Goal: Information Seeking & Learning: Find specific fact

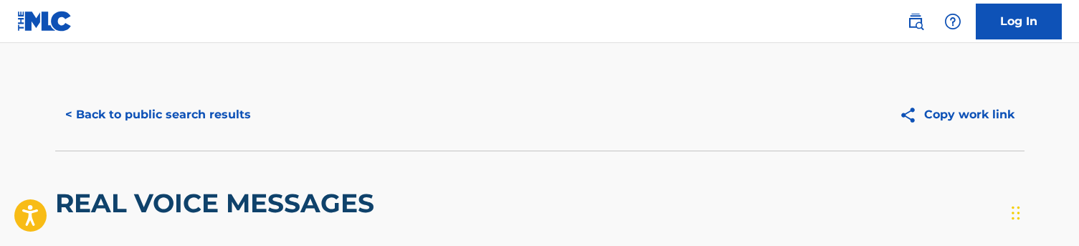
click at [153, 115] on button "< Back to public search results" at bounding box center [158, 115] width 206 height 36
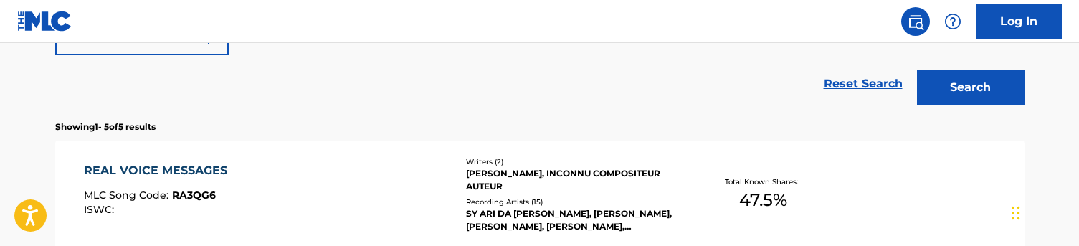
scroll to position [397, 0]
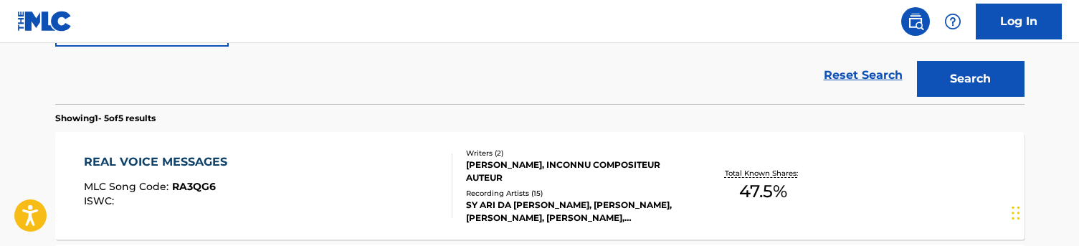
click at [323, 172] on div "REAL VOICE MESSAGES MLC Song Code : RA3QG6 ISWC :" at bounding box center [268, 185] width 369 height 65
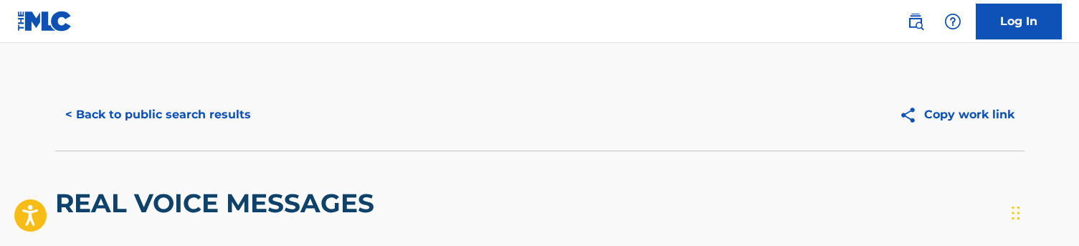
click at [106, 122] on button "< Back to public search results" at bounding box center [158, 115] width 206 height 36
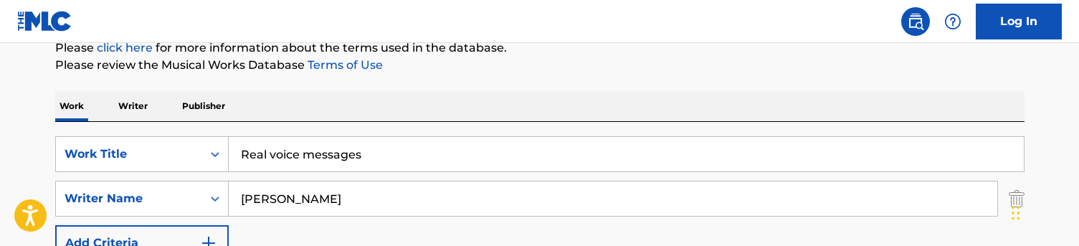
scroll to position [181, 0]
click at [298, 153] on input "Real voice messages" at bounding box center [626, 155] width 795 height 34
paste input "Angel and demon"
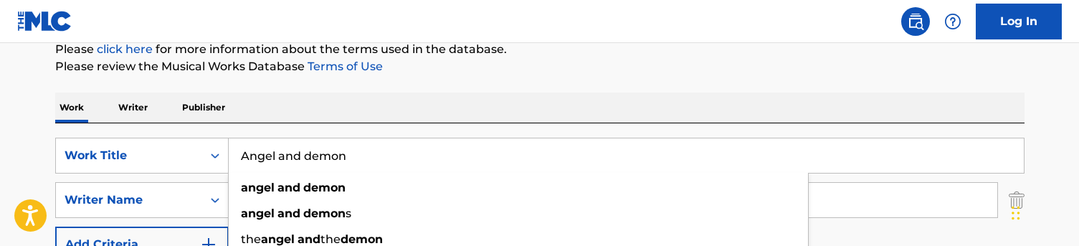
type input "Angel and demon"
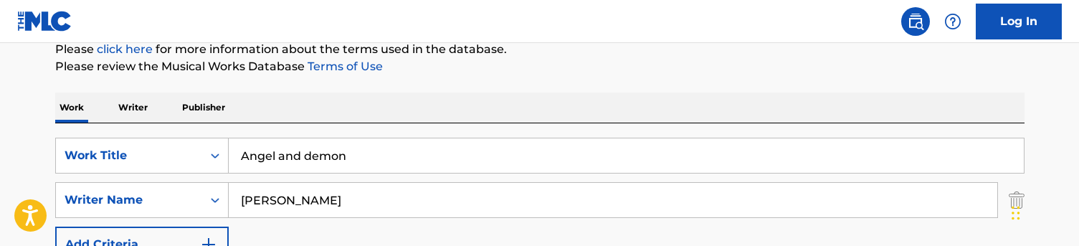
scroll to position [251, 0]
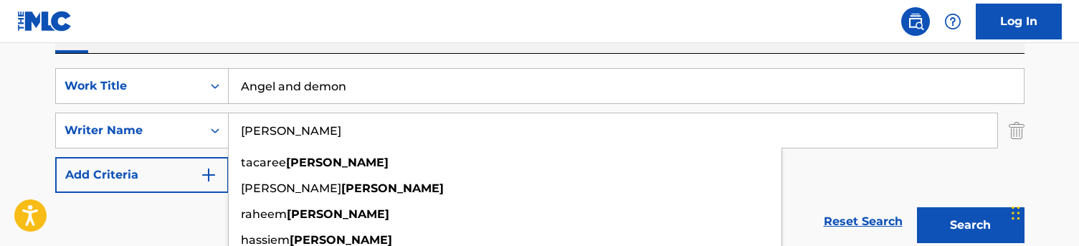
drag, startPoint x: 320, startPoint y: 130, endPoint x: 243, endPoint y: 129, distance: 76.7
click at [243, 129] on input "[PERSON_NAME]" at bounding box center [613, 130] width 769 height 34
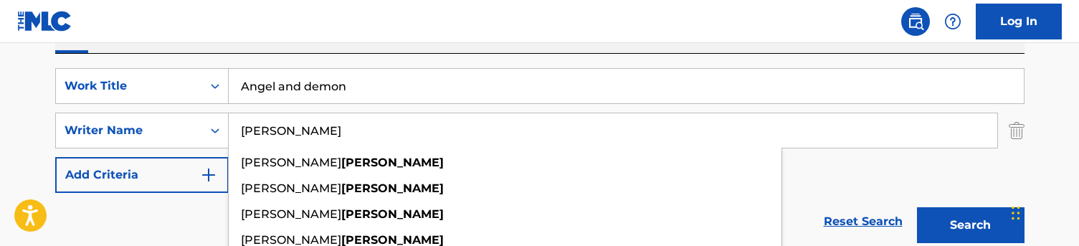
type input "[PERSON_NAME]"
drag, startPoint x: 243, startPoint y: 129, endPoint x: 151, endPoint y: 204, distance: 119.3
click at [151, 204] on div "Reset Search Search" at bounding box center [540, 221] width 970 height 57
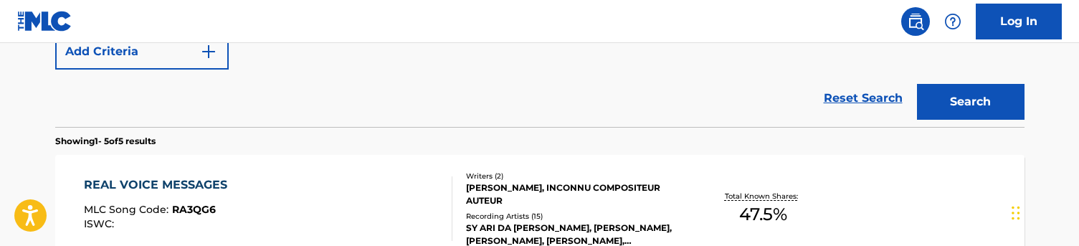
scroll to position [378, 0]
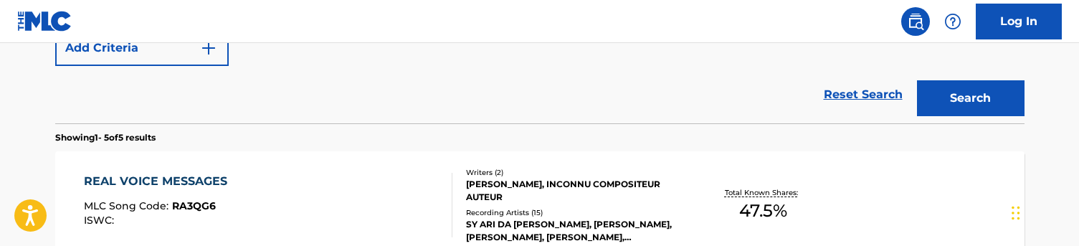
click at [997, 108] on button "Search" at bounding box center [971, 98] width 108 height 36
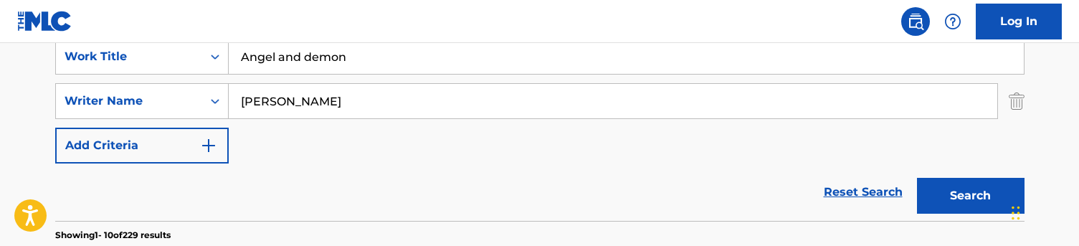
scroll to position [283, 0]
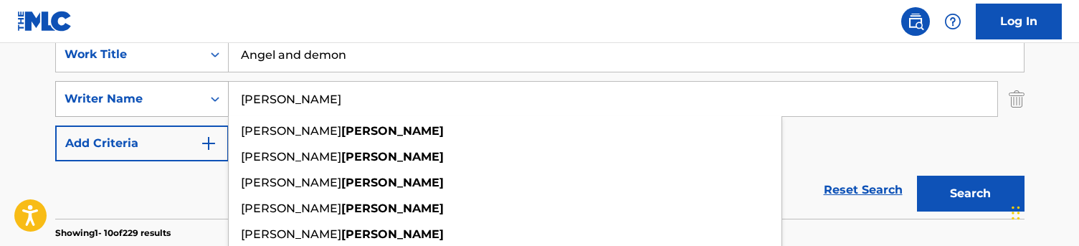
drag, startPoint x: 302, startPoint y: 94, endPoint x: 194, endPoint y: 94, distance: 107.6
click at [194, 94] on div "SearchWithCriteriac5776ef1-72f8-4561-b7b6-689aa58f3535 Writer Name [PERSON_NAME…" at bounding box center [540, 99] width 970 height 36
click at [257, 53] on input "Angel and demon" at bounding box center [626, 54] width 795 height 34
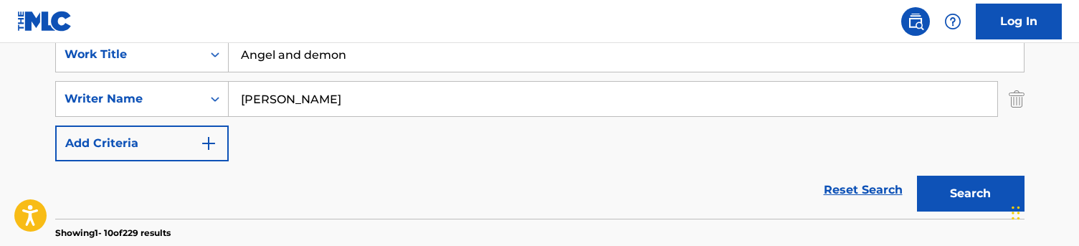
click at [257, 53] on input "Angel and demon" at bounding box center [626, 54] width 795 height 34
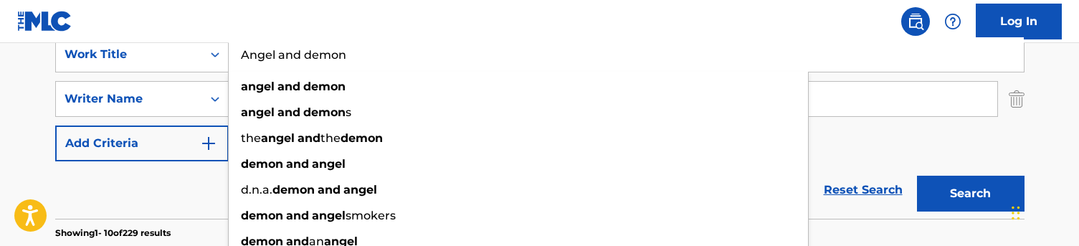
paste input "Better late than never"
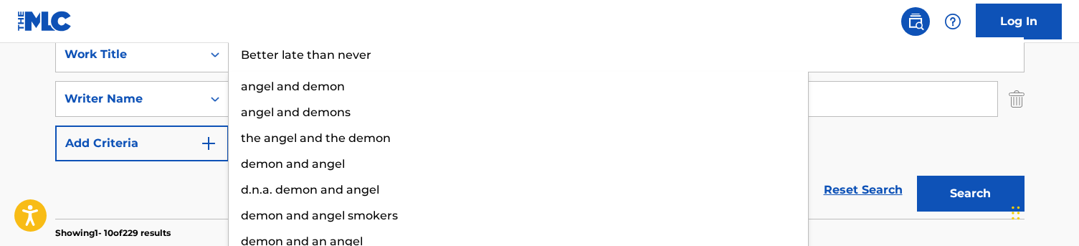
type input "Better late than never"
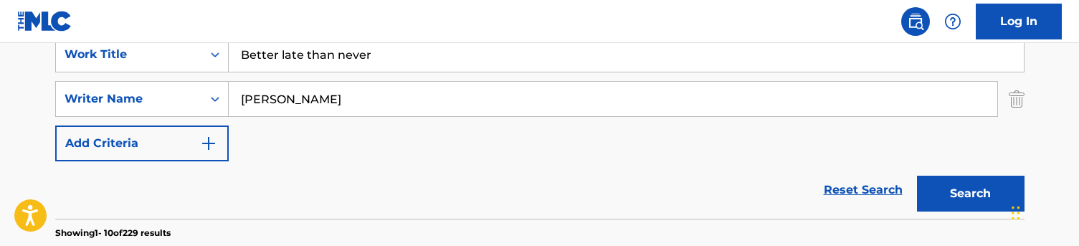
click at [278, 32] on nav "Log In" at bounding box center [539, 21] width 1079 height 43
click at [947, 197] on button "Search" at bounding box center [971, 194] width 108 height 36
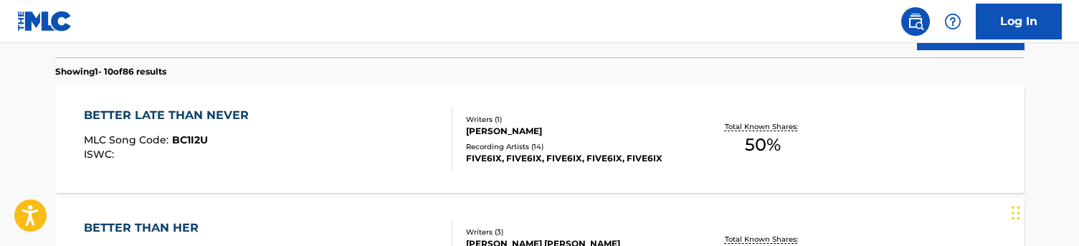
scroll to position [447, 0]
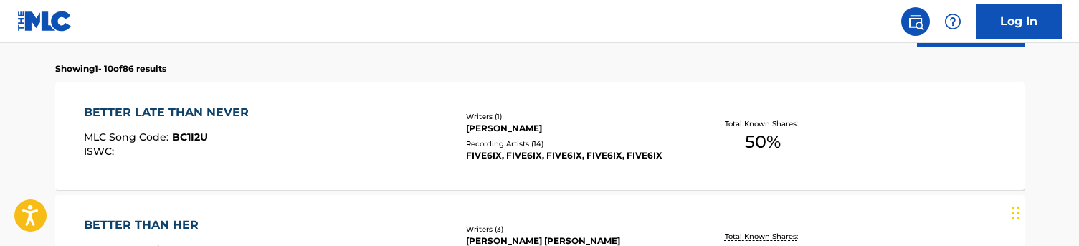
click at [394, 153] on div "BETTER LATE THAN NEVER MLC Song Code : BC1I2U ISWC :" at bounding box center [268, 136] width 369 height 65
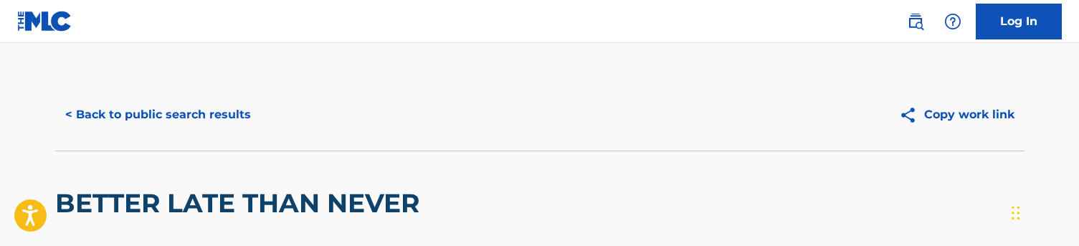
click at [162, 121] on button "< Back to public search results" at bounding box center [158, 115] width 206 height 36
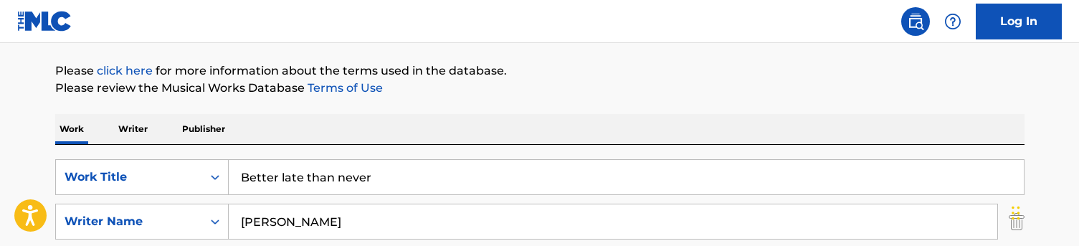
scroll to position [156, 0]
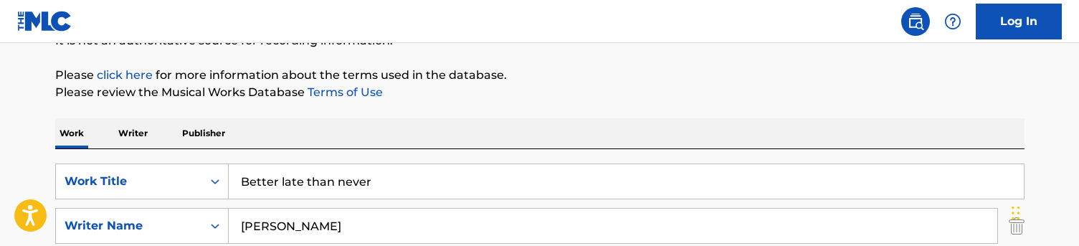
click at [307, 183] on input "Better late than never" at bounding box center [626, 181] width 795 height 34
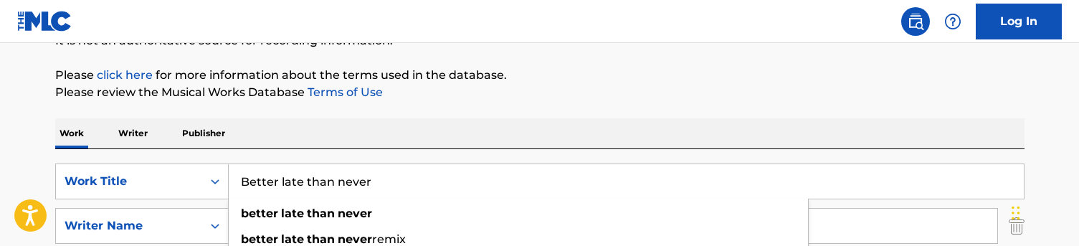
paste input "Aria"
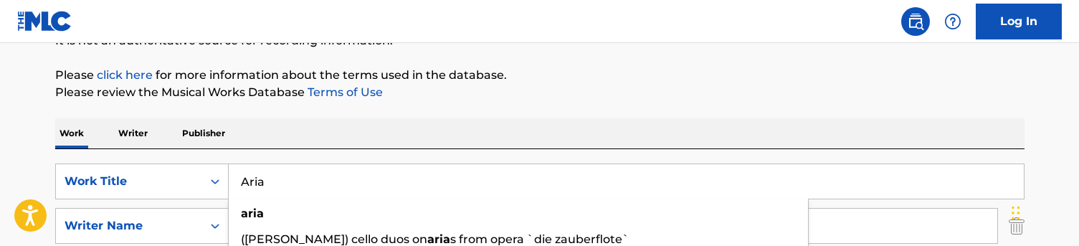
type input "Aria"
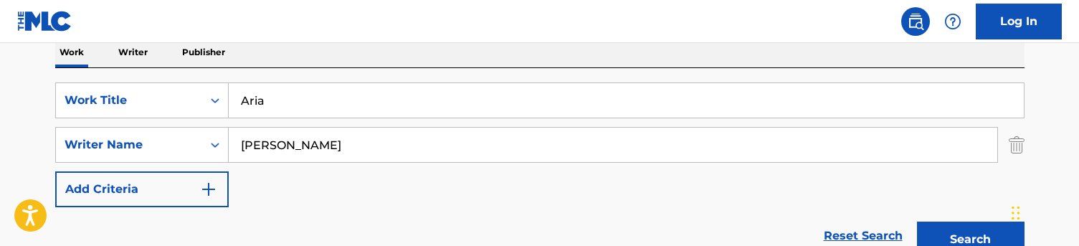
scroll to position [265, 0]
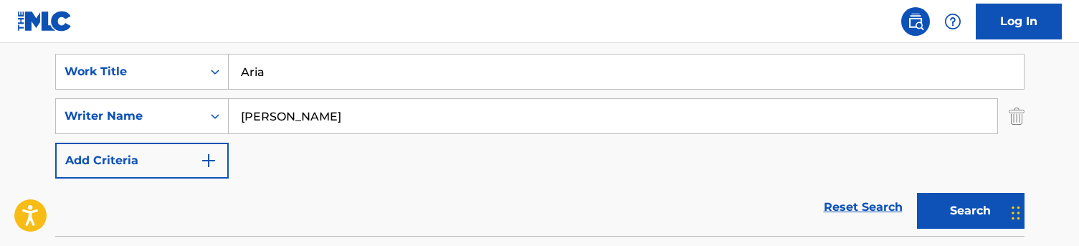
click at [942, 213] on button "Search" at bounding box center [971, 211] width 108 height 36
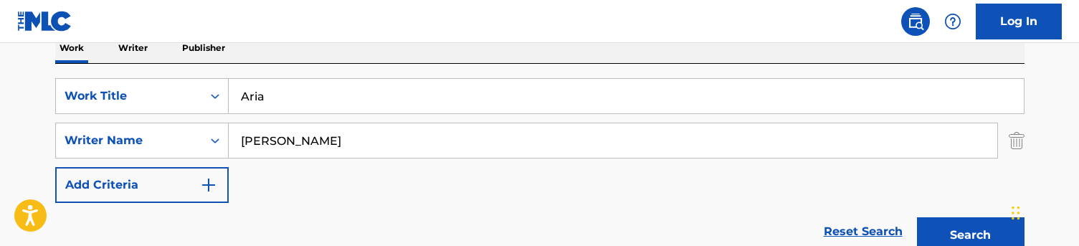
scroll to position [240, 0]
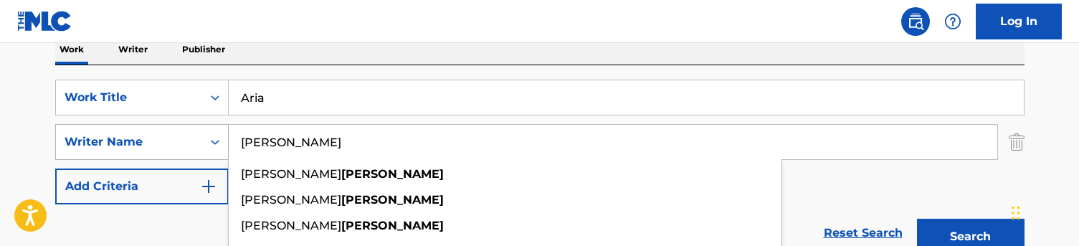
drag, startPoint x: 288, startPoint y: 142, endPoint x: 209, endPoint y: 142, distance: 78.9
click at [209, 142] on div "SearchWithCriteriac5776ef1-72f8-4561-b7b6-689aa58f3535 Writer Name [PERSON_NAME…" at bounding box center [540, 142] width 970 height 36
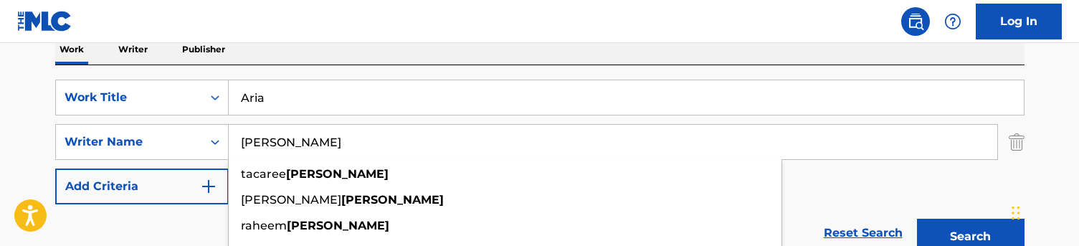
type input "[PERSON_NAME]"
click at [448, 38] on nav "Log In" at bounding box center [539, 21] width 1079 height 43
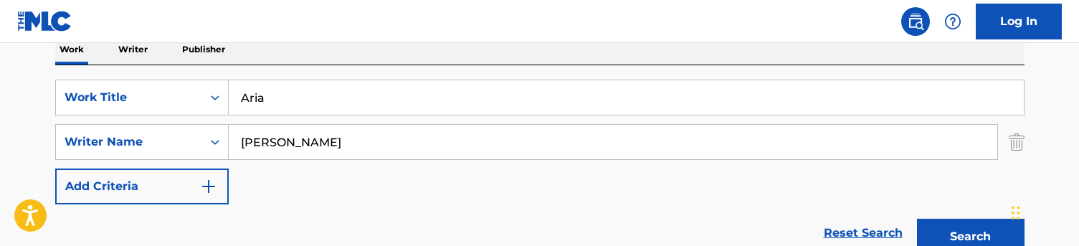
scroll to position [277, 0]
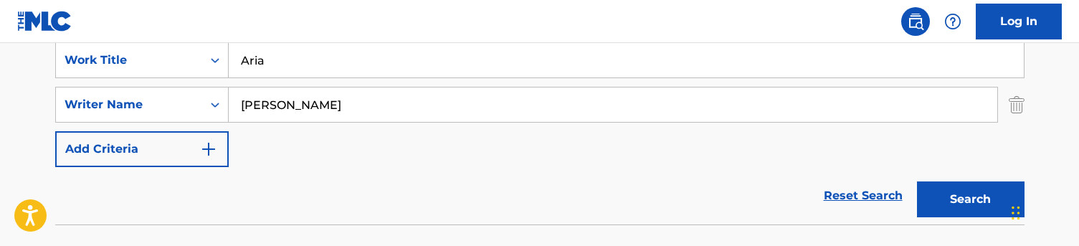
click at [945, 204] on button "Search" at bounding box center [971, 199] width 108 height 36
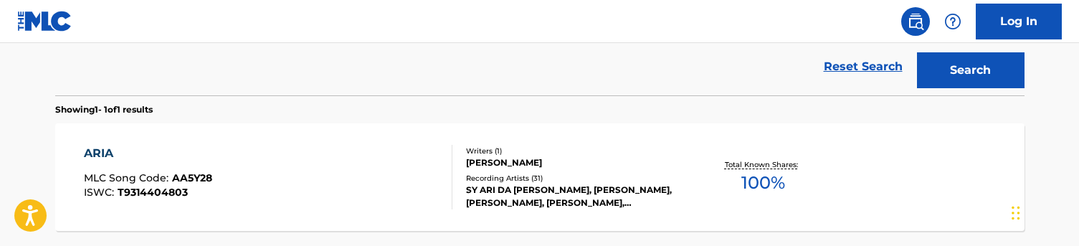
scroll to position [409, 0]
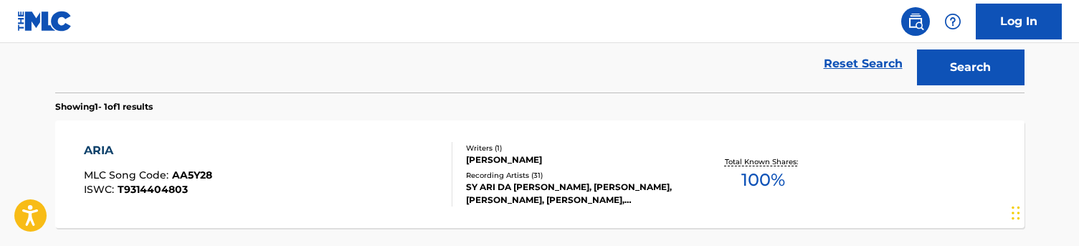
click at [338, 169] on div "ARIA MLC Song Code : AA5Y28 ISWC : T9314404803" at bounding box center [268, 174] width 369 height 65
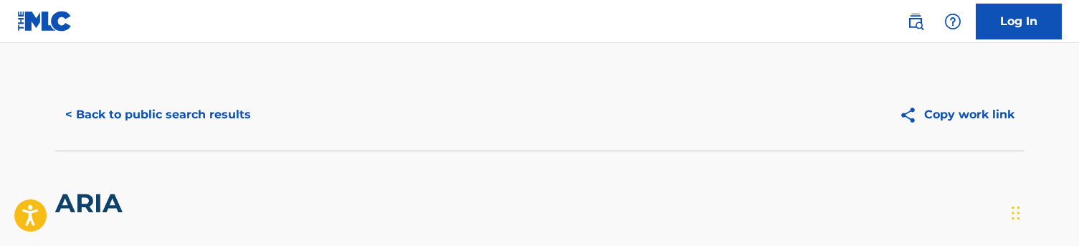
click at [184, 110] on button "< Back to public search results" at bounding box center [158, 115] width 206 height 36
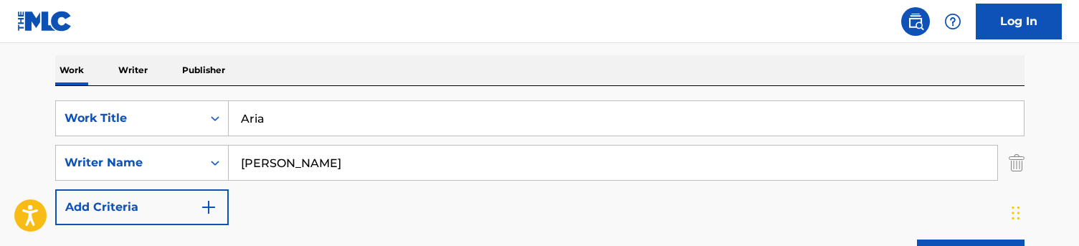
scroll to position [209, 0]
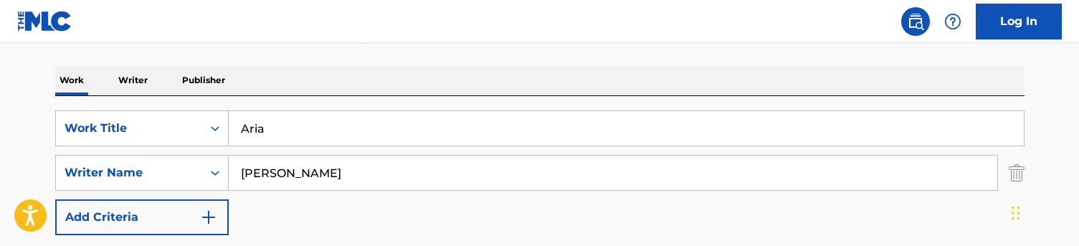
click at [262, 127] on input "Aria" at bounding box center [626, 128] width 795 height 34
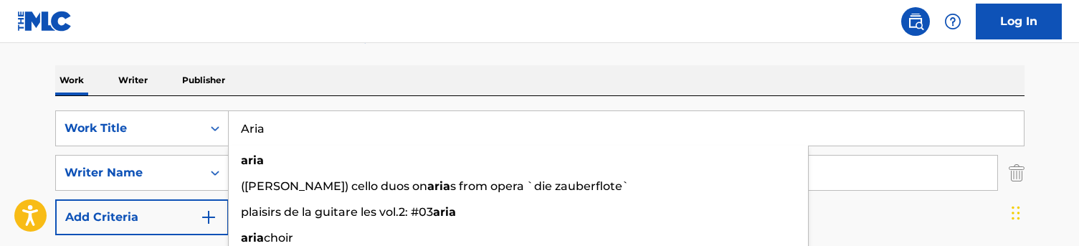
paste input "Save me from my karm"
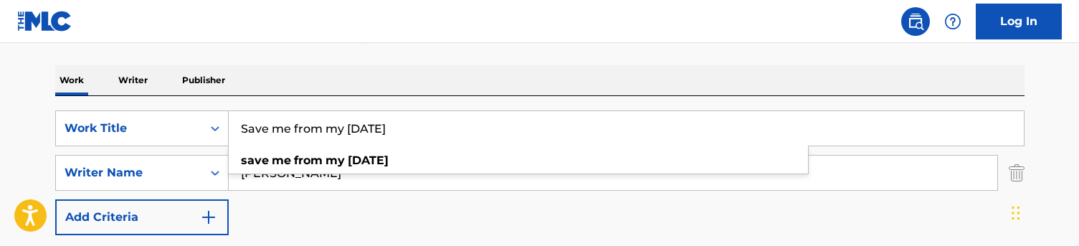
type input "Save me from my [DATE]"
click at [341, 77] on div "Work Writer Publisher" at bounding box center [540, 80] width 970 height 30
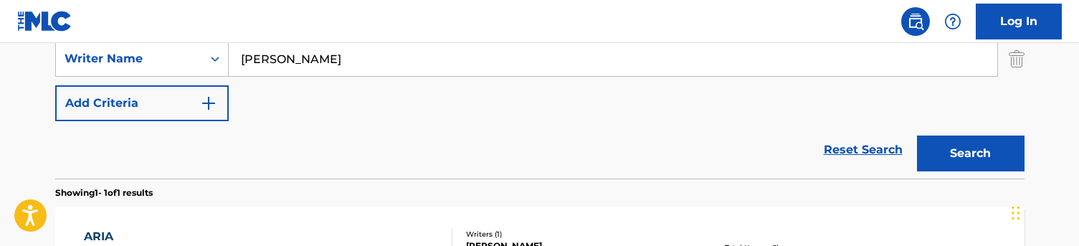
scroll to position [361, 0]
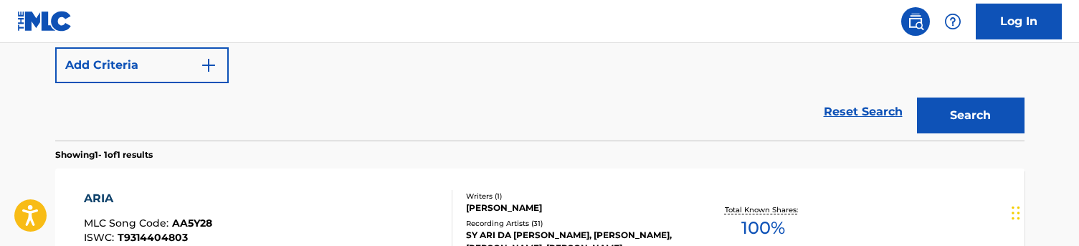
click at [960, 108] on button "Search" at bounding box center [971, 116] width 108 height 36
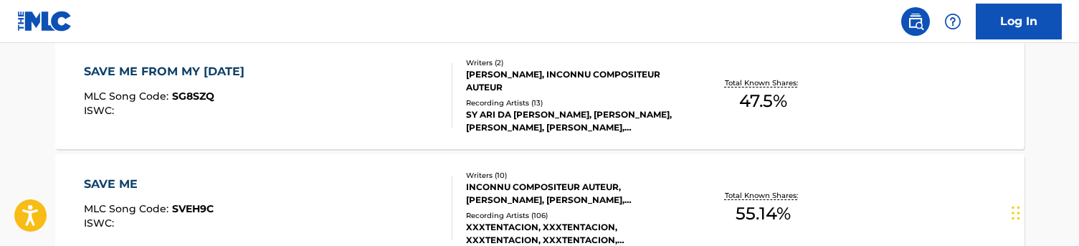
scroll to position [492, 0]
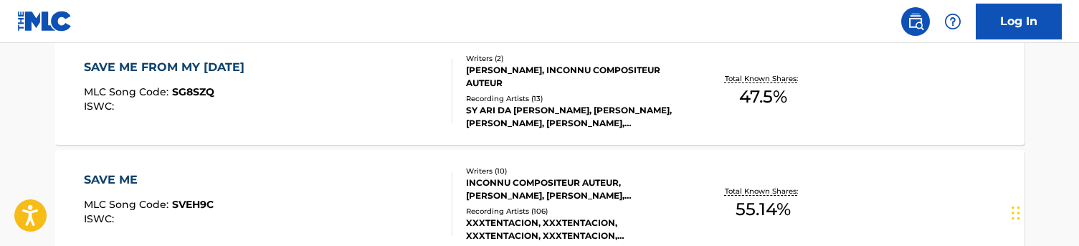
click at [376, 106] on div "SAVE ME FROM MY [DATE] MLC Song Code : SG8SZQ ISWC :" at bounding box center [268, 91] width 369 height 65
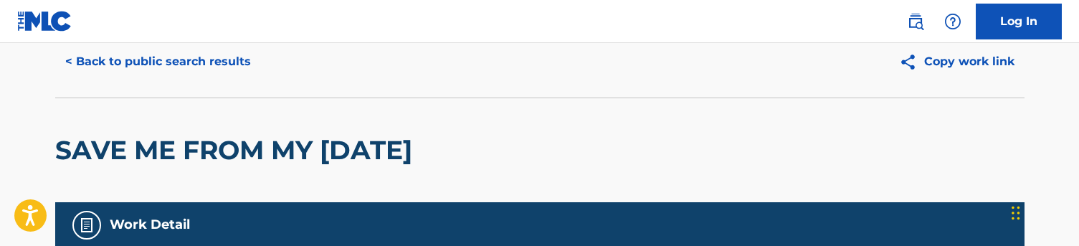
scroll to position [36, 0]
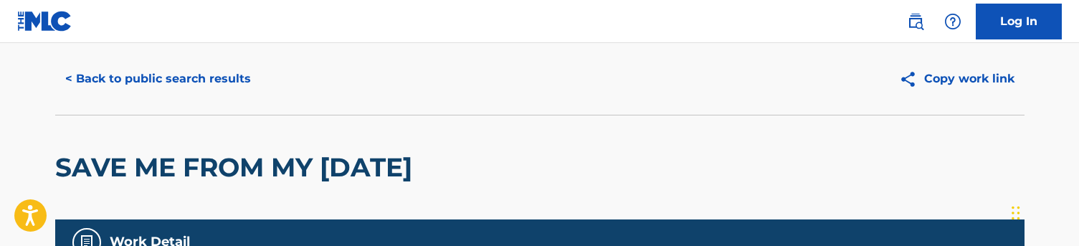
click at [214, 77] on button "< Back to public search results" at bounding box center [158, 79] width 206 height 36
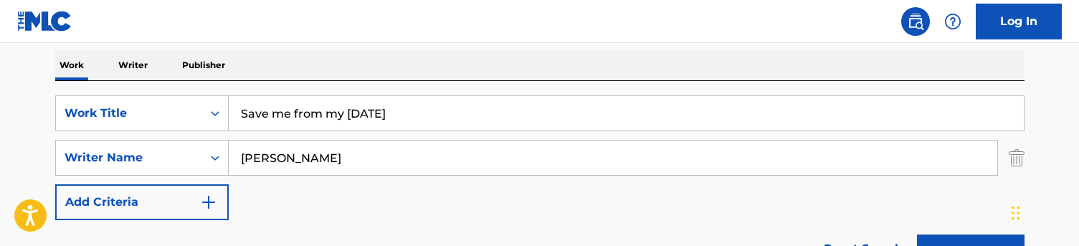
scroll to position [205, 0]
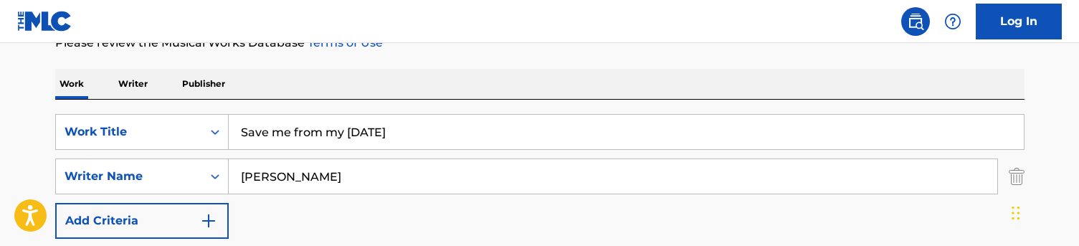
click at [294, 133] on input "Save me from my [DATE]" at bounding box center [626, 132] width 795 height 34
paste input "A phase"
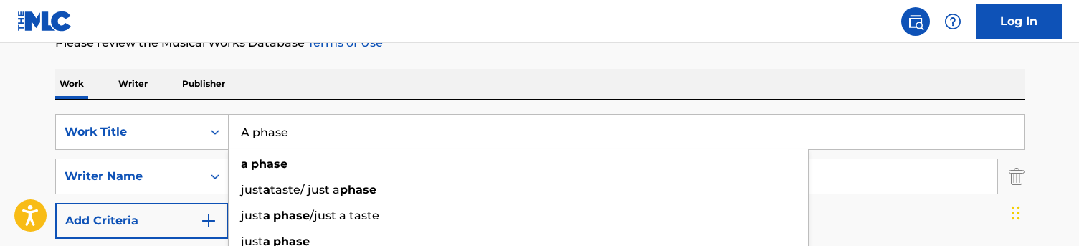
type input "A phase"
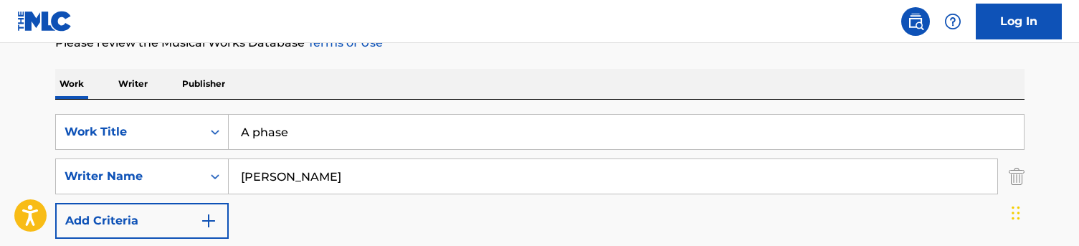
click at [343, 88] on div "Work Writer Publisher" at bounding box center [540, 84] width 970 height 30
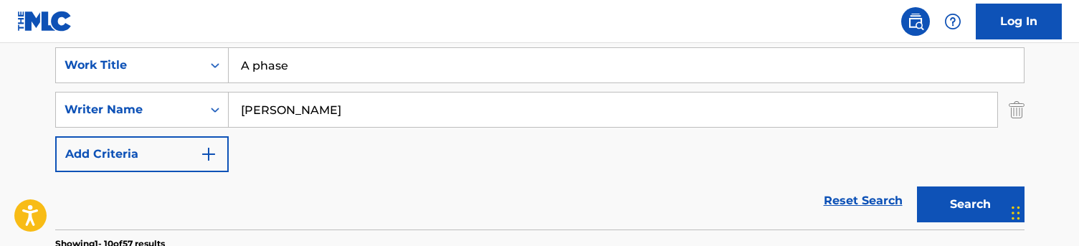
scroll to position [275, 0]
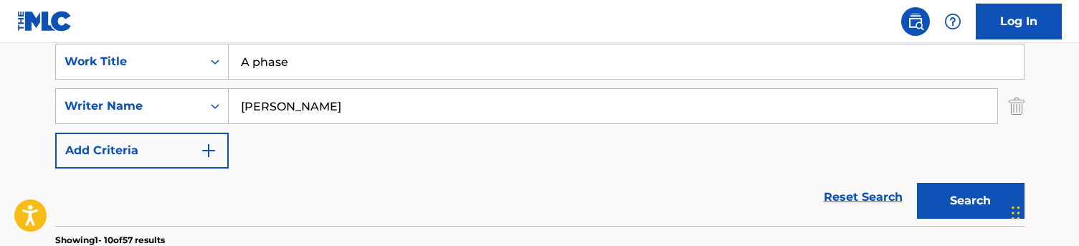
click at [965, 204] on button "Search" at bounding box center [971, 201] width 108 height 36
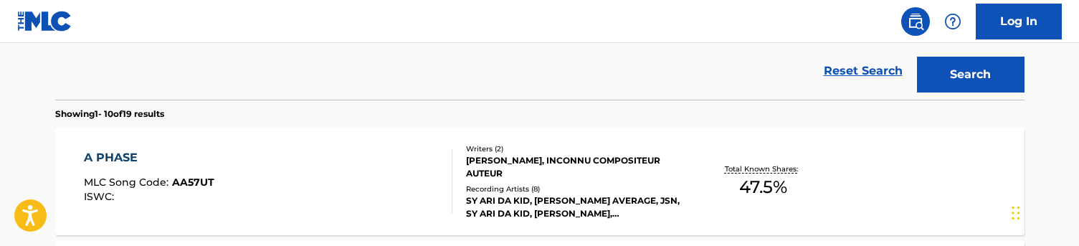
scroll to position [440, 0]
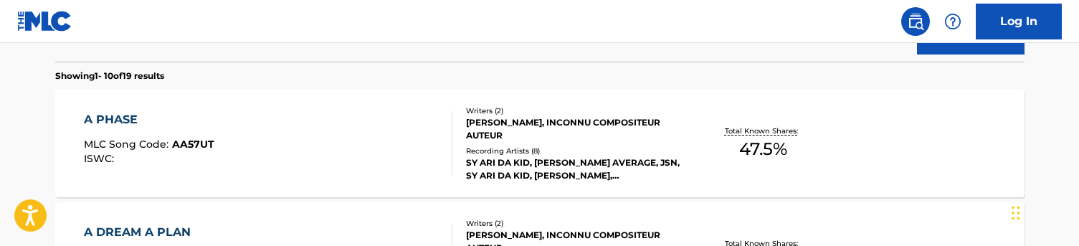
click at [270, 132] on div "A PHASE MLC Song Code : AA57UT ISWC :" at bounding box center [268, 143] width 369 height 65
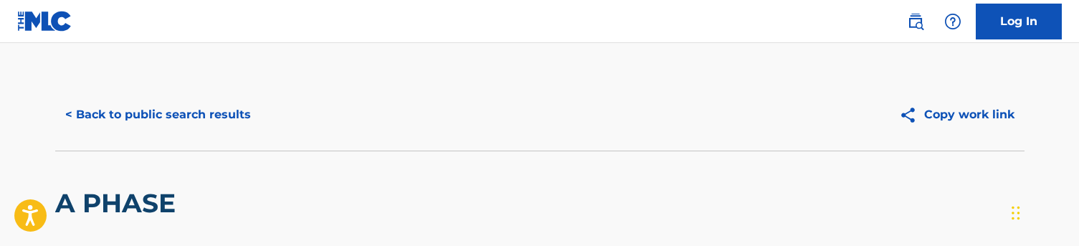
click at [171, 112] on button "< Back to public search results" at bounding box center [158, 115] width 206 height 36
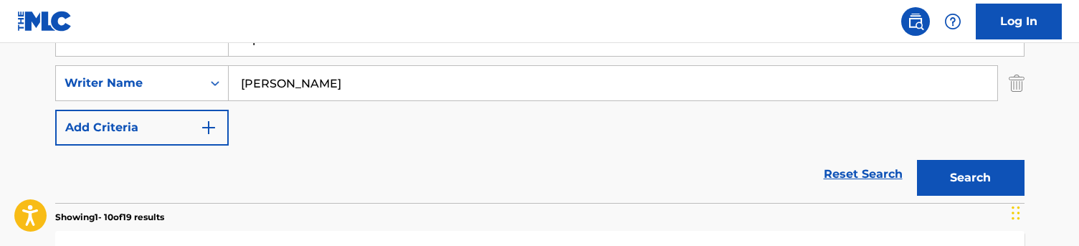
scroll to position [290, 0]
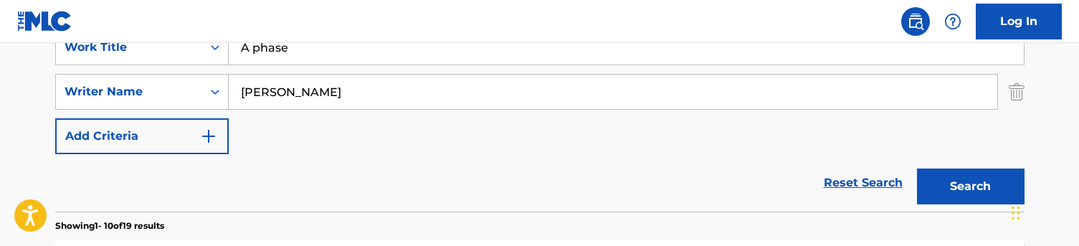
click at [324, 57] on input "A phase" at bounding box center [626, 47] width 795 height 34
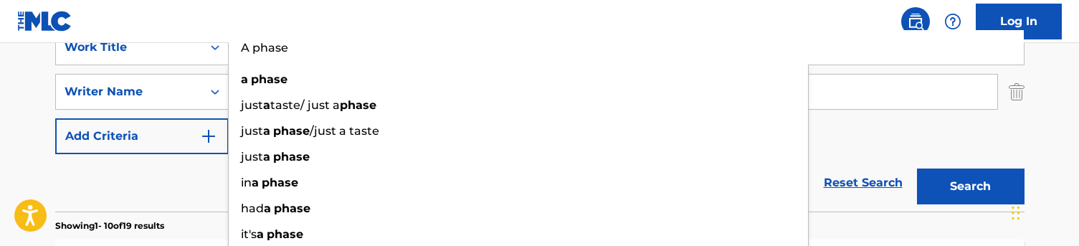
paste input "merican horror story OG"
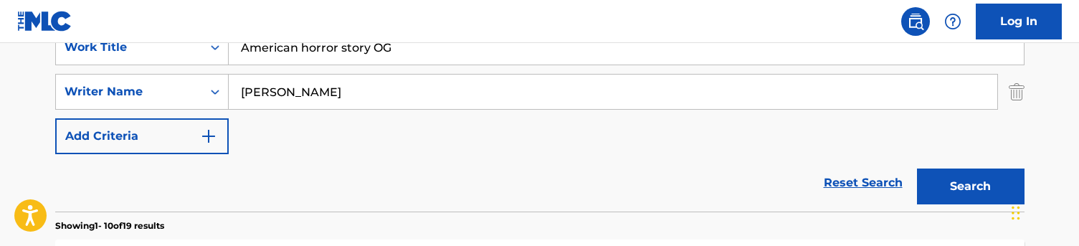
type input "American horror story OG"
click at [288, 93] on input "[PERSON_NAME]" at bounding box center [613, 92] width 769 height 34
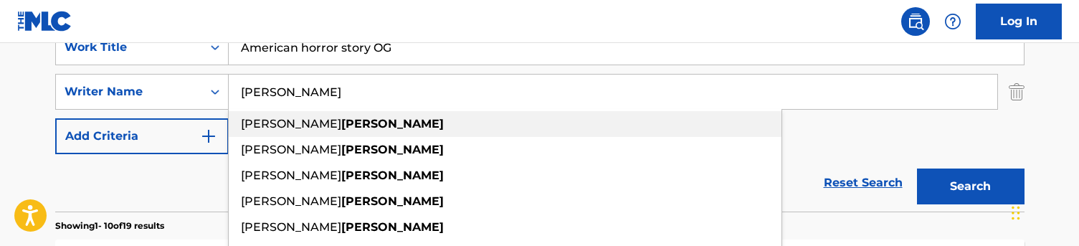
type input "[PERSON_NAME]"
drag, startPoint x: 278, startPoint y: 119, endPoint x: 199, endPoint y: 170, distance: 93.9
click at [199, 170] on div "Reset Search Search" at bounding box center [540, 182] width 970 height 57
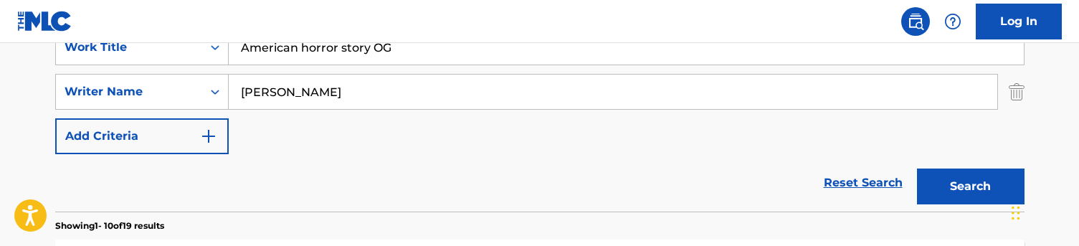
click at [965, 186] on button "Search" at bounding box center [971, 187] width 108 height 36
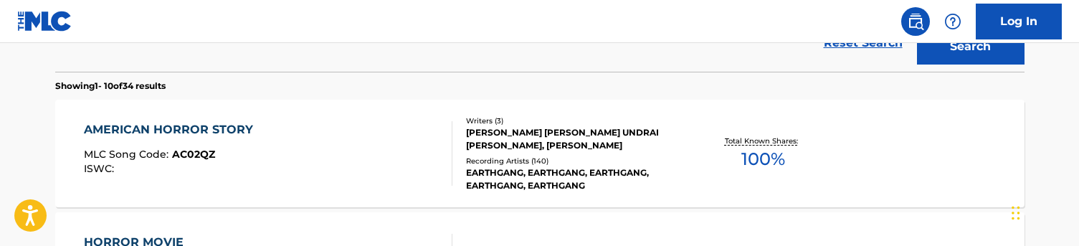
scroll to position [430, 0]
click at [351, 174] on div "AMERICAN HORROR STORY MLC Song Code : AC02QZ ISWC :" at bounding box center [268, 152] width 369 height 65
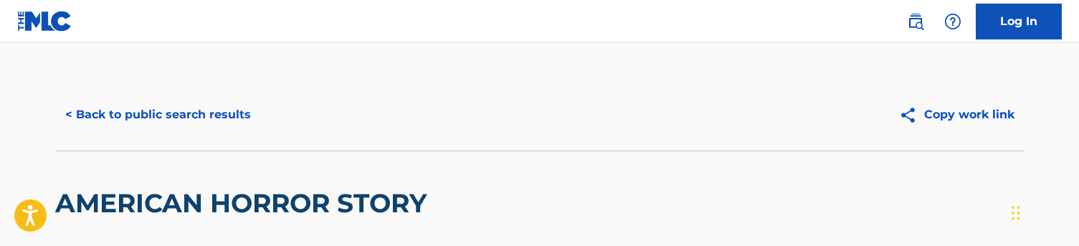
click at [158, 106] on button "< Back to public search results" at bounding box center [158, 115] width 206 height 36
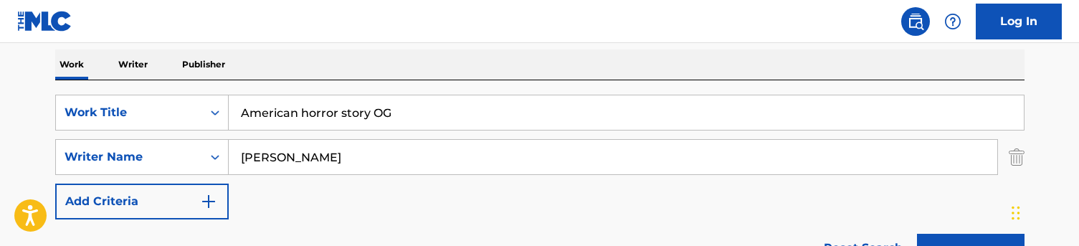
scroll to position [220, 0]
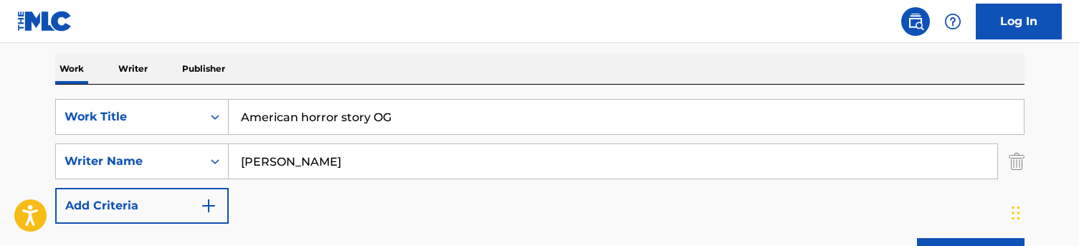
click at [301, 116] on input "American horror story OG" at bounding box center [626, 117] width 795 height 34
paste input "Potential"
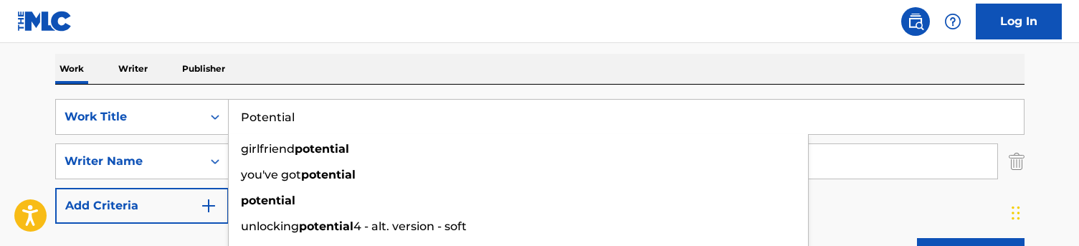
type input "Potential"
click at [352, 70] on div "Work Writer Publisher" at bounding box center [540, 69] width 970 height 30
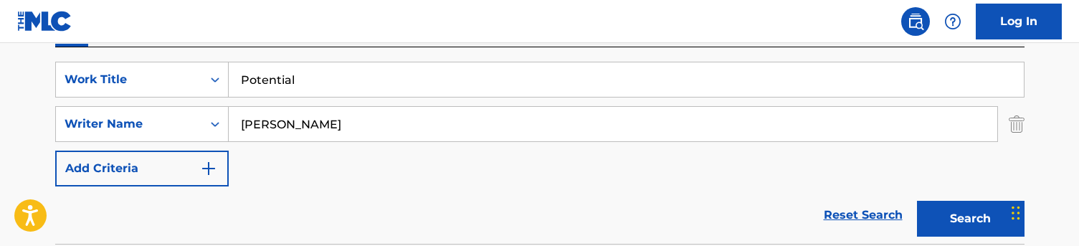
scroll to position [270, 0]
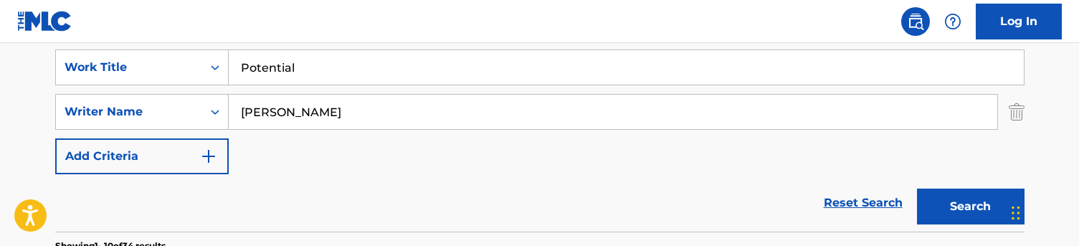
click at [945, 197] on button "Search" at bounding box center [971, 207] width 108 height 36
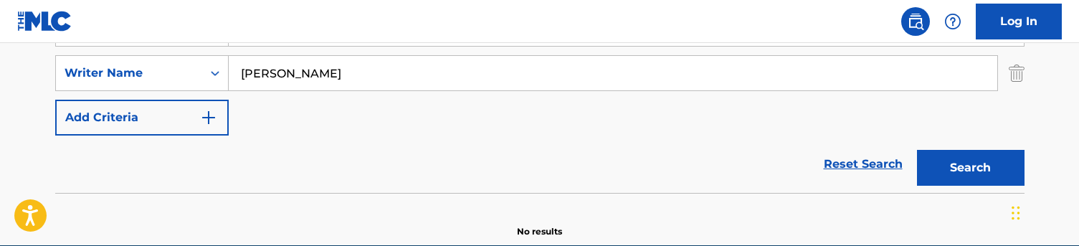
scroll to position [287, 0]
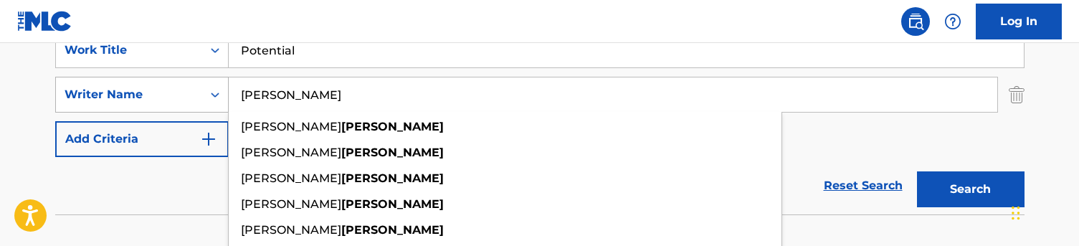
drag, startPoint x: 289, startPoint y: 90, endPoint x: 191, endPoint y: 80, distance: 98.7
click at [191, 80] on div "SearchWithCriteriac5776ef1-72f8-4561-b7b6-689aa58f3535 Writer Name [PERSON_NAME…" at bounding box center [540, 95] width 970 height 36
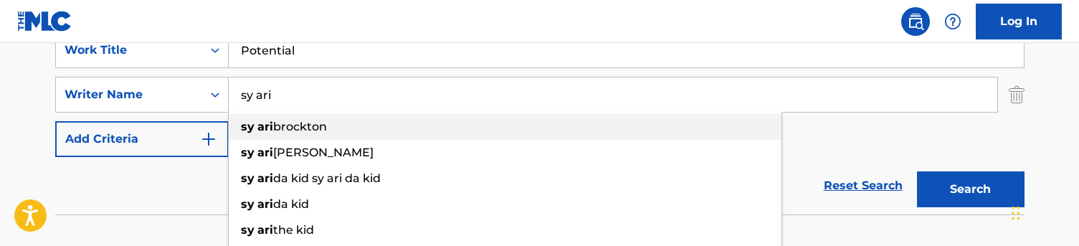
click at [275, 129] on span "brockton" at bounding box center [300, 127] width 54 height 14
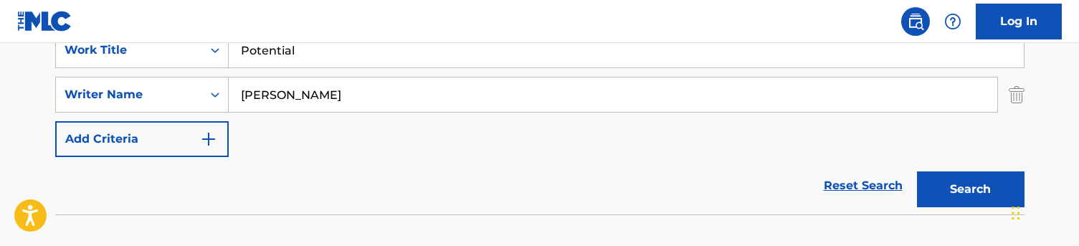
click at [940, 186] on button "Search" at bounding box center [971, 189] width 108 height 36
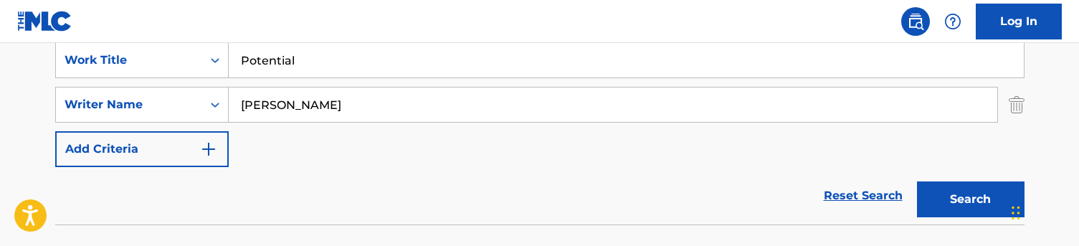
scroll to position [270, 0]
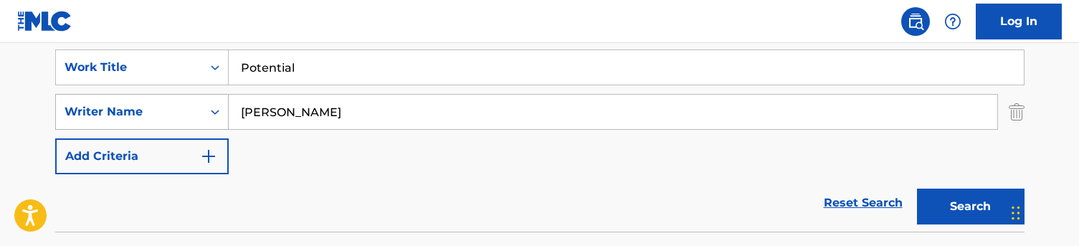
drag, startPoint x: 341, startPoint y: 118, endPoint x: 151, endPoint y: 116, distance: 190.1
click at [151, 116] on div "SearchWithCriteriac5776ef1-72f8-4561-b7b6-689aa58f3535 Writer Name [PERSON_NAME]" at bounding box center [540, 112] width 970 height 36
click at [276, 110] on input "[PERSON_NAME]" at bounding box center [613, 112] width 769 height 34
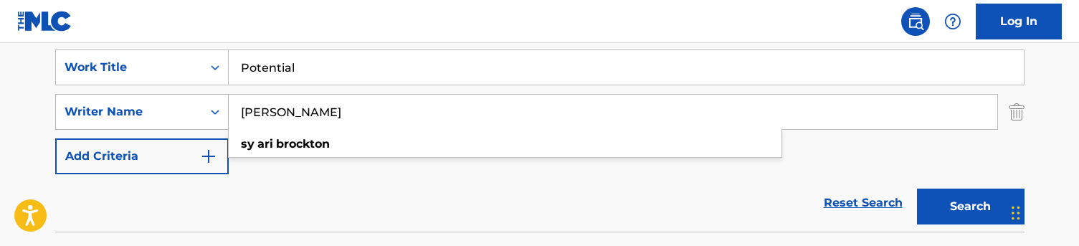
drag, startPoint x: 275, startPoint y: 110, endPoint x: 180, endPoint y: 110, distance: 95.4
click at [180, 110] on div "SearchWithCriteriac5776ef1-72f8-4561-b7b6-689aa58f3535 Writer Name [PERSON_NAME…" at bounding box center [540, 112] width 970 height 36
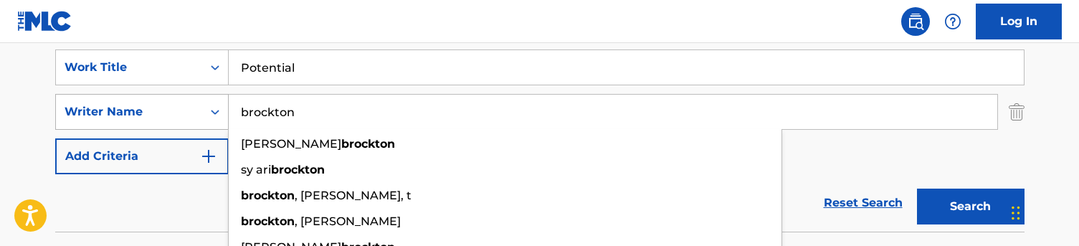
type input "brockton"
click at [970, 207] on button "Search" at bounding box center [971, 207] width 108 height 36
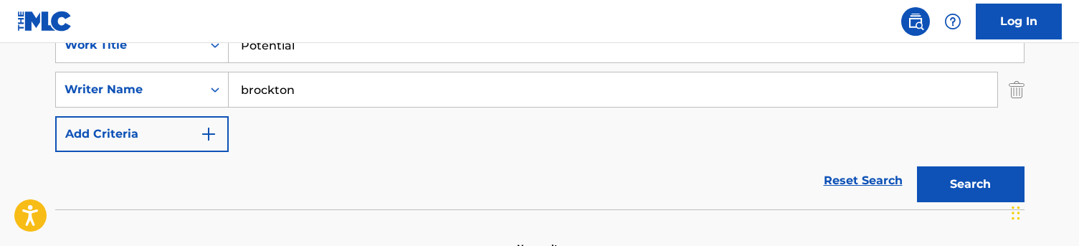
scroll to position [193, 0]
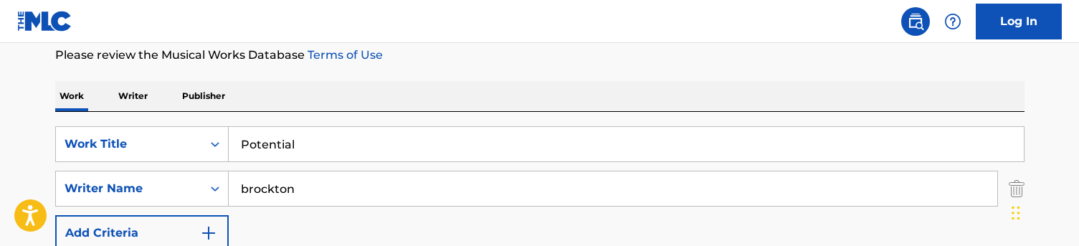
click at [269, 145] on input "Potential" at bounding box center [626, 144] width 795 height 34
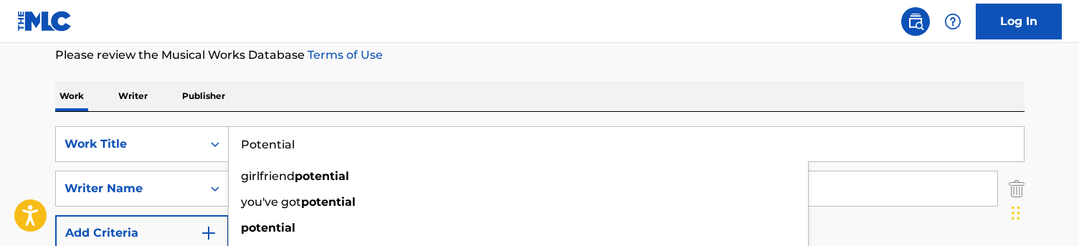
click at [269, 145] on input "Potential" at bounding box center [626, 144] width 795 height 34
click at [268, 143] on input "Potential" at bounding box center [626, 144] width 795 height 34
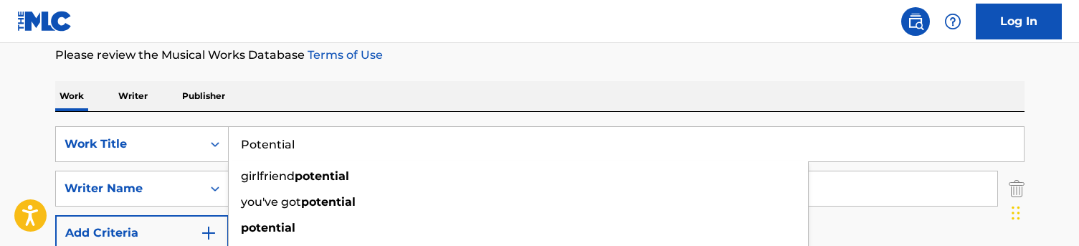
click at [268, 143] on input "Potential" at bounding box center [626, 144] width 795 height 34
paste input "Revenge"
type input "Revenge"
click at [283, 117] on div "SearchWithCriteriaa48f35e1-4467-44af-bfdb-32ec0e9f1e2d Work Title Revenge mambo…" at bounding box center [540, 210] width 970 height 197
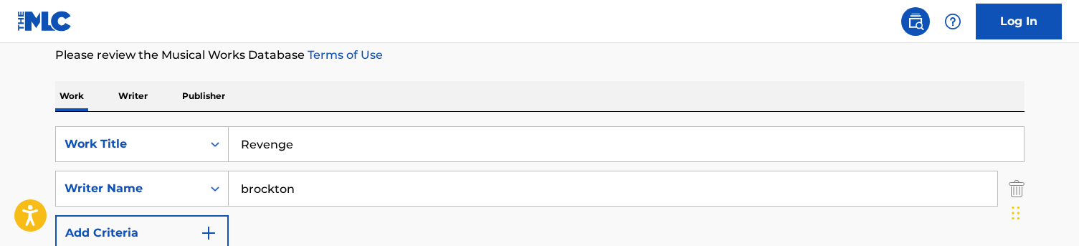
scroll to position [266, 0]
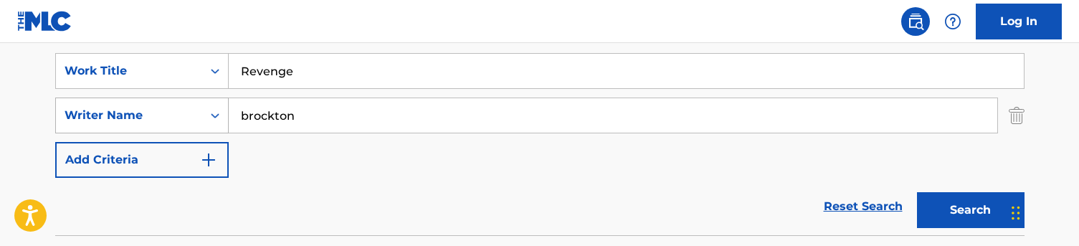
drag, startPoint x: 311, startPoint y: 109, endPoint x: 199, endPoint y: 109, distance: 111.9
click at [199, 109] on div "SearchWithCriteriac5776ef1-72f8-4561-b7b6-689aa58f3535 Writer Name [PERSON_NAME]" at bounding box center [540, 116] width 970 height 36
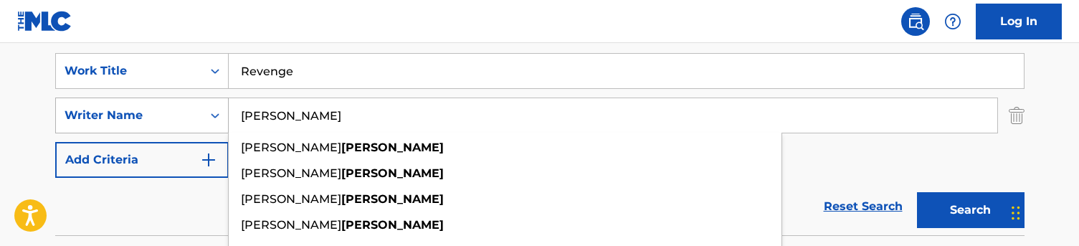
type input "[PERSON_NAME]"
drag, startPoint x: 205, startPoint y: 118, endPoint x: 378, endPoint y: 19, distance: 199.2
click at [378, 19] on nav "Log In" at bounding box center [539, 21] width 1079 height 43
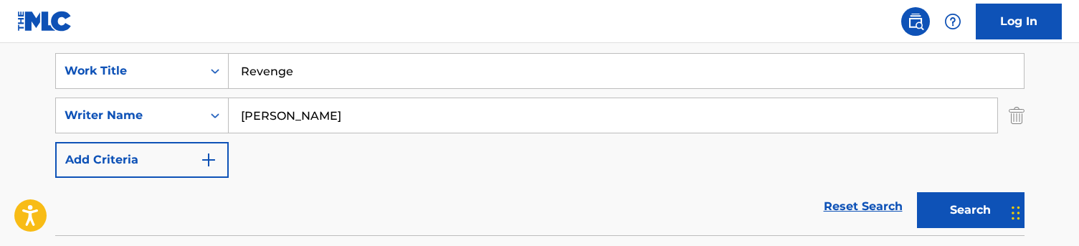
click at [986, 207] on button "Search" at bounding box center [971, 210] width 108 height 36
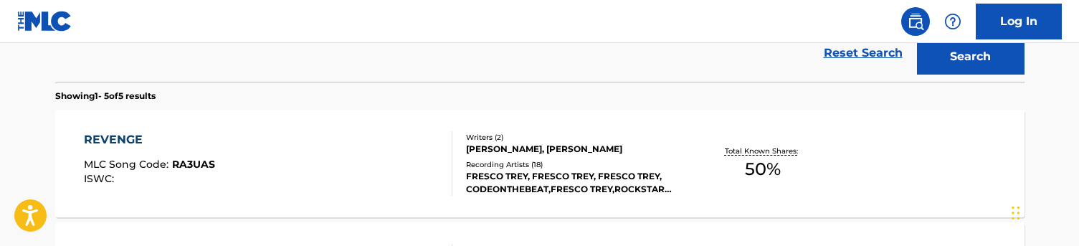
scroll to position [421, 0]
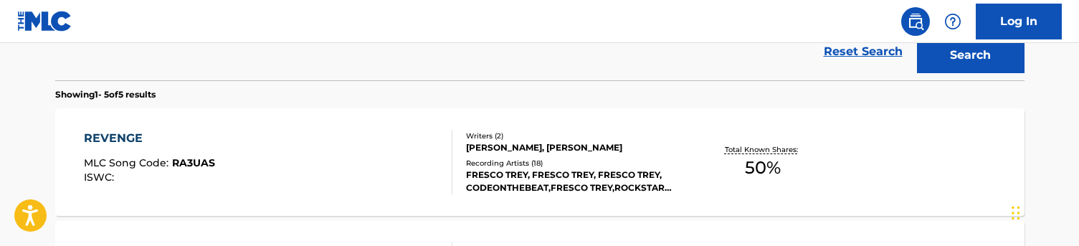
click at [372, 163] on div "REVENGE MLC Song Code : RA3UAS ISWC :" at bounding box center [268, 162] width 369 height 65
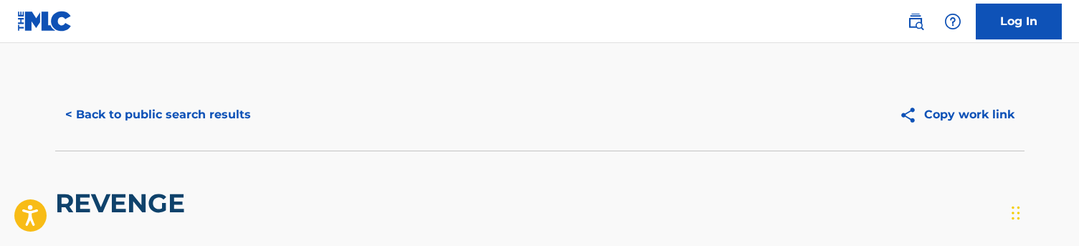
click at [136, 123] on button "< Back to public search results" at bounding box center [158, 115] width 206 height 36
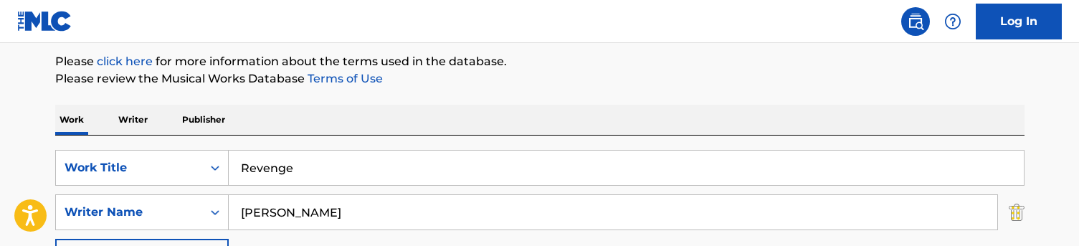
scroll to position [176, 0]
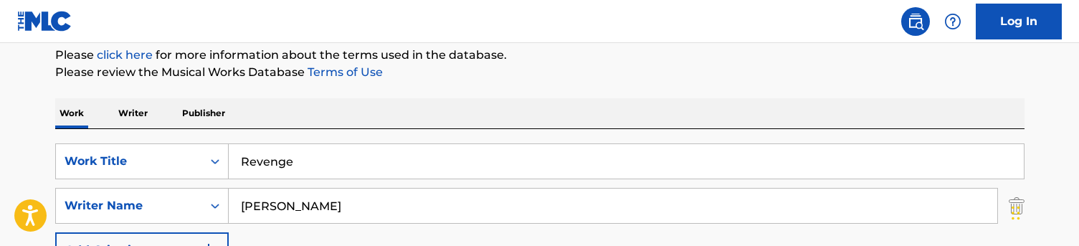
click at [263, 161] on input "Revenge" at bounding box center [626, 161] width 795 height 34
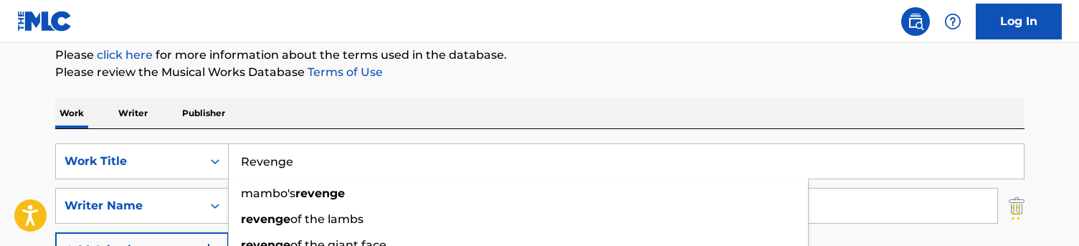
click at [263, 161] on input "Revenge" at bounding box center [626, 161] width 795 height 34
paste input "Quarantine & chill"
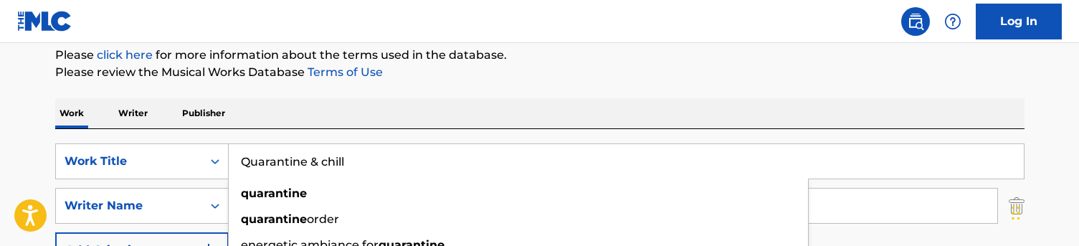
type input "Quarantine & chill"
click at [270, 117] on div "Work Writer Publisher" at bounding box center [540, 113] width 970 height 30
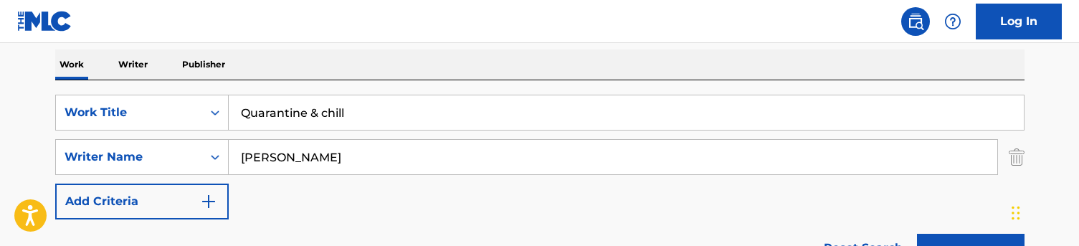
scroll to position [236, 0]
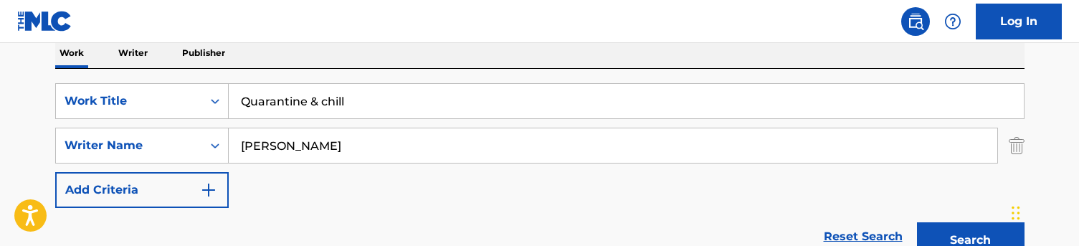
click at [990, 236] on button "Search" at bounding box center [971, 240] width 108 height 36
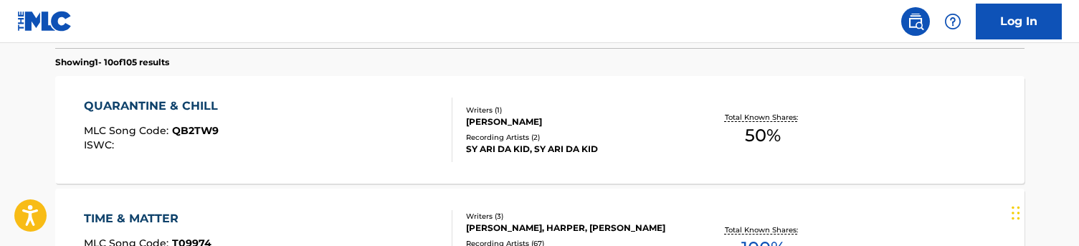
scroll to position [456, 0]
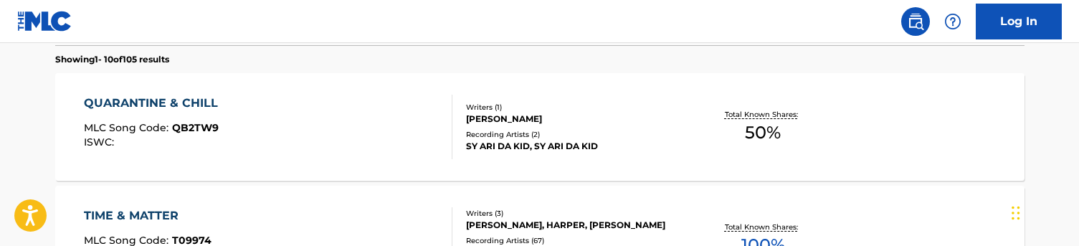
click at [389, 156] on div "QUARANTINE & CHILL MLC Song Code : QB2TW9 ISWC :" at bounding box center [268, 127] width 369 height 65
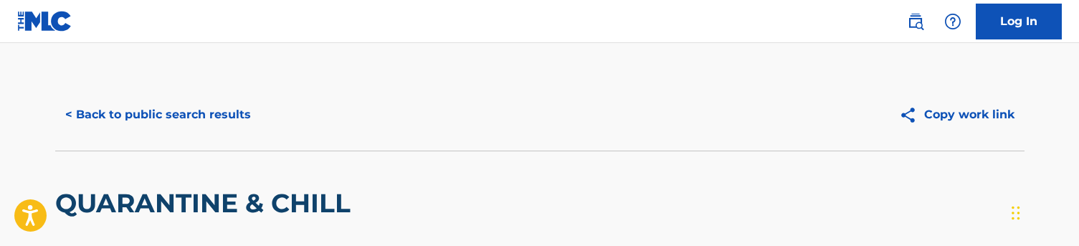
click at [200, 115] on button "< Back to public search results" at bounding box center [158, 115] width 206 height 36
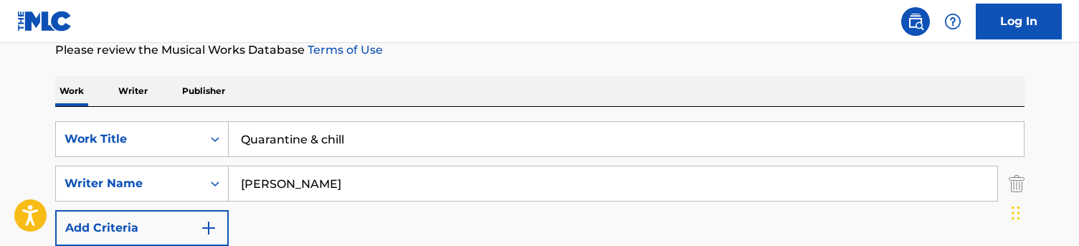
scroll to position [164, 0]
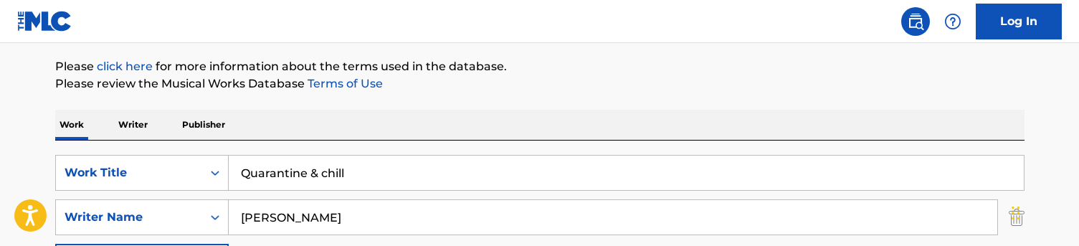
click at [288, 159] on input "Quarantine & chill" at bounding box center [626, 173] width 795 height 34
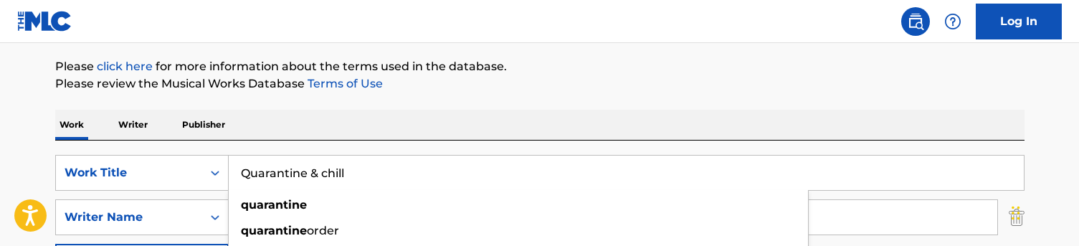
paste input "Red flag"
type input "Red flag"
click at [324, 118] on div "Work Writer Publisher" at bounding box center [540, 125] width 970 height 30
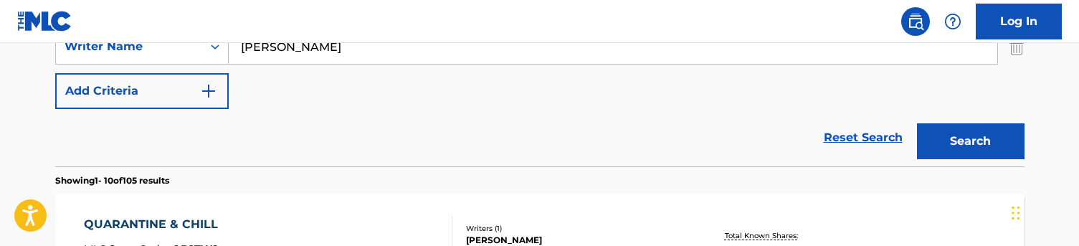
scroll to position [342, 0]
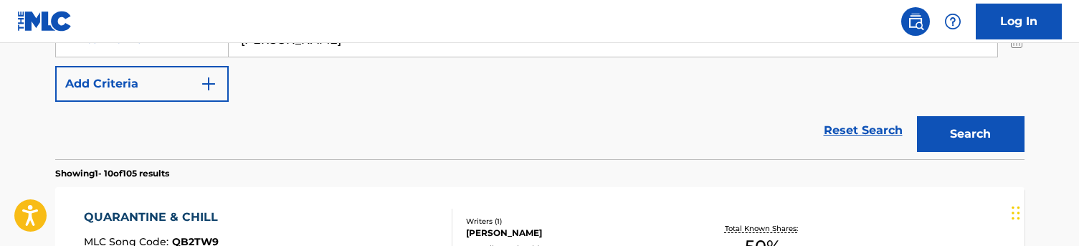
click at [963, 133] on button "Search" at bounding box center [971, 134] width 108 height 36
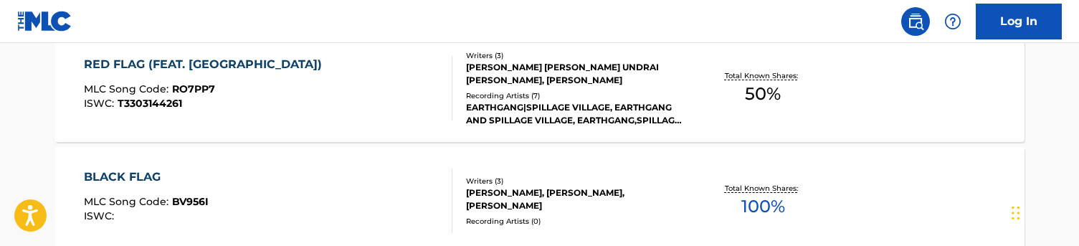
scroll to position [493, 0]
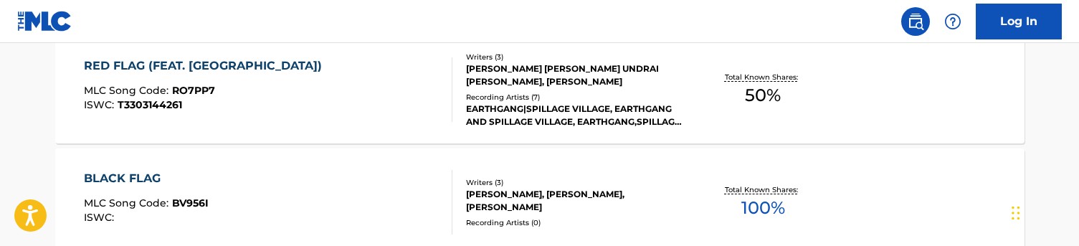
click at [385, 103] on div "RED FLAG (FEAT. SPILLAGE VILLAGE) MLC Song Code : RO7PP7 ISWC : T3303144261" at bounding box center [268, 89] width 369 height 65
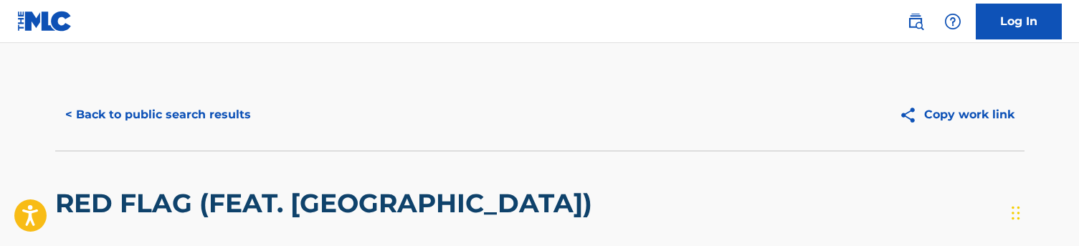
click at [185, 113] on button "< Back to public search results" at bounding box center [158, 115] width 206 height 36
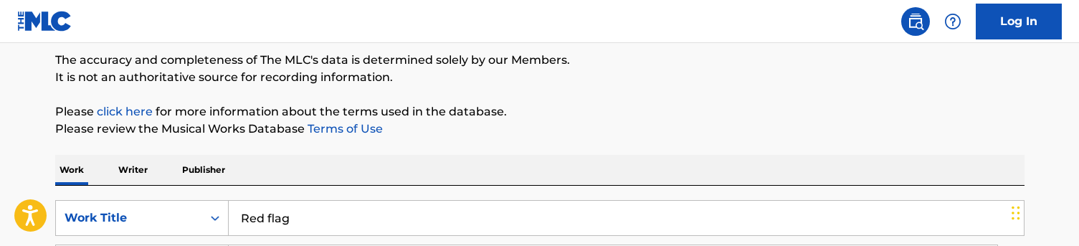
scroll to position [122, 0]
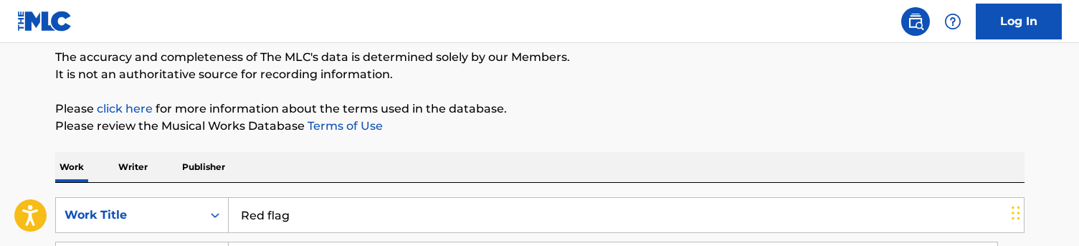
click at [309, 218] on input "Red flag" at bounding box center [626, 215] width 795 height 34
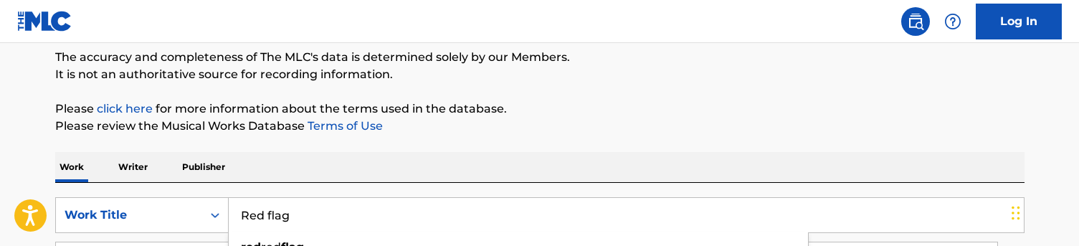
paste input "Plot twist"
type input "Plot twist"
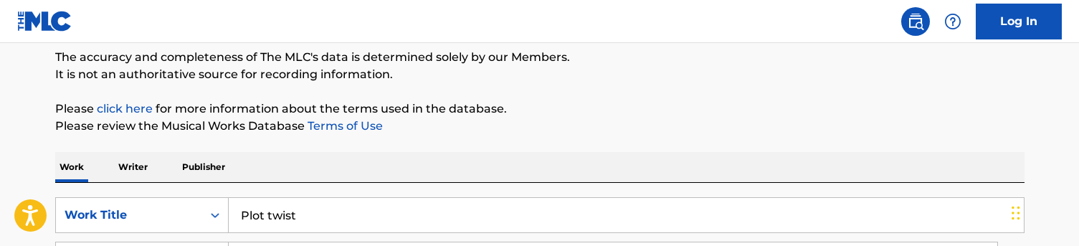
click at [350, 166] on div "Work Writer Publisher" at bounding box center [540, 167] width 970 height 30
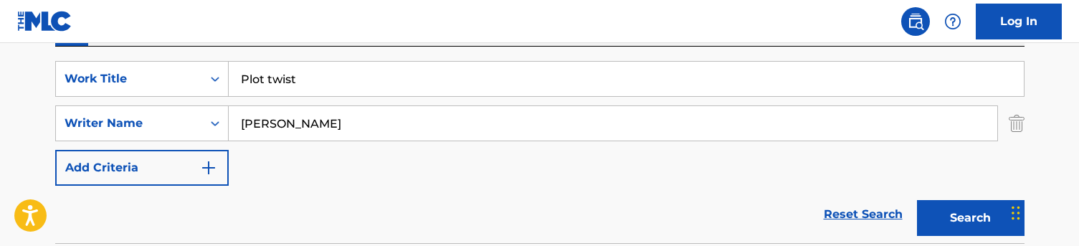
click at [955, 207] on button "Search" at bounding box center [971, 218] width 108 height 36
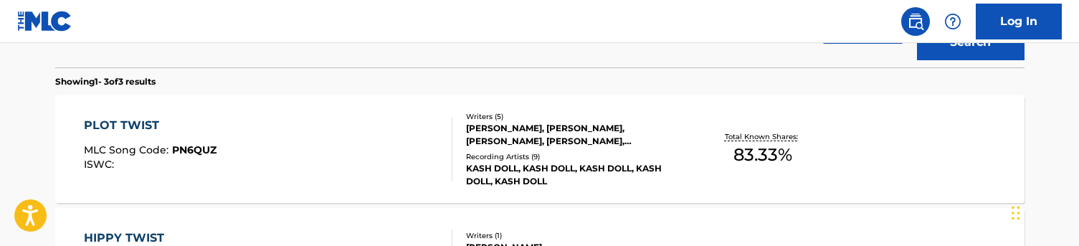
scroll to position [435, 0]
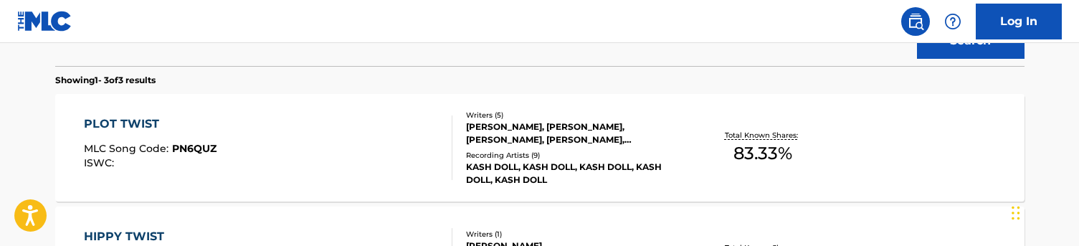
click at [410, 153] on div "PLOT TWIST MLC Song Code : PN6QUZ ISWC :" at bounding box center [268, 147] width 369 height 65
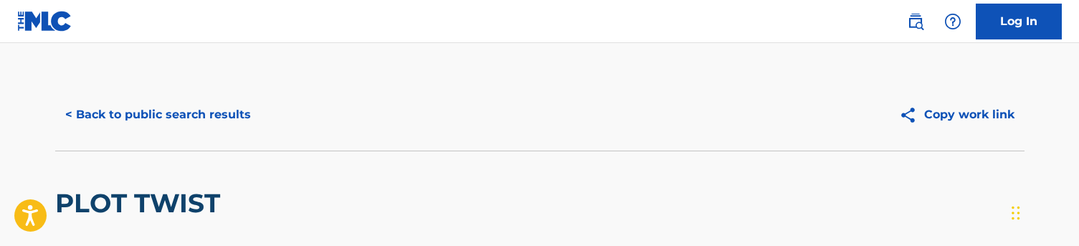
click at [166, 91] on div "< Back to public search results Copy work link" at bounding box center [540, 115] width 970 height 72
click at [159, 97] on button "< Back to public search results" at bounding box center [158, 115] width 206 height 36
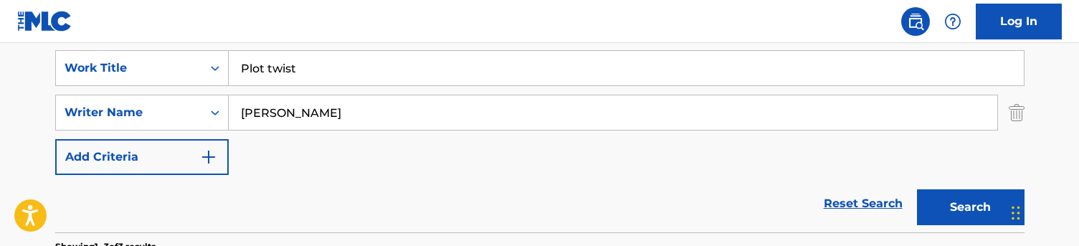
scroll to position [260, 0]
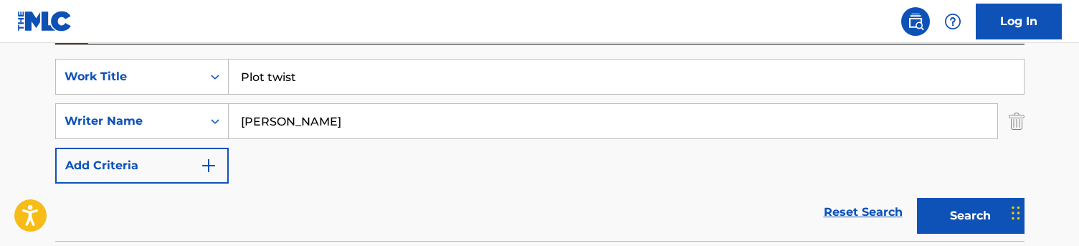
click at [337, 80] on input "Plot twist" at bounding box center [626, 77] width 795 height 34
paste input "Electric"
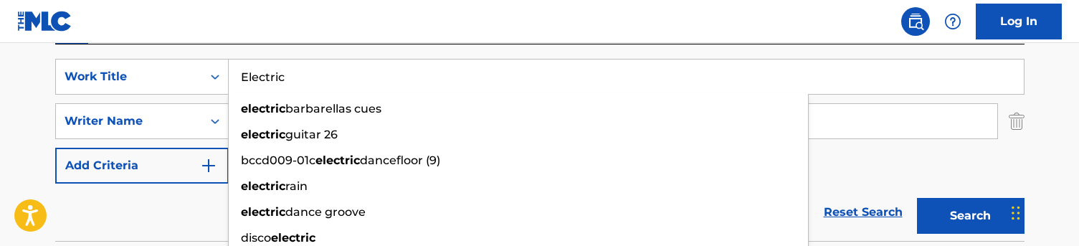
type input "Electric"
click at [340, 33] on nav "Log In" at bounding box center [539, 21] width 1079 height 43
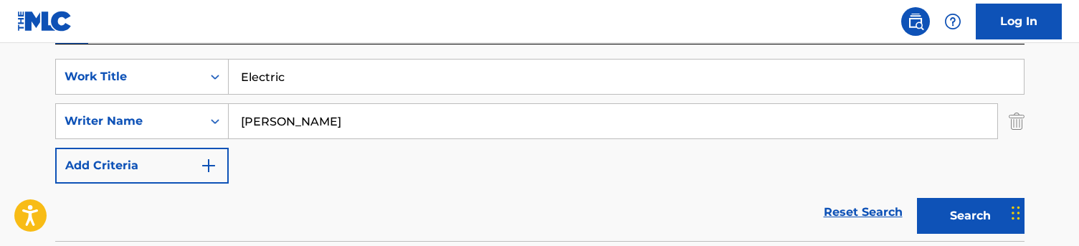
scroll to position [282, 0]
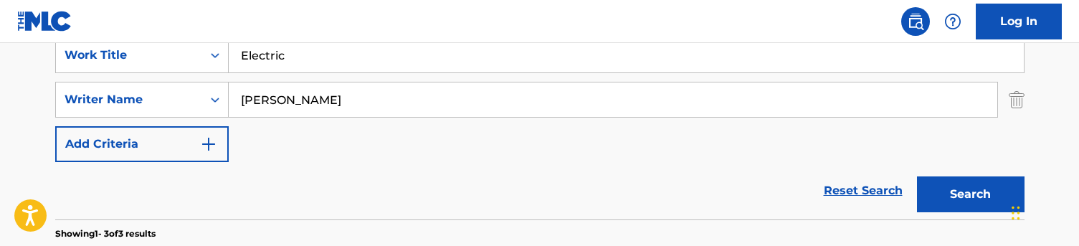
click at [948, 202] on button "Search" at bounding box center [971, 194] width 108 height 36
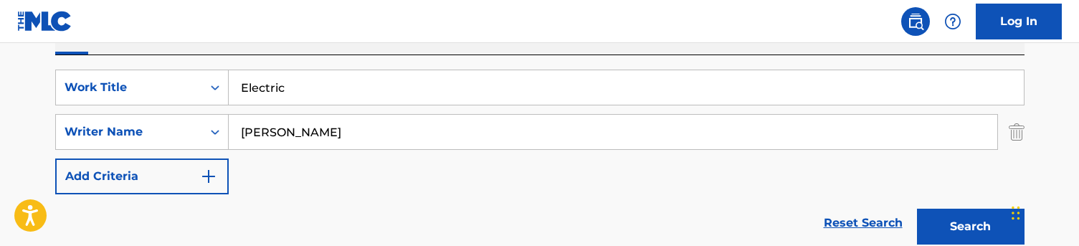
scroll to position [242, 0]
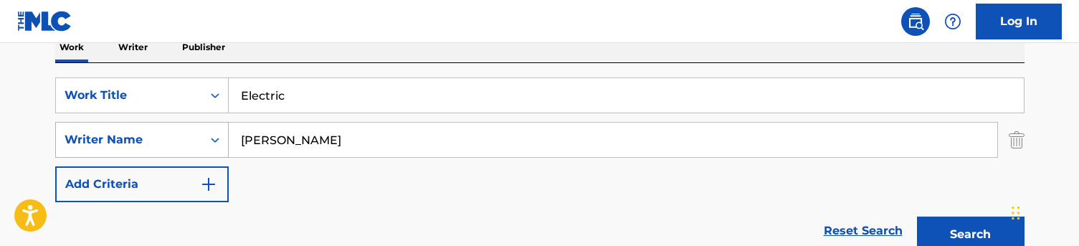
drag, startPoint x: 260, startPoint y: 139, endPoint x: 210, endPoint y: 139, distance: 49.5
click at [210, 139] on div "SearchWithCriteriac5776ef1-72f8-4561-b7b6-689aa58f3535 Writer Name [PERSON_NAME]" at bounding box center [540, 140] width 970 height 36
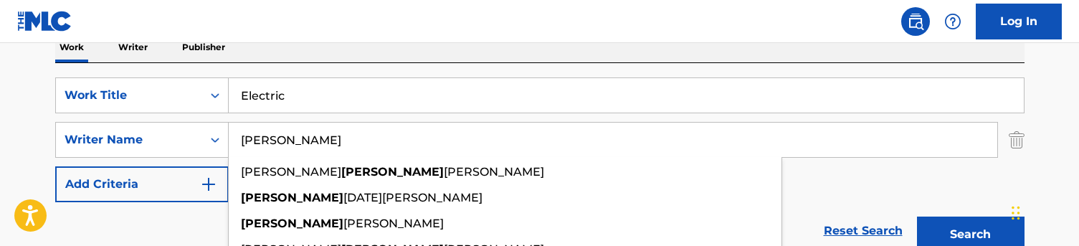
click at [970, 235] on button "Search" at bounding box center [971, 235] width 108 height 36
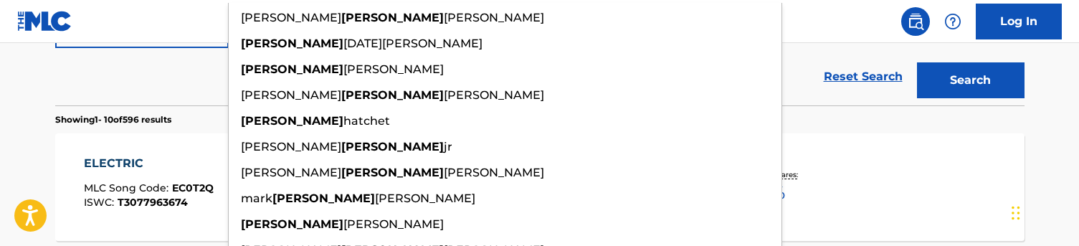
scroll to position [399, 0]
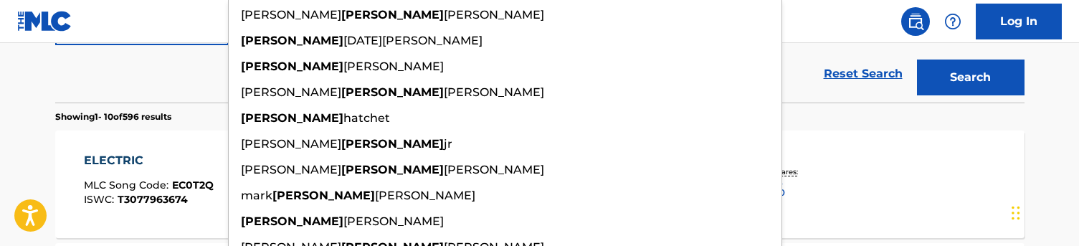
click at [156, 60] on div "Reset Search Search" at bounding box center [540, 73] width 970 height 57
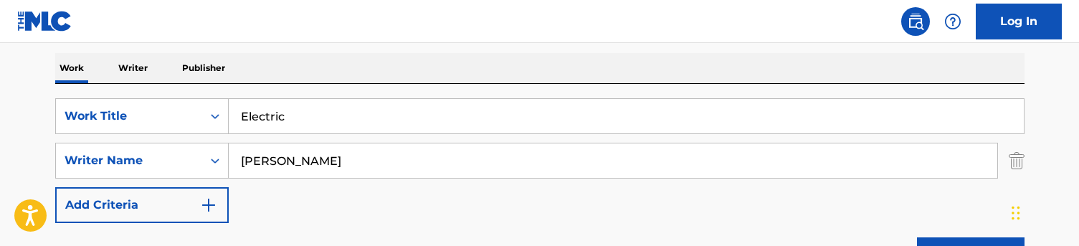
scroll to position [201, 0]
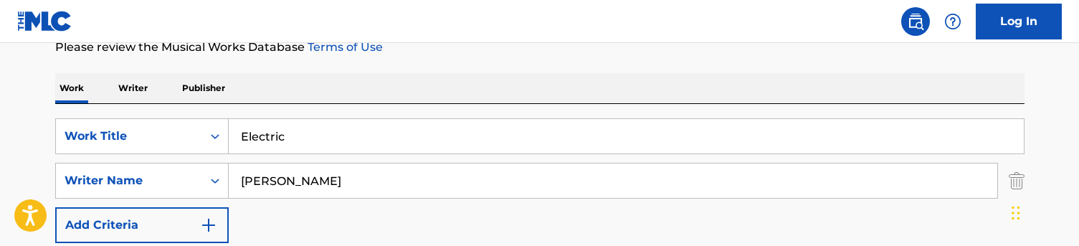
click at [368, 187] on input "[PERSON_NAME]" at bounding box center [613, 181] width 769 height 34
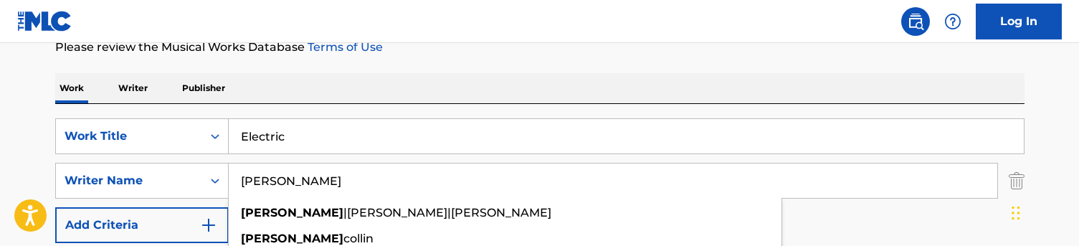
type input "[PERSON_NAME]"
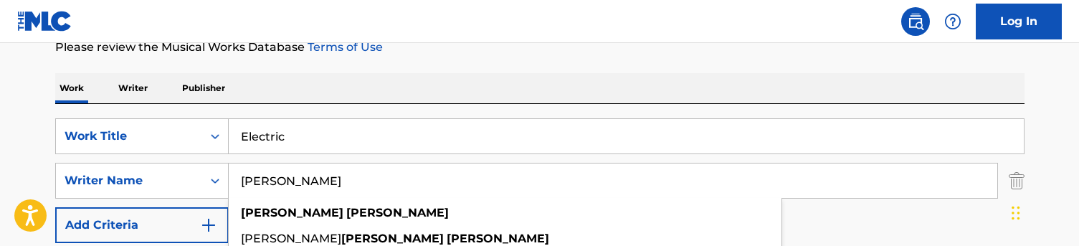
click at [469, 42] on nav "Log In" at bounding box center [539, 21] width 1079 height 43
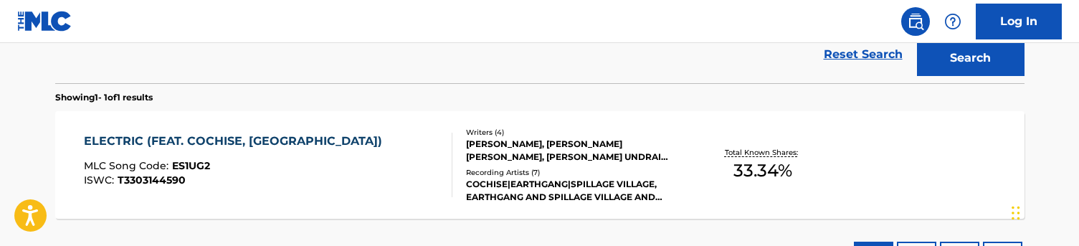
scroll to position [427, 0]
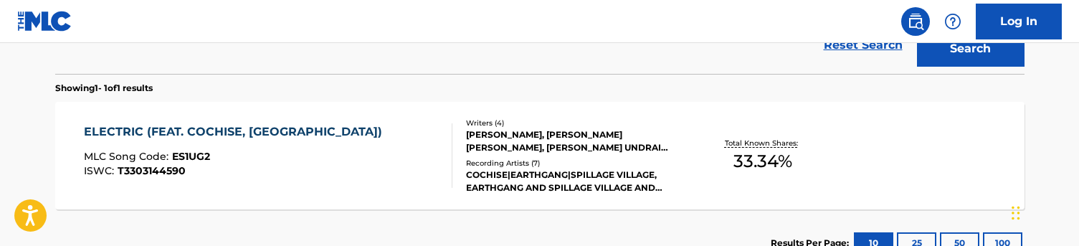
click at [367, 145] on div "ELECTRIC (FEAT. COCHISE, SPILLAGE VILLAGE) MLC Song Code : ES1UG2 ISWC : T33031…" at bounding box center [237, 155] width 306 height 65
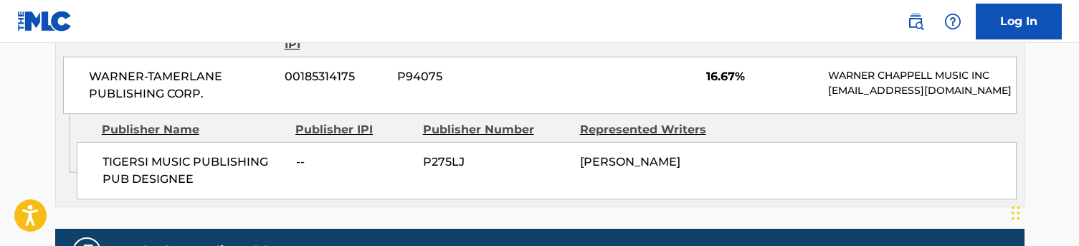
scroll to position [903, 0]
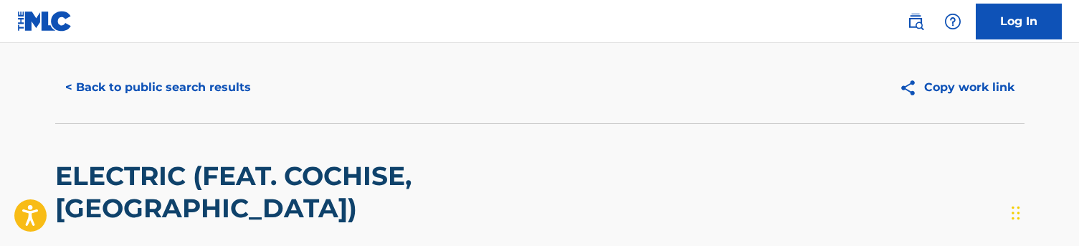
click at [141, 80] on button "< Back to public search results" at bounding box center [158, 88] width 206 height 36
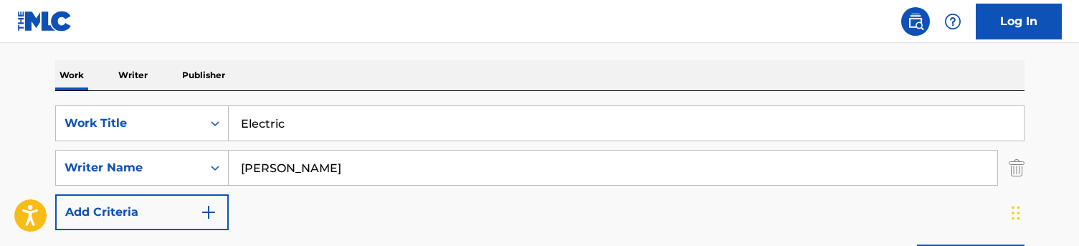
scroll to position [208, 0]
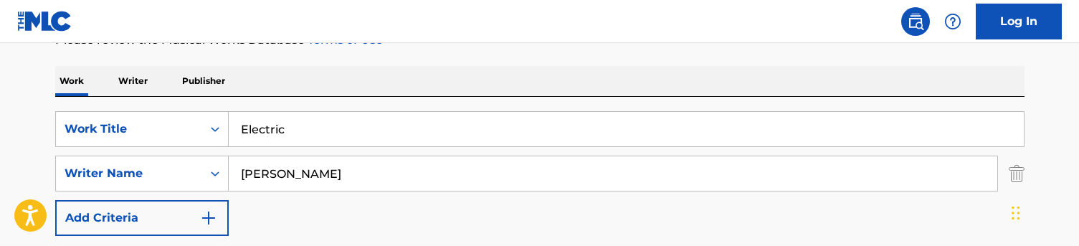
click at [313, 120] on input "Electric" at bounding box center [626, 129] width 795 height 34
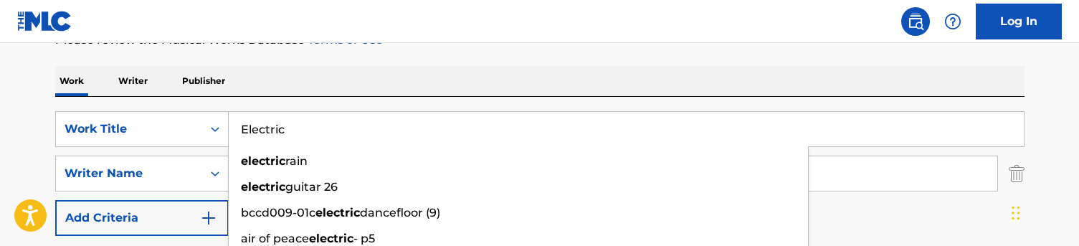
paste input "Go fish"
type input "Go fish"
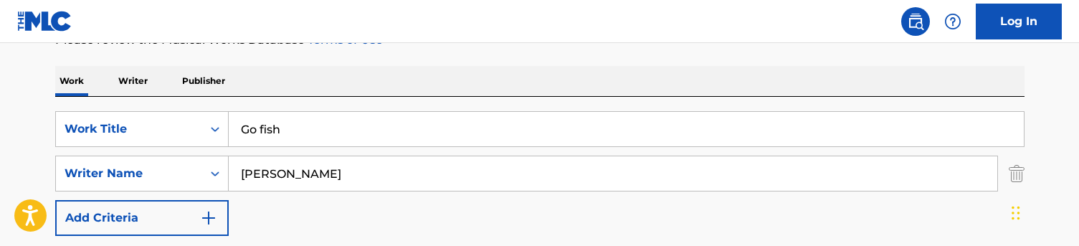
click at [329, 98] on div "SearchWithCriteriaa48f35e1-4467-44af-bfdb-32ec0e9f1e2d Work Title Go fish Searc…" at bounding box center [540, 195] width 970 height 197
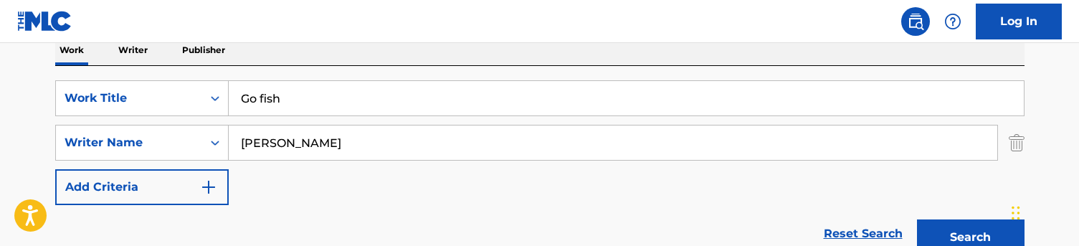
scroll to position [248, 0]
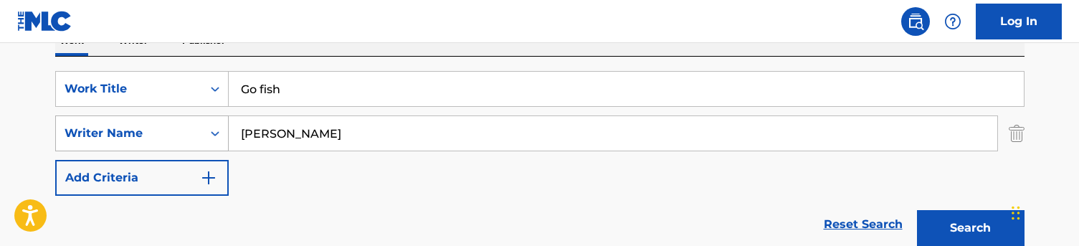
drag, startPoint x: 268, startPoint y: 130, endPoint x: 201, endPoint y: 130, distance: 66.7
click at [201, 130] on div "SearchWithCriteriac5776ef1-72f8-4561-b7b6-689aa58f3535 Writer Name [PERSON_NAME]" at bounding box center [540, 133] width 970 height 36
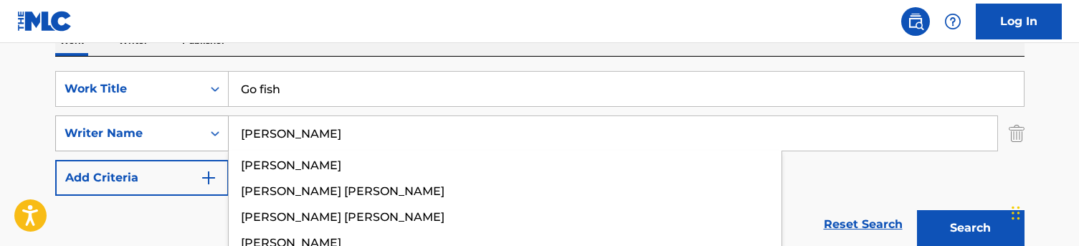
click at [970, 228] on button "Search" at bounding box center [971, 228] width 108 height 36
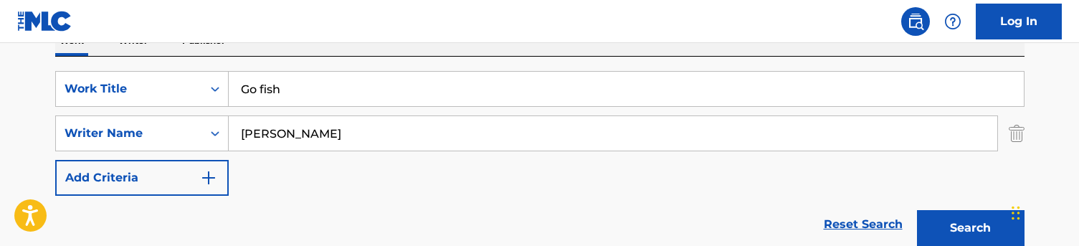
click at [169, 193] on button "Add Criteria" at bounding box center [142, 178] width 174 height 36
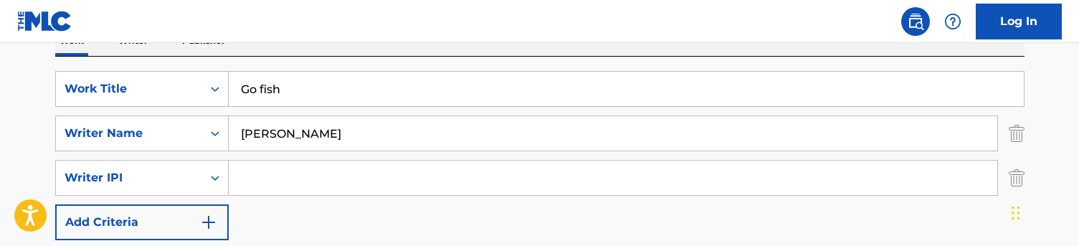
click at [169, 193] on div "Writer IPI" at bounding box center [142, 178] width 174 height 36
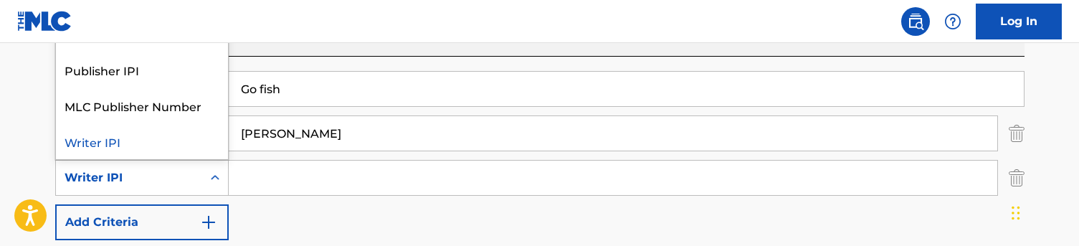
click at [424, 221] on div "SearchWithCriteriaa48f35e1-4467-44af-bfdb-32ec0e9f1e2d Work Title Go fish Searc…" at bounding box center [540, 155] width 970 height 169
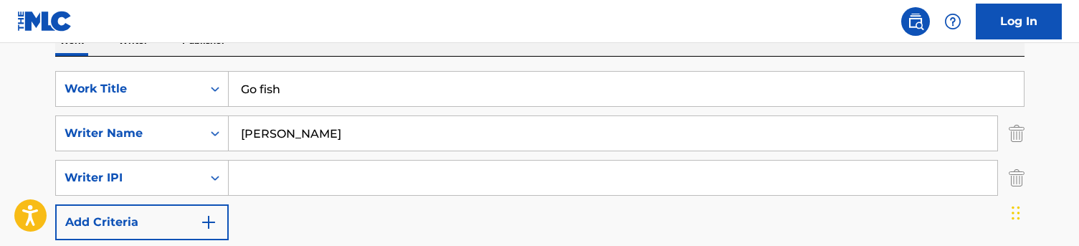
click at [1022, 176] on img "Search Form" at bounding box center [1017, 178] width 16 height 36
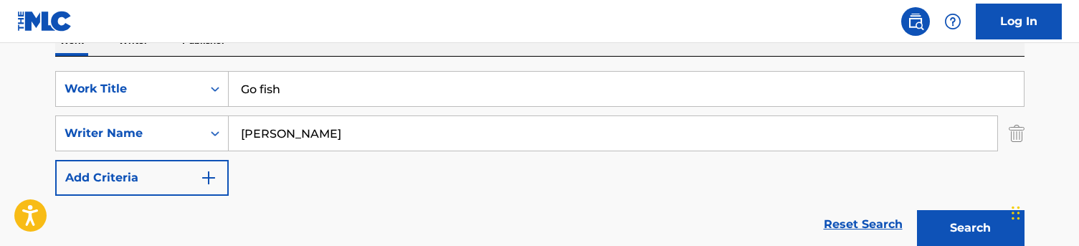
scroll to position [364, 0]
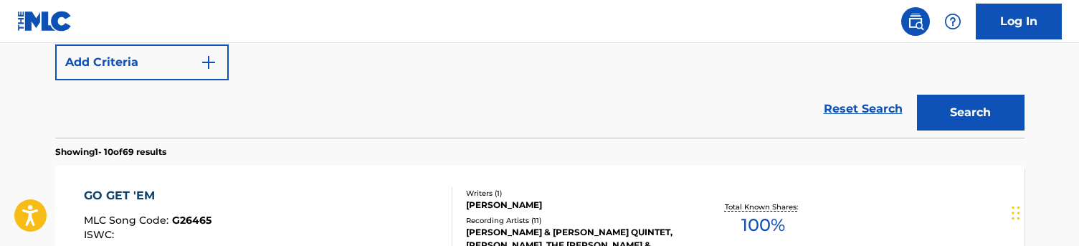
click at [973, 127] on button "Search" at bounding box center [971, 113] width 108 height 36
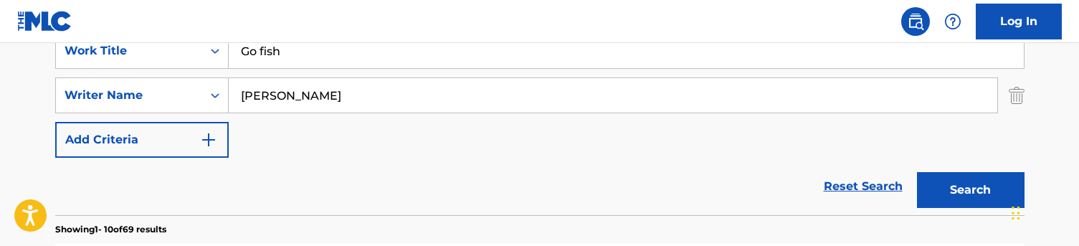
scroll to position [272, 0]
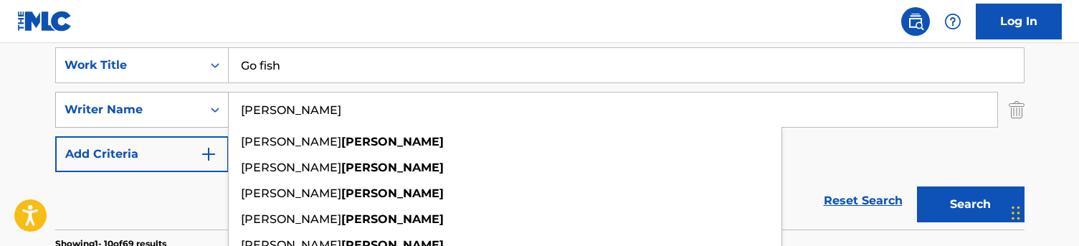
drag, startPoint x: 317, startPoint y: 118, endPoint x: 214, endPoint y: 115, distance: 103.3
click at [214, 115] on div "SearchWithCriteriac5776ef1-72f8-4561-b7b6-689aa58f3535 Writer Name [PERSON_NAME…" at bounding box center [540, 110] width 970 height 36
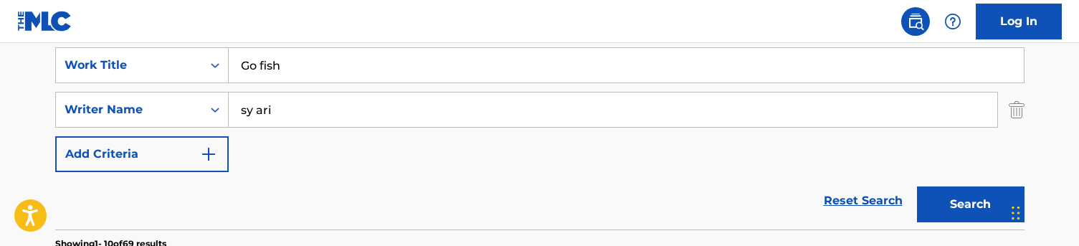
type input "sy ari"
click at [970, 204] on button "Search" at bounding box center [971, 204] width 108 height 36
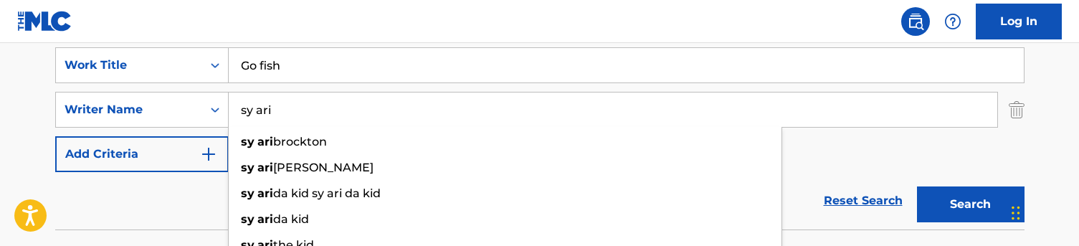
click at [155, 207] on div "Reset Search Search" at bounding box center [540, 200] width 970 height 57
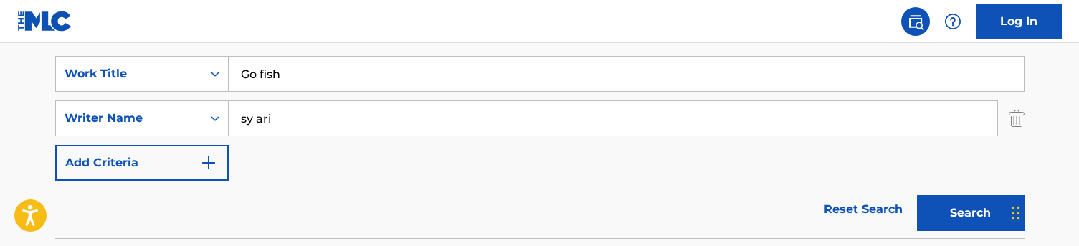
scroll to position [262, 0]
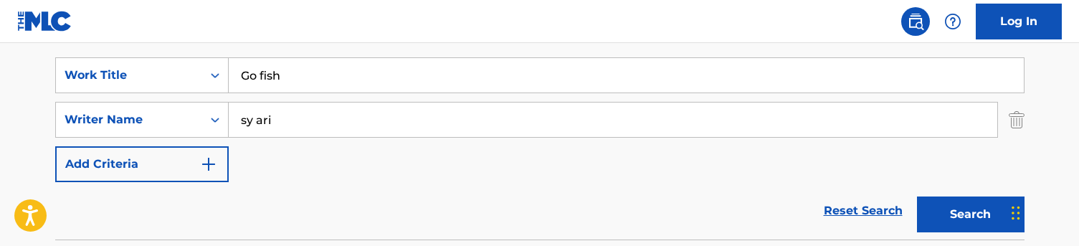
click at [303, 60] on input "Go fish" at bounding box center [626, 75] width 795 height 34
paste input "Never write always read"
type input "Never write always read"
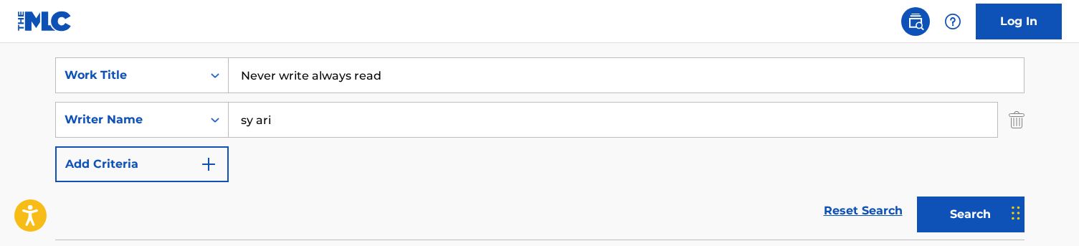
click at [310, 45] on div "SearchWithCriteriaa48f35e1-4467-44af-bfdb-32ec0e9f1e2d Work Title Never write a…" at bounding box center [540, 141] width 970 height 197
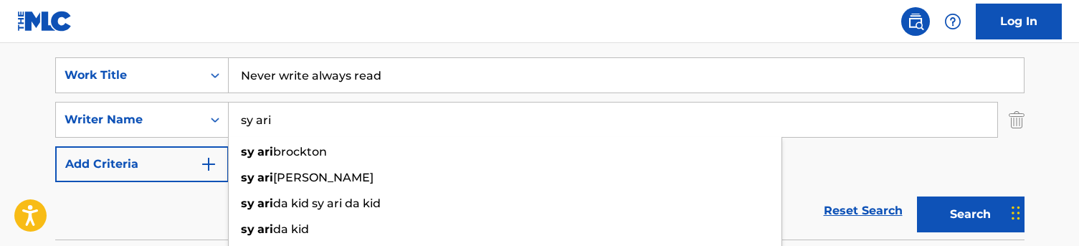
drag, startPoint x: 288, startPoint y: 125, endPoint x: 232, endPoint y: 125, distance: 55.2
click at [232, 125] on input "sy ari" at bounding box center [613, 120] width 769 height 34
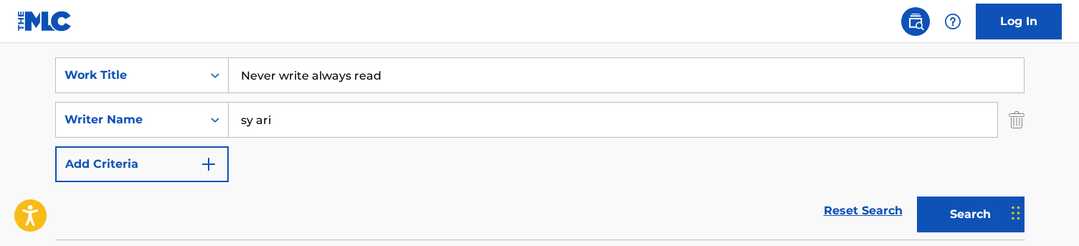
click at [270, 40] on nav "Log In" at bounding box center [539, 21] width 1079 height 43
click at [953, 206] on button "Search" at bounding box center [971, 215] width 108 height 36
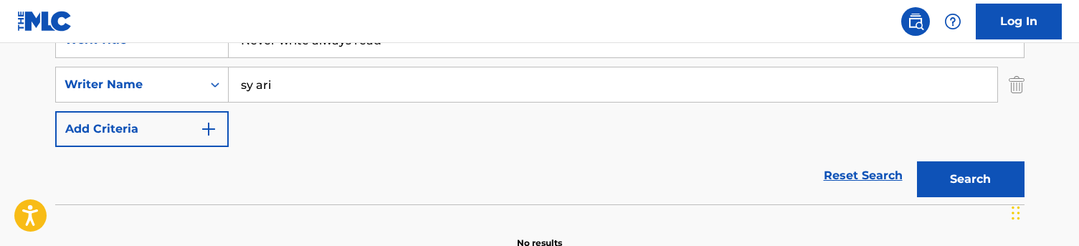
scroll to position [277, 0]
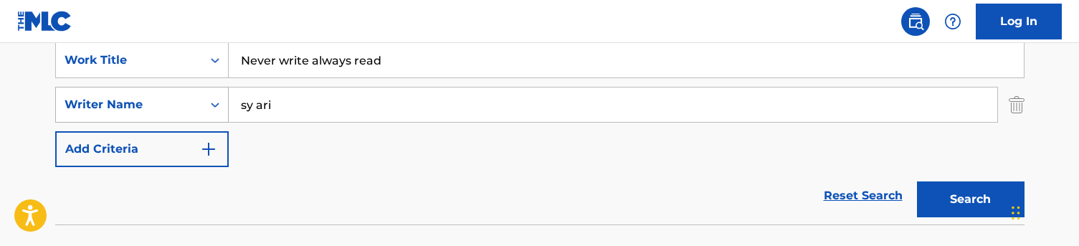
drag, startPoint x: 278, startPoint y: 108, endPoint x: 177, endPoint y: 103, distance: 101.3
click at [177, 103] on div "SearchWithCriteriac5776ef1-72f8-4561-b7b6-689aa58f3535 Writer Name [PERSON_NAME]" at bounding box center [540, 105] width 970 height 36
type input "[PERSON_NAME]"
click at [970, 199] on button "Search" at bounding box center [971, 199] width 108 height 36
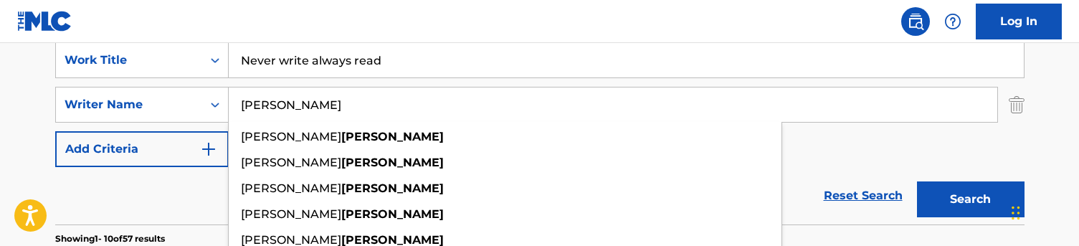
click at [110, 189] on div "Reset Search Search" at bounding box center [540, 195] width 970 height 57
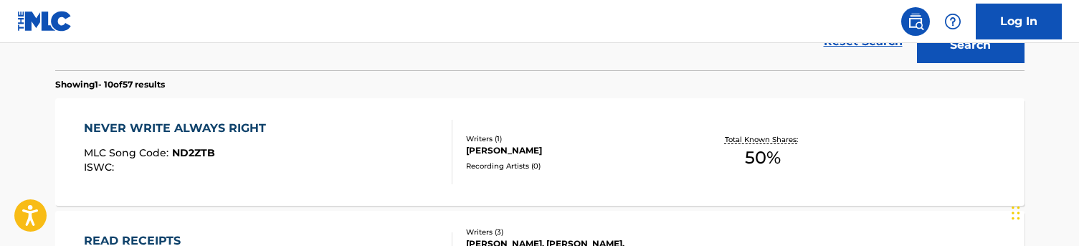
scroll to position [440, 0]
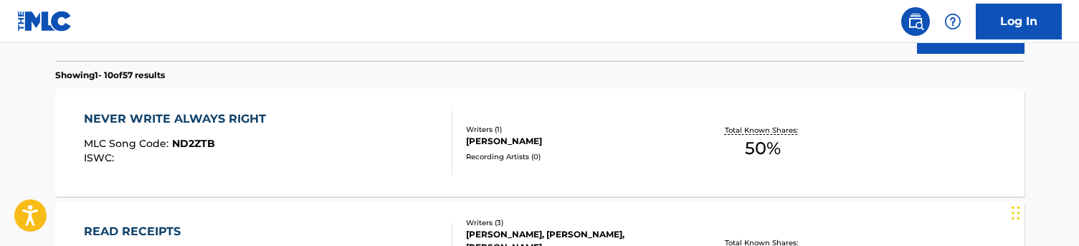
click at [339, 129] on div "NEVER WRITE ALWAYS RIGHT MLC Song Code : ND2ZTB ISWC :" at bounding box center [268, 142] width 369 height 65
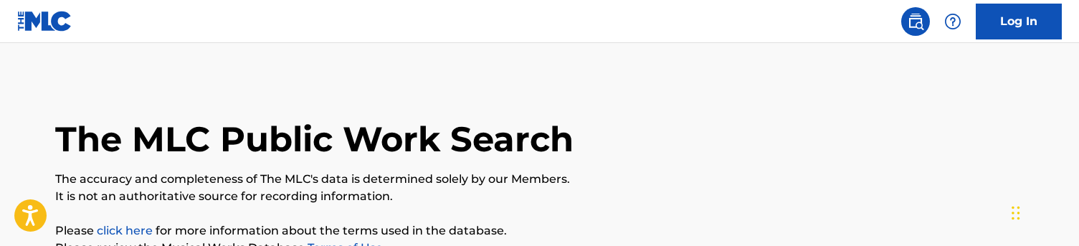
scroll to position [440, 0]
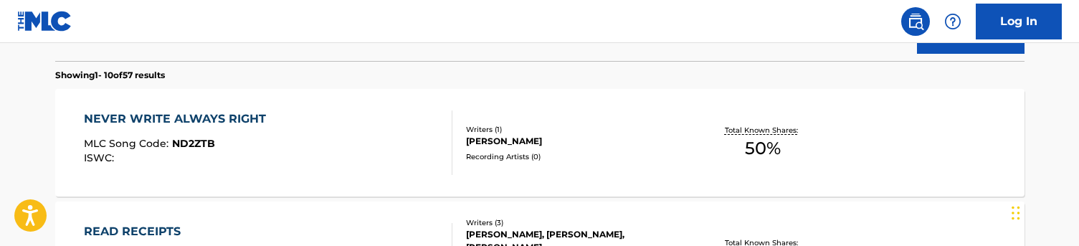
click at [339, 133] on div "NEVER WRITE ALWAYS RIGHT MLC Song Code : ND2ZTB ISWC :" at bounding box center [268, 142] width 369 height 65
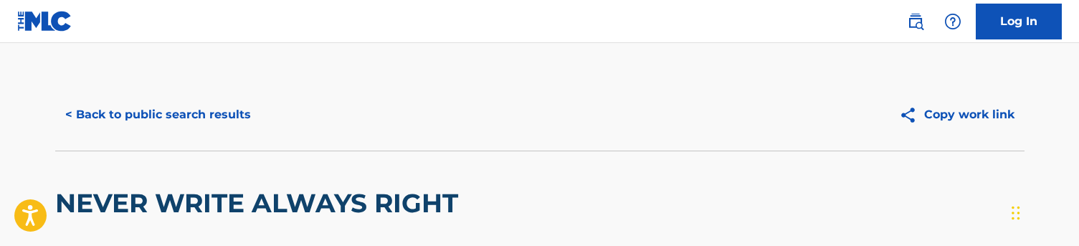
click at [103, 116] on button "< Back to public search results" at bounding box center [158, 115] width 206 height 36
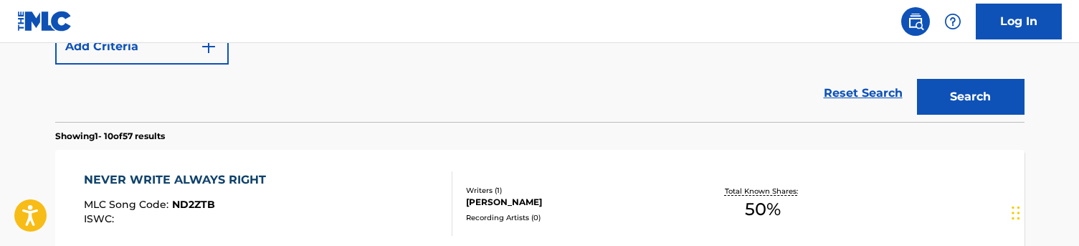
scroll to position [191, 0]
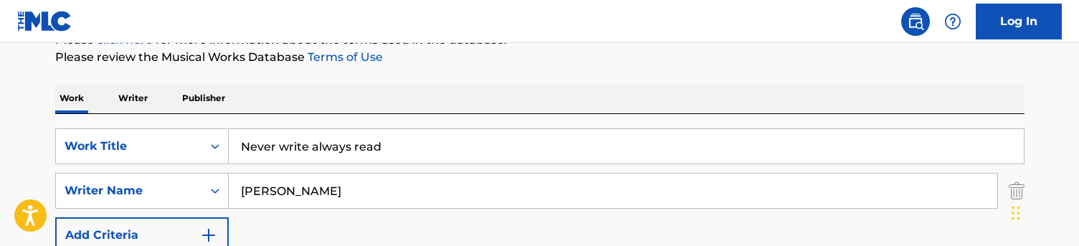
click at [288, 149] on input "Never write always read" at bounding box center [626, 146] width 795 height 34
click at [287, 149] on input "Never write always read" at bounding box center [626, 146] width 795 height 34
paste input "Two parent household"
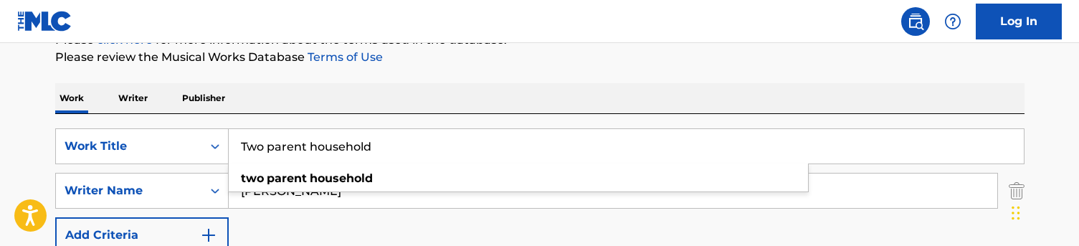
type input "Two parent household"
click at [382, 88] on div "Work Writer Publisher" at bounding box center [540, 98] width 970 height 30
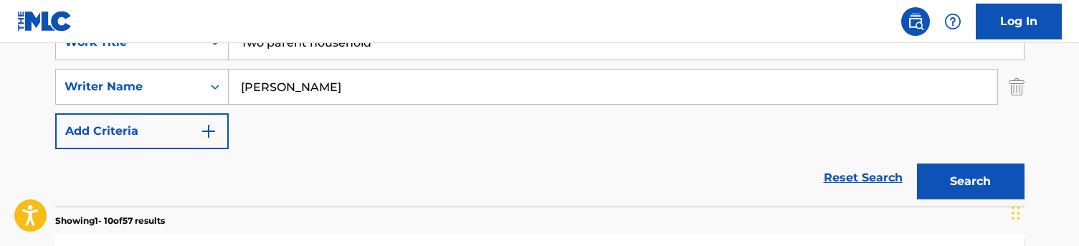
scroll to position [310, 0]
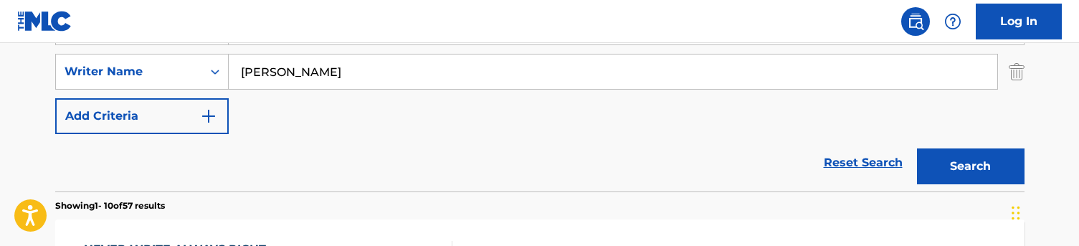
click at [971, 165] on button "Search" at bounding box center [971, 166] width 108 height 36
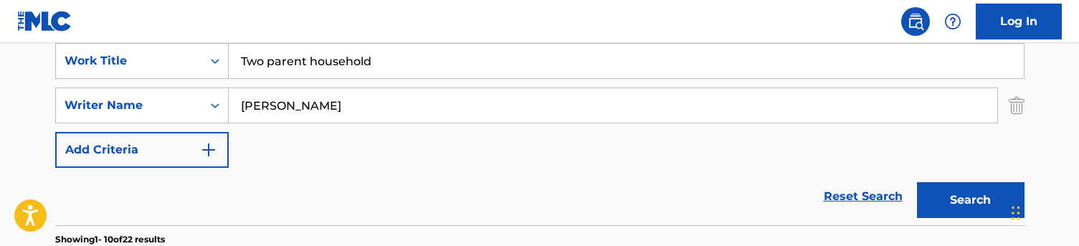
scroll to position [267, 0]
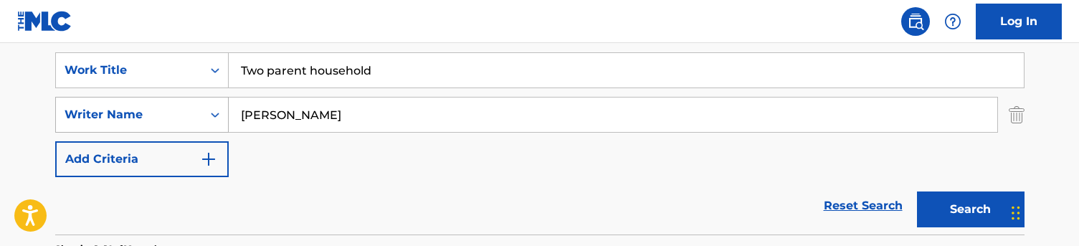
drag, startPoint x: 336, startPoint y: 112, endPoint x: 167, endPoint y: 112, distance: 168.5
click at [167, 112] on div "SearchWithCriteriac5776ef1-72f8-4561-b7b6-689aa58f3535 Writer Name [PERSON_NAME]" at bounding box center [540, 115] width 970 height 36
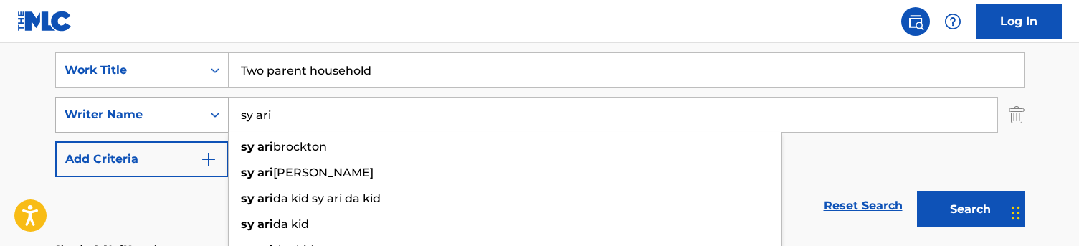
type input "sy ari"
click at [970, 209] on button "Search" at bounding box center [971, 209] width 108 height 36
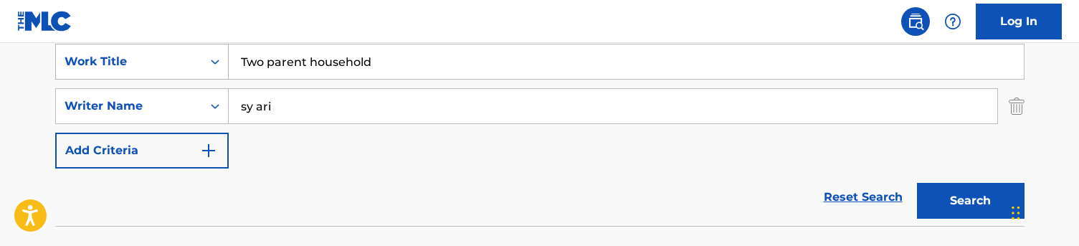
scroll to position [271, 0]
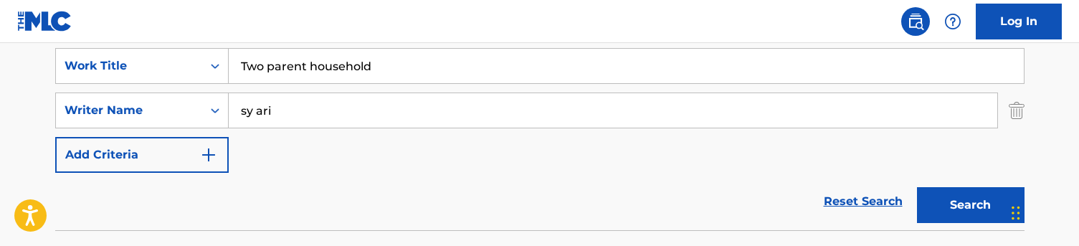
click at [333, 70] on input "Two parent household" at bounding box center [626, 66] width 795 height 34
paste input "I hope you see this from your fake bag"
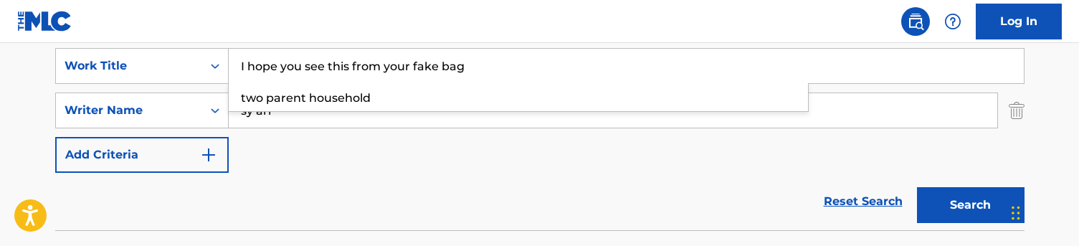
type input "I hope you see this from your fake bag"
click at [346, 20] on nav "Log In" at bounding box center [539, 21] width 1079 height 43
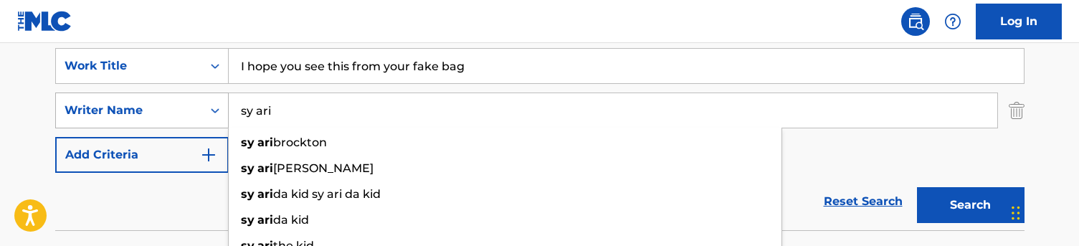
drag, startPoint x: 293, startPoint y: 115, endPoint x: 226, endPoint y: 99, distance: 68.5
click at [226, 99] on div "SearchWithCriteriac5776ef1-72f8-4561-b7b6-689aa58f3535 Writer Name sy [PERSON_N…" at bounding box center [540, 111] width 970 height 36
click at [970, 205] on button "Search" at bounding box center [971, 205] width 108 height 36
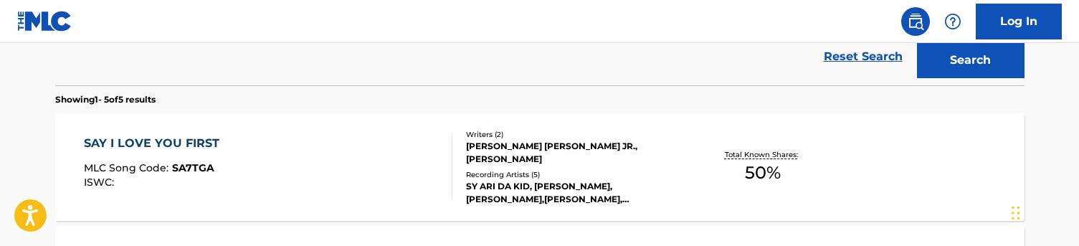
scroll to position [317, 0]
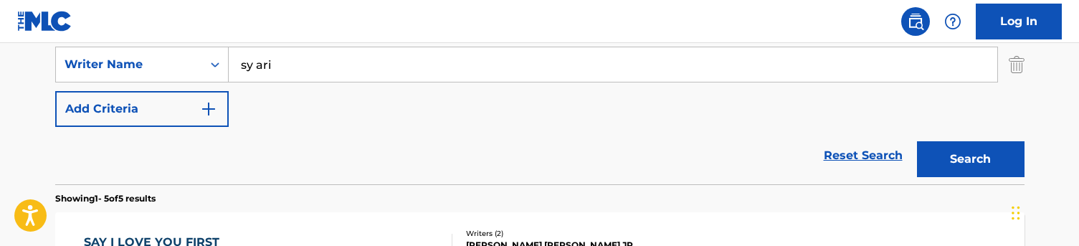
drag, startPoint x: 291, startPoint y: 62, endPoint x: 232, endPoint y: 58, distance: 59.7
click at [232, 58] on input "sy ari" at bounding box center [613, 64] width 769 height 34
type input "[PERSON_NAME]"
click at [970, 159] on button "Search" at bounding box center [971, 159] width 108 height 36
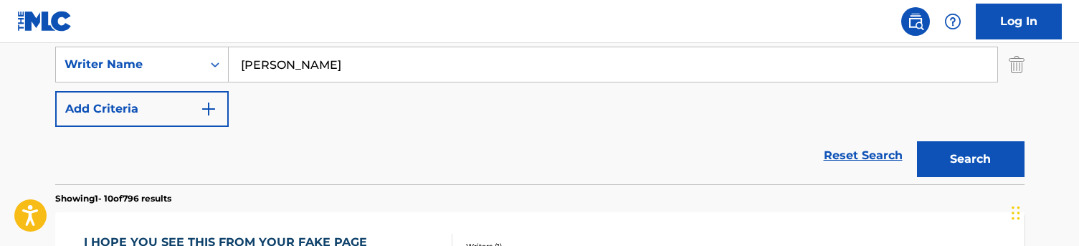
click at [169, 146] on div "Reset Search Search" at bounding box center [540, 155] width 970 height 57
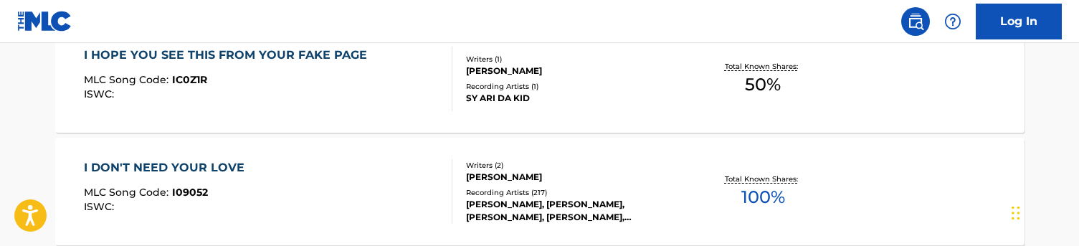
scroll to position [473, 0]
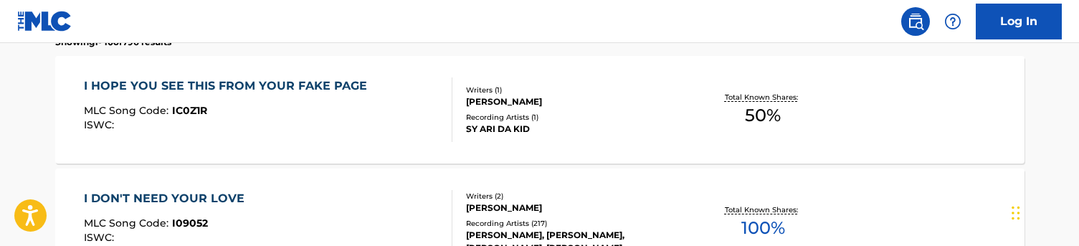
click at [318, 136] on div "I HOPE YOU SEE THIS FROM YOUR FAKE PAGE MLC Song Code : IC0Z1R ISWC :" at bounding box center [229, 109] width 290 height 65
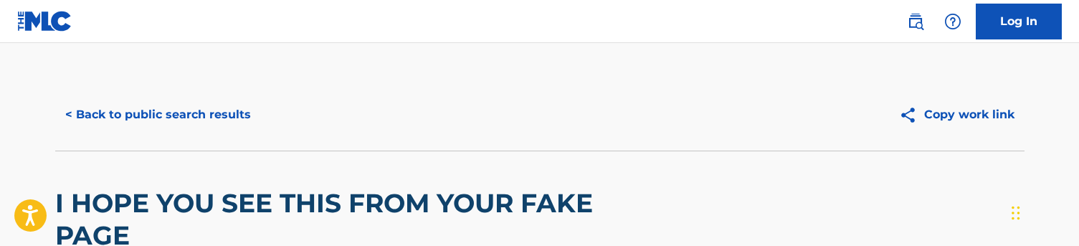
click at [136, 106] on button "< Back to public search results" at bounding box center [158, 115] width 206 height 36
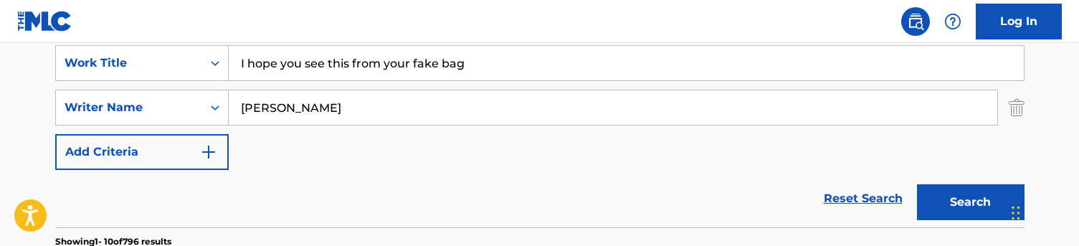
scroll to position [209, 0]
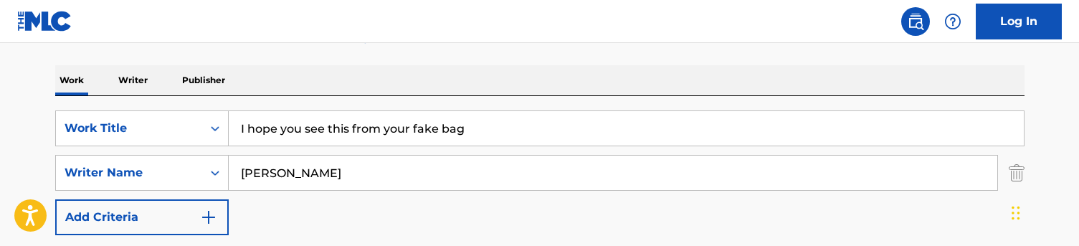
click at [280, 127] on input "I hope you see this from your fake bag" at bounding box center [626, 128] width 795 height 34
click at [270, 127] on input "I hope you see this from your fake bag" at bounding box center [626, 128] width 795 height 34
paste input "[PERSON_NAME]"
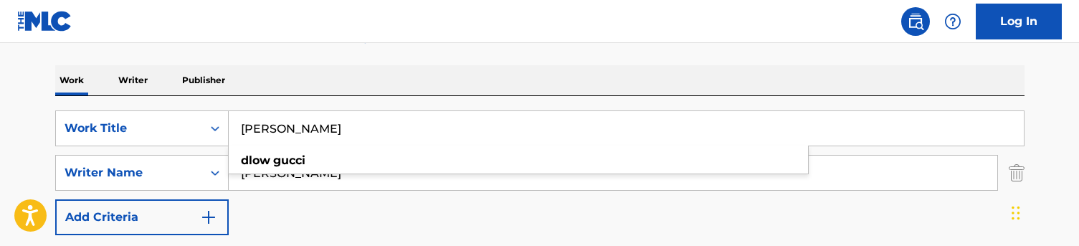
type input "[PERSON_NAME]"
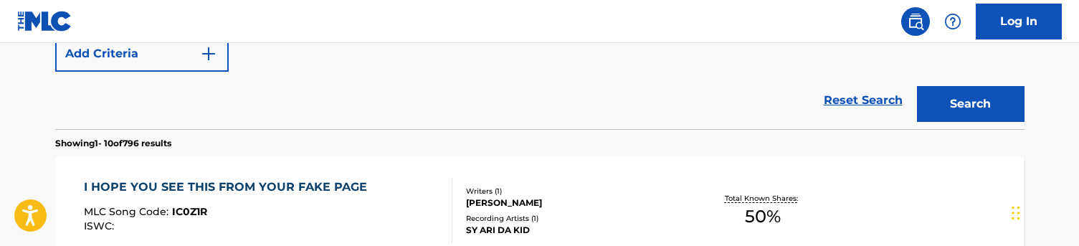
scroll to position [413, 0]
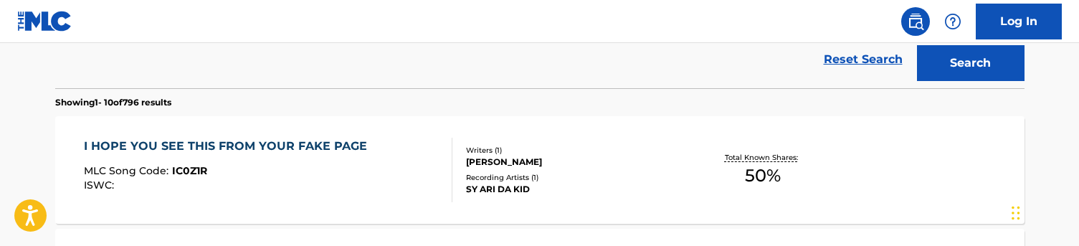
click at [982, 76] on button "Search" at bounding box center [971, 63] width 108 height 36
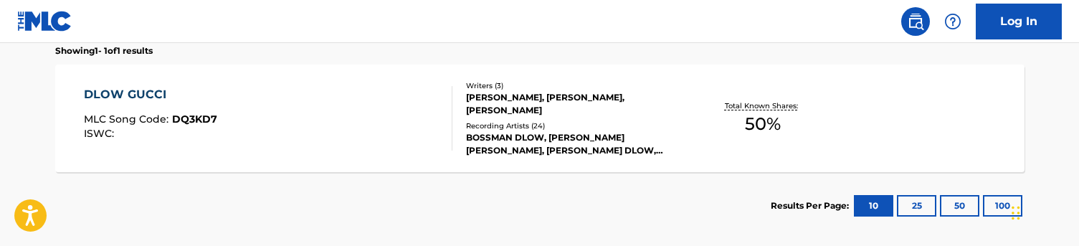
scroll to position [466, 0]
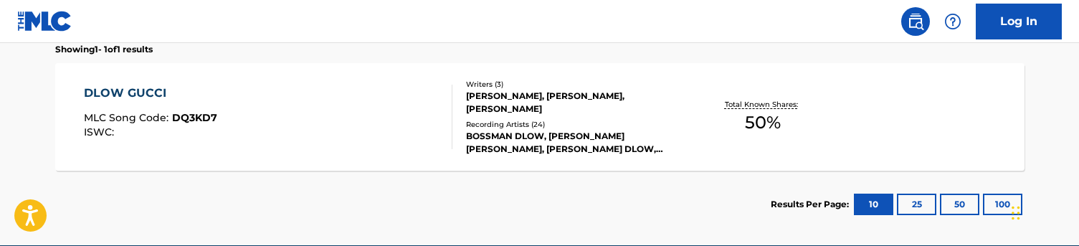
click at [383, 113] on div "DLOW GUCCI MLC Song Code : DQ3KD7 ISWC :" at bounding box center [268, 117] width 369 height 65
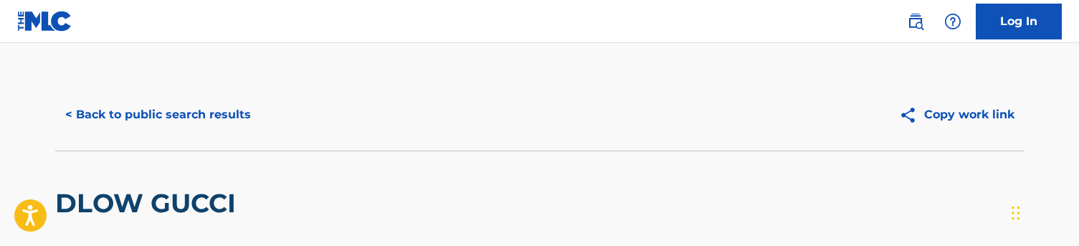
click at [175, 115] on button "< Back to public search results" at bounding box center [158, 115] width 206 height 36
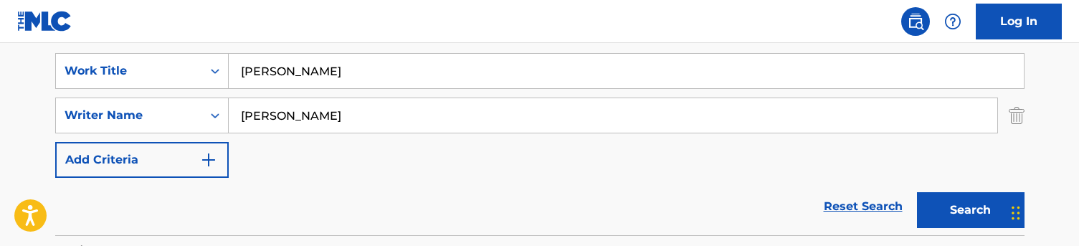
scroll to position [210, 0]
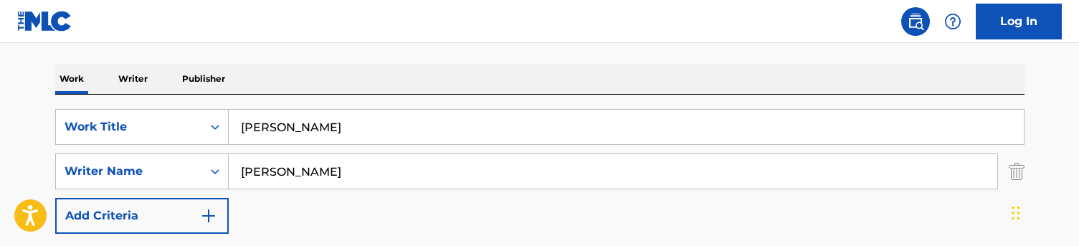
click at [290, 119] on input "[PERSON_NAME]" at bounding box center [626, 127] width 795 height 34
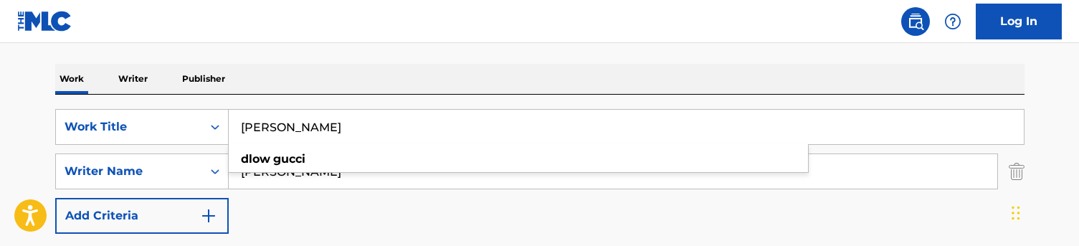
click at [290, 119] on input "[PERSON_NAME]" at bounding box center [626, 127] width 795 height 34
paste input "Free agency"
type input "Free agency"
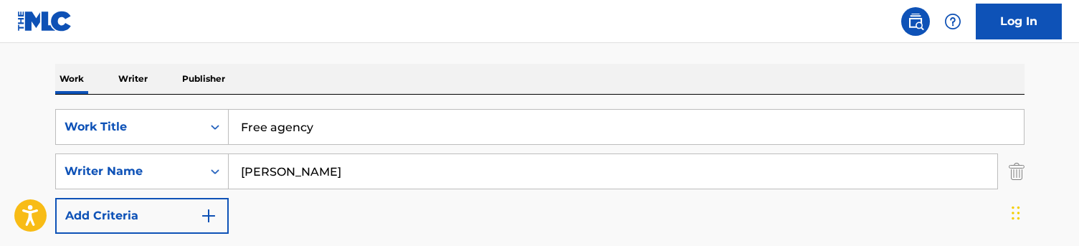
click at [317, 80] on div "Work Writer Publisher" at bounding box center [540, 79] width 970 height 30
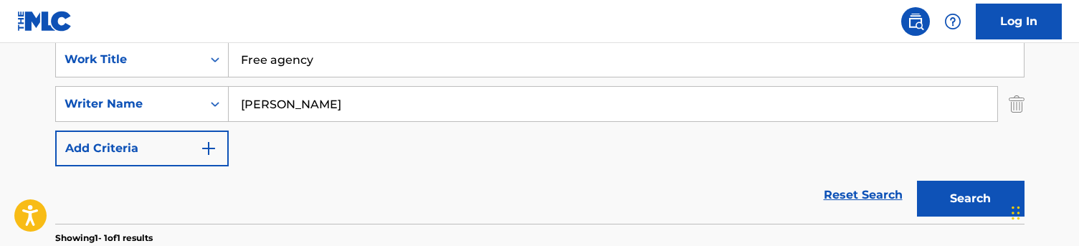
scroll to position [278, 0]
click at [960, 203] on button "Search" at bounding box center [971, 198] width 108 height 36
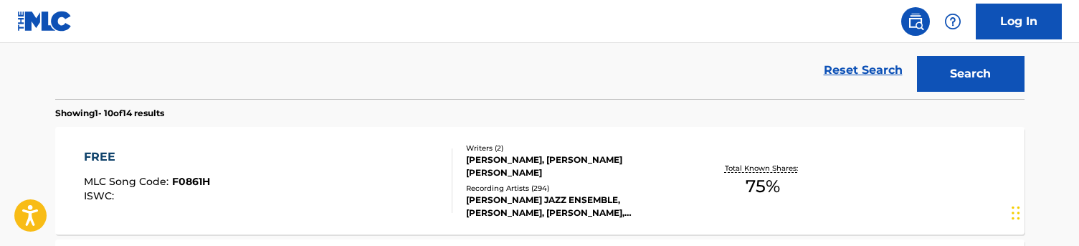
scroll to position [308, 0]
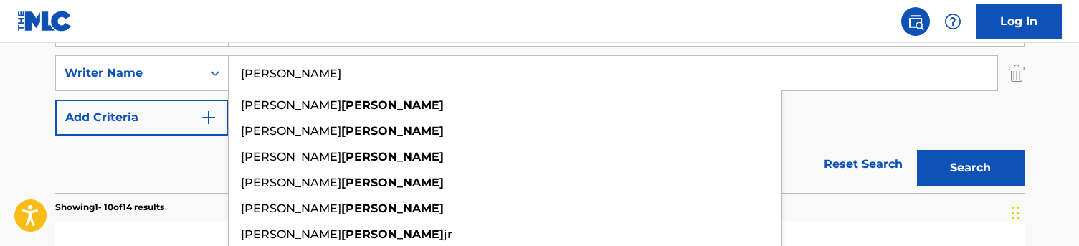
drag, startPoint x: 297, startPoint y: 83, endPoint x: 230, endPoint y: 75, distance: 67.2
click at [230, 75] on input "[PERSON_NAME]" at bounding box center [613, 73] width 769 height 34
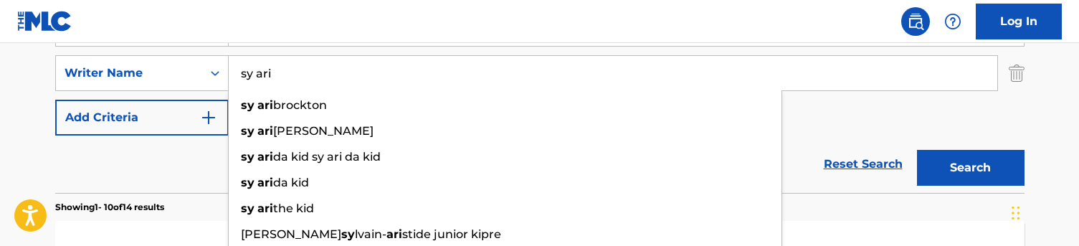
click at [970, 168] on button "Search" at bounding box center [971, 168] width 108 height 36
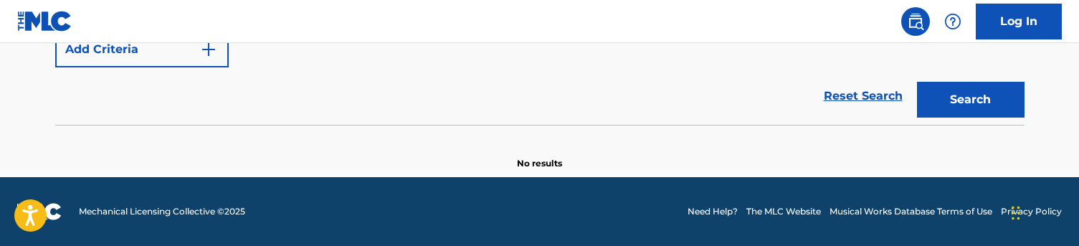
scroll to position [377, 0]
click at [316, 78] on div "Reset Search Search" at bounding box center [540, 95] width 970 height 57
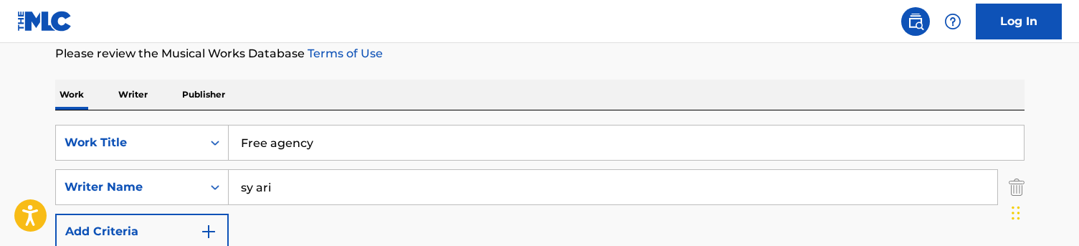
scroll to position [193, 0]
click at [276, 135] on input "Free agency" at bounding box center [626, 144] width 795 height 34
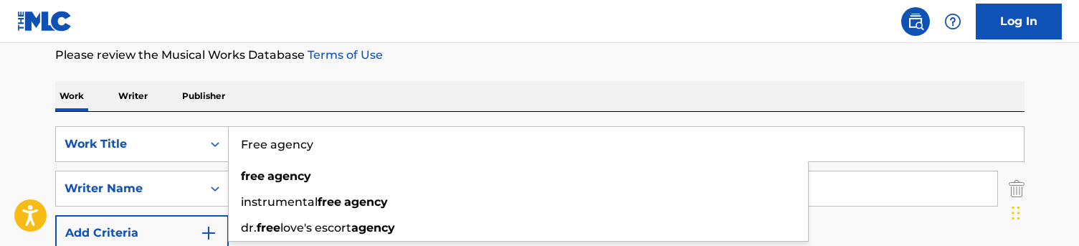
click at [351, 62] on p "Please review the Musical Works Database Terms of Use" at bounding box center [540, 55] width 970 height 17
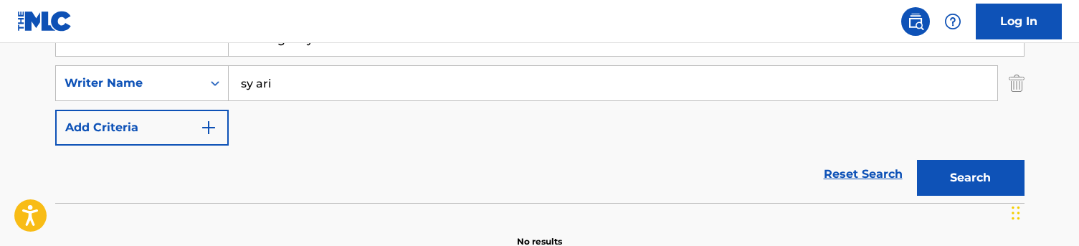
scroll to position [288, 0]
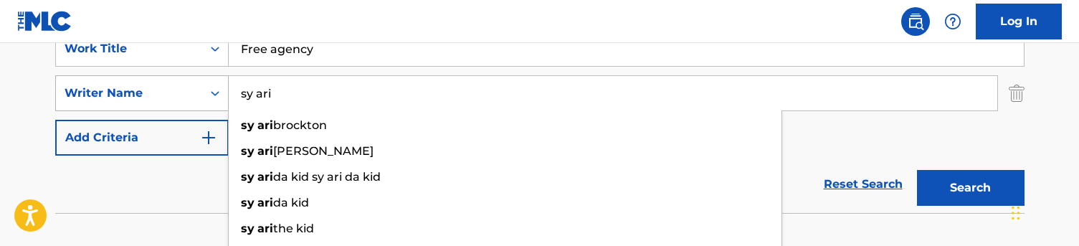
drag, startPoint x: 230, startPoint y: 86, endPoint x: 136, endPoint y: 81, distance: 93.4
click at [136, 81] on div "SearchWithCriteriac5776ef1-72f8-4561-b7b6-689aa58f3535 Writer Name sy [PERSON_N…" at bounding box center [540, 93] width 970 height 36
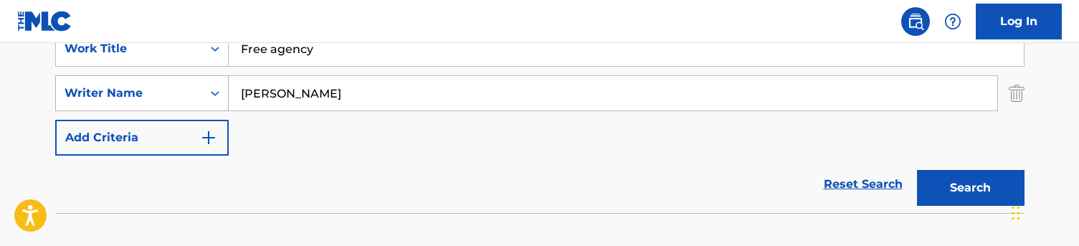
type input "[PERSON_NAME]"
click at [970, 188] on button "Search" at bounding box center [971, 188] width 108 height 36
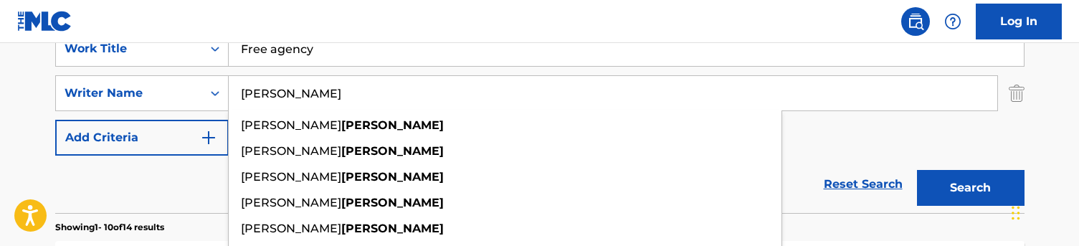
click at [176, 168] on div "Reset Search Search" at bounding box center [540, 184] width 970 height 57
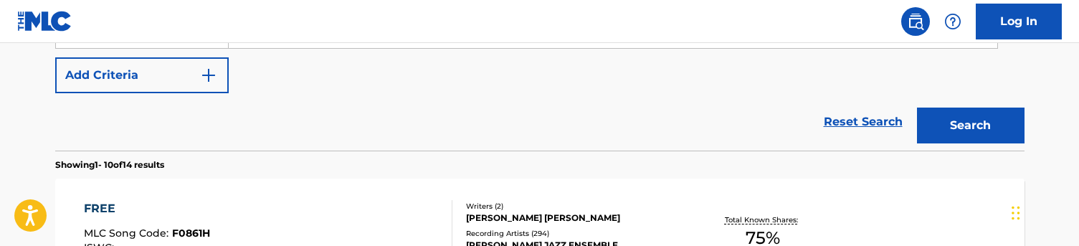
scroll to position [263, 0]
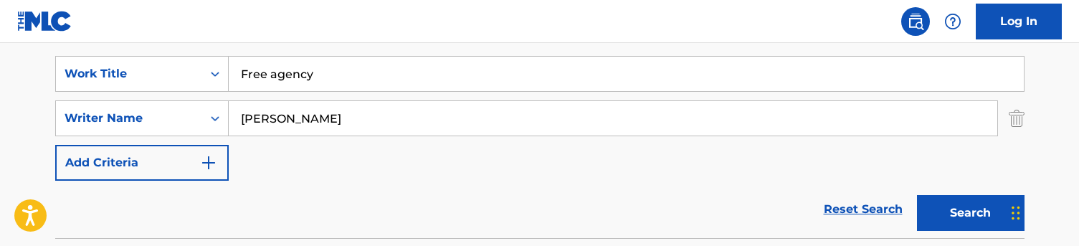
click at [311, 77] on input "Free agency" at bounding box center [626, 74] width 795 height 34
paste input "Derb"
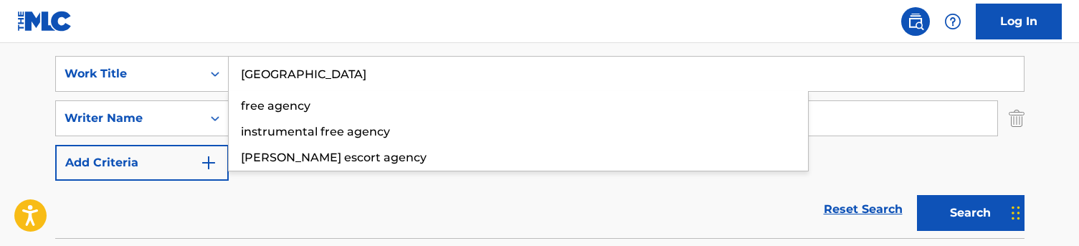
type input "[GEOGRAPHIC_DATA]"
click at [342, 37] on nav "Log In" at bounding box center [539, 21] width 1079 height 43
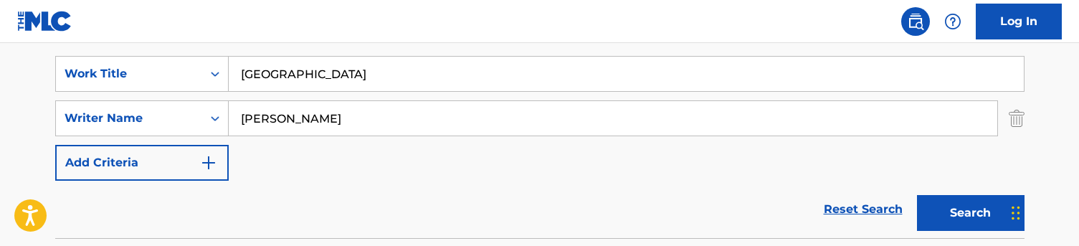
click at [949, 197] on button "Search" at bounding box center [971, 213] width 108 height 36
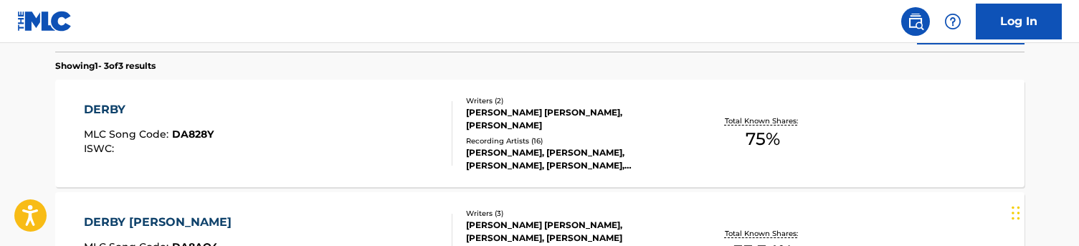
scroll to position [464, 0]
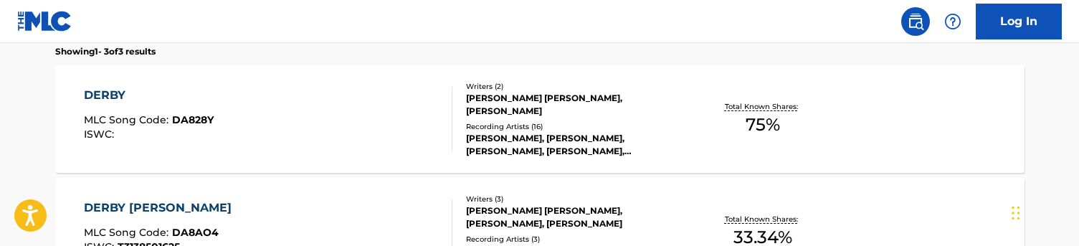
click at [364, 116] on div "DERBY MLC Song Code : DA828Y ISWC :" at bounding box center [268, 119] width 369 height 65
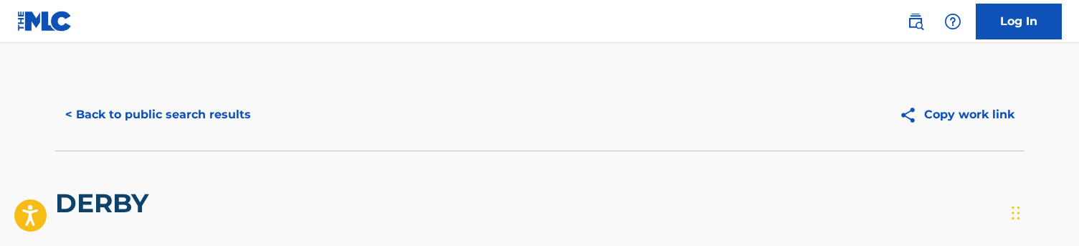
click at [206, 99] on button "< Back to public search results" at bounding box center [158, 115] width 206 height 36
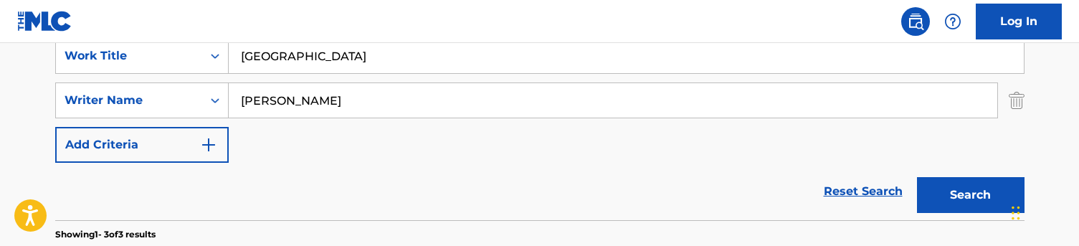
scroll to position [275, 0]
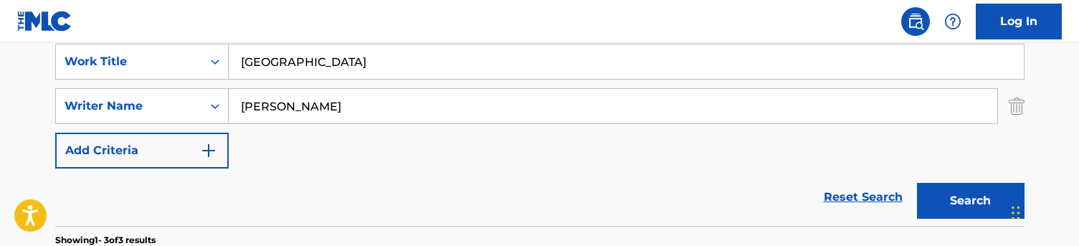
click at [305, 55] on input "[GEOGRAPHIC_DATA]" at bounding box center [626, 61] width 795 height 34
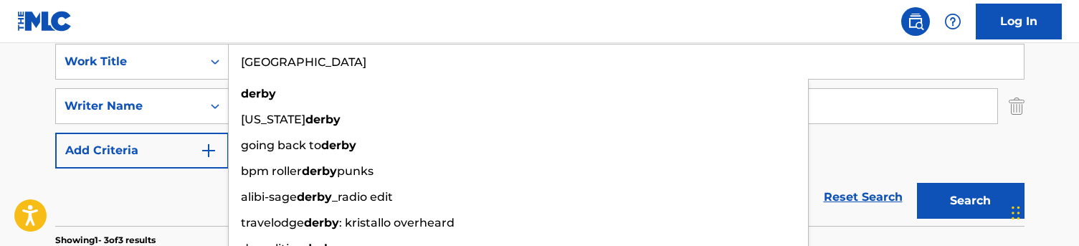
click at [305, 55] on input "[GEOGRAPHIC_DATA]" at bounding box center [626, 61] width 795 height 34
paste input "Beautiful conversations"
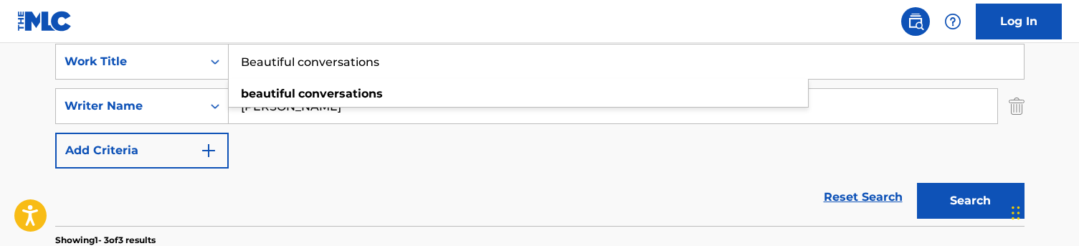
type input "Beautiful conversations"
click at [311, 34] on nav "Log In" at bounding box center [539, 21] width 1079 height 43
click at [985, 204] on button "Search" at bounding box center [971, 201] width 108 height 36
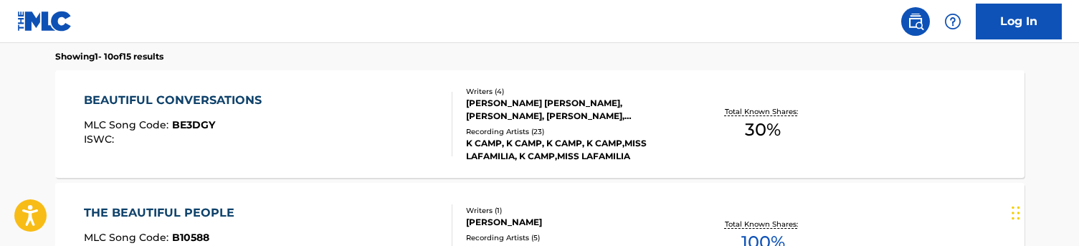
scroll to position [440, 0]
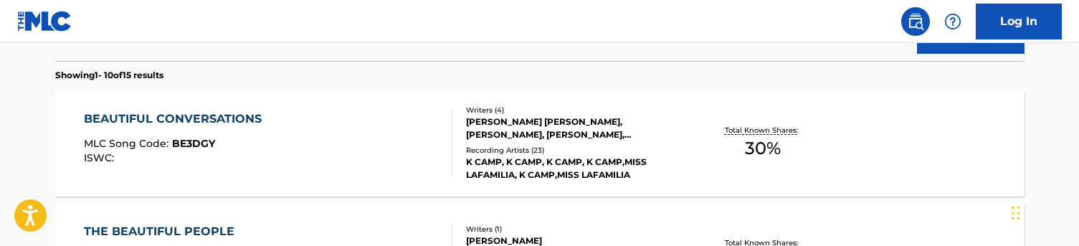
click at [412, 139] on div "BEAUTIFUL CONVERSATIONS MLC Song Code : BE3DGY ISWC :" at bounding box center [268, 142] width 369 height 65
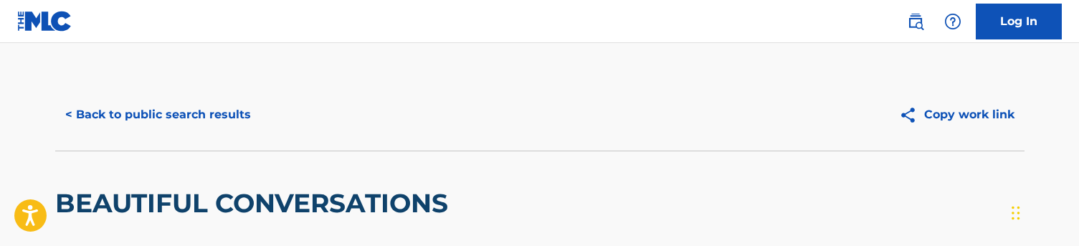
click at [158, 109] on button "< Back to public search results" at bounding box center [158, 115] width 206 height 36
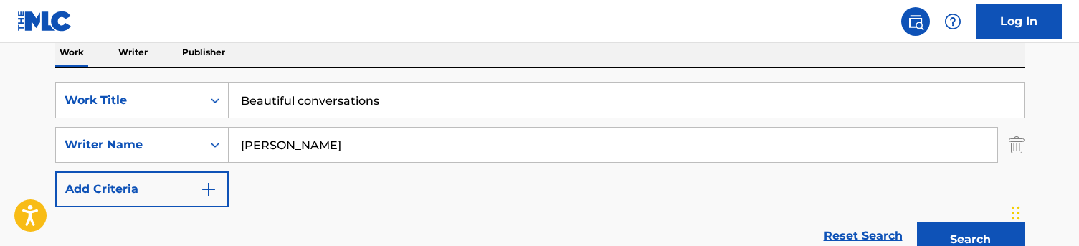
scroll to position [197, 0]
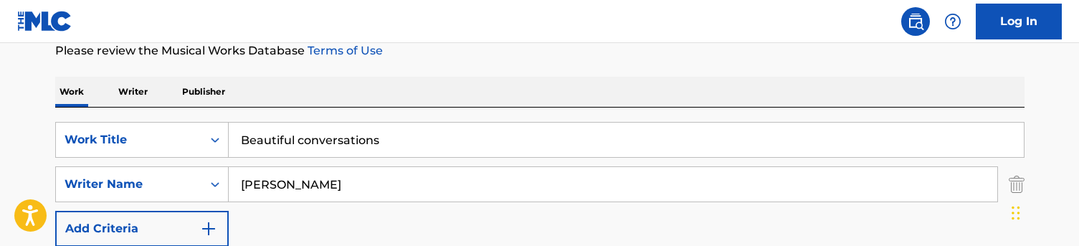
click at [309, 146] on input "Beautiful conversations" at bounding box center [626, 140] width 795 height 34
paste input "And u know it"
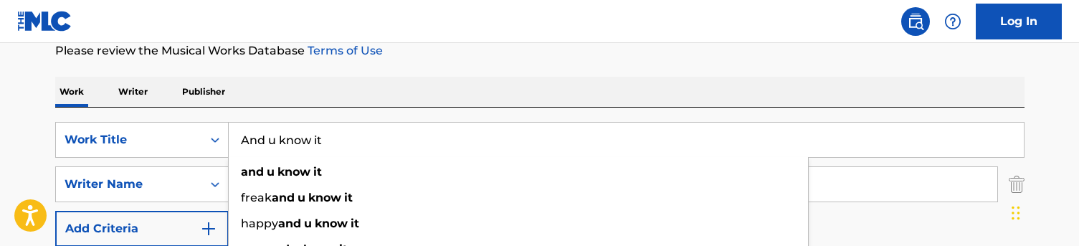
type input "And u know it"
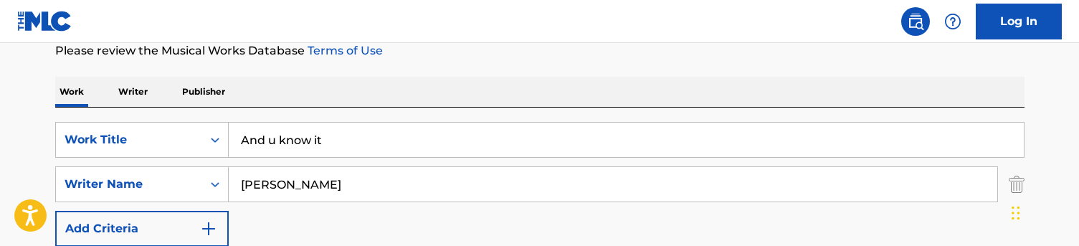
scroll to position [312, 0]
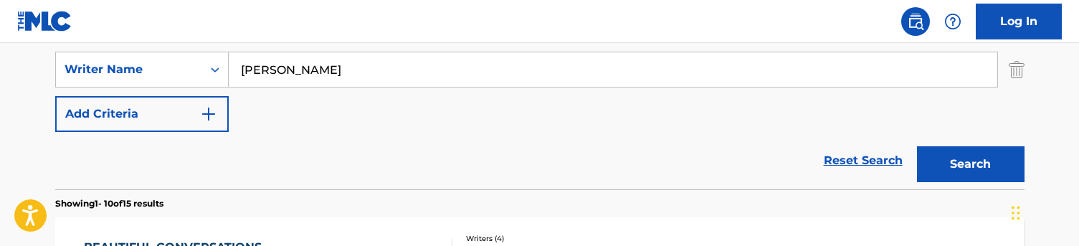
click at [1001, 171] on button "Search" at bounding box center [971, 164] width 108 height 36
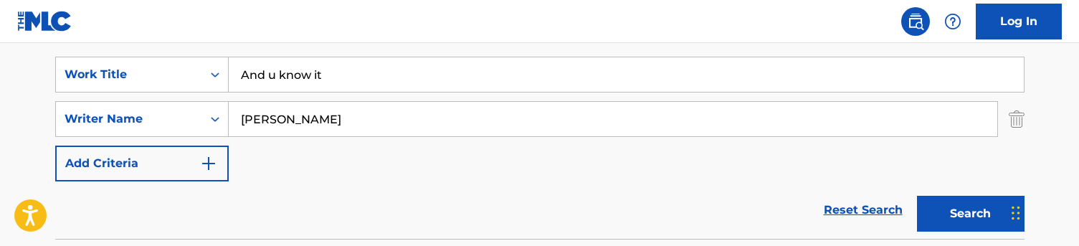
scroll to position [264, 0]
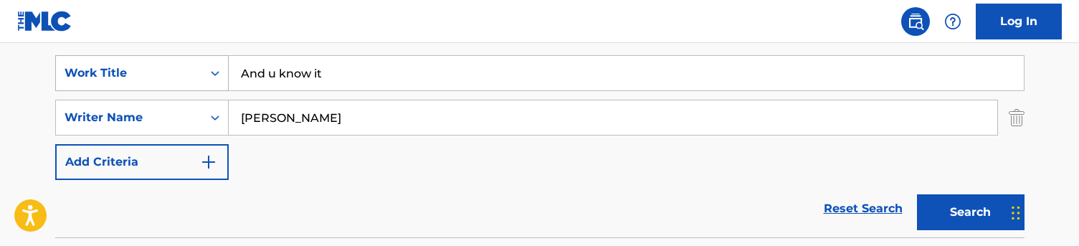
drag, startPoint x: 323, startPoint y: 125, endPoint x: 132, endPoint y: 77, distance: 196.6
click at [132, 77] on div "SearchWithCriteriaa48f35e1-4467-44af-bfdb-32ec0e9f1e2d Work Title And u know it…" at bounding box center [540, 117] width 970 height 125
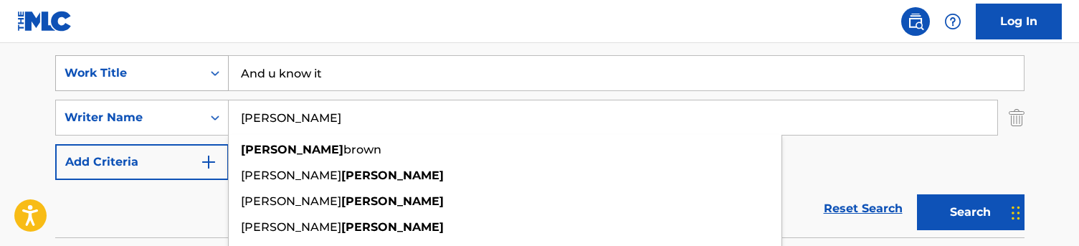
click at [970, 212] on button "Search" at bounding box center [971, 212] width 108 height 36
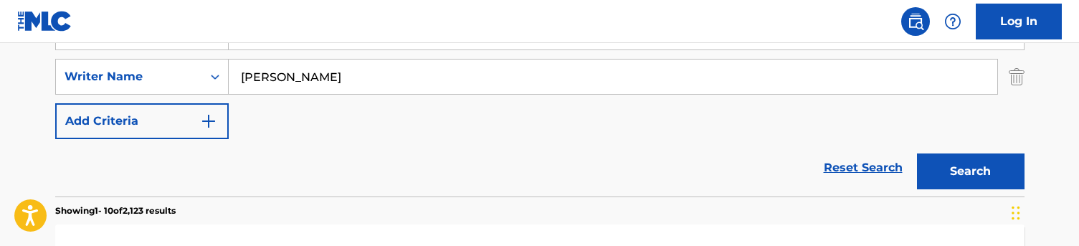
click at [191, 138] on button "Add Criteria" at bounding box center [142, 121] width 174 height 36
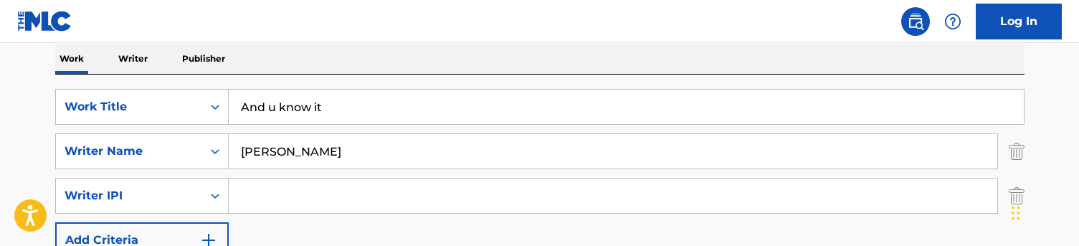
scroll to position [229, 0]
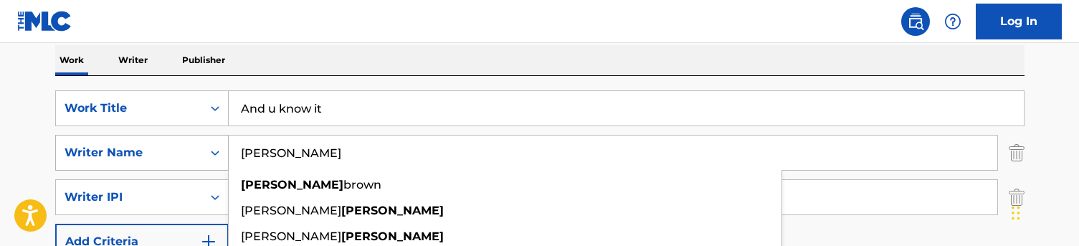
drag, startPoint x: 265, startPoint y: 156, endPoint x: 219, endPoint y: 152, distance: 46.0
click at [219, 152] on div "SearchWithCriteriac5776ef1-72f8-4561-b7b6-689aa58f3535 Writer Name [PERSON_NAME…" at bounding box center [540, 153] width 970 height 36
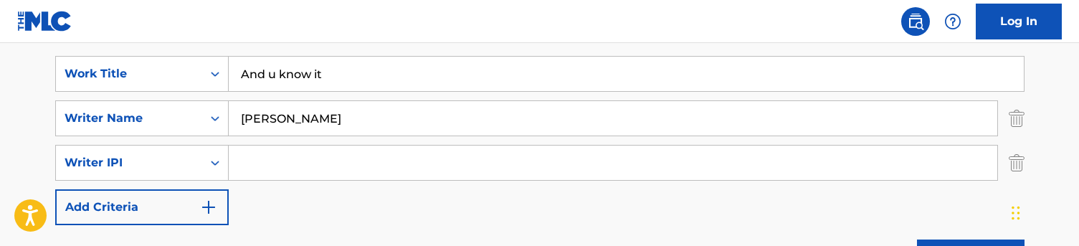
scroll to position [273, 0]
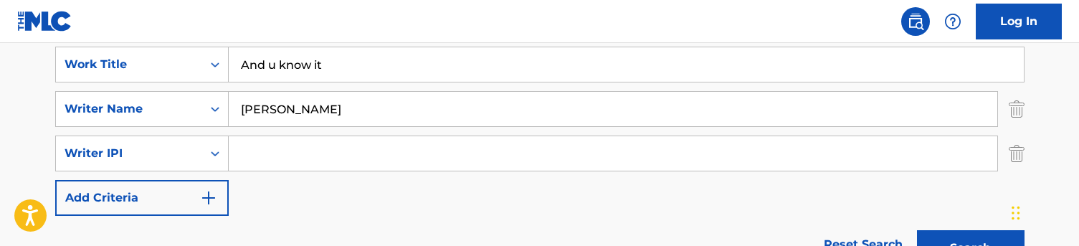
click at [1019, 154] on img "Search Form" at bounding box center [1017, 154] width 16 height 36
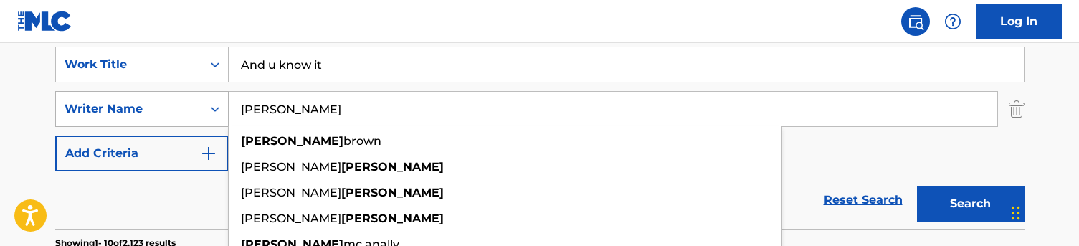
drag, startPoint x: 323, startPoint y: 110, endPoint x: 189, endPoint y: 108, distance: 134.1
click at [189, 108] on div "SearchWithCriteriac5776ef1-72f8-4561-b7b6-689aa58f3535 Writer Name [PERSON_NAME…" at bounding box center [540, 109] width 970 height 36
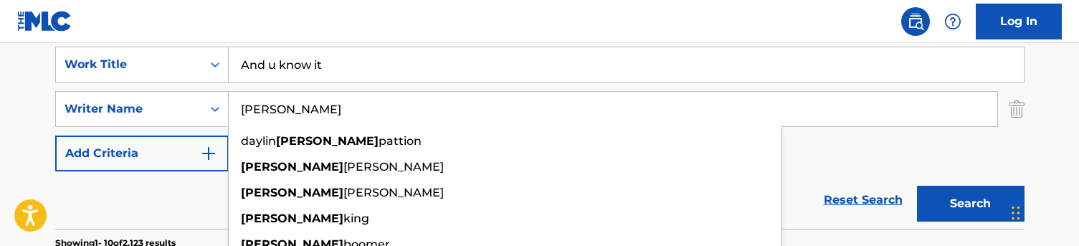
drag, startPoint x: 265, startPoint y: 16, endPoint x: 414, endPoint y: 24, distance: 148.7
click at [414, 24] on nav "Log In" at bounding box center [539, 21] width 1079 height 43
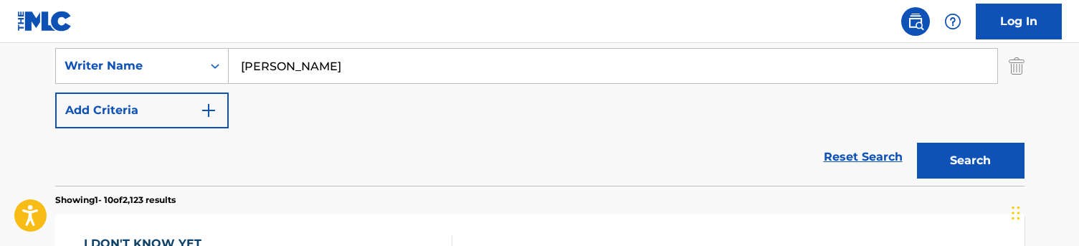
scroll to position [326, 0]
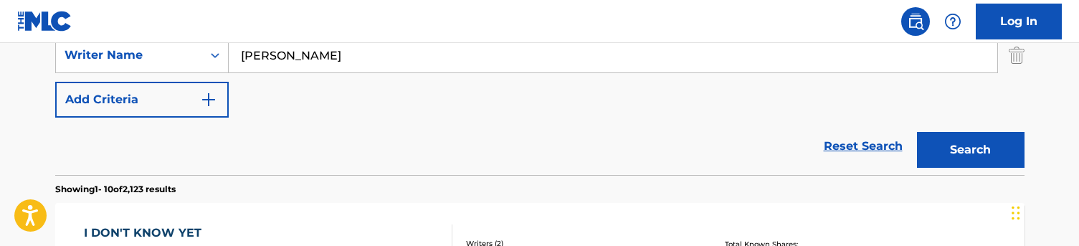
click at [963, 158] on button "Search" at bounding box center [971, 150] width 108 height 36
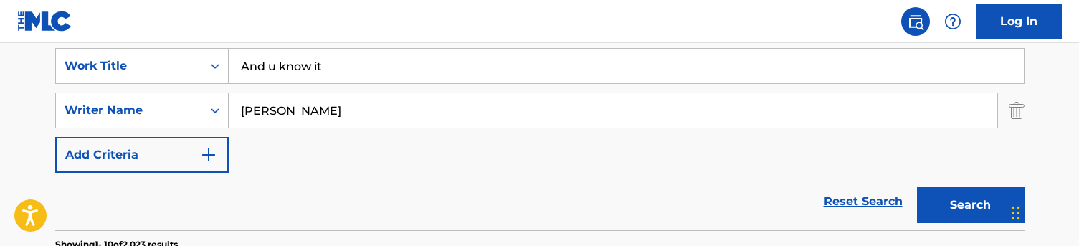
scroll to position [261, 0]
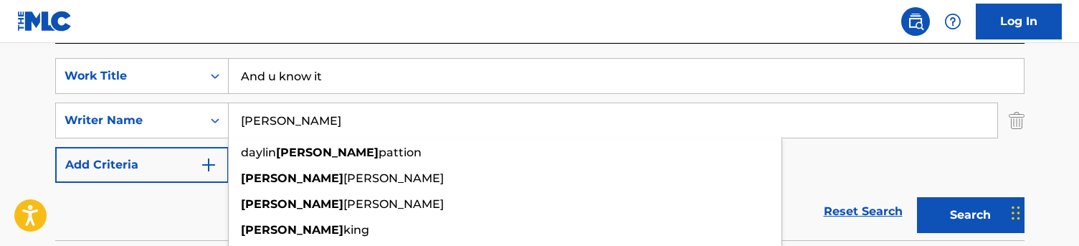
drag, startPoint x: 328, startPoint y: 126, endPoint x: 238, endPoint y: 126, distance: 89.7
click at [238, 126] on input "[PERSON_NAME]" at bounding box center [613, 120] width 769 height 34
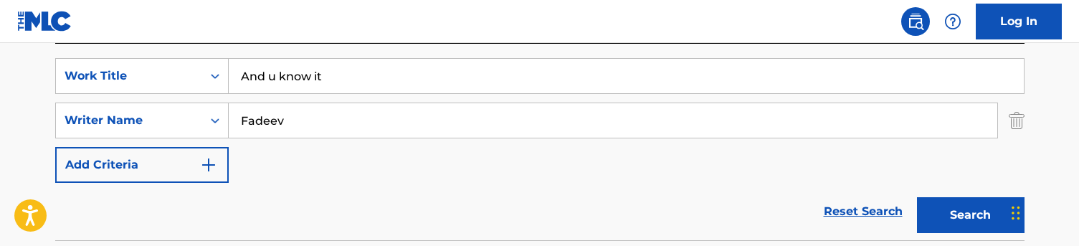
drag, startPoint x: 288, startPoint y: 12, endPoint x: 369, endPoint y: 22, distance: 81.0
click at [369, 22] on nav "Log In" at bounding box center [539, 21] width 1079 height 43
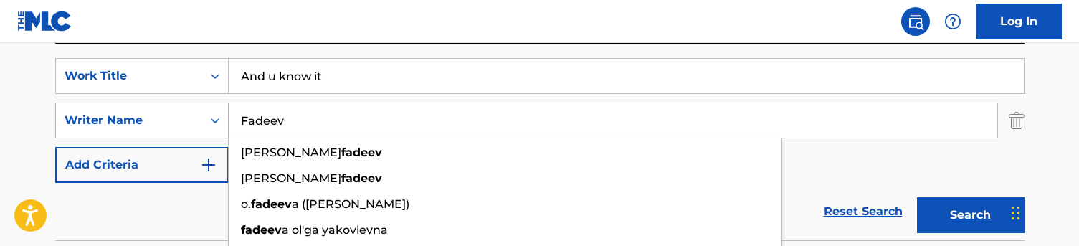
drag, startPoint x: 252, startPoint y: 119, endPoint x: 195, endPoint y: 113, distance: 56.9
click at [195, 113] on div "SearchWithCriteriac5776ef1-72f8-4561-b7b6-689aa58f3535 Writer Name Fadeev [PERS…" at bounding box center [540, 121] width 970 height 36
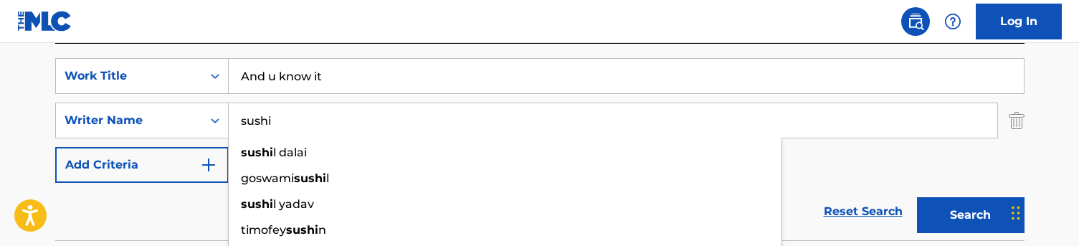
type input "sushi"
click at [379, 39] on nav "Log In" at bounding box center [539, 21] width 1079 height 43
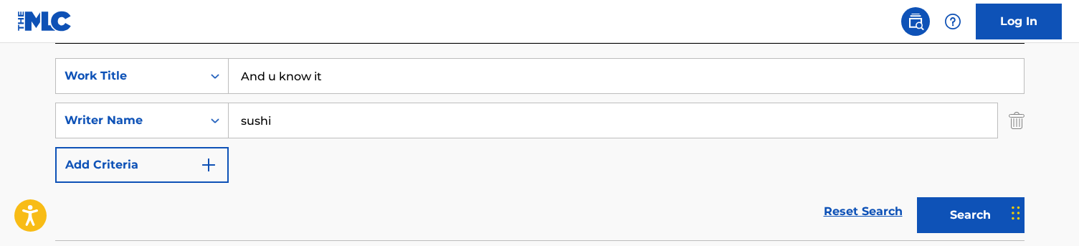
click at [930, 213] on button "Search" at bounding box center [971, 215] width 108 height 36
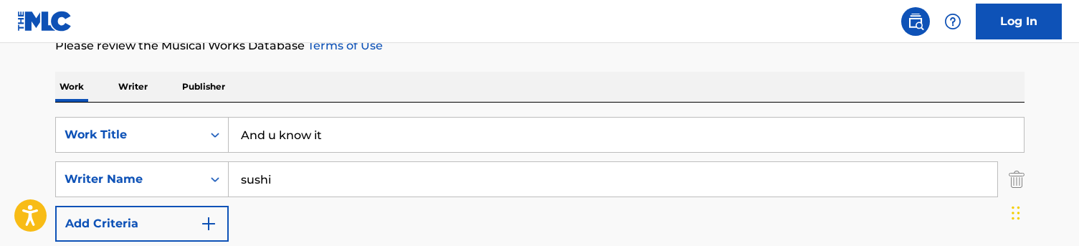
scroll to position [223, 0]
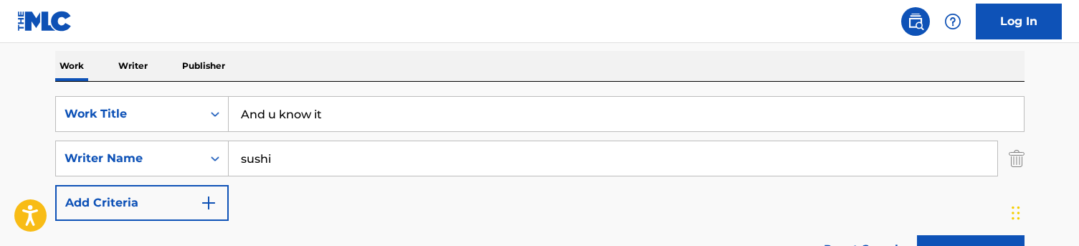
click at [292, 114] on input "And u know it" at bounding box center [626, 114] width 795 height 34
paste input "Shrooms on my ass"
type input "Shrooms on my ass"
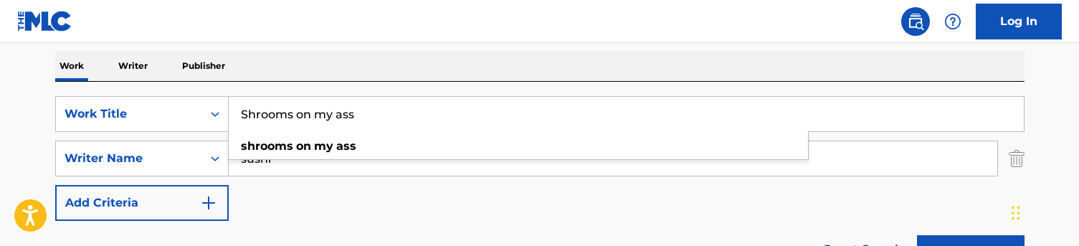
click at [318, 70] on div "Work Writer Publisher" at bounding box center [540, 66] width 970 height 30
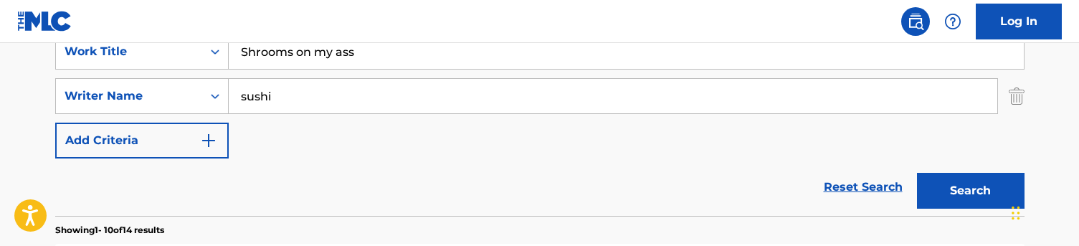
scroll to position [287, 0]
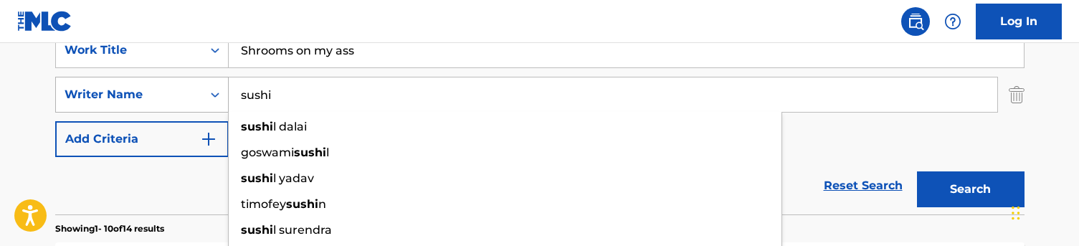
drag, startPoint x: 285, startPoint y: 95, endPoint x: 224, endPoint y: 95, distance: 61.0
click at [224, 95] on div "SearchWithCriteriac5776ef1-72f8-4561-b7b6-689aa58f3535 Writer Name [PERSON_NAME…" at bounding box center [540, 95] width 970 height 36
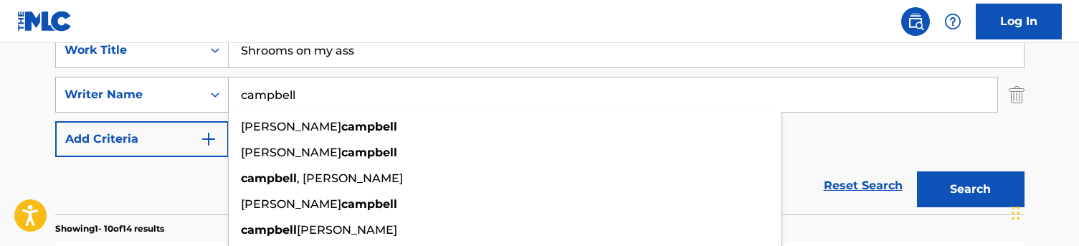
drag, startPoint x: 311, startPoint y: 96, endPoint x: 164, endPoint y: 93, distance: 147.1
click at [164, 93] on div "SearchWithCriteriac5776ef1-72f8-4561-b7b6-689aa58f3535 Writer Name [PERSON_NAME…" at bounding box center [540, 95] width 970 height 36
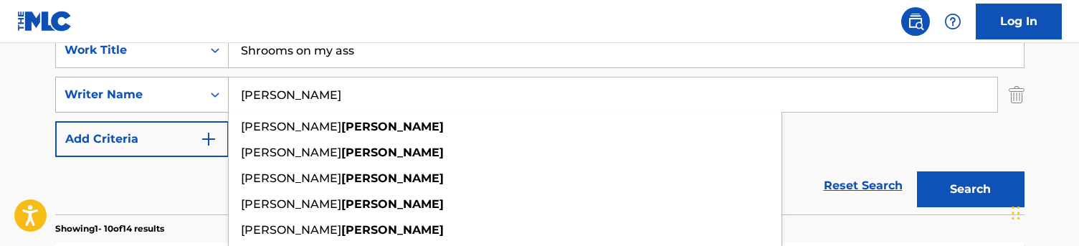
type input "[PERSON_NAME]"
drag, startPoint x: 164, startPoint y: 93, endPoint x: 302, endPoint y: 21, distance: 155.6
click at [302, 21] on nav "Log In" at bounding box center [539, 21] width 1079 height 43
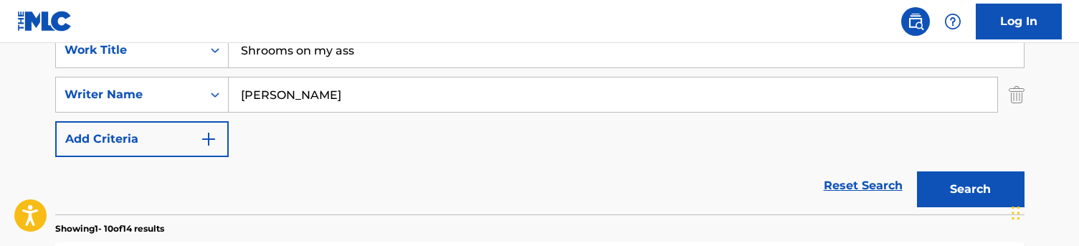
click at [968, 188] on button "Search" at bounding box center [971, 189] width 108 height 36
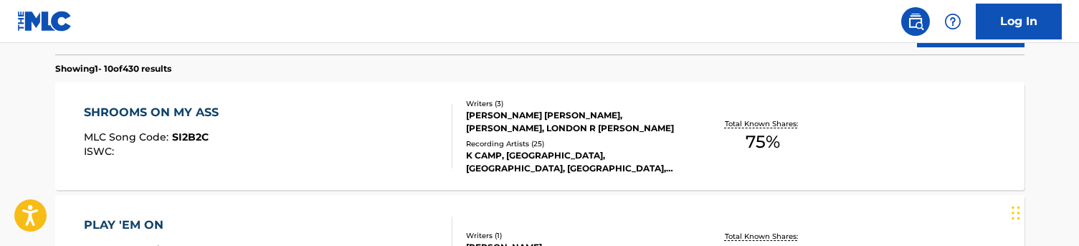
scroll to position [445, 0]
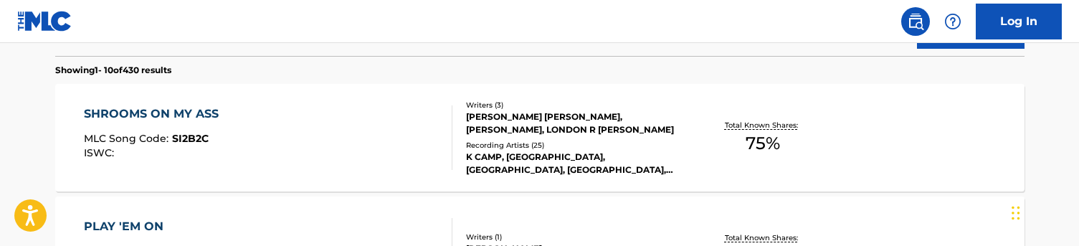
click at [360, 113] on div "SHROOMS ON MY ASS MLC Song Code : SI2B2C ISWC :" at bounding box center [268, 137] width 369 height 65
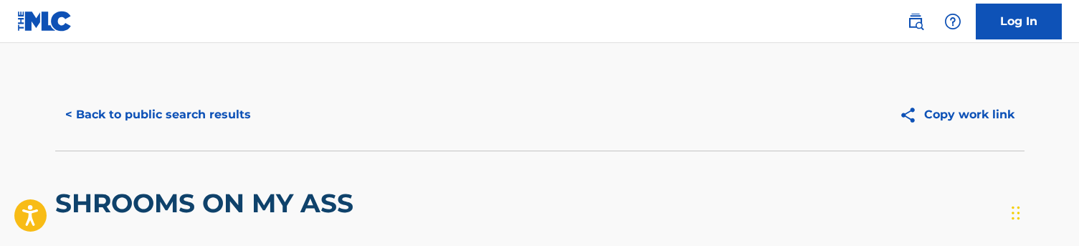
click at [129, 112] on button "< Back to public search results" at bounding box center [158, 115] width 206 height 36
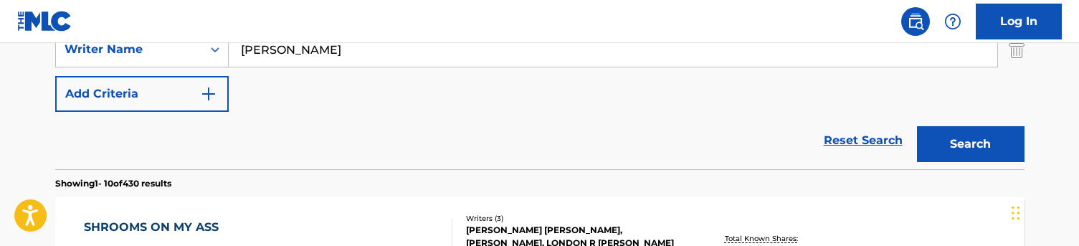
scroll to position [290, 0]
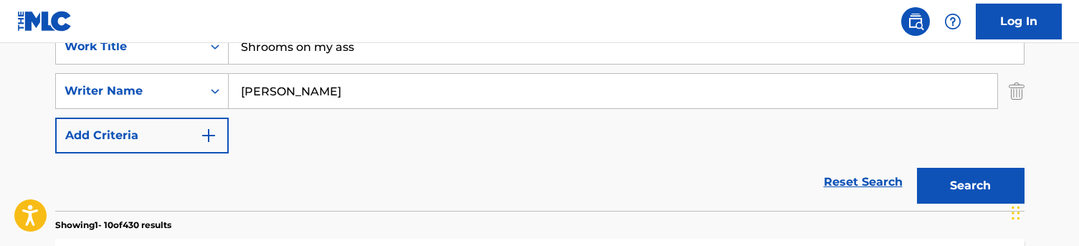
click at [331, 43] on input "Shrooms on my ass" at bounding box center [626, 46] width 795 height 34
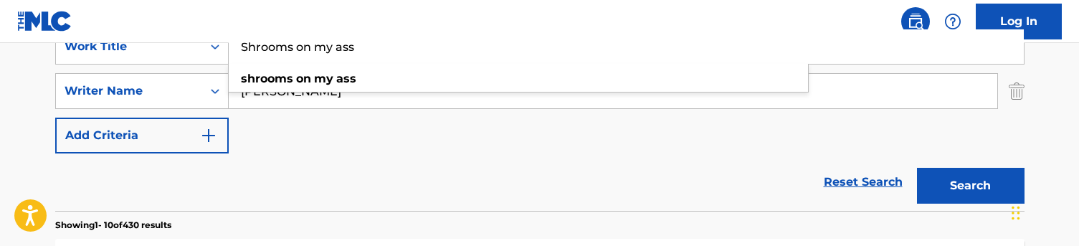
paste input "Bad thought"
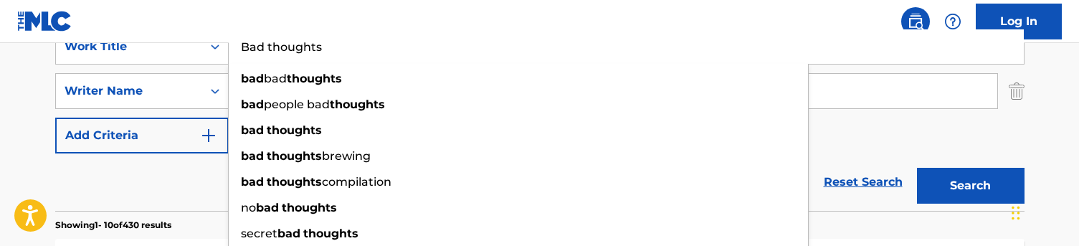
type input "Bad thoughts"
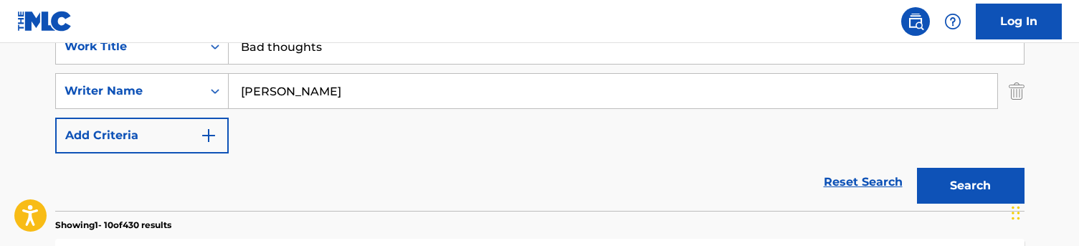
click at [899, 99] on input "[PERSON_NAME]" at bounding box center [613, 91] width 769 height 34
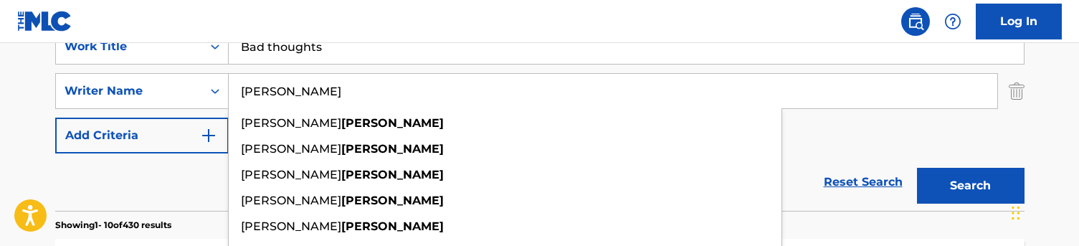
click at [966, 181] on button "Search" at bounding box center [971, 186] width 108 height 36
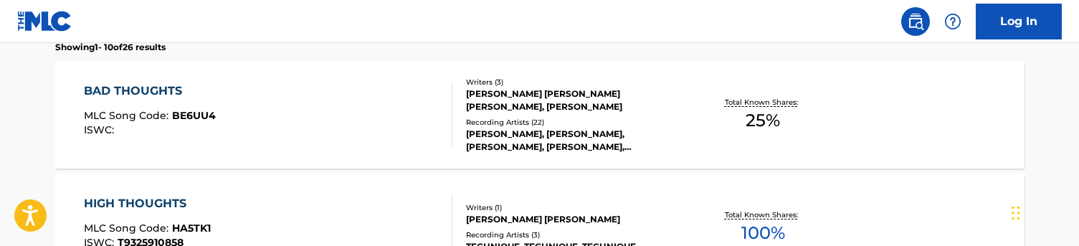
scroll to position [464, 0]
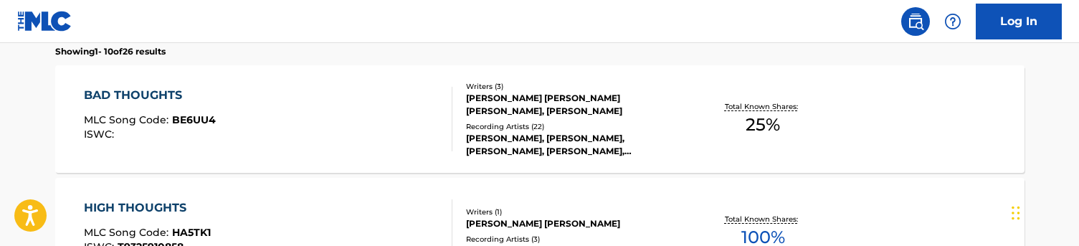
click at [355, 104] on div "BAD THOUGHTS MLC Song Code : BE6UU4 ISWC :" at bounding box center [268, 119] width 369 height 65
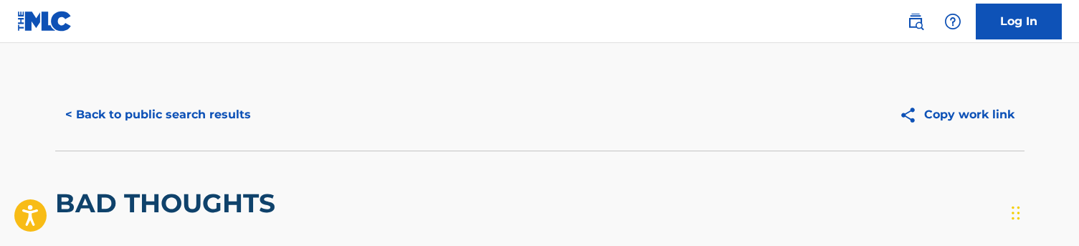
click at [180, 111] on button "< Back to public search results" at bounding box center [158, 115] width 206 height 36
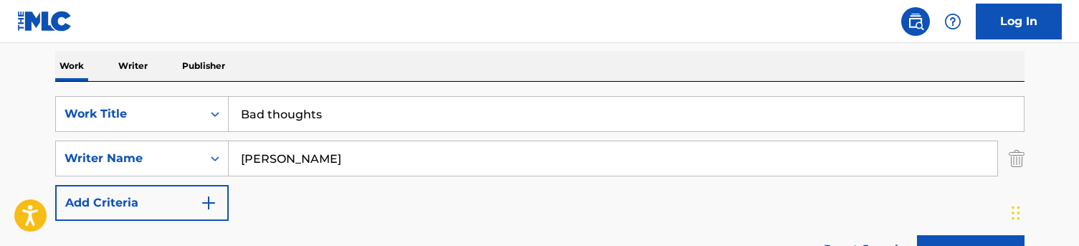
scroll to position [190, 0]
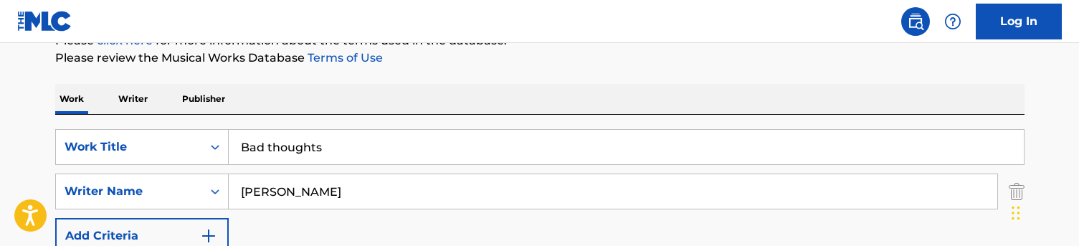
click at [278, 146] on input "Bad thoughts" at bounding box center [626, 147] width 795 height 34
click at [278, 147] on input "Bad thoughts" at bounding box center [626, 147] width 795 height 34
paste input "Save me (Unreleased)"
drag, startPoint x: 387, startPoint y: 149, endPoint x: 300, endPoint y: 149, distance: 86.8
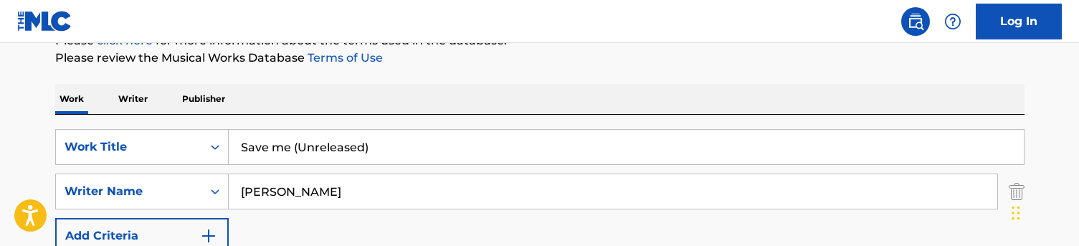
click at [300, 149] on input "Save me (Unreleased)" at bounding box center [626, 147] width 795 height 34
type input "Save me"
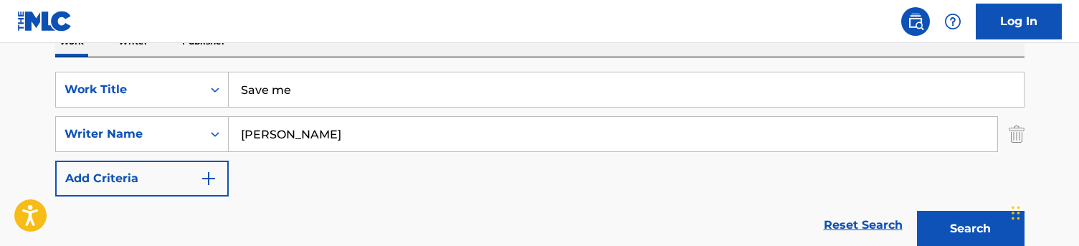
scroll to position [430, 0]
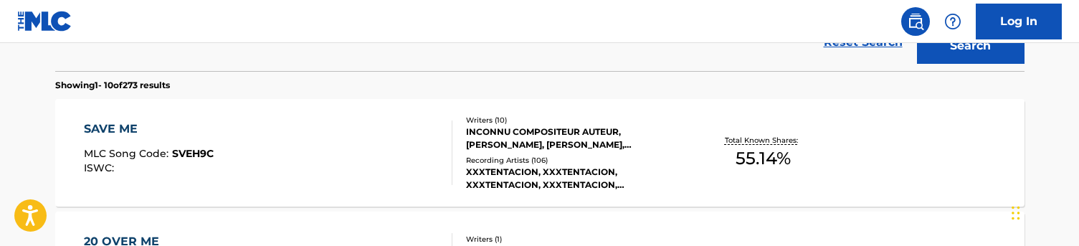
click at [312, 153] on div "SAVE ME MLC Song Code : SVEH9C ISWC :" at bounding box center [268, 152] width 369 height 65
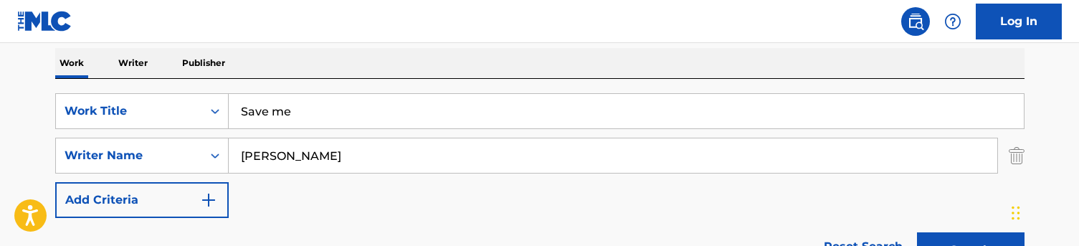
scroll to position [228, 0]
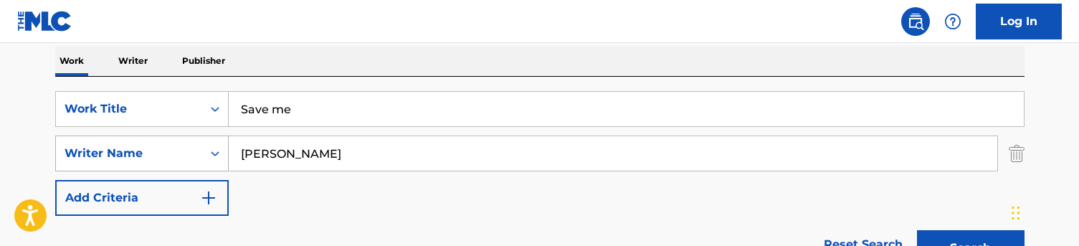
drag, startPoint x: 298, startPoint y: 155, endPoint x: 220, endPoint y: 155, distance: 77.5
click at [220, 155] on div "SearchWithCriteriac5776ef1-72f8-4561-b7b6-689aa58f3535 Writer Name [PERSON_NAME]" at bounding box center [540, 154] width 970 height 36
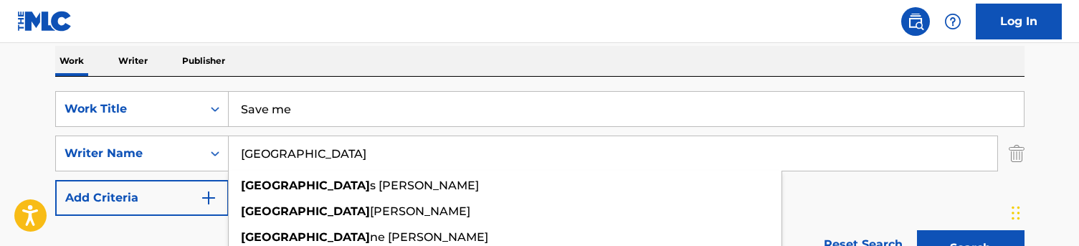
type input "[GEOGRAPHIC_DATA]"
click at [812, 191] on div "SearchWithCriteriaa48f35e1-4467-44af-bfdb-32ec0e9f1e2d Work Title Save me Searc…" at bounding box center [540, 153] width 970 height 125
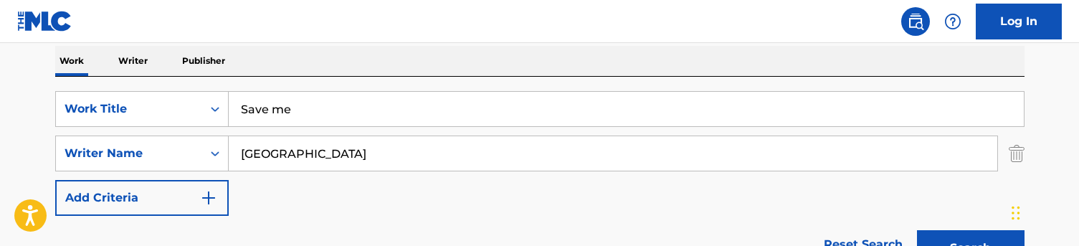
click at [982, 237] on button "Search" at bounding box center [971, 248] width 108 height 36
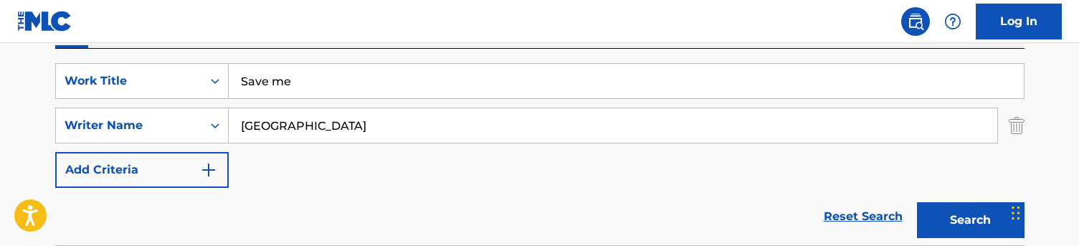
scroll to position [234, 0]
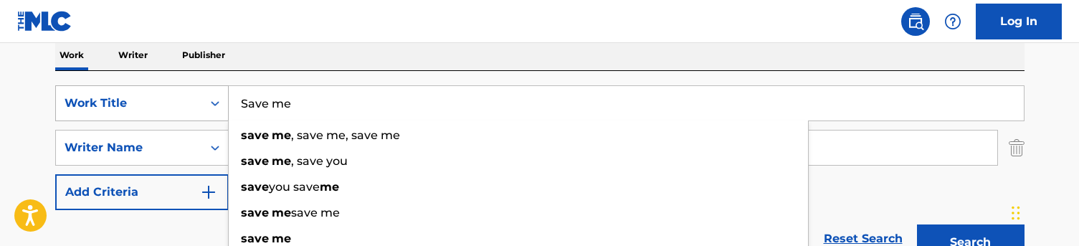
drag, startPoint x: 310, startPoint y: 110, endPoint x: 216, endPoint y: 107, distance: 94.0
click at [216, 107] on div "SearchWithCriteriaa48f35e1-4467-44af-bfdb-32ec0e9f1e2d Work Title Save me save …" at bounding box center [540, 103] width 970 height 36
click at [172, 223] on div "Reset Search Search" at bounding box center [540, 238] width 970 height 57
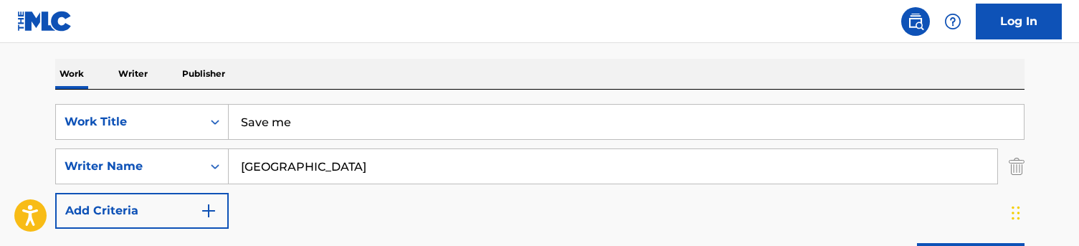
scroll to position [209, 0]
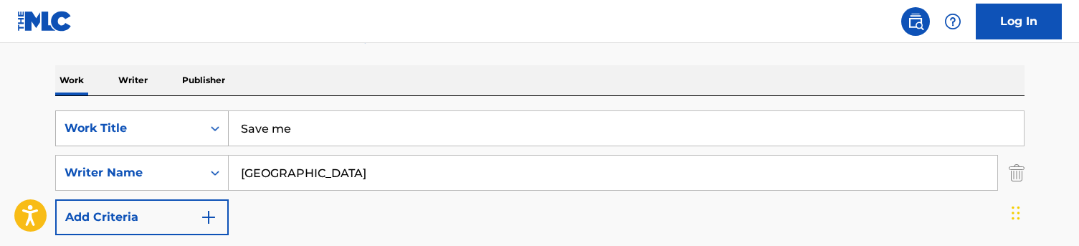
drag, startPoint x: 252, startPoint y: 128, endPoint x: 206, endPoint y: 126, distance: 46.0
click at [206, 126] on div "SearchWithCriteriaa48f35e1-4467-44af-bfdb-32ec0e9f1e2d Work Title Save me" at bounding box center [540, 128] width 970 height 36
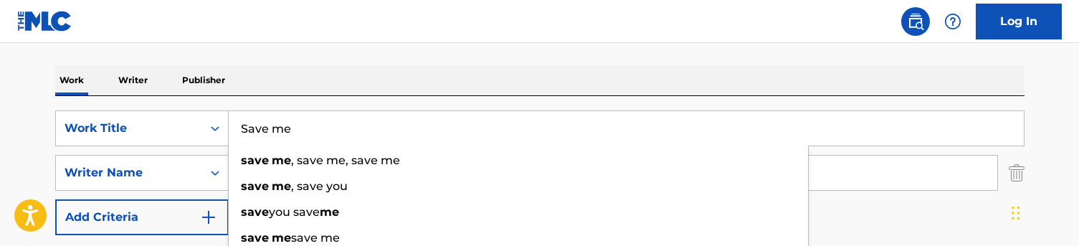
click at [295, 95] on div "Work Writer Publisher" at bounding box center [540, 80] width 970 height 30
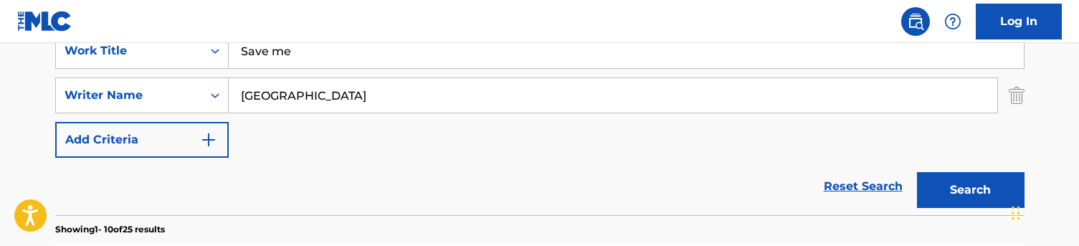
scroll to position [211, 0]
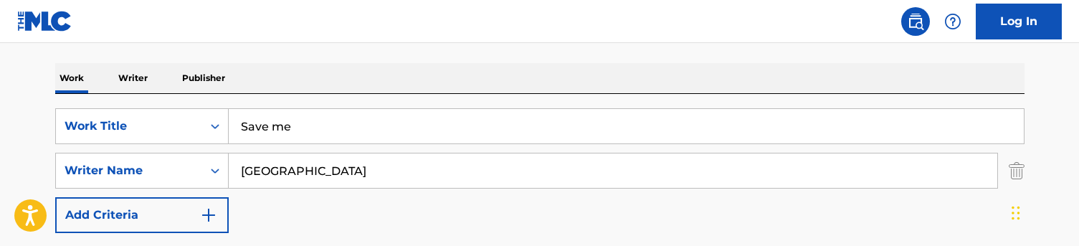
click at [287, 125] on input "Save me" at bounding box center [626, 126] width 795 height 34
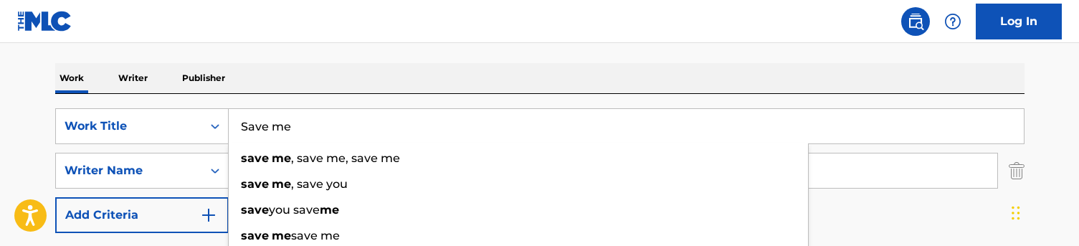
paste input "omebody"
type input "Somebody"
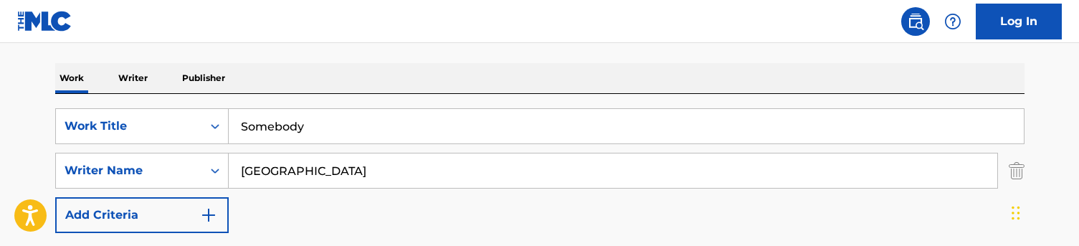
click at [326, 91] on div "Work Writer Publisher" at bounding box center [540, 78] width 970 height 30
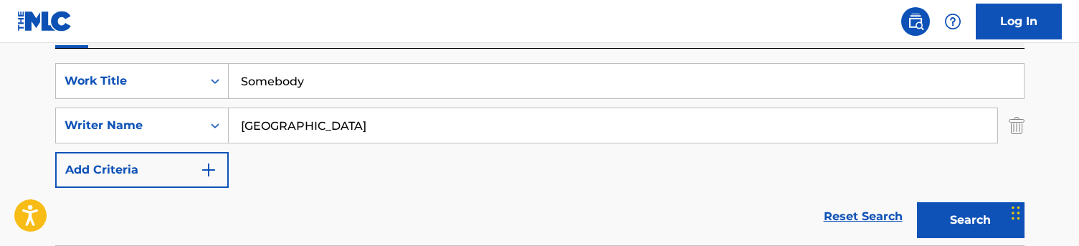
scroll to position [260, 0]
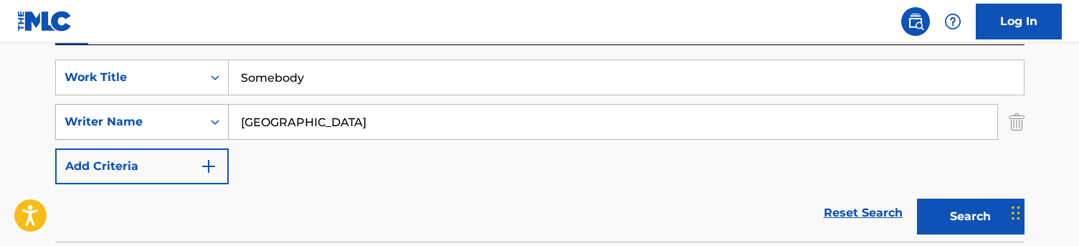
drag, startPoint x: 320, startPoint y: 123, endPoint x: 205, endPoint y: 118, distance: 114.9
click at [205, 118] on div "SearchWithCriteriac5776ef1-72f8-4561-b7b6-689aa58f3535 Writer Name [GEOGRAPHIC_…" at bounding box center [540, 122] width 970 height 36
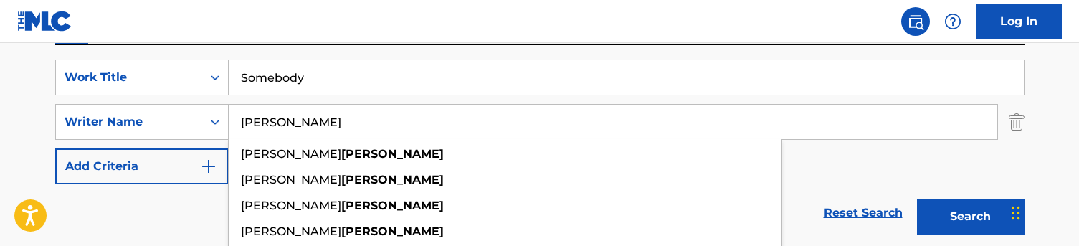
click at [970, 217] on button "Search" at bounding box center [971, 217] width 108 height 36
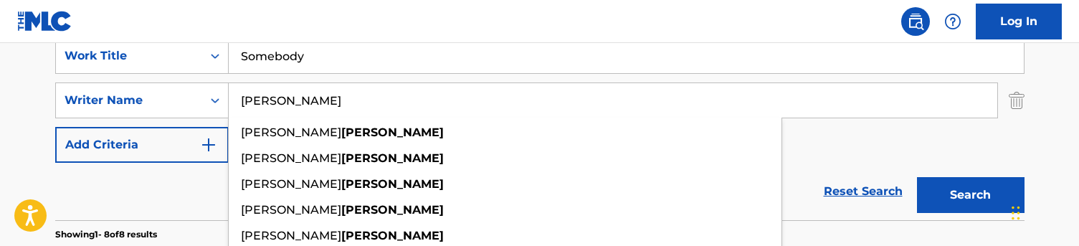
click at [162, 193] on div "Reset Search Search" at bounding box center [540, 191] width 970 height 57
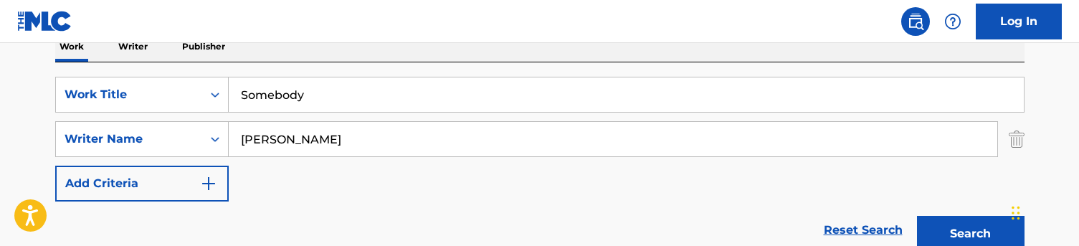
scroll to position [240, 0]
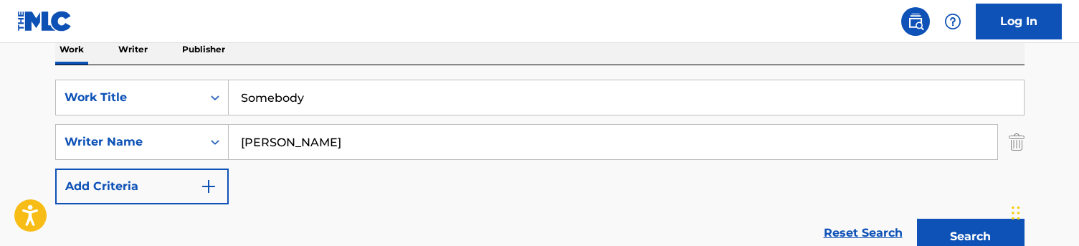
click at [944, 222] on button "Search" at bounding box center [971, 237] width 108 height 36
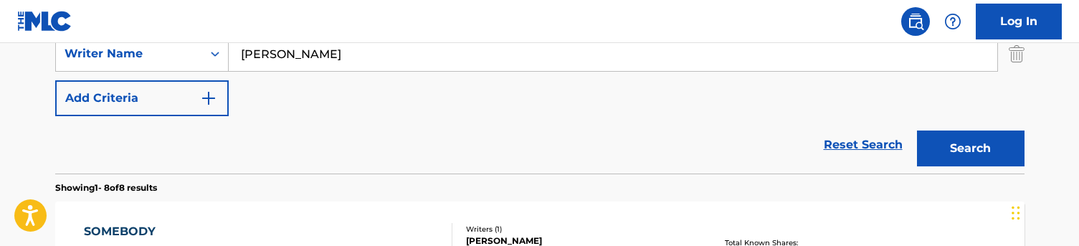
scroll to position [288, 0]
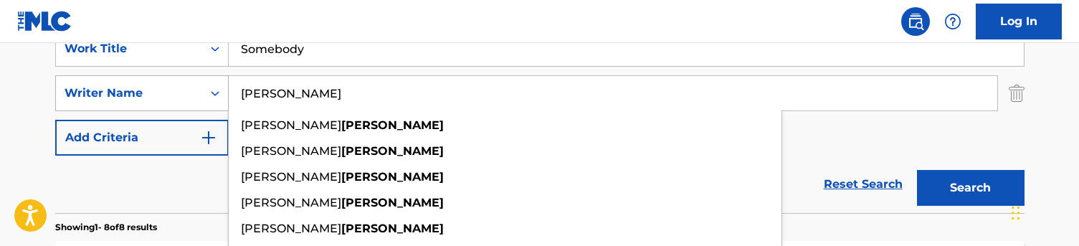
drag, startPoint x: 311, startPoint y: 91, endPoint x: 227, endPoint y: 91, distance: 83.9
click at [227, 91] on div "SearchWithCriteriac5776ef1-72f8-4561-b7b6-689aa58f3535 Writer Name [PERSON_NAME…" at bounding box center [540, 93] width 970 height 36
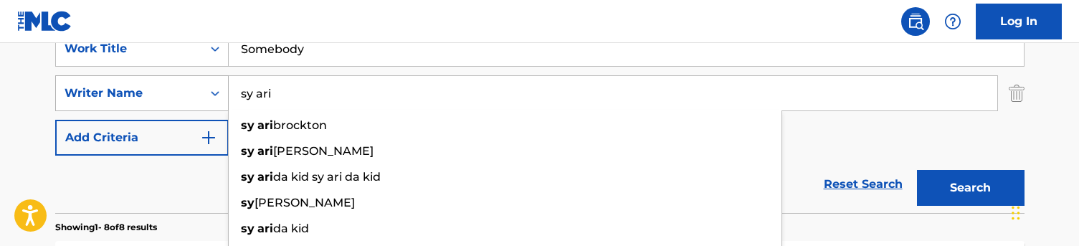
click at [970, 188] on button "Search" at bounding box center [971, 188] width 108 height 36
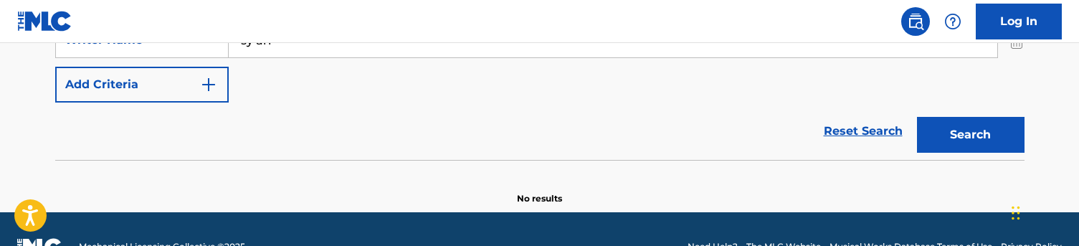
scroll to position [306, 0]
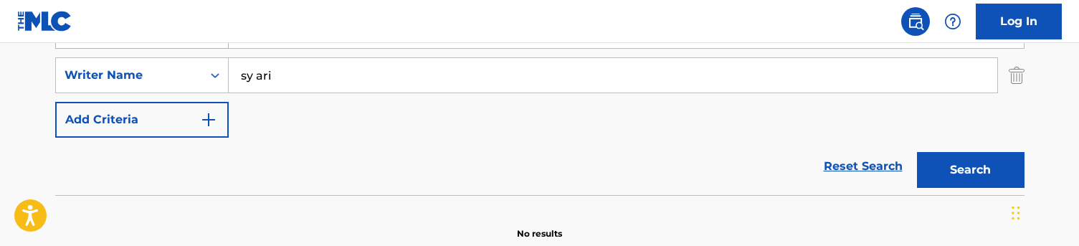
drag, startPoint x: 290, startPoint y: 75, endPoint x: 141, endPoint y: 44, distance: 152.3
click at [141, 44] on div "SearchWithCriteriaa48f35e1-4467-44af-bfdb-32ec0e9f1e2d Work Title Somebody Sear…" at bounding box center [540, 75] width 970 height 125
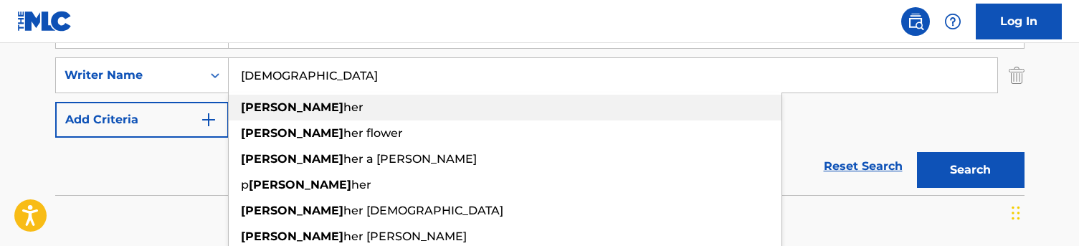
drag, startPoint x: 141, startPoint y: 44, endPoint x: 363, endPoint y: 98, distance: 227.9
click at [363, 98] on div "[PERSON_NAME] her" at bounding box center [505, 108] width 553 height 26
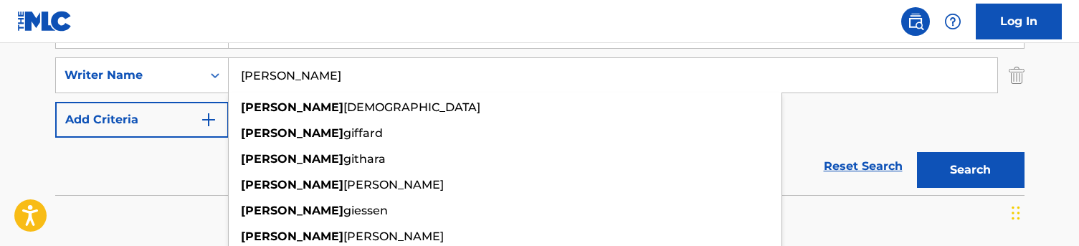
click at [970, 170] on button "Search" at bounding box center [971, 170] width 108 height 36
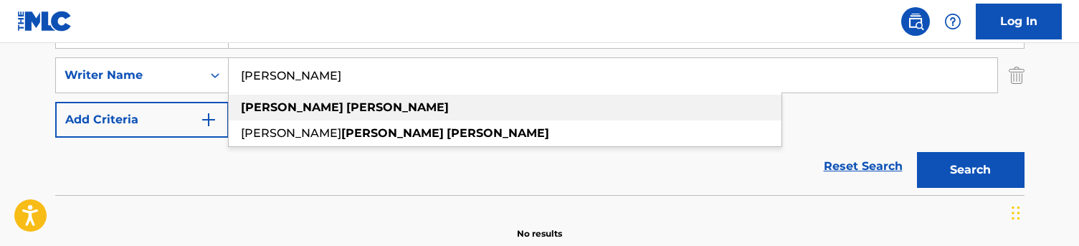
click at [402, 109] on div "[PERSON_NAME]" at bounding box center [505, 108] width 553 height 26
type input "[PERSON_NAME]"
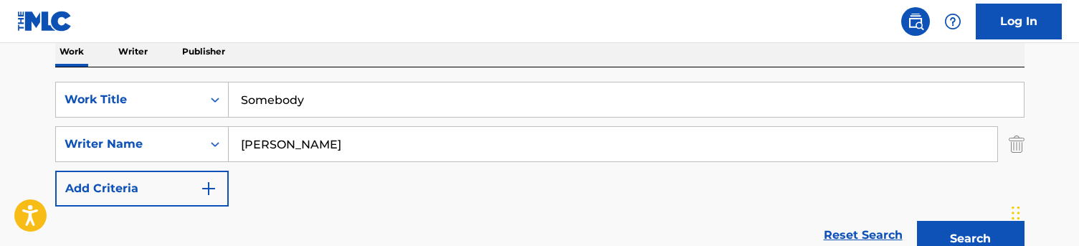
scroll to position [219, 0]
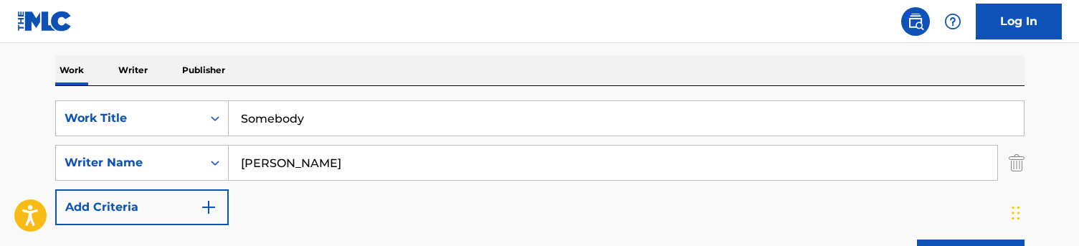
click at [293, 116] on input "Somebody" at bounding box center [626, 118] width 795 height 34
paste input "Prescription"
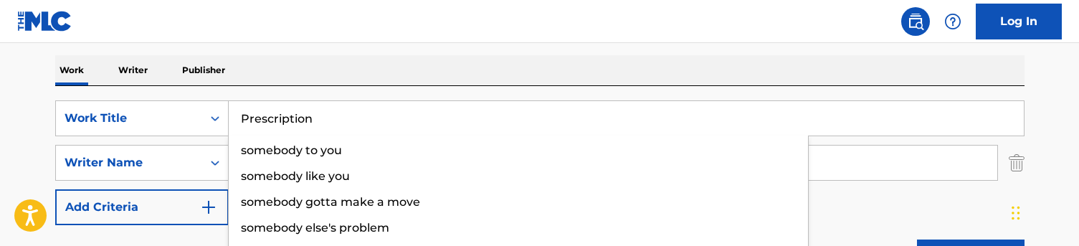
type input "Prescription"
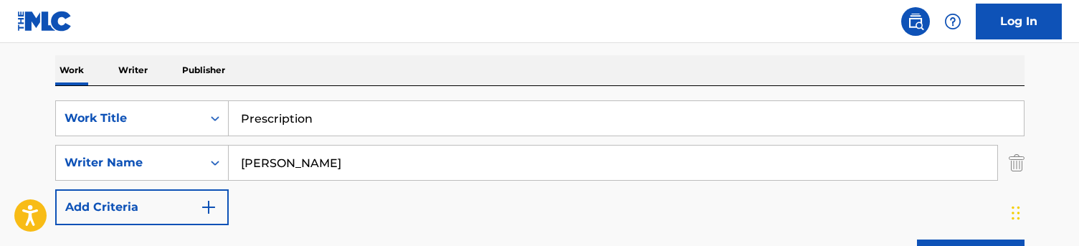
click at [315, 83] on div "Work Writer Publisher" at bounding box center [540, 70] width 970 height 30
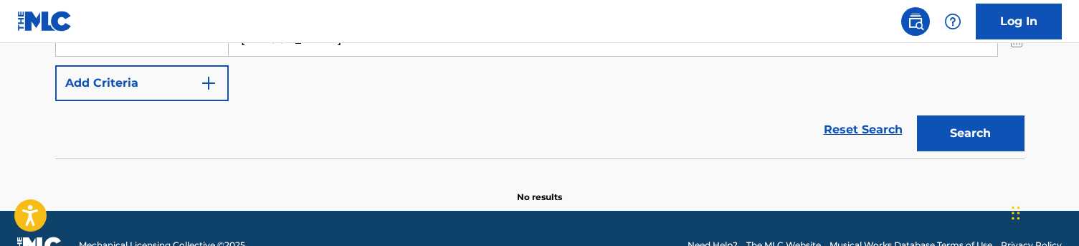
scroll to position [336, 0]
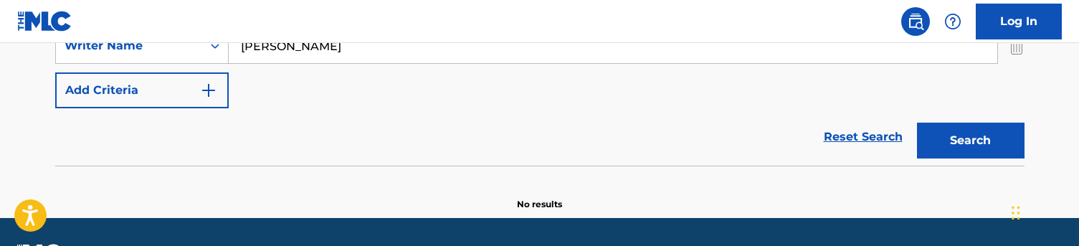
click at [987, 149] on button "Search" at bounding box center [971, 141] width 108 height 36
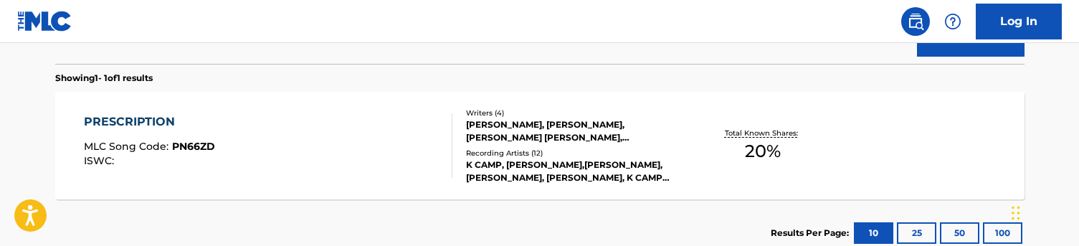
scroll to position [455, 0]
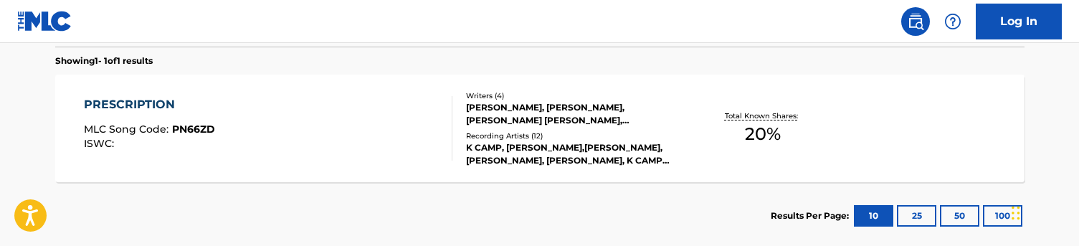
click at [344, 88] on div "PRESCRIPTION MLC Song Code : PN66ZD ISWC : Writers ( 4 ) [PERSON_NAME], [PERSON…" at bounding box center [540, 129] width 970 height 108
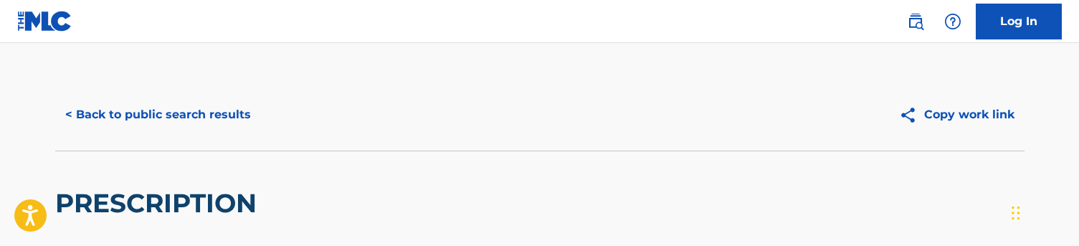
click at [184, 112] on button "< Back to public search results" at bounding box center [158, 115] width 206 height 36
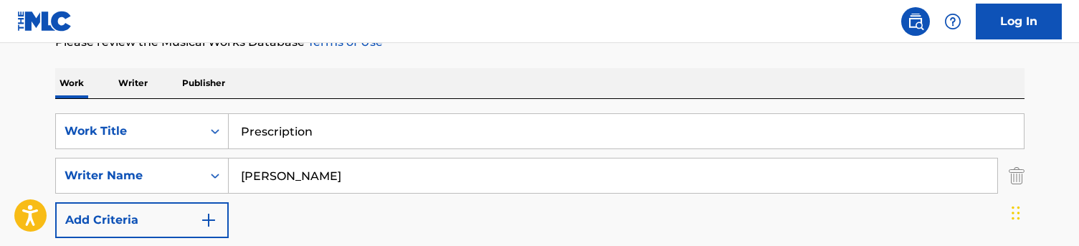
scroll to position [192, 0]
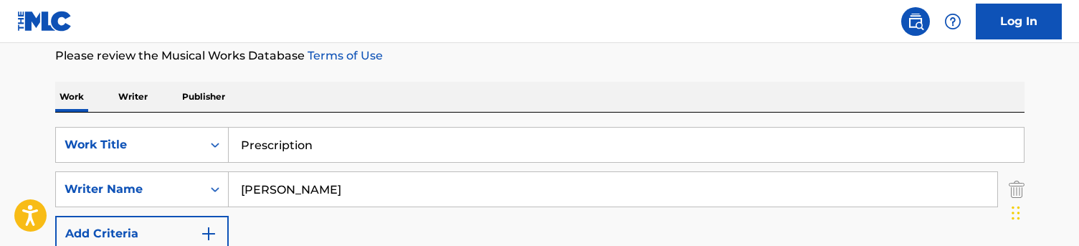
click at [316, 162] on div "Prescription" at bounding box center [627, 145] width 796 height 36
click at [302, 148] on input "Prescription" at bounding box center [626, 145] width 795 height 34
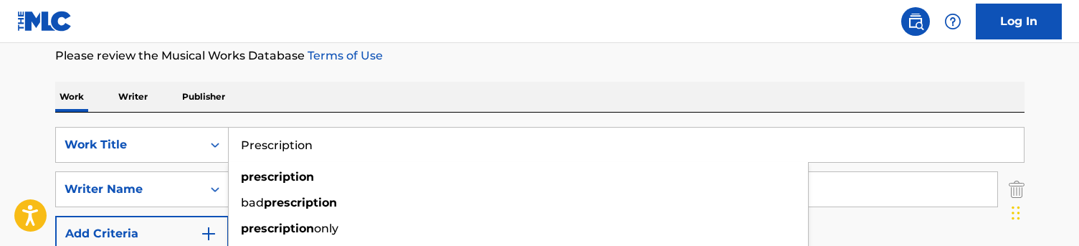
paste input "Need you"
type input "Need you"
click at [379, 108] on div "Work Writer Publisher" at bounding box center [540, 97] width 970 height 30
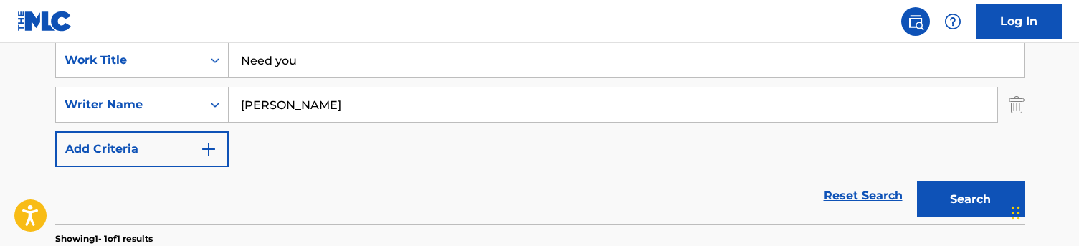
scroll to position [280, 0]
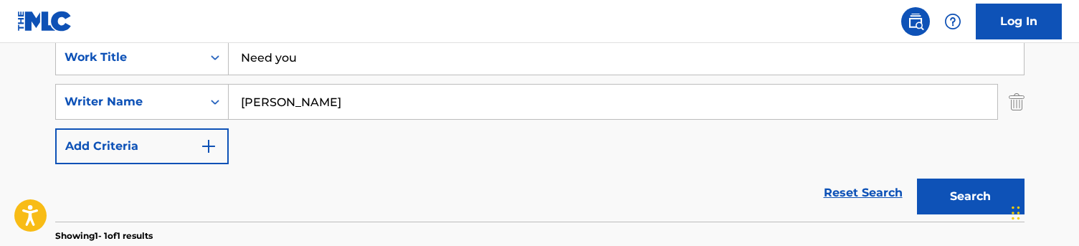
click at [962, 189] on button "Search" at bounding box center [971, 197] width 108 height 36
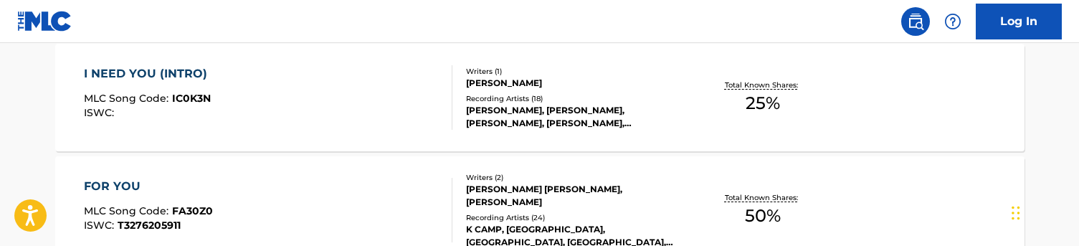
scroll to position [458, 0]
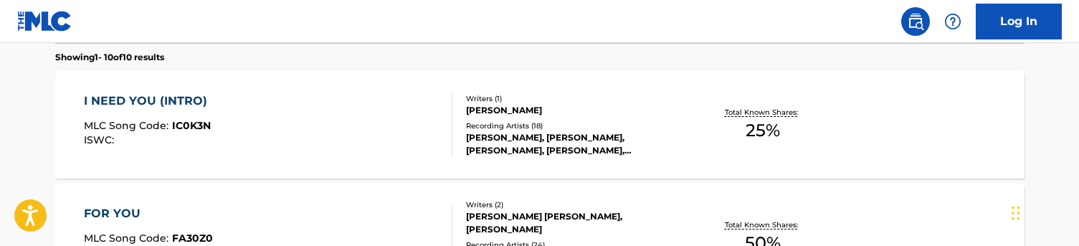
click at [379, 119] on div "I NEED YOU (INTRO) MLC Song Code : IC0K3N ISWC :" at bounding box center [268, 125] width 369 height 65
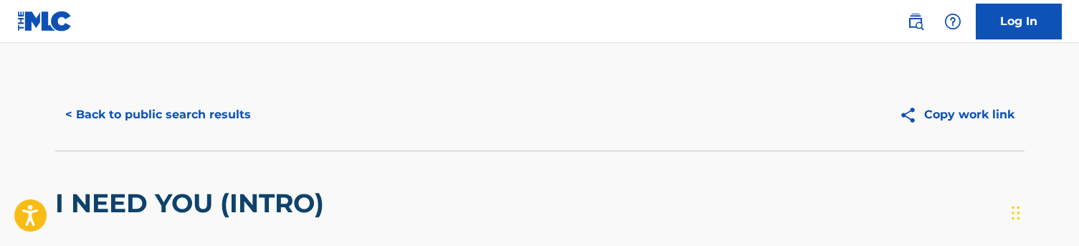
click at [159, 113] on button "< Back to public search results" at bounding box center [158, 115] width 206 height 36
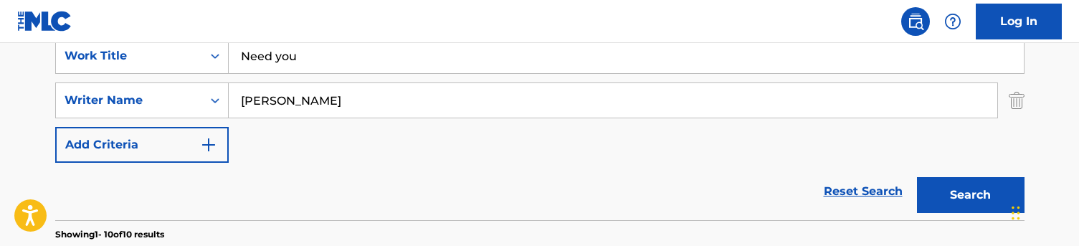
scroll to position [274, 0]
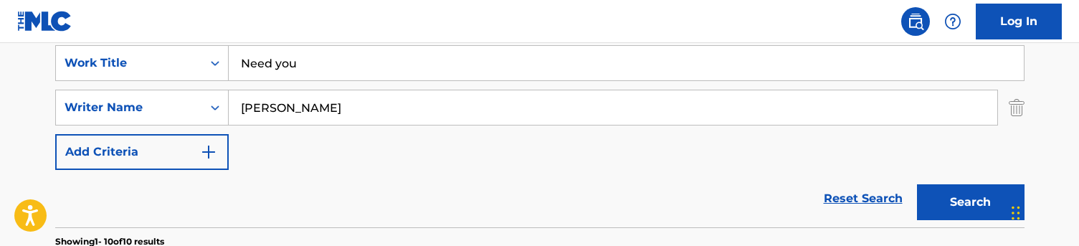
click at [351, 66] on input "Need you" at bounding box center [626, 63] width 795 height 34
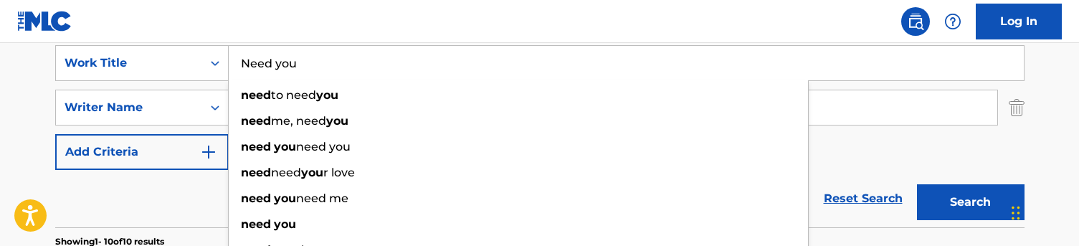
click at [351, 66] on input "Need you" at bounding box center [626, 63] width 795 height 34
paste input "Lost my heart in [GEOGRAPHIC_DATA]"
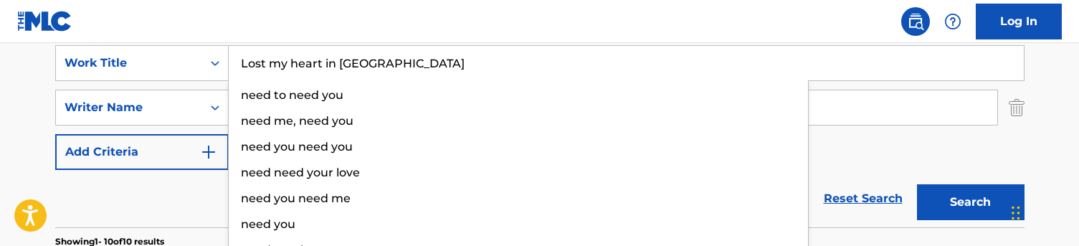
type input "Lost my heart in [GEOGRAPHIC_DATA]"
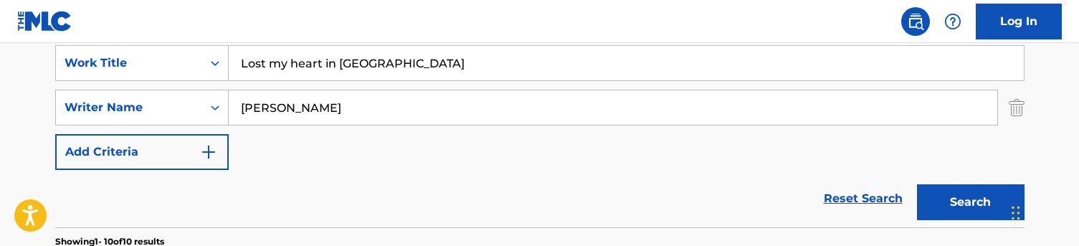
click at [370, 25] on nav "Log In" at bounding box center [539, 21] width 1079 height 43
click at [973, 187] on button "Search" at bounding box center [971, 202] width 108 height 36
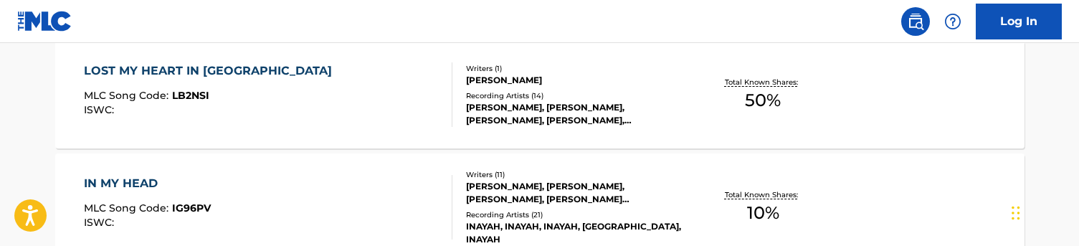
scroll to position [489, 0]
click at [370, 100] on div "LOST MY HEART IN HOLLYWOOD MLC Song Code : LB2NSI ISWC :" at bounding box center [268, 94] width 369 height 65
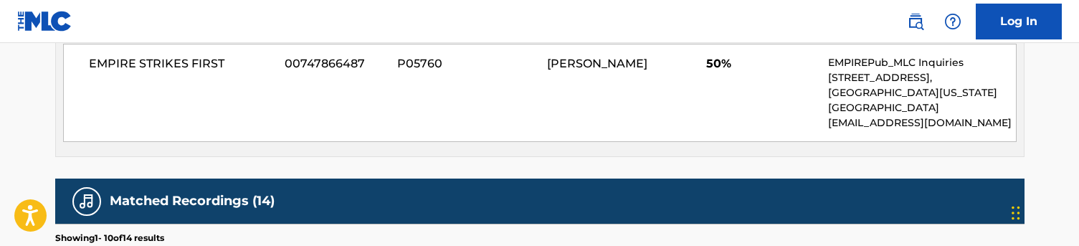
scroll to position [732, 0]
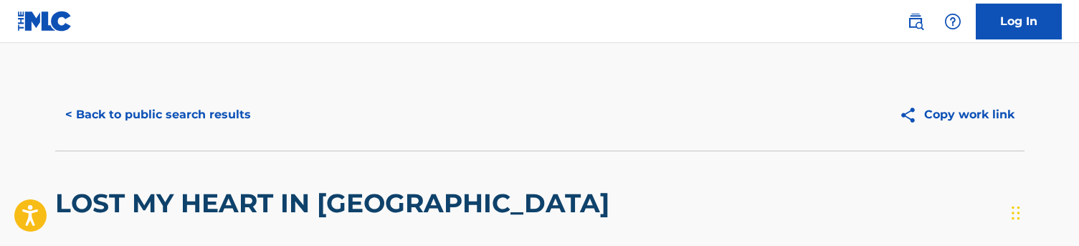
click at [140, 112] on button "< Back to public search results" at bounding box center [158, 115] width 206 height 36
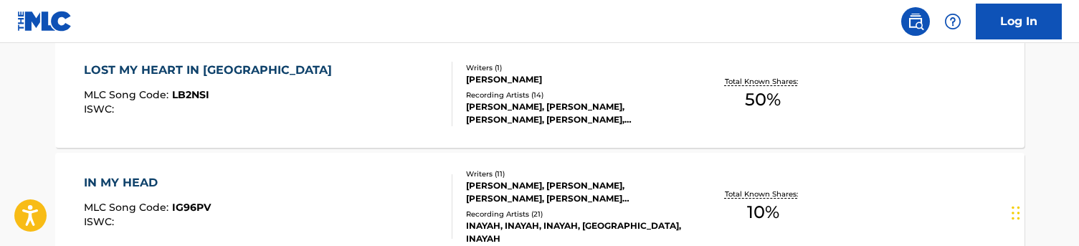
click at [140, 112] on div "ISWC :" at bounding box center [211, 109] width 255 height 11
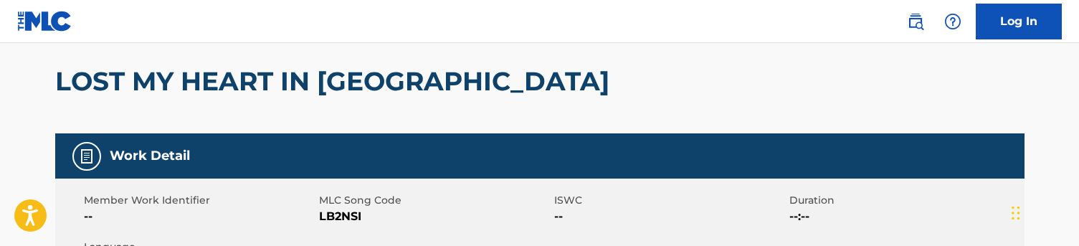
scroll to position [122, 1]
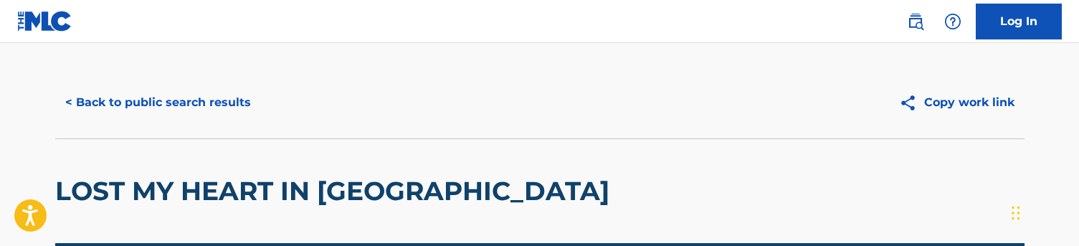
click at [159, 98] on button "< Back to public search results" at bounding box center [158, 103] width 206 height 36
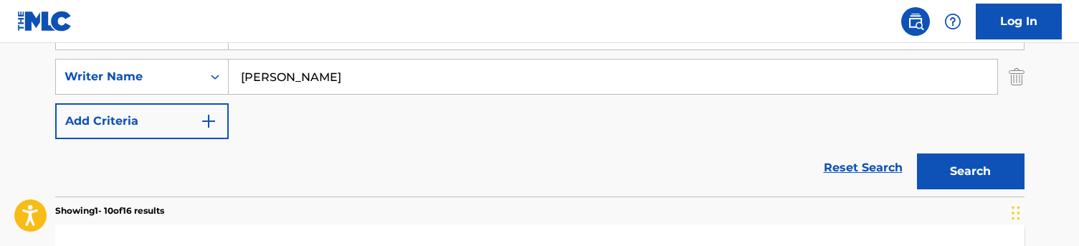
scroll to position [247, 0]
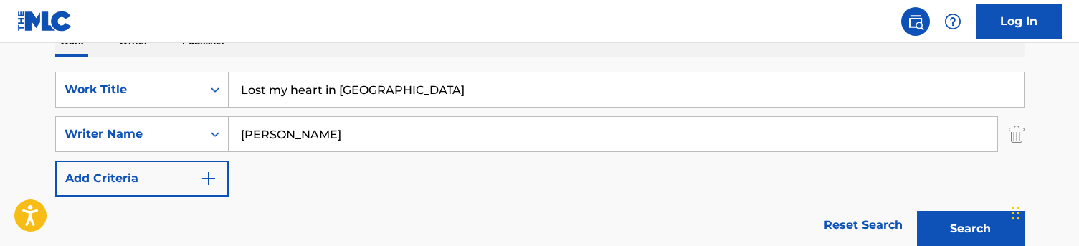
click at [340, 80] on input "Lost my heart in [GEOGRAPHIC_DATA]" at bounding box center [626, 89] width 795 height 34
paste input "I suppose"
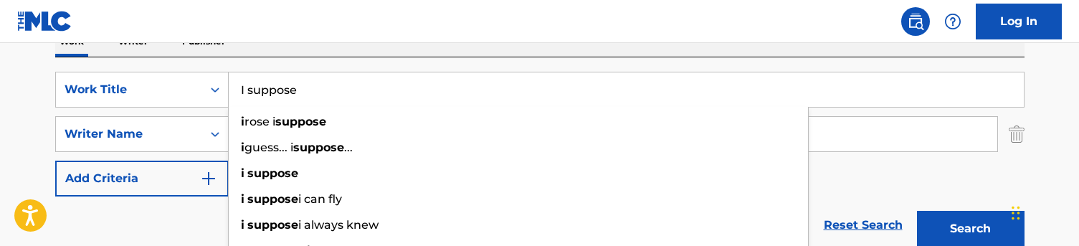
type input "I suppose"
click at [382, 63] on div "SearchWithCriteriaa48f35e1-4467-44af-bfdb-32ec0e9f1e2d Work Title I suppose i r…" at bounding box center [540, 155] width 970 height 197
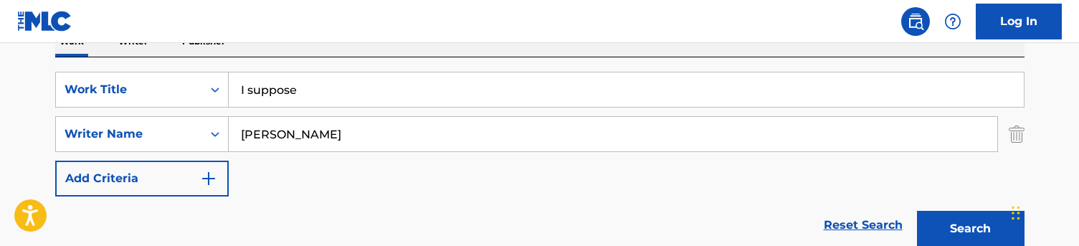
click at [964, 224] on button "Search" at bounding box center [971, 229] width 108 height 36
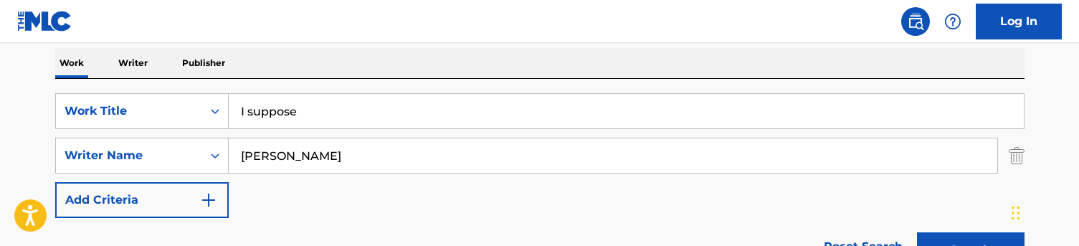
scroll to position [224, 0]
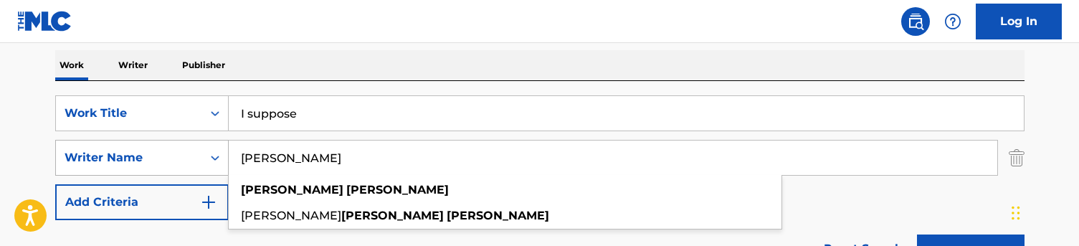
drag, startPoint x: 330, startPoint y: 153, endPoint x: 226, endPoint y: 153, distance: 104.0
click at [226, 153] on div "SearchWithCriteriac5776ef1-72f8-4561-b7b6-689aa58f3535 Writer Name [PERSON_NAME…" at bounding box center [540, 158] width 970 height 36
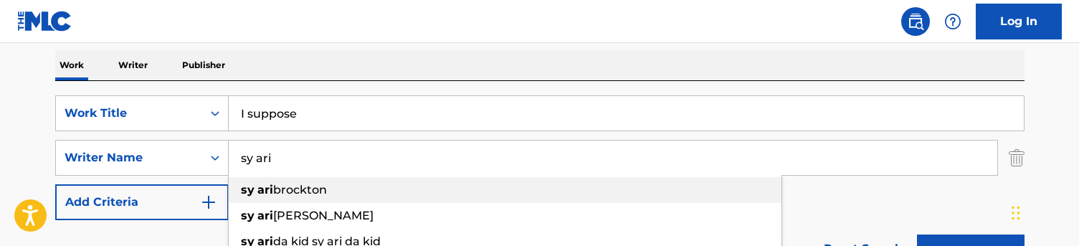
click at [322, 186] on span "brockton" at bounding box center [300, 190] width 54 height 14
type input "[PERSON_NAME]"
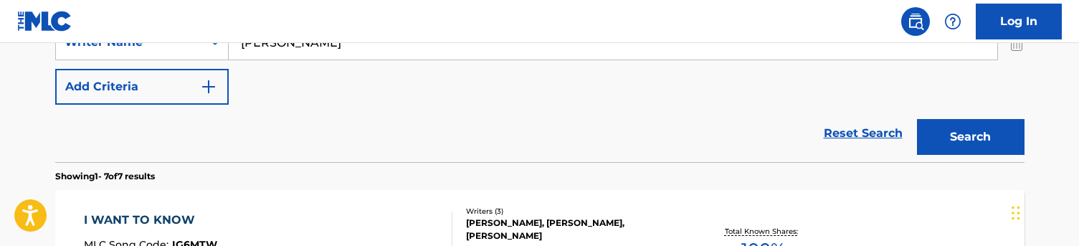
scroll to position [343, 0]
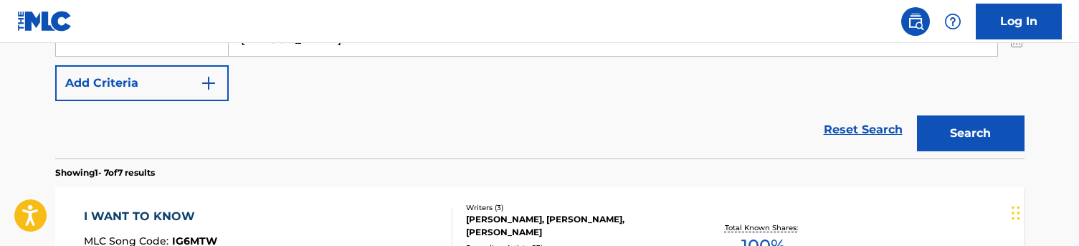
click at [951, 136] on button "Search" at bounding box center [971, 133] width 108 height 36
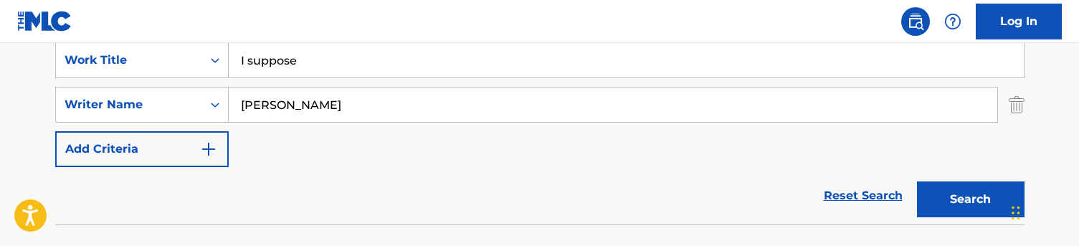
scroll to position [268, 0]
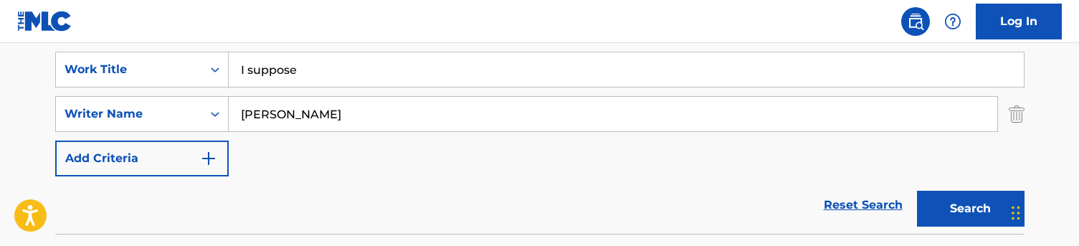
click at [283, 75] on input "I suppose" at bounding box center [626, 69] width 795 height 34
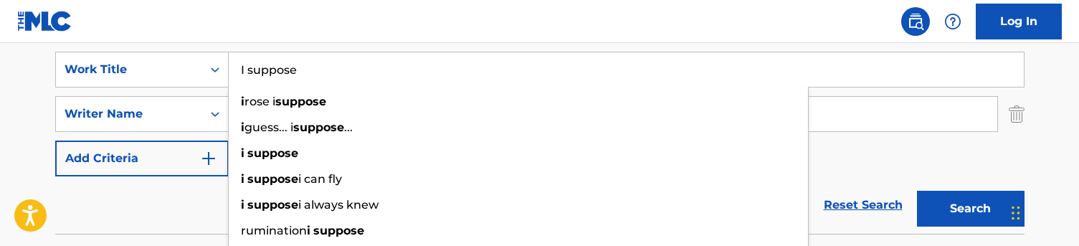
paste input "Destiny"
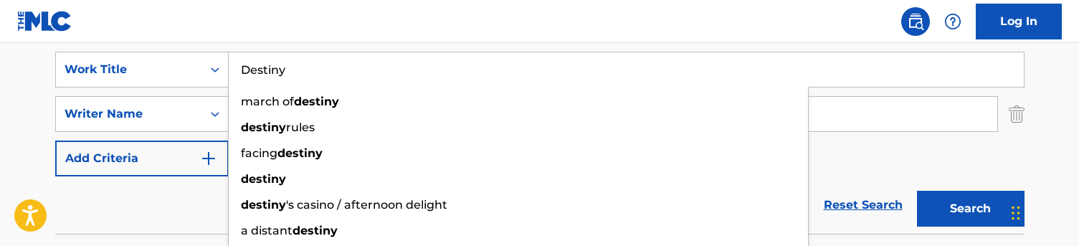
type input "Destiny"
click at [289, 31] on nav "Log In" at bounding box center [539, 21] width 1079 height 43
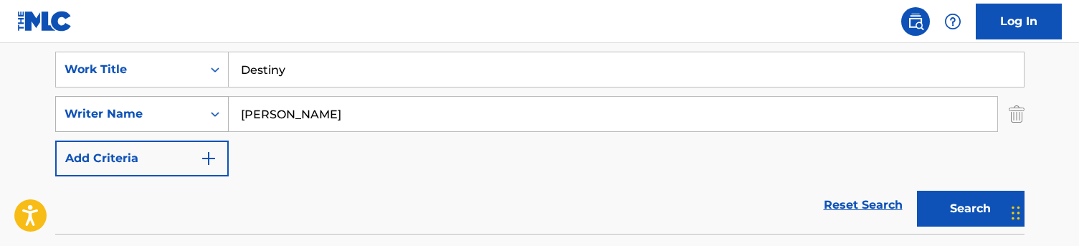
drag, startPoint x: 199, startPoint y: 114, endPoint x: 170, endPoint y: 114, distance: 29.4
click at [170, 114] on div "SearchWithCriteriac5776ef1-72f8-4561-b7b6-689aa58f3535 Writer Name [PERSON_NAME]" at bounding box center [540, 114] width 970 height 36
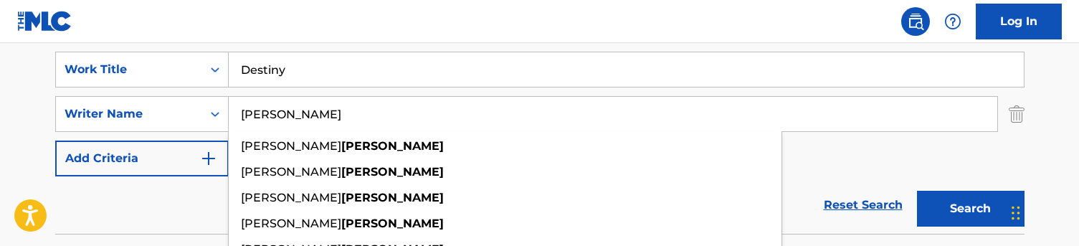
type input "[PERSON_NAME]"
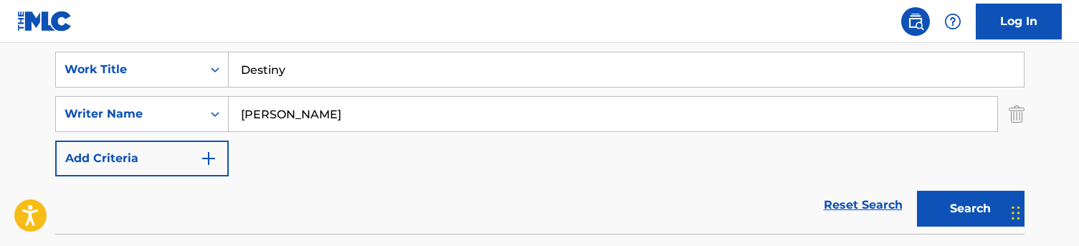
drag, startPoint x: 257, startPoint y: 85, endPoint x: 334, endPoint y: 25, distance: 97.6
click at [334, 25] on nav "Log In" at bounding box center [539, 21] width 1079 height 43
click at [963, 217] on button "Search" at bounding box center [971, 209] width 108 height 36
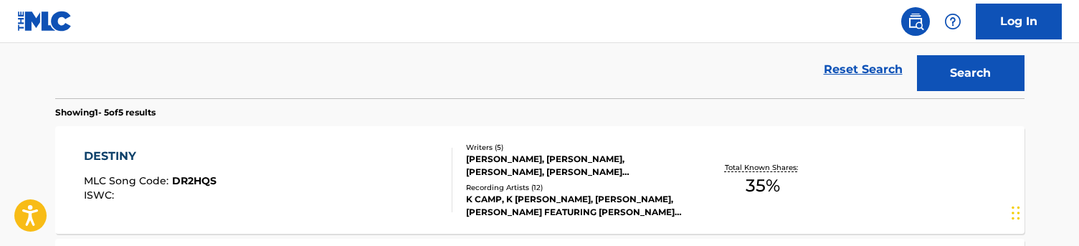
scroll to position [404, 0]
click at [429, 159] on div "DESTINY MLC Song Code : DR2HQS ISWC :" at bounding box center [268, 179] width 369 height 65
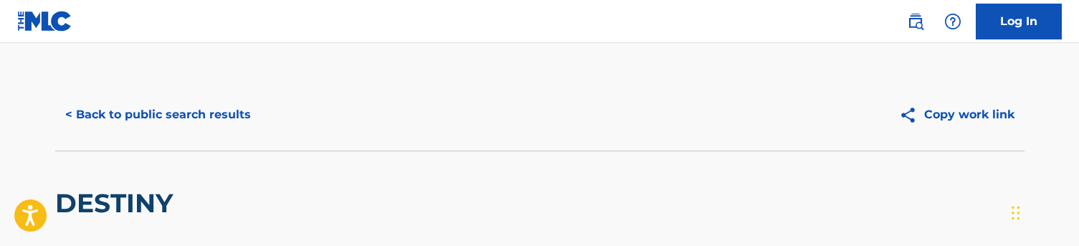
click at [145, 103] on button "< Back to public search results" at bounding box center [158, 115] width 206 height 36
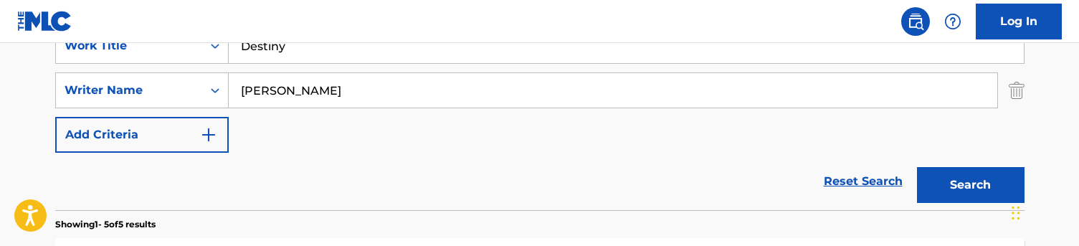
scroll to position [153, 0]
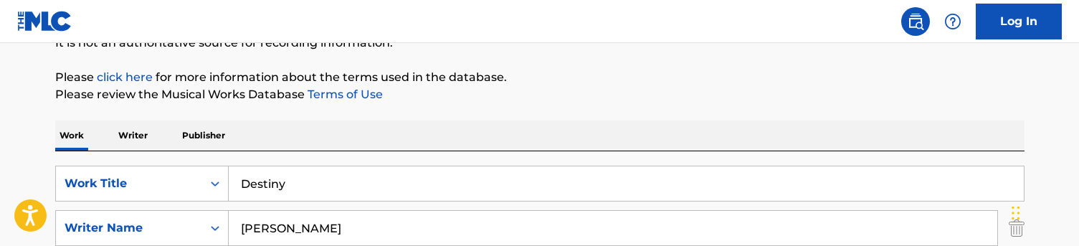
click at [278, 184] on input "Destiny" at bounding box center [626, 183] width 795 height 34
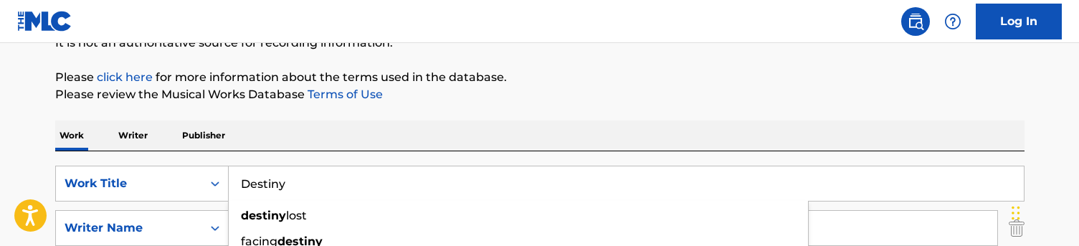
paste input "[DOMAIN_NAME]"
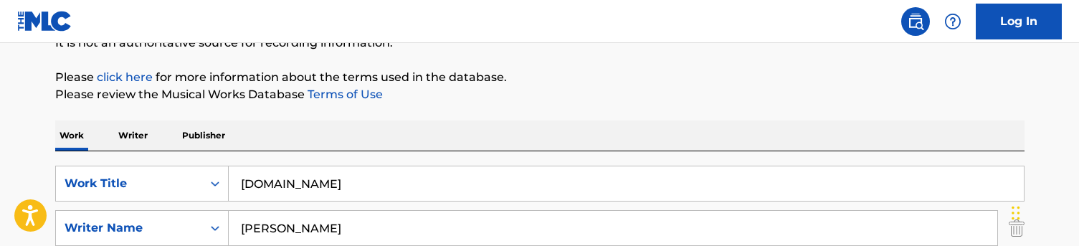
type input "[DOMAIN_NAME]"
click at [311, 153] on div "SearchWithCriteriaa48f35e1-4467-44af-bfdb-32ec0e9f1e2d Work Title [DOMAIN_NAME]…" at bounding box center [540, 249] width 970 height 197
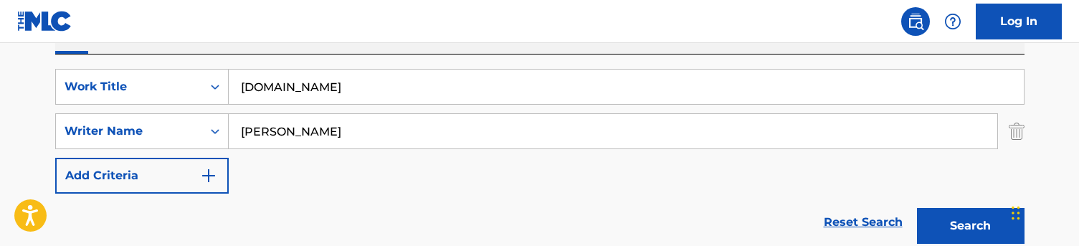
click at [962, 216] on button "Search" at bounding box center [971, 226] width 108 height 36
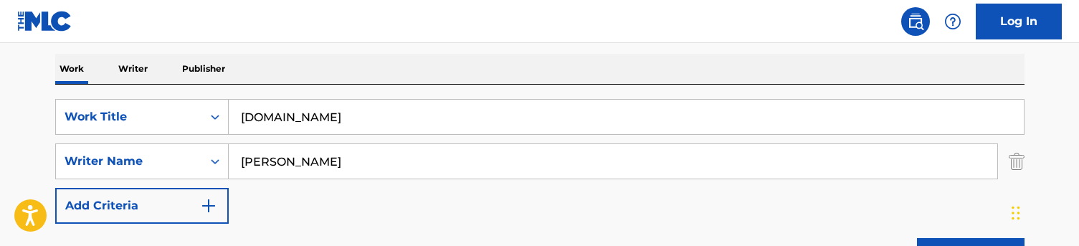
scroll to position [216, 0]
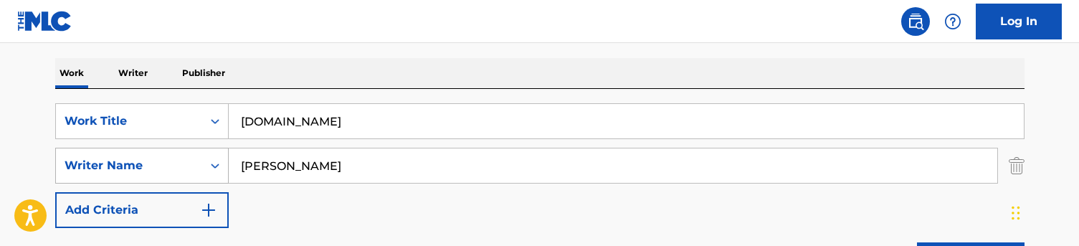
drag, startPoint x: 311, startPoint y: 162, endPoint x: 181, endPoint y: 159, distance: 129.8
click at [181, 159] on div "SearchWithCriteriac5776ef1-72f8-4561-b7b6-689aa58f3535 Writer Name [PERSON_NAME]" at bounding box center [540, 166] width 970 height 36
type input "lord"
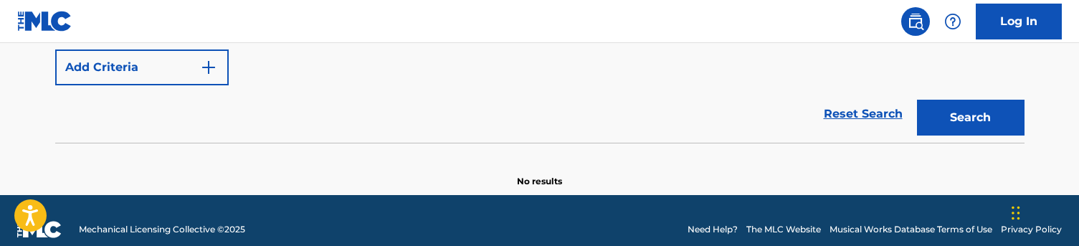
click at [163, 149] on section at bounding box center [540, 147] width 970 height 8
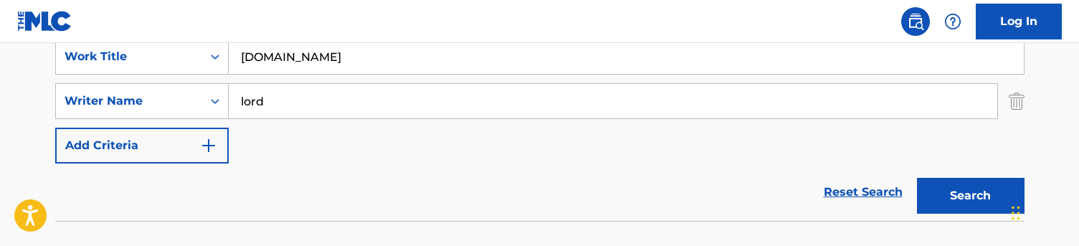
scroll to position [261, 0]
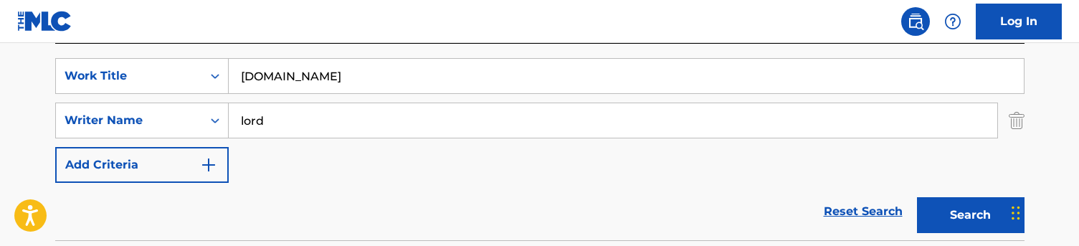
click at [942, 204] on button "Search" at bounding box center [971, 215] width 108 height 36
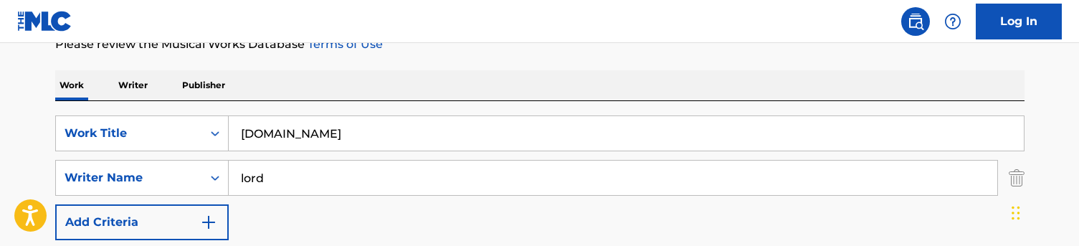
scroll to position [201, 0]
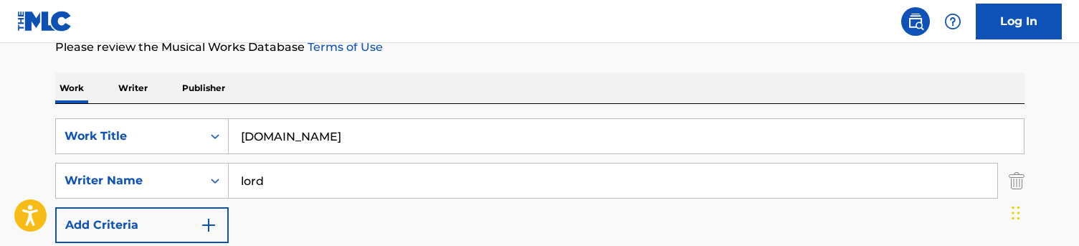
click at [283, 143] on input "[DOMAIN_NAME]" at bounding box center [626, 136] width 795 height 34
paste input "Need somebody to talk to"
type input "Need somebody to talk to"
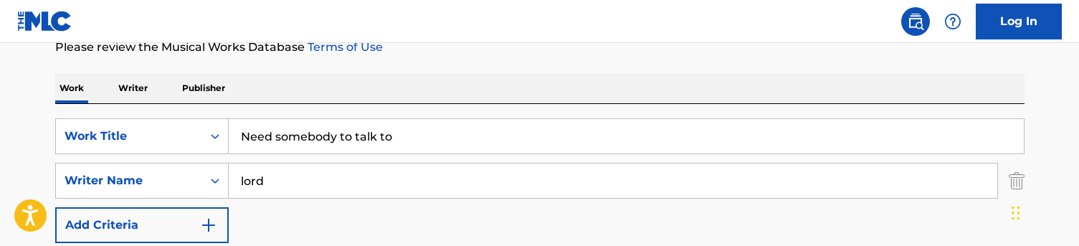
click at [328, 72] on div "The MLC Public Work Search The accuracy and completeness of The MLC's data is d…" at bounding box center [540, 112] width 1004 height 468
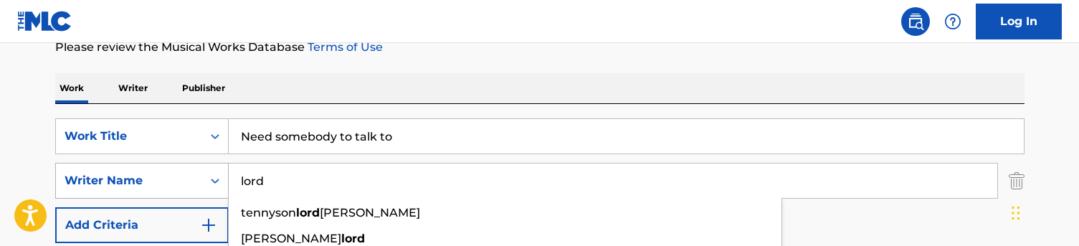
drag, startPoint x: 265, startPoint y: 184, endPoint x: 189, endPoint y: 184, distance: 76.0
click at [189, 184] on div "SearchWithCriteriac5776ef1-72f8-4561-b7b6-689aa58f3535 Writer Name [PERSON_NAME…" at bounding box center [540, 181] width 970 height 36
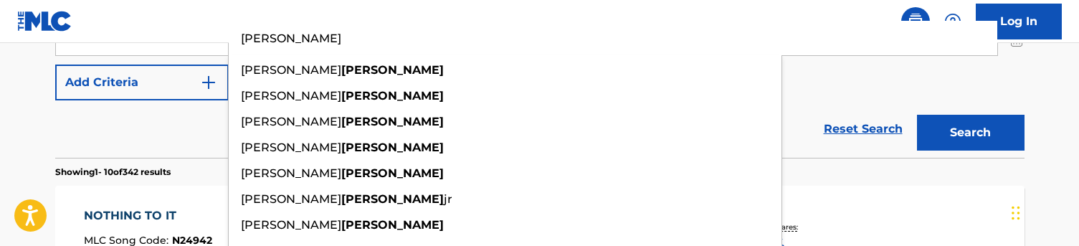
scroll to position [345, 0]
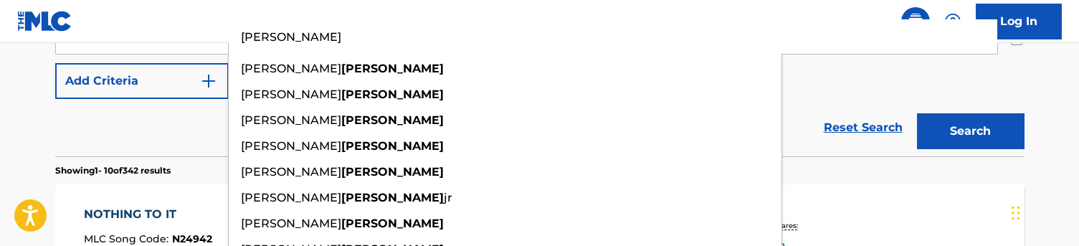
click at [851, 76] on div "SearchWithCriteriaa48f35e1-4467-44af-bfdb-32ec0e9f1e2d Work Title Need somebody…" at bounding box center [540, 36] width 970 height 125
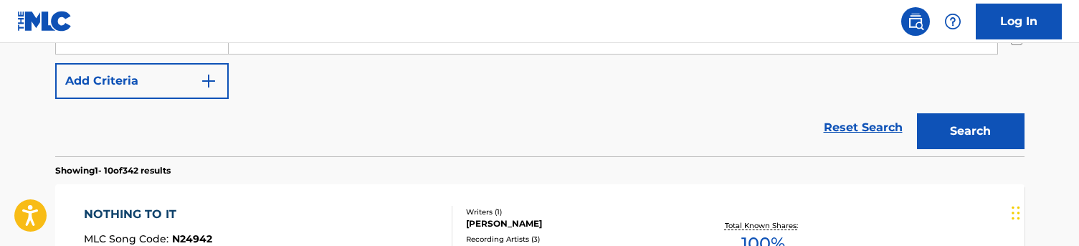
click at [973, 135] on button "Search" at bounding box center [971, 131] width 108 height 36
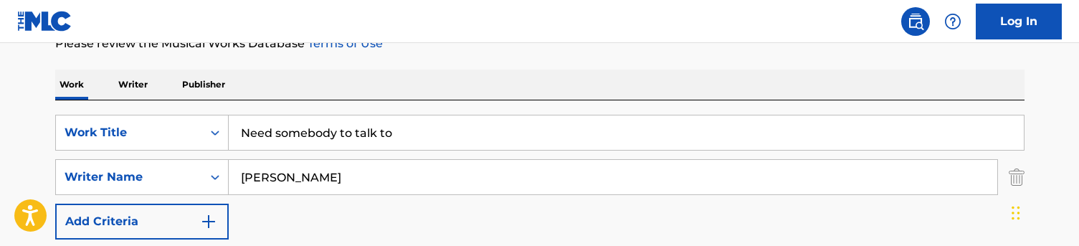
scroll to position [206, 0]
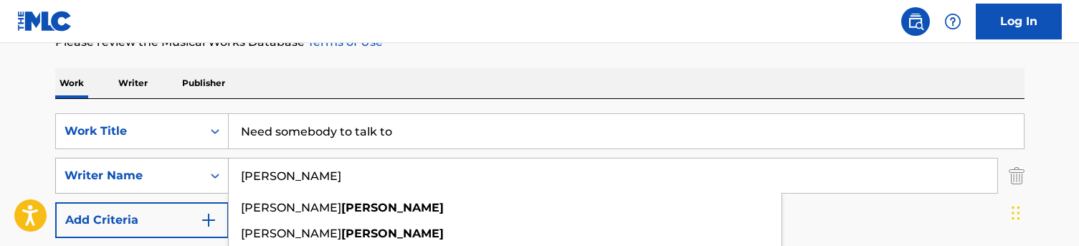
drag, startPoint x: 301, startPoint y: 173, endPoint x: 202, endPoint y: 173, distance: 99.0
click at [202, 173] on div "SearchWithCriteriac5776ef1-72f8-4561-b7b6-689aa58f3535 Writer Name [PERSON_NAME…" at bounding box center [540, 176] width 970 height 36
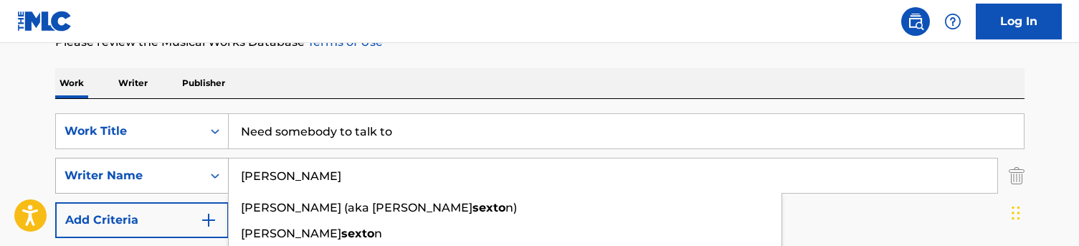
type input "[PERSON_NAME]"
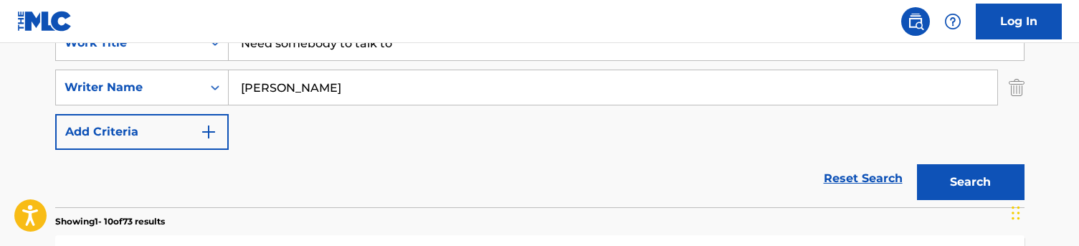
scroll to position [266, 0]
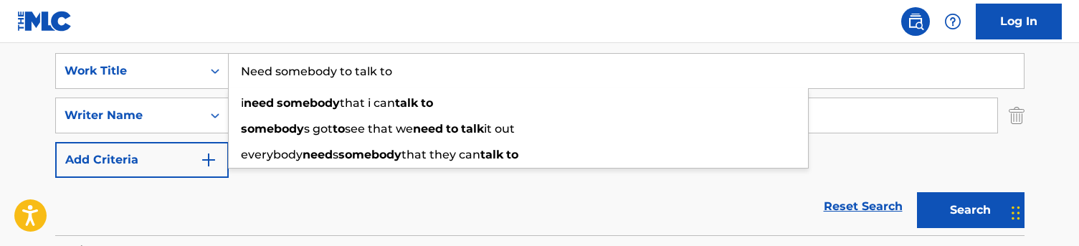
click at [333, 57] on input "Need somebody to talk to" at bounding box center [626, 71] width 795 height 34
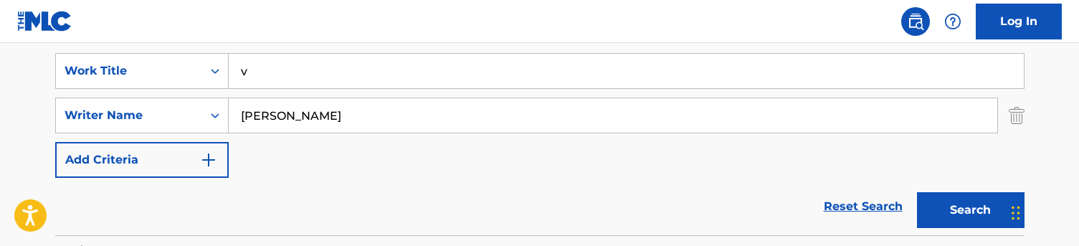
click at [349, 27] on nav "Log In" at bounding box center [539, 21] width 1079 height 43
drag, startPoint x: 290, startPoint y: 54, endPoint x: 327, endPoint y: 95, distance: 55.9
click at [327, 95] on div "SearchWithCriteriaa48f35e1-4467-44af-bfdb-32ec0e9f1e2d Work Title v SearchWithC…" at bounding box center [540, 115] width 970 height 125
paste input "Good with the bad"
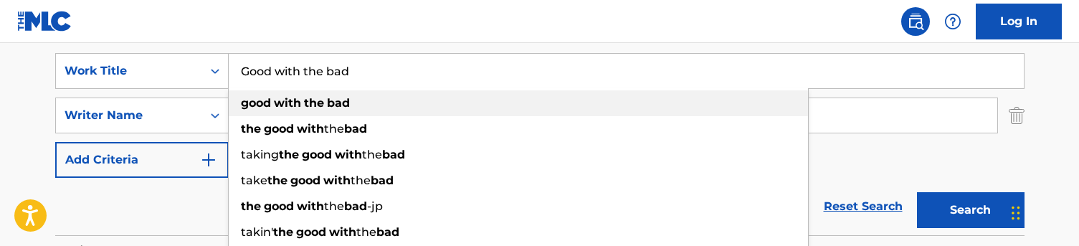
click at [319, 114] on div "good with the bad" at bounding box center [518, 103] width 579 height 26
type input "good with the bad"
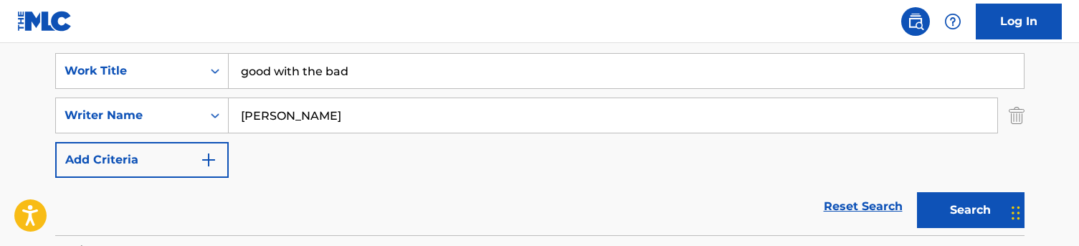
click at [319, 114] on input "[PERSON_NAME]" at bounding box center [613, 115] width 769 height 34
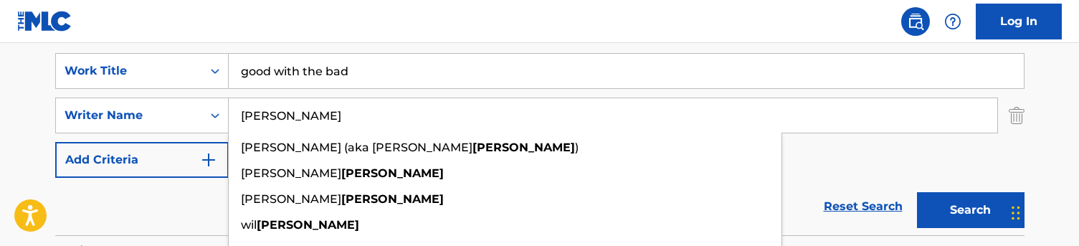
click at [310, 113] on input "[PERSON_NAME]" at bounding box center [613, 115] width 769 height 34
drag, startPoint x: 310, startPoint y: 113, endPoint x: 189, endPoint y: 105, distance: 120.7
click at [189, 105] on div "SearchWithCriteriac5776ef1-72f8-4561-b7b6-689aa58f3535 Writer Name [PERSON_NAME…" at bounding box center [540, 116] width 970 height 36
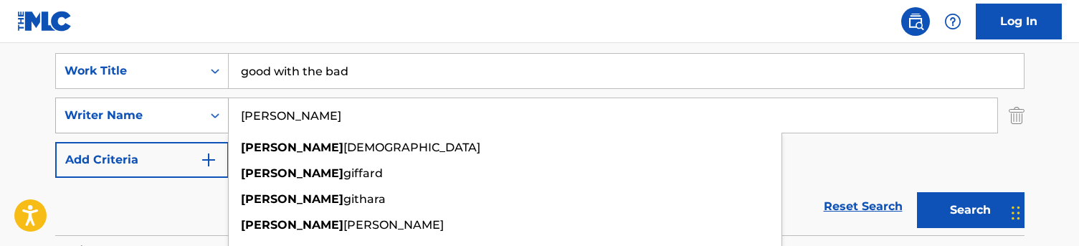
click at [970, 210] on button "Search" at bounding box center [971, 210] width 108 height 36
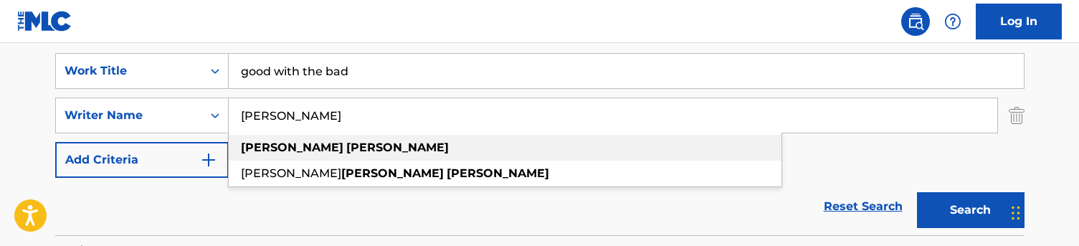
click at [270, 140] on div "[PERSON_NAME]" at bounding box center [505, 148] width 553 height 26
type input "[PERSON_NAME]"
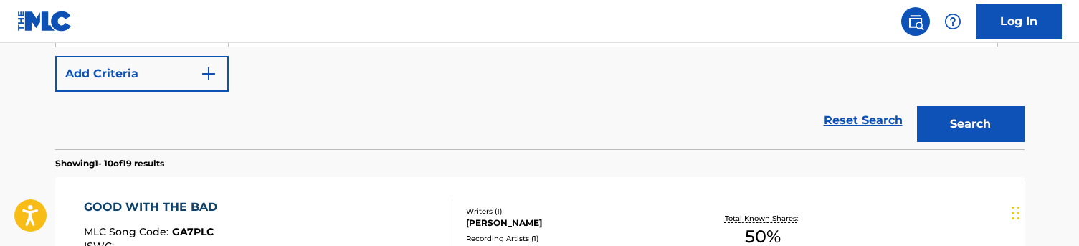
scroll to position [370, 0]
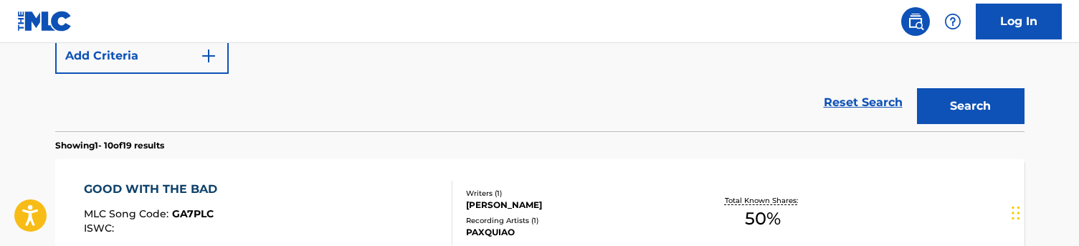
click at [349, 182] on div "GOOD WITH THE BAD MLC Song Code : GA7PLC ISWC :" at bounding box center [268, 213] width 369 height 65
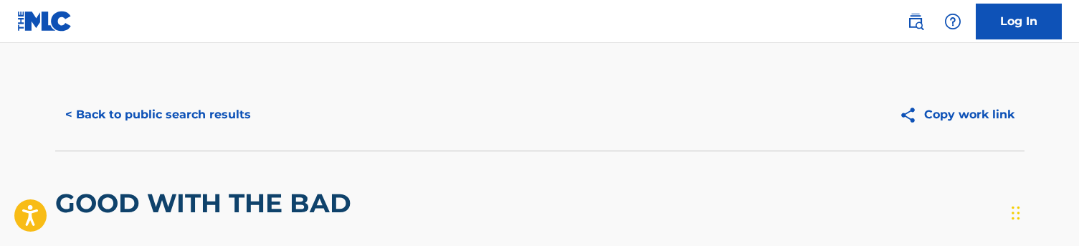
click at [167, 100] on button "< Back to public search results" at bounding box center [158, 115] width 206 height 36
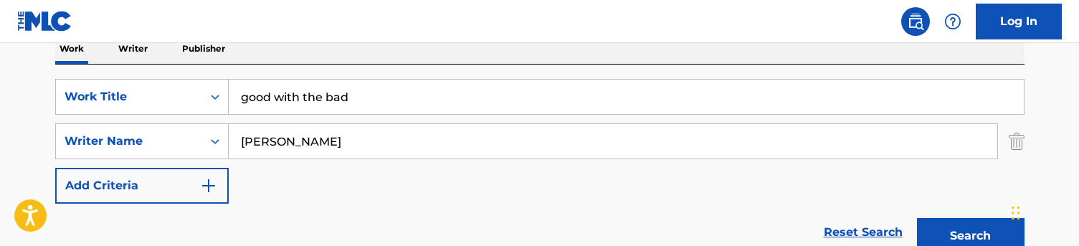
scroll to position [235, 0]
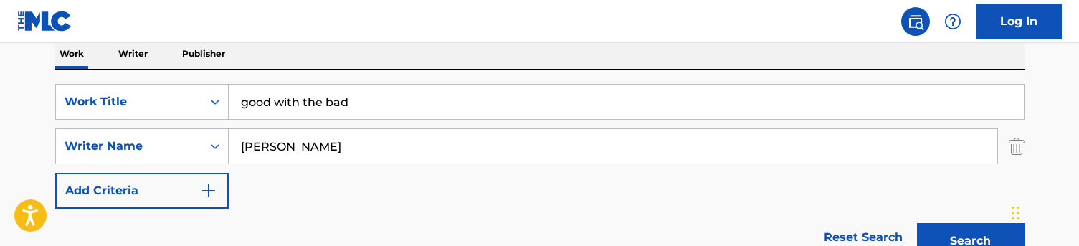
click at [323, 100] on input "good with the bad" at bounding box center [626, 102] width 795 height 34
paste input "New levels (Unreleased)"
drag, startPoint x: 349, startPoint y: 97, endPoint x: 306, endPoint y: 100, distance: 43.9
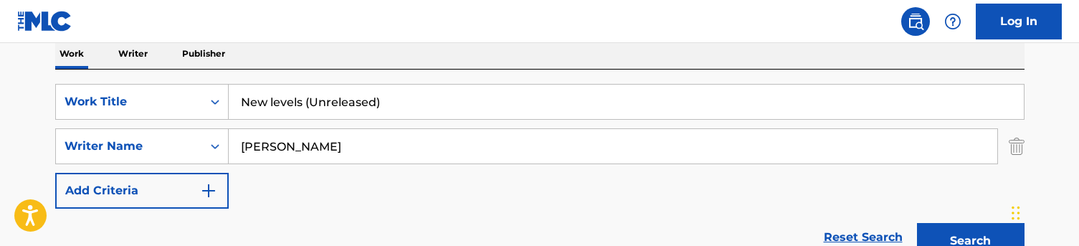
click at [306, 100] on input "New levels (Unreleased)" at bounding box center [626, 102] width 795 height 34
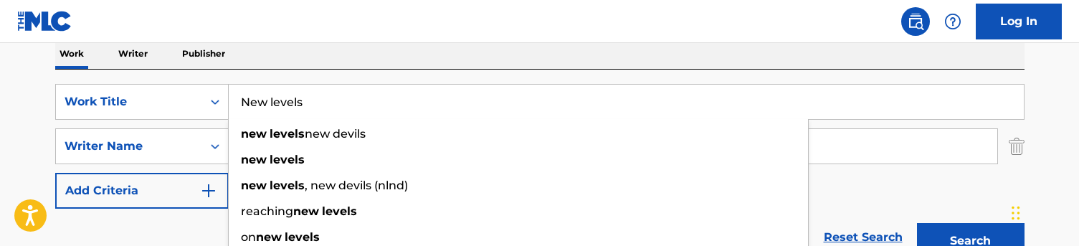
type input "New levels"
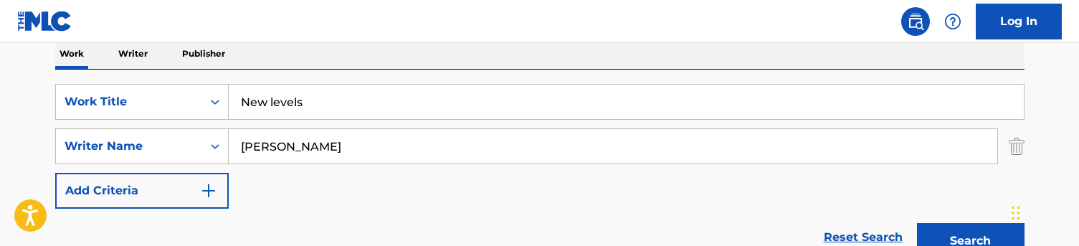
click at [352, 36] on nav "Log In" at bounding box center [539, 21] width 1079 height 43
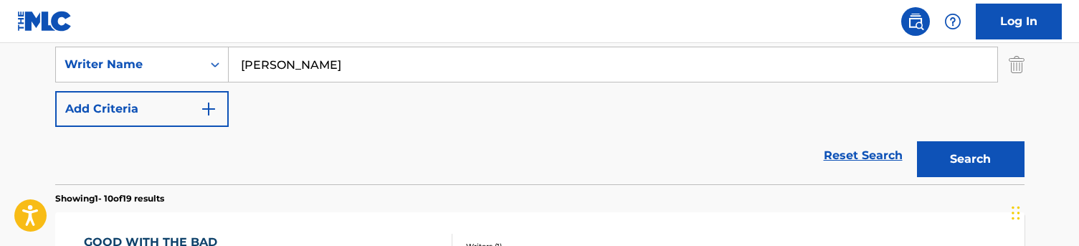
scroll to position [326, 0]
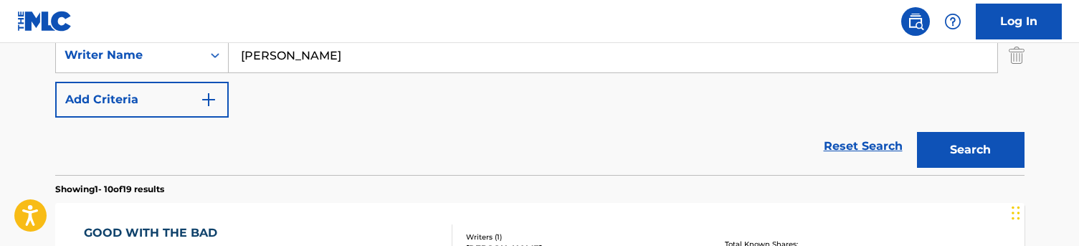
click at [935, 152] on button "Search" at bounding box center [971, 150] width 108 height 36
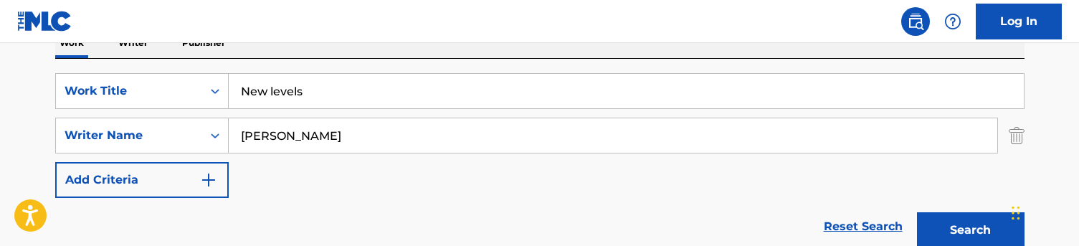
scroll to position [247, 0]
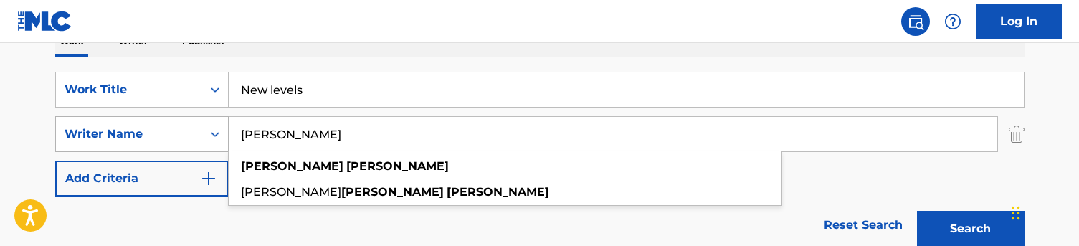
drag, startPoint x: 388, startPoint y: 130, endPoint x: 224, endPoint y: 126, distance: 164.3
click at [224, 126] on div "SearchWithCriteriac5776ef1-72f8-4561-b7b6-689aa58f3535 Writer Name [PERSON_NAME…" at bounding box center [540, 134] width 970 height 36
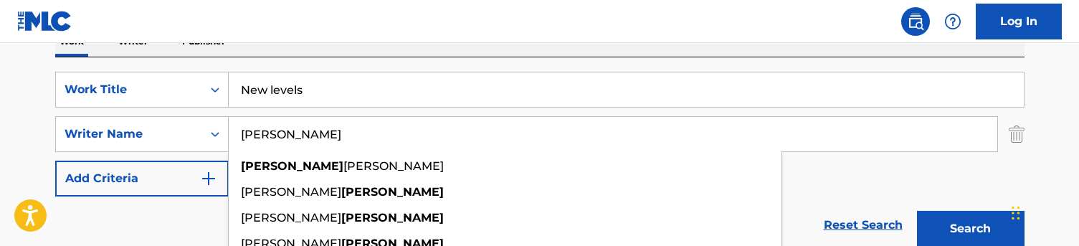
type input "[PERSON_NAME]"
click at [341, 54] on div "Work Writer Publisher" at bounding box center [540, 42] width 970 height 30
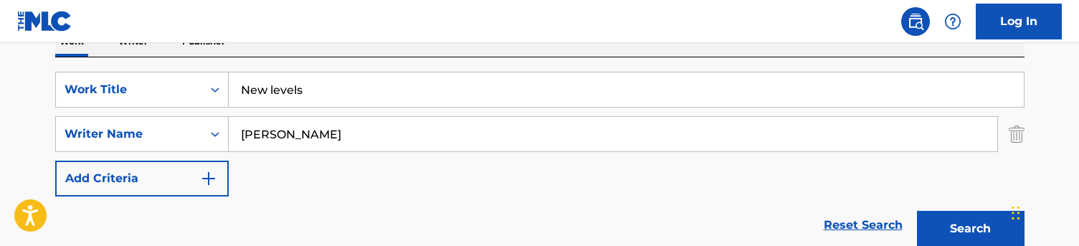
click at [936, 224] on button "Search" at bounding box center [971, 229] width 108 height 36
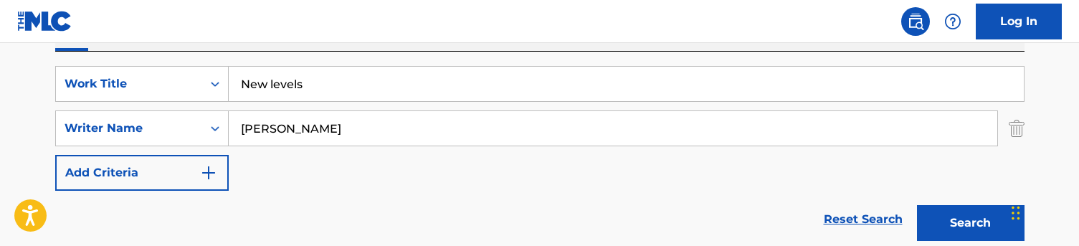
scroll to position [214, 0]
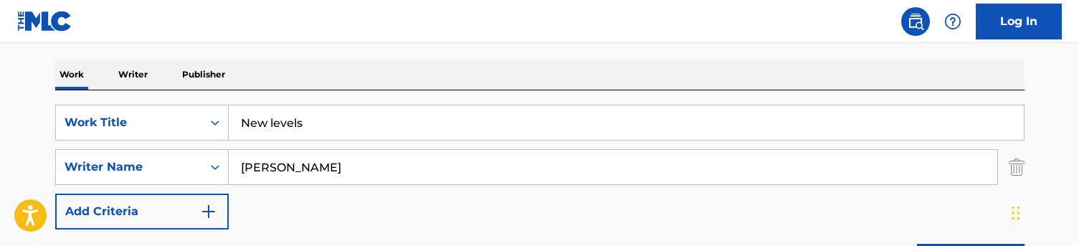
click at [289, 128] on input "New levels" at bounding box center [626, 122] width 795 height 34
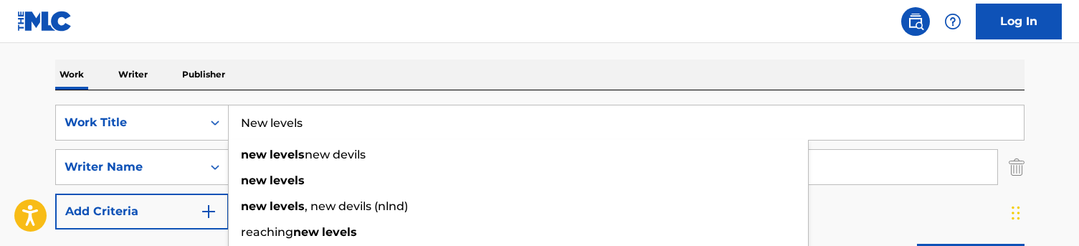
paste input "Bad thing"
type input "Bad things"
click at [326, 62] on div "Work Writer Publisher" at bounding box center [540, 75] width 970 height 30
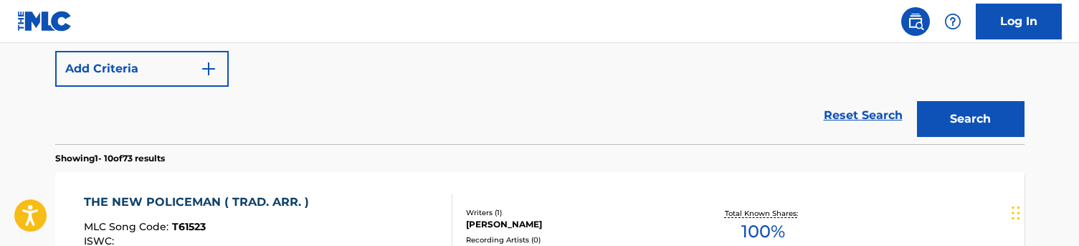
scroll to position [239, 0]
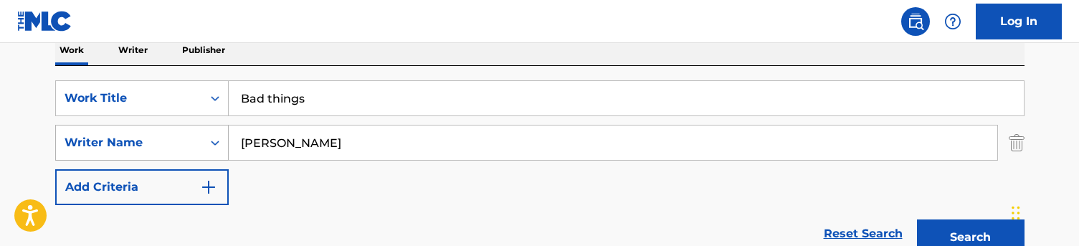
drag, startPoint x: 312, startPoint y: 136, endPoint x: 186, endPoint y: 128, distance: 125.8
click at [186, 128] on div "SearchWithCriteriac5776ef1-72f8-4561-b7b6-689aa58f3535 Writer Name [PERSON_NAME]" at bounding box center [540, 143] width 970 height 36
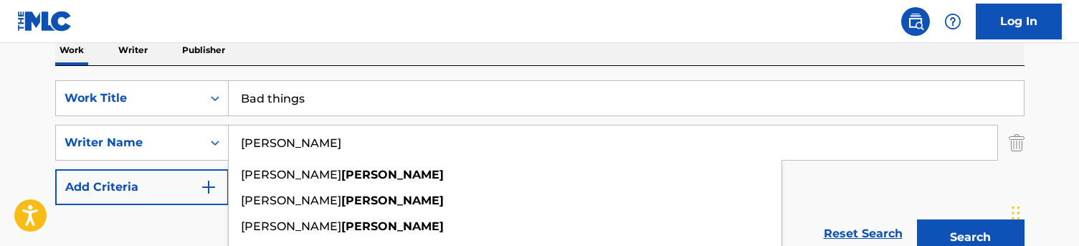
type input "[PERSON_NAME]"
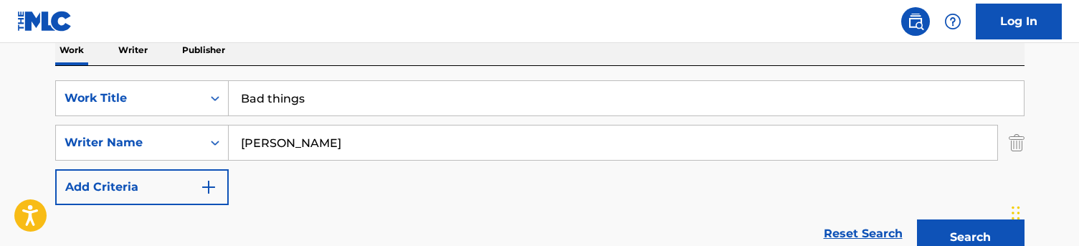
click at [384, 72] on div "SearchWithCriteriaa48f35e1-4467-44af-bfdb-32ec0e9f1e2d Work Title Bad things Se…" at bounding box center [540, 164] width 970 height 197
click at [958, 226] on button "Search" at bounding box center [971, 237] width 108 height 36
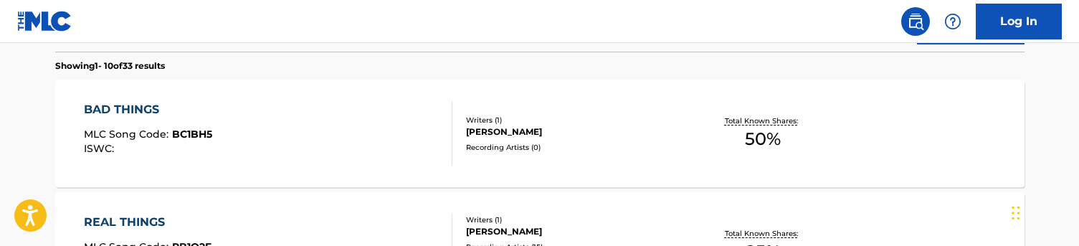
scroll to position [451, 0]
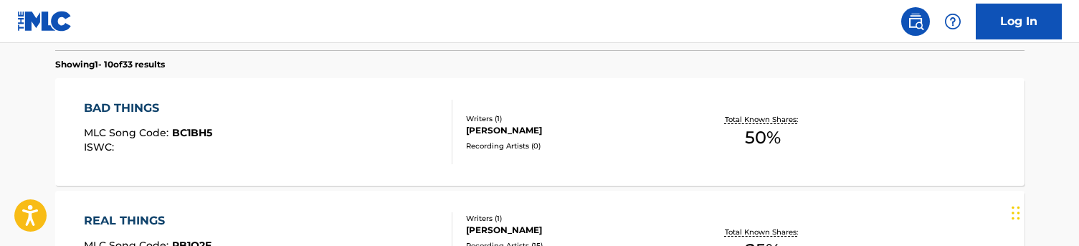
click at [324, 119] on div "BAD THINGS MLC Song Code : BC1BH5 ISWC :" at bounding box center [268, 132] width 369 height 65
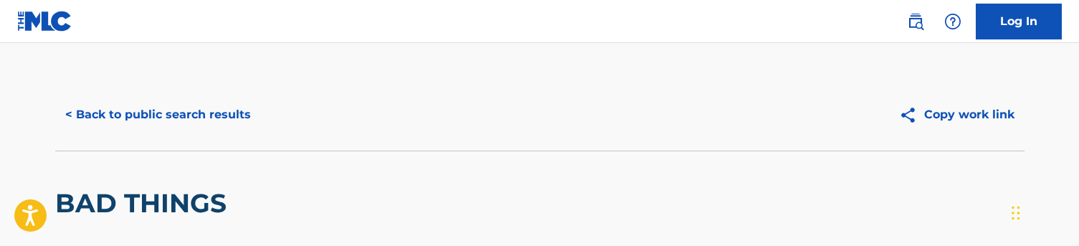
click at [170, 115] on button "< Back to public search results" at bounding box center [158, 115] width 206 height 36
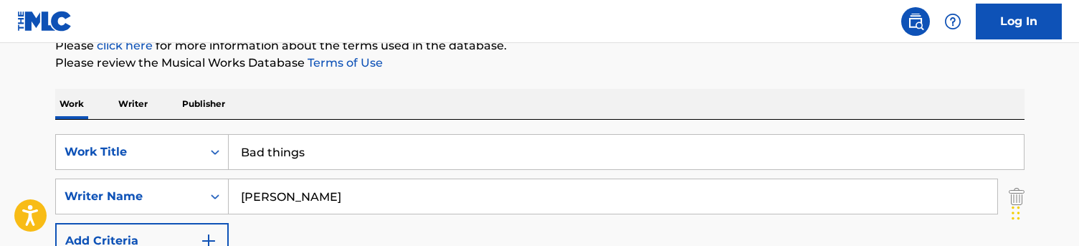
scroll to position [207, 0]
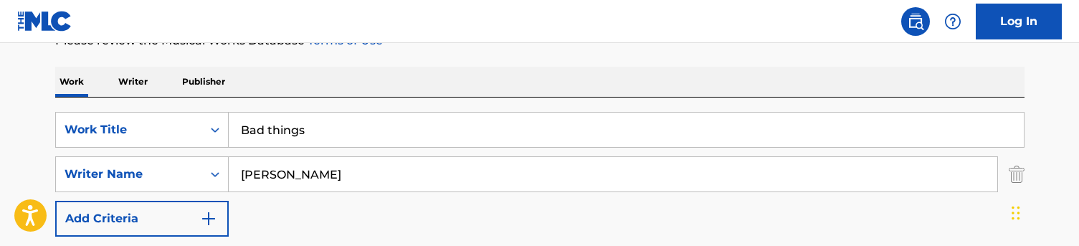
click at [262, 132] on input "Bad things" at bounding box center [626, 130] width 795 height 34
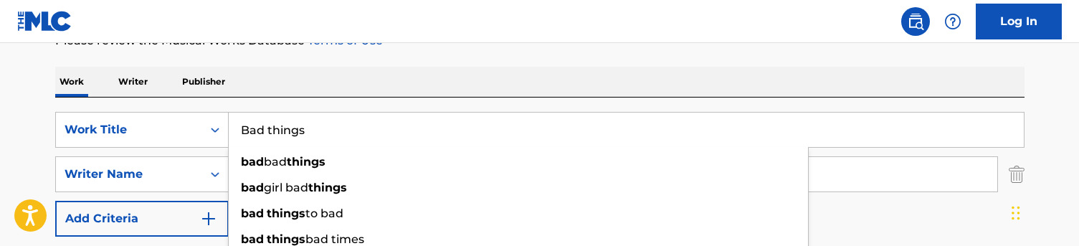
click at [262, 132] on input "Bad things" at bounding box center [626, 130] width 795 height 34
drag, startPoint x: 320, startPoint y: 131, endPoint x: 234, endPoint y: 131, distance: 86.1
click at [234, 131] on input "Bad things" at bounding box center [626, 130] width 795 height 34
click at [303, 123] on input "Bad things" at bounding box center [626, 130] width 795 height 34
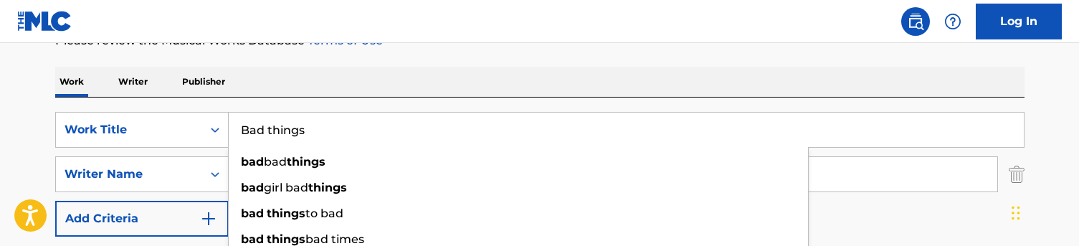
click at [303, 123] on input "Bad things" at bounding box center [626, 130] width 795 height 34
paste input "On sale"
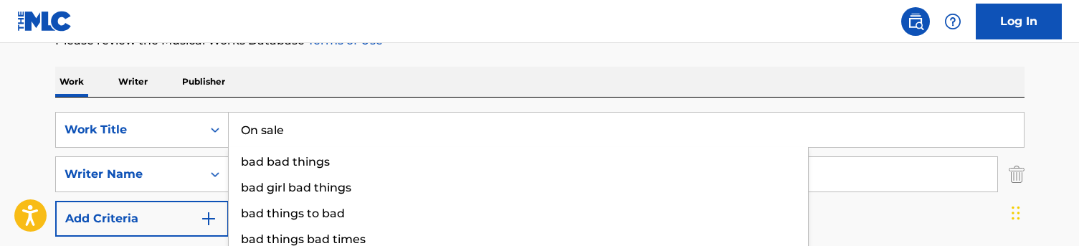
type input "On sale"
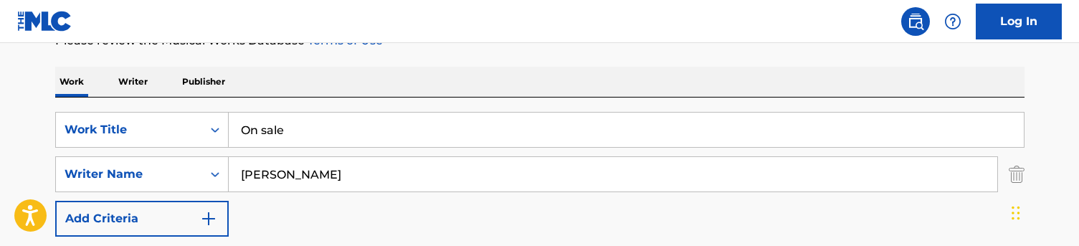
click at [331, 84] on div "Work Writer Publisher" at bounding box center [540, 82] width 970 height 30
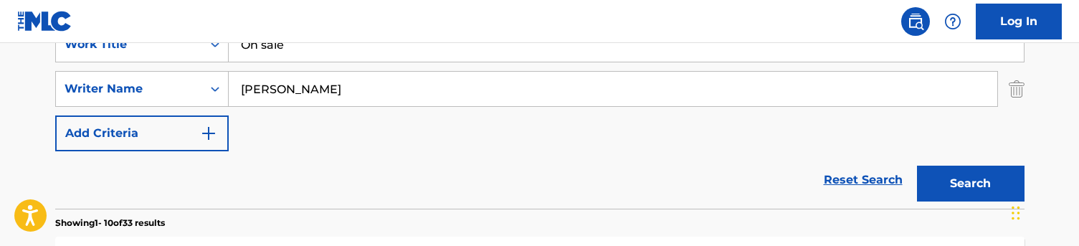
scroll to position [317, 0]
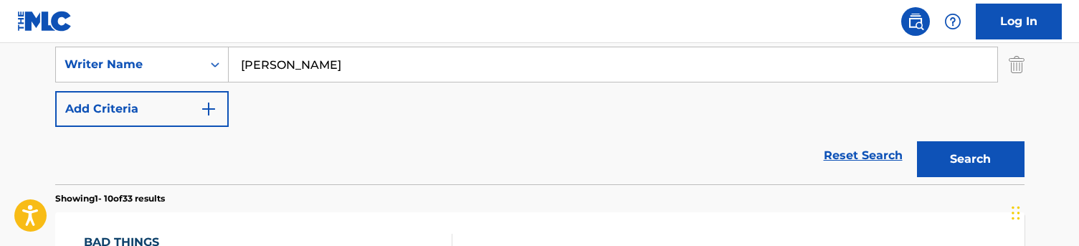
click at [956, 166] on button "Search" at bounding box center [971, 159] width 108 height 36
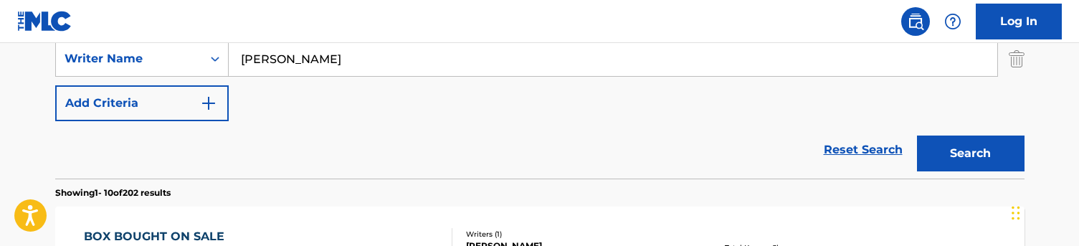
scroll to position [276, 0]
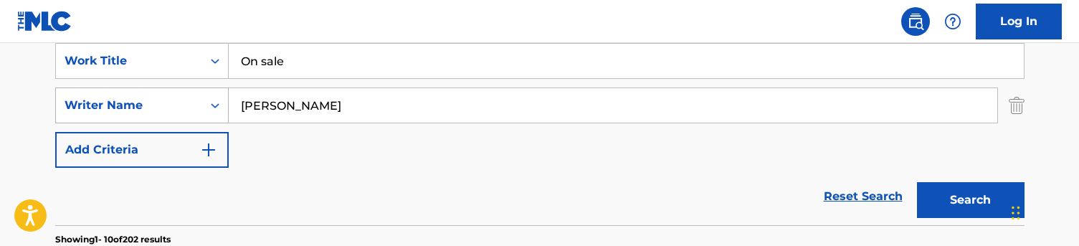
drag, startPoint x: 301, startPoint y: 103, endPoint x: 202, endPoint y: 98, distance: 99.1
click at [202, 98] on div "SearchWithCriteriac5776ef1-72f8-4561-b7b6-689aa58f3535 Writer Name [PERSON_NAME]" at bounding box center [540, 105] width 970 height 36
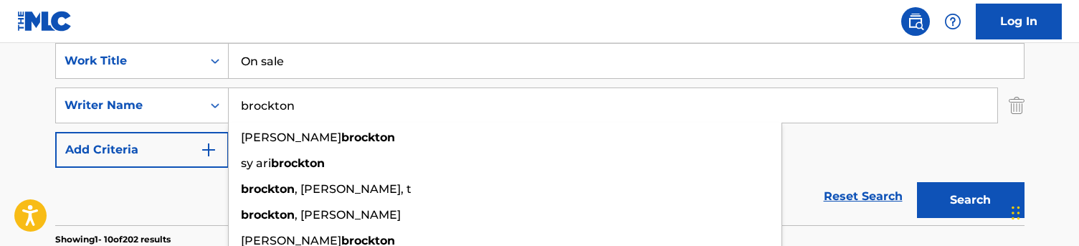
click at [159, 201] on div "Reset Search Search" at bounding box center [540, 196] width 970 height 57
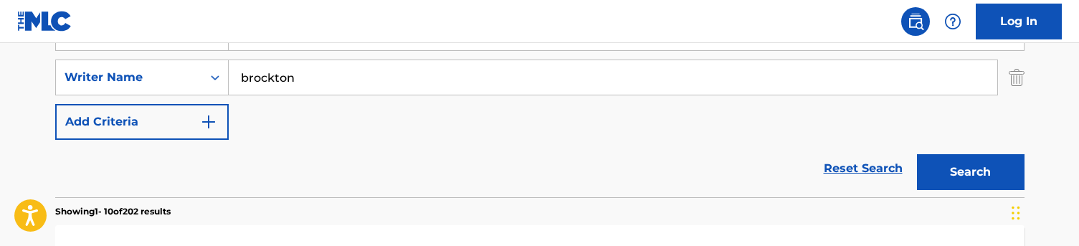
scroll to position [324, 0]
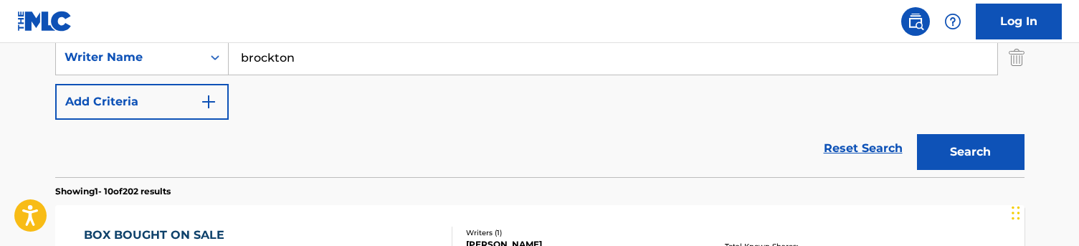
click at [387, 51] on input "brockton" at bounding box center [613, 57] width 769 height 34
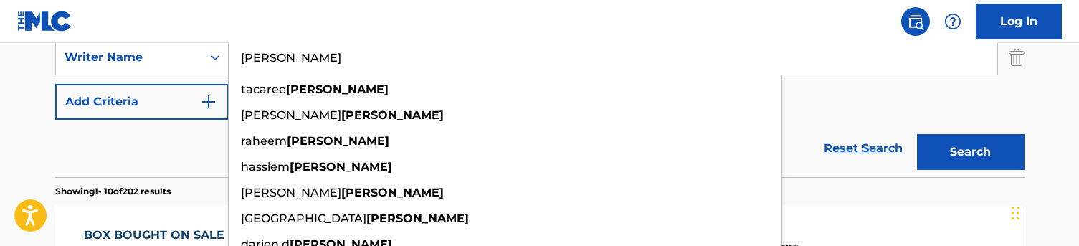
type input "[PERSON_NAME]"
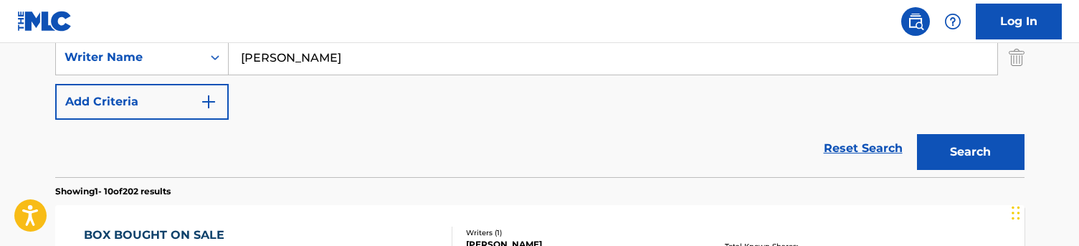
click at [158, 156] on div "Reset Search Search" at bounding box center [540, 148] width 970 height 57
click at [960, 156] on button "Search" at bounding box center [971, 152] width 108 height 36
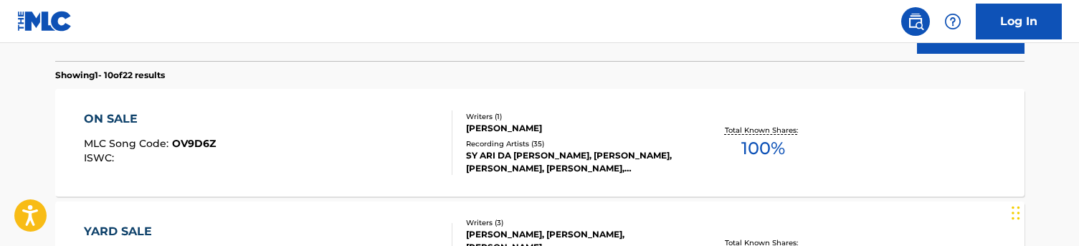
scroll to position [442, 0]
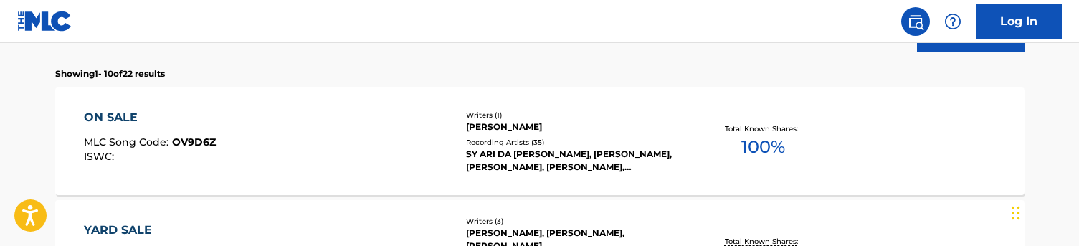
click at [341, 131] on div "ON SALE MLC Song Code : OV9D6Z ISWC :" at bounding box center [268, 141] width 369 height 65
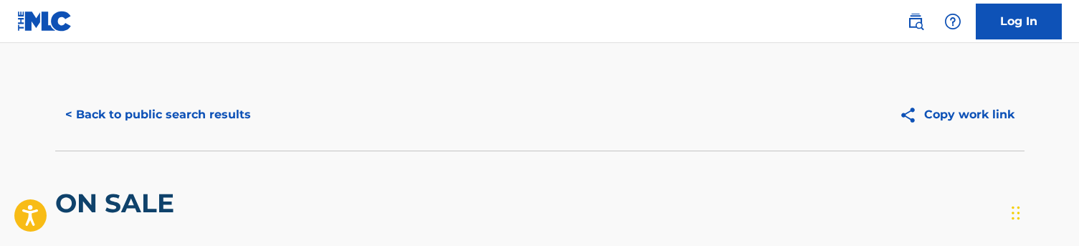
click at [181, 108] on button "< Back to public search results" at bounding box center [158, 115] width 206 height 36
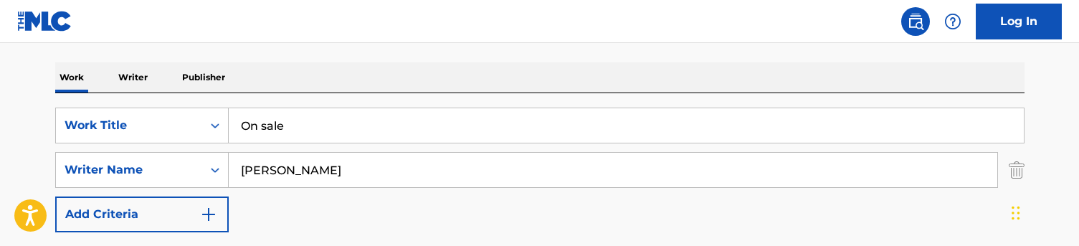
scroll to position [160, 0]
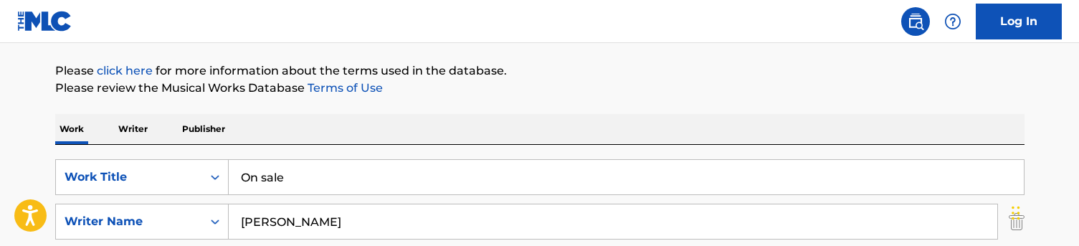
click at [296, 180] on input "On sale" at bounding box center [626, 177] width 795 height 34
paste input "Trapaholics mixtapes"
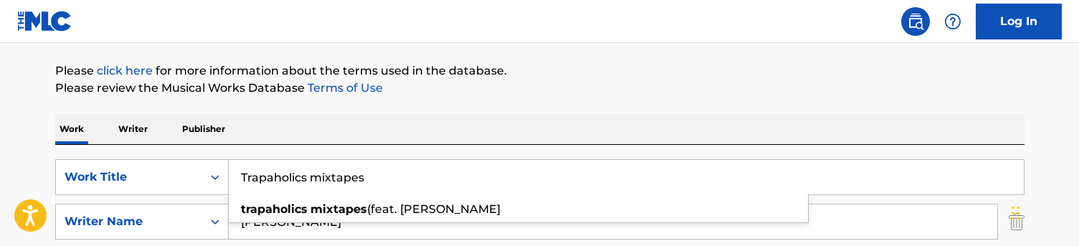
type input "Trapaholics mixtapes"
click at [338, 118] on div "Work Writer Publisher" at bounding box center [540, 129] width 970 height 30
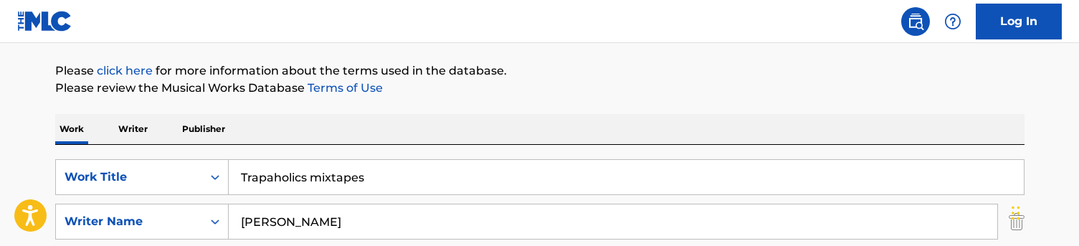
scroll to position [194, 0]
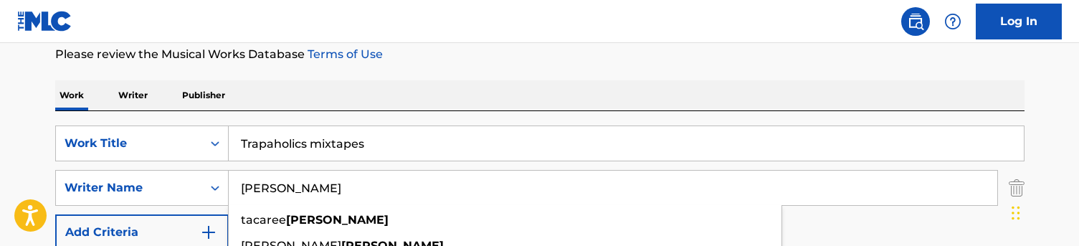
drag, startPoint x: 324, startPoint y: 183, endPoint x: 229, endPoint y: 183, distance: 95.4
click at [229, 183] on input "[PERSON_NAME]" at bounding box center [613, 188] width 769 height 34
click at [407, 98] on div "Work Writer Publisher" at bounding box center [540, 95] width 970 height 30
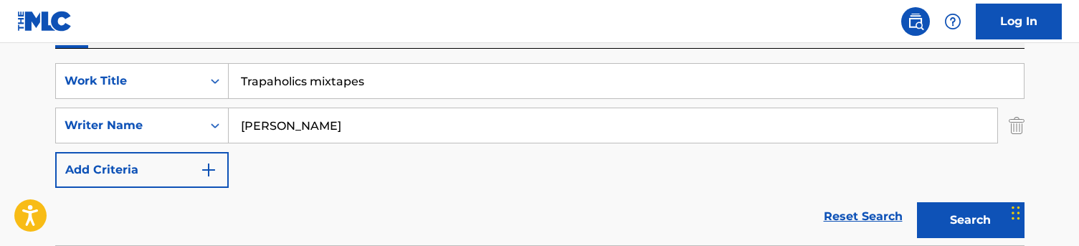
scroll to position [328, 0]
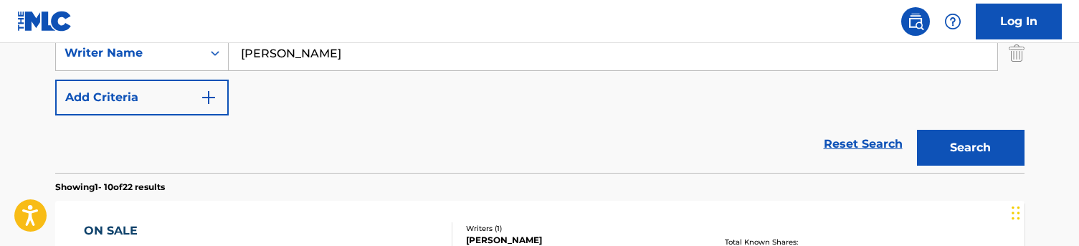
click at [938, 141] on button "Search" at bounding box center [971, 148] width 108 height 36
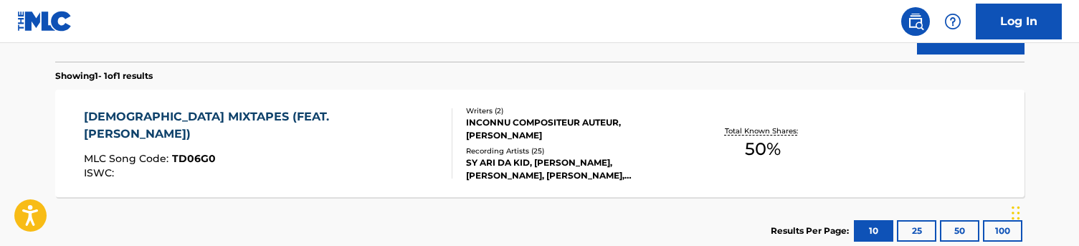
scroll to position [465, 0]
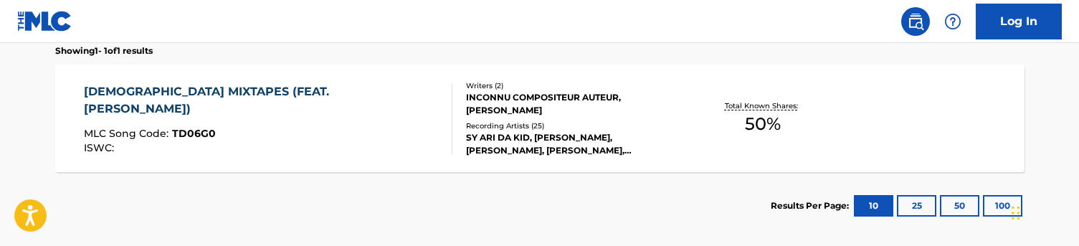
click at [326, 143] on div "ISWC :" at bounding box center [262, 148] width 356 height 11
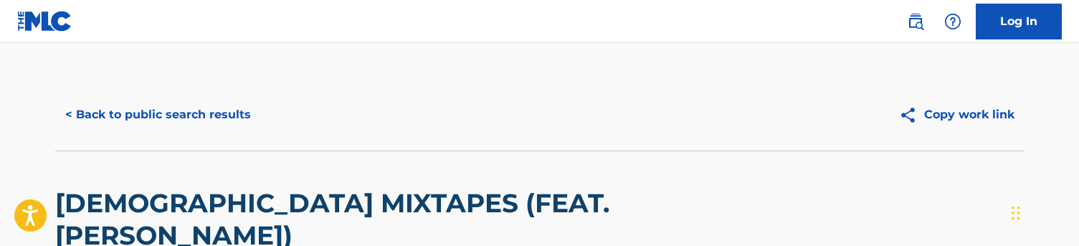
click at [146, 115] on button "< Back to public search results" at bounding box center [158, 115] width 206 height 36
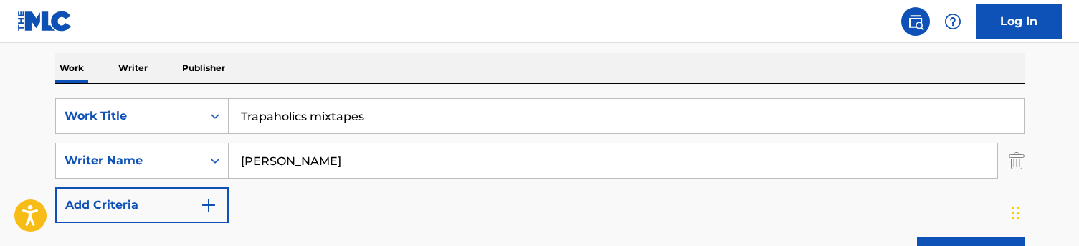
scroll to position [189, 0]
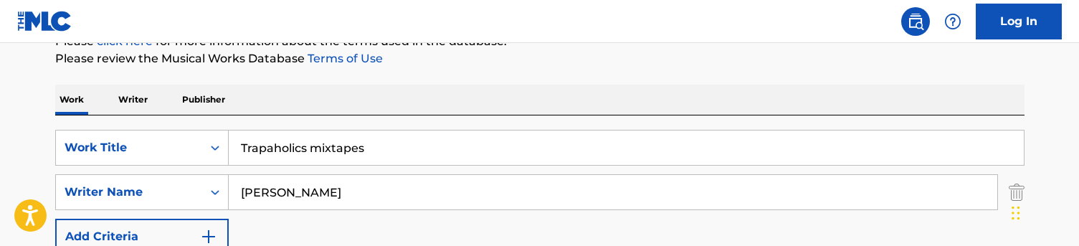
click at [284, 141] on input "Trapaholics mixtapes" at bounding box center [626, 148] width 795 height 34
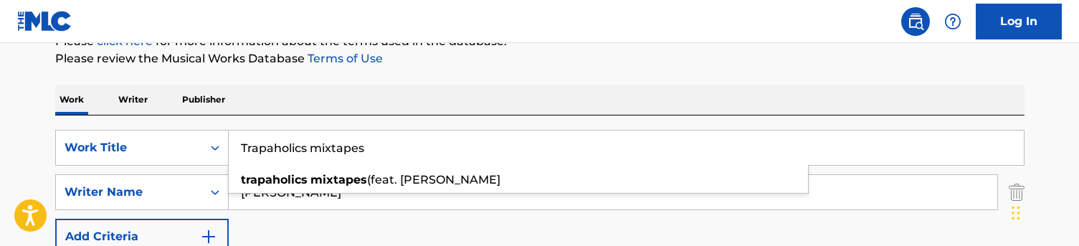
click at [284, 141] on input "Trapaholics mixtapes" at bounding box center [626, 148] width 795 height 34
paste input "Real thing"
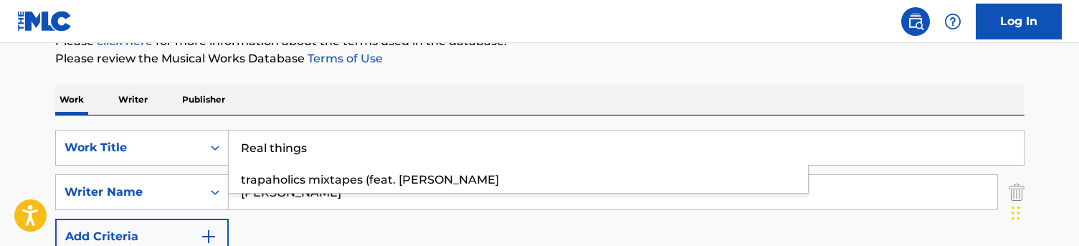
type input "Real things"
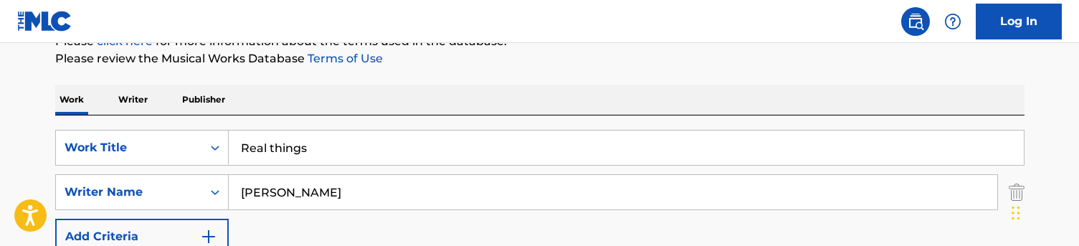
click at [345, 49] on p "Please click here for more information about the terms used in the database." at bounding box center [540, 41] width 970 height 17
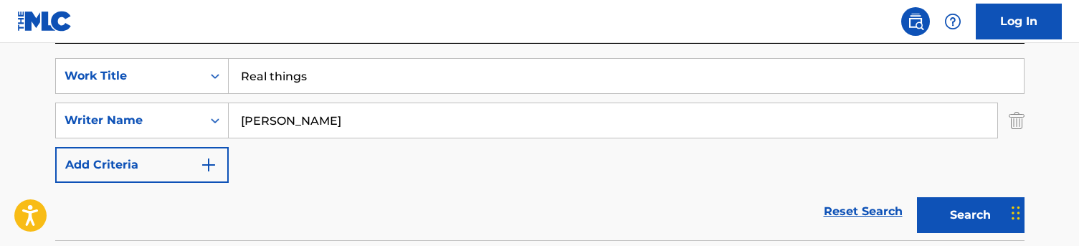
scroll to position [263, 0]
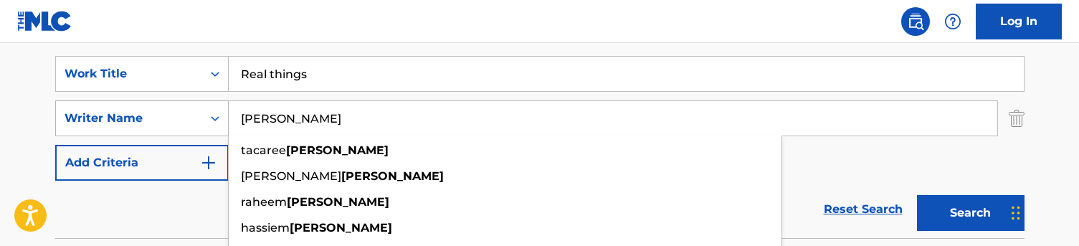
drag, startPoint x: 347, startPoint y: 115, endPoint x: 205, endPoint y: 113, distance: 142.0
click at [205, 113] on div "SearchWithCriteriac5776ef1-72f8-4561-b7b6-689aa58f3535 Writer Name [PERSON_NAME…" at bounding box center [540, 118] width 970 height 36
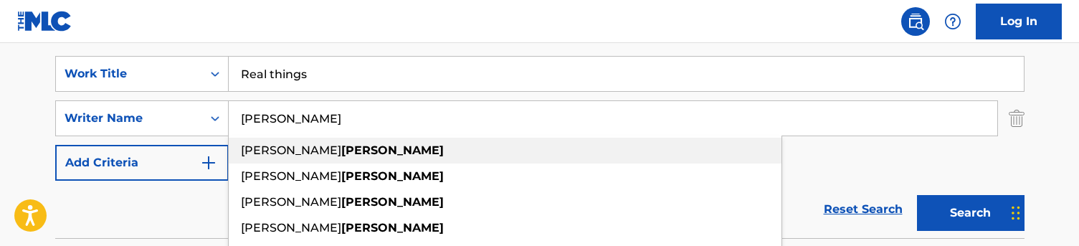
type input "[PERSON_NAME]"
drag, startPoint x: 250, startPoint y: 143, endPoint x: 161, endPoint y: 199, distance: 105.1
click at [161, 199] on div "Reset Search Search" at bounding box center [540, 209] width 970 height 57
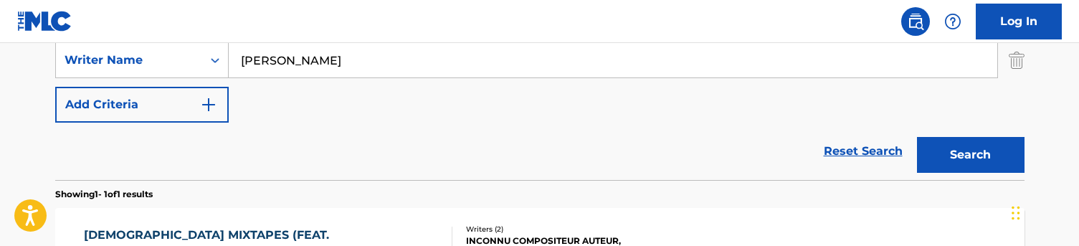
scroll to position [329, 0]
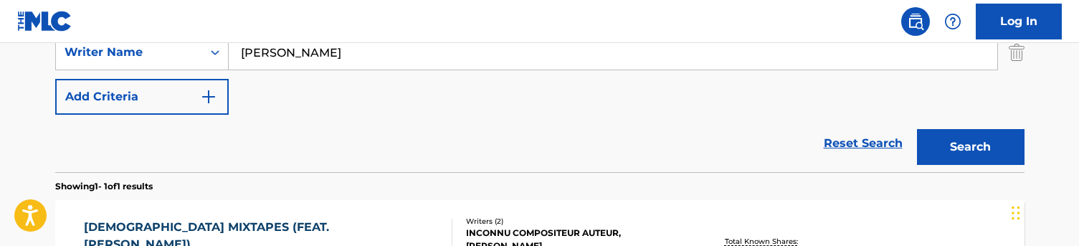
click at [946, 153] on button "Search" at bounding box center [971, 147] width 108 height 36
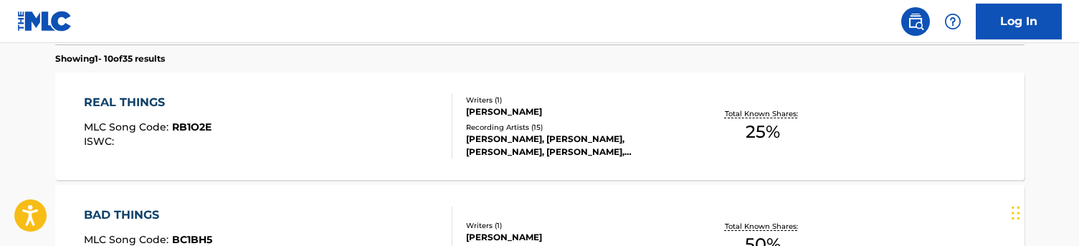
scroll to position [454, 0]
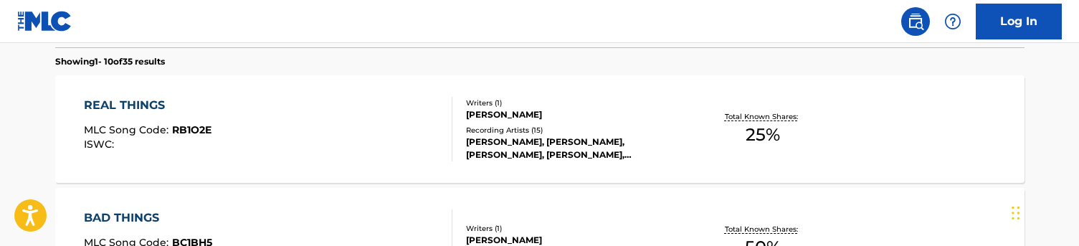
click at [324, 126] on div "REAL THINGS MLC Song Code : RB1O2E ISWC :" at bounding box center [268, 129] width 369 height 65
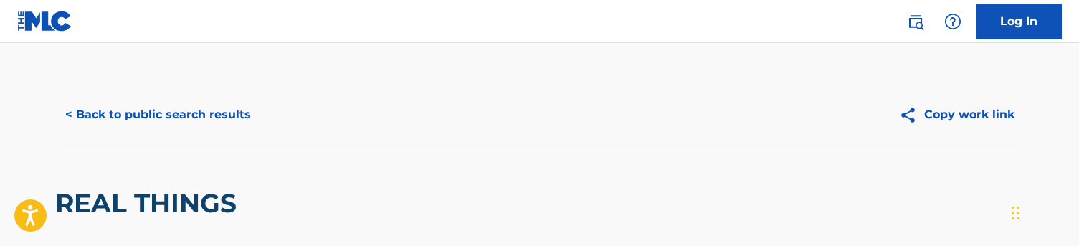
scroll to position [-2, 0]
click at [156, 126] on button "< Back to public search results" at bounding box center [158, 115] width 206 height 36
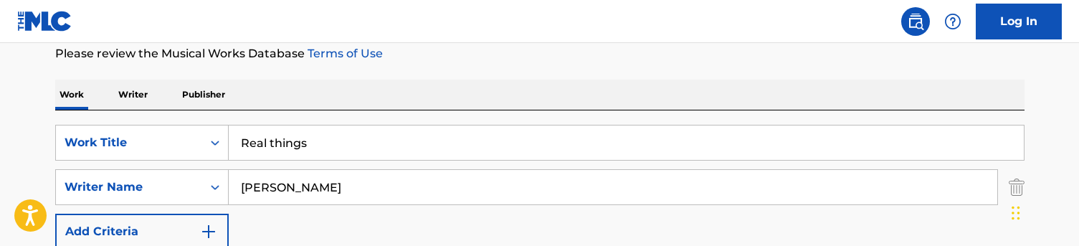
scroll to position [189, 0]
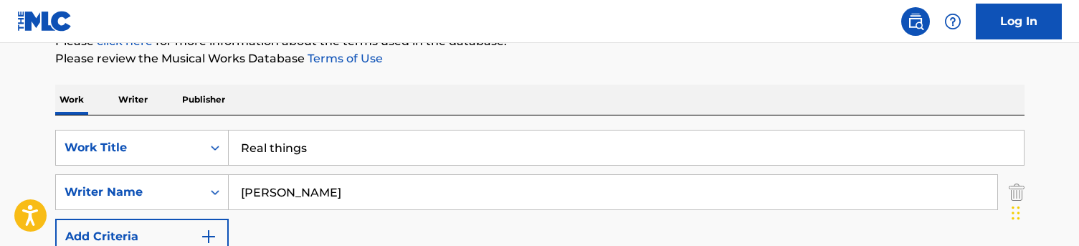
click at [336, 161] on input "Real things" at bounding box center [626, 148] width 795 height 34
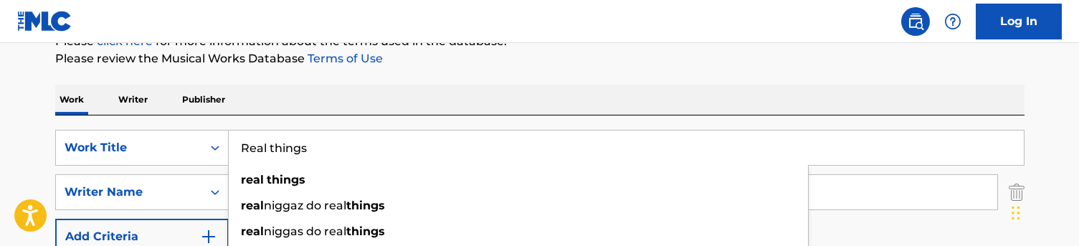
click at [336, 161] on input "Real things" at bounding box center [626, 148] width 795 height 34
paste input "Still think of you"
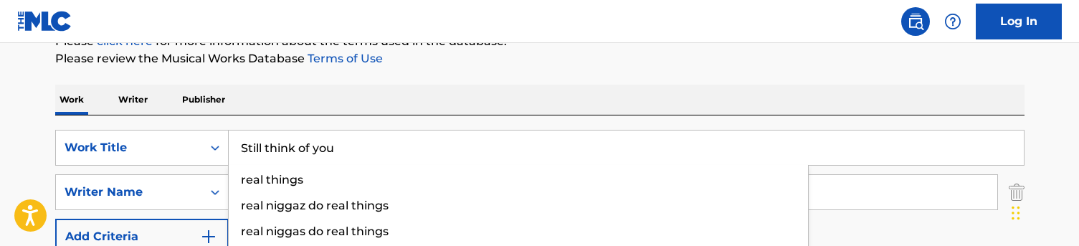
type input "Still think of you"
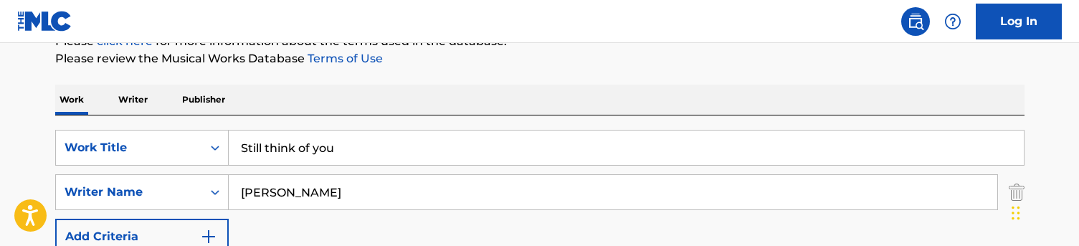
click at [369, 89] on div "Work Writer Publisher" at bounding box center [540, 100] width 970 height 30
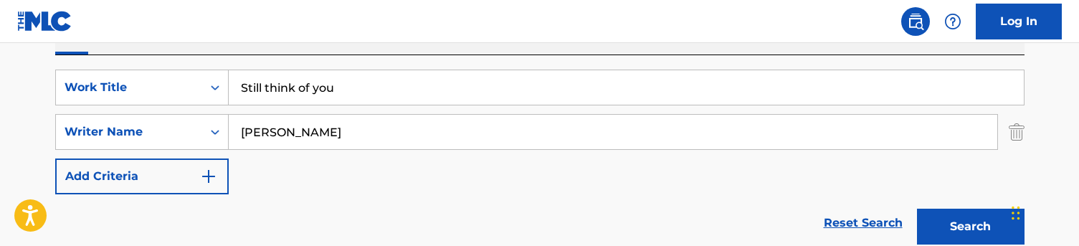
scroll to position [320, 0]
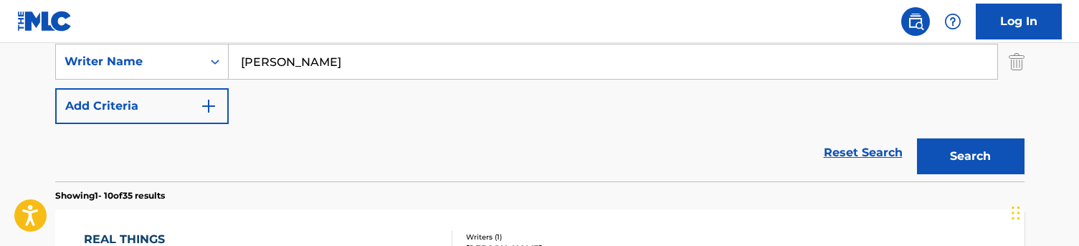
click at [952, 162] on button "Search" at bounding box center [971, 156] width 108 height 36
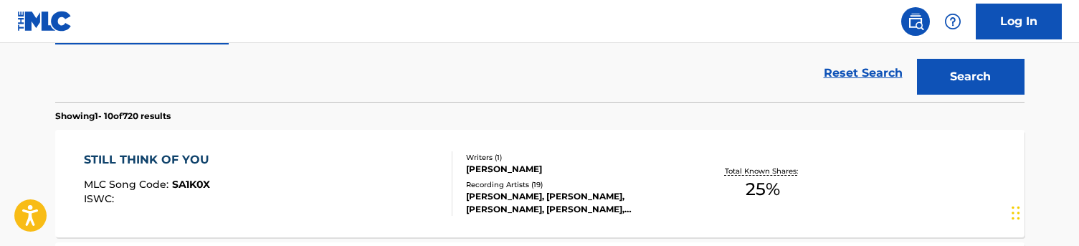
scroll to position [431, 0]
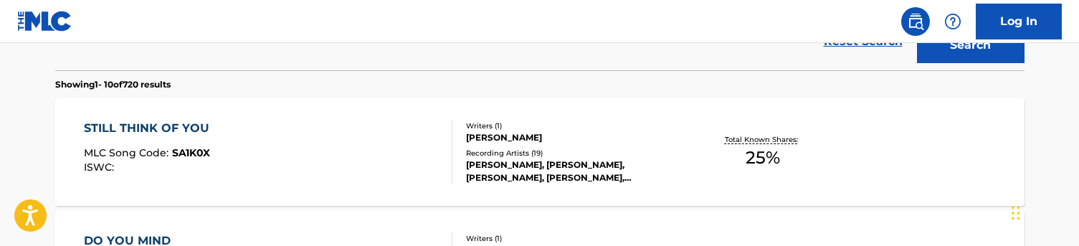
click at [328, 138] on div "STILL THINK OF YOU MLC Song Code : SA1K0X ISWC :" at bounding box center [268, 152] width 369 height 65
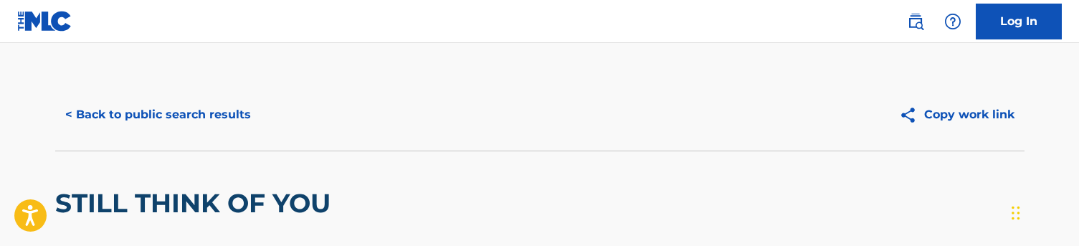
scroll to position [-1, 0]
click at [142, 131] on button "< Back to public search results" at bounding box center [158, 115] width 206 height 36
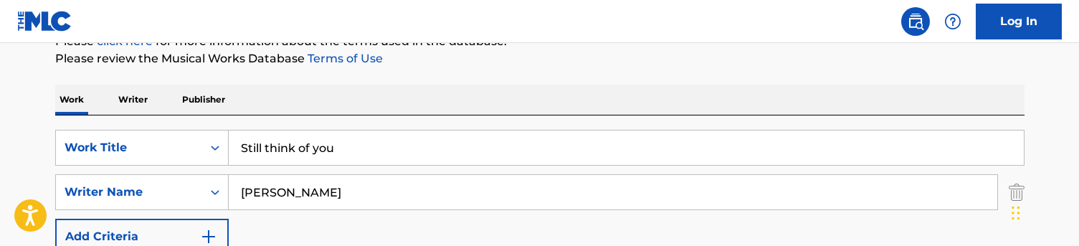
scroll to position [193, 0]
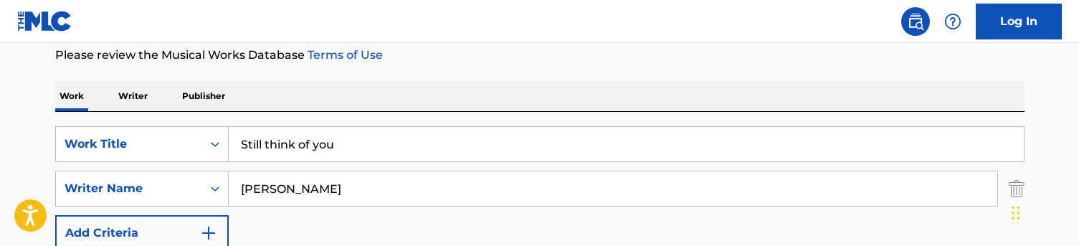
click at [323, 143] on input "Still think of you" at bounding box center [626, 144] width 795 height 34
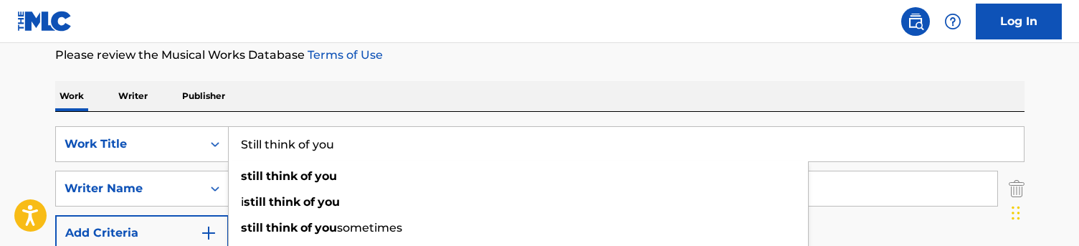
click at [313, 144] on input "Still think of you" at bounding box center [626, 144] width 795 height 34
paste input "No mo cappin’"
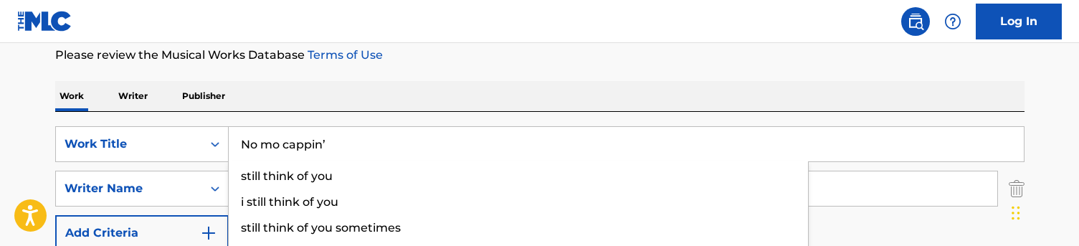
type input "No mo cappin’"
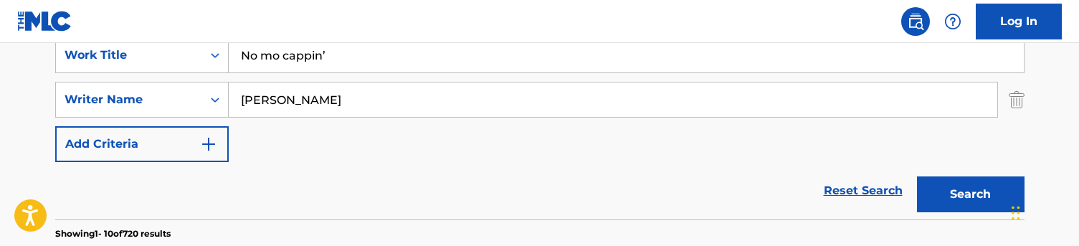
click at [950, 188] on button "Search" at bounding box center [971, 194] width 108 height 36
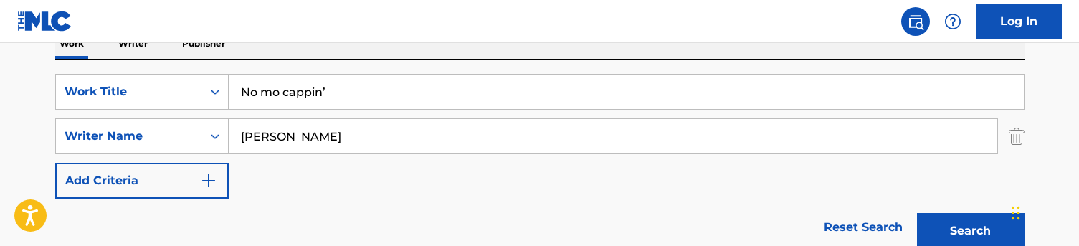
scroll to position [242, 0]
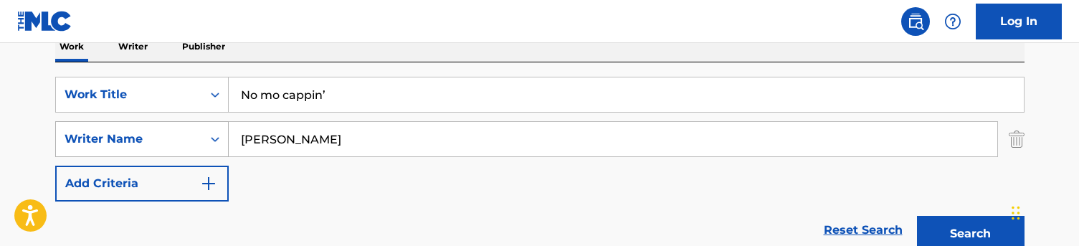
drag, startPoint x: 282, startPoint y: 134, endPoint x: 224, endPoint y: 134, distance: 58.1
click at [224, 134] on div "SearchWithCriteriac5776ef1-72f8-4561-b7b6-689aa58f3535 Writer Name [PERSON_NAME]" at bounding box center [540, 139] width 970 height 36
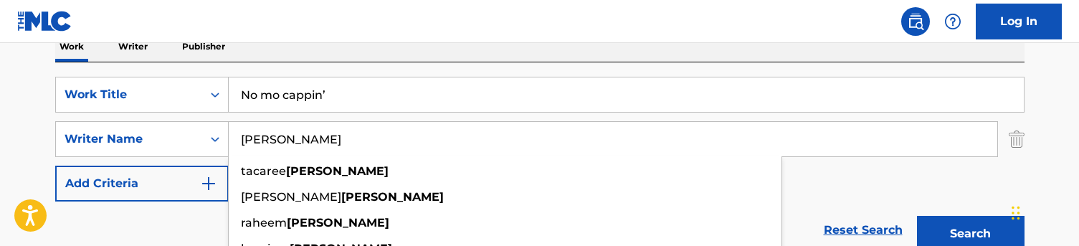
type input "[PERSON_NAME]"
click at [185, 215] on div "Reset Search Search" at bounding box center [540, 230] width 970 height 57
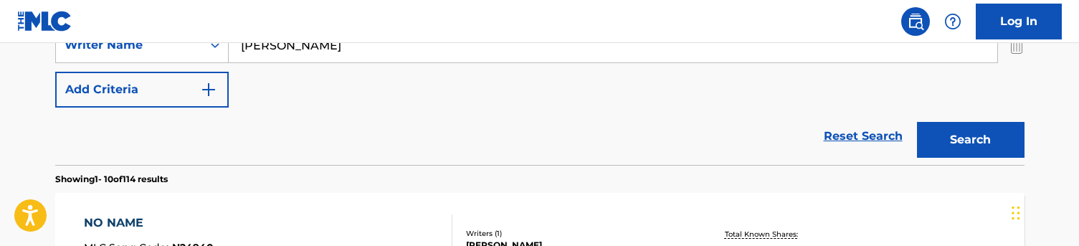
scroll to position [336, 0]
click at [940, 126] on button "Search" at bounding box center [971, 141] width 108 height 36
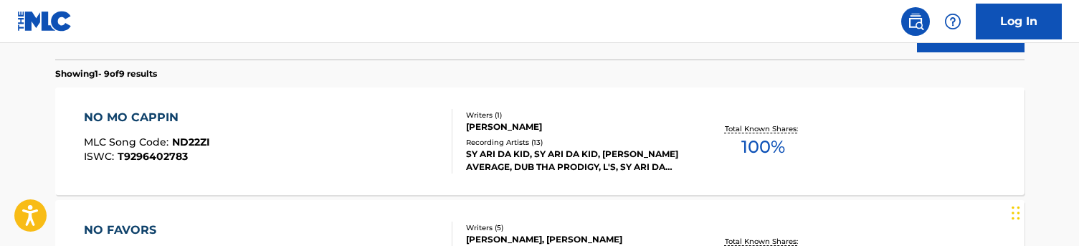
click at [345, 147] on div "NO MO CAPPIN MLC Song Code : ND22ZI ISWC : T9296402783" at bounding box center [268, 141] width 369 height 65
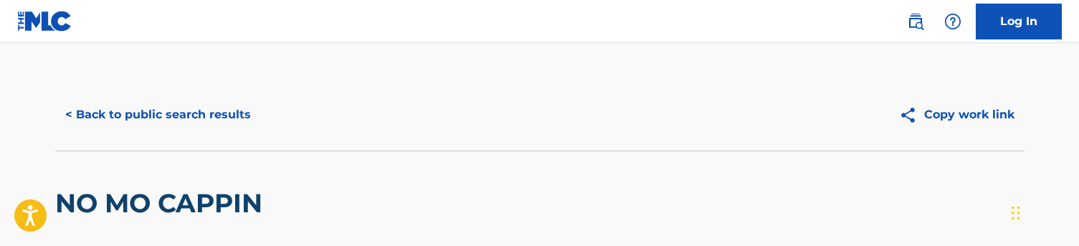
click at [140, 107] on button "< Back to public search results" at bounding box center [158, 115] width 206 height 36
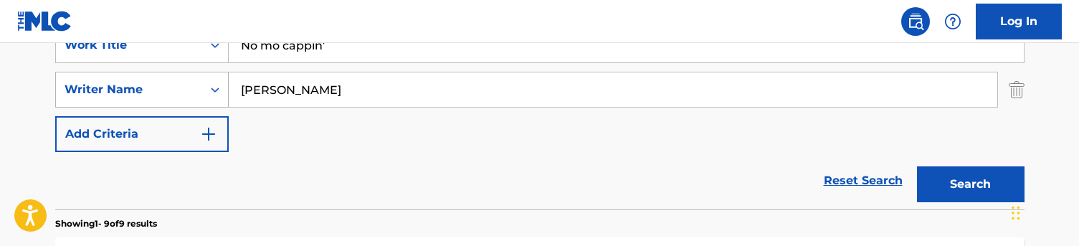
scroll to position [249, 0]
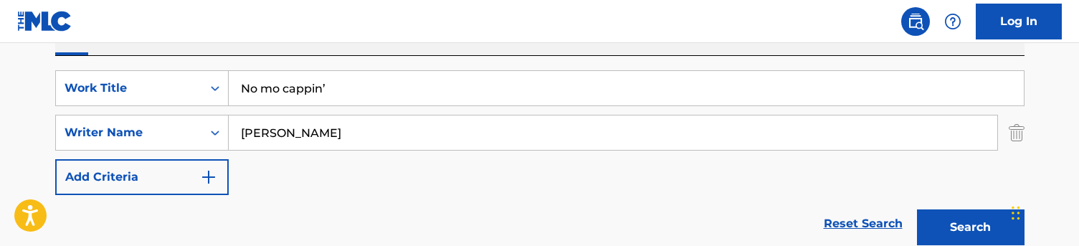
click at [291, 90] on input "No mo cappin’" at bounding box center [626, 88] width 795 height 34
paste input "I did it"
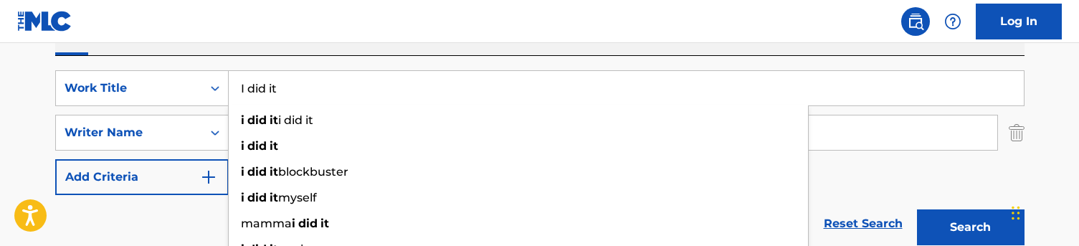
type input "I did it"
click at [306, 58] on div "SearchWithCriteriaa48f35e1-4467-44af-bfdb-32ec0e9f1e2d Work Title I did it i di…" at bounding box center [540, 154] width 970 height 197
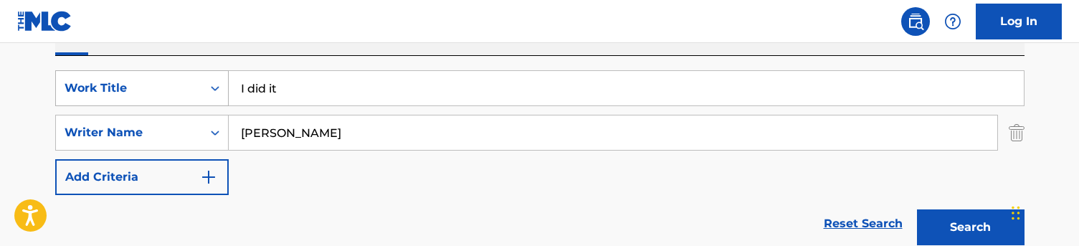
drag, startPoint x: 382, startPoint y: 147, endPoint x: 184, endPoint y: 105, distance: 202.4
click at [184, 105] on div "SearchWithCriteriaa48f35e1-4467-44af-bfdb-32ec0e9f1e2d Work Title I did it Sear…" at bounding box center [540, 132] width 970 height 125
drag, startPoint x: 198, startPoint y: 92, endPoint x: 315, endPoint y: 39, distance: 128.4
click at [315, 39] on nav "Log In" at bounding box center [539, 21] width 1079 height 43
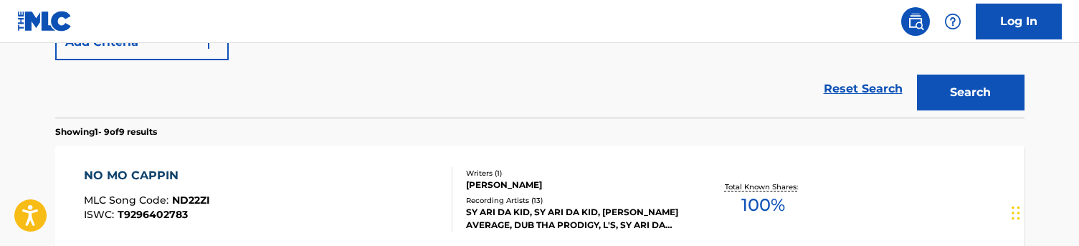
click at [976, 87] on button "Search" at bounding box center [971, 93] width 108 height 36
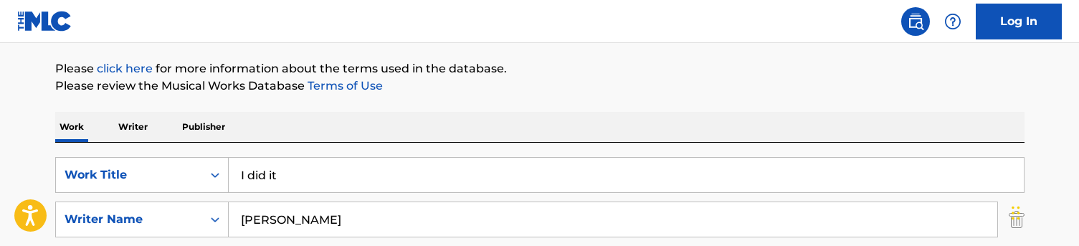
scroll to position [166, 0]
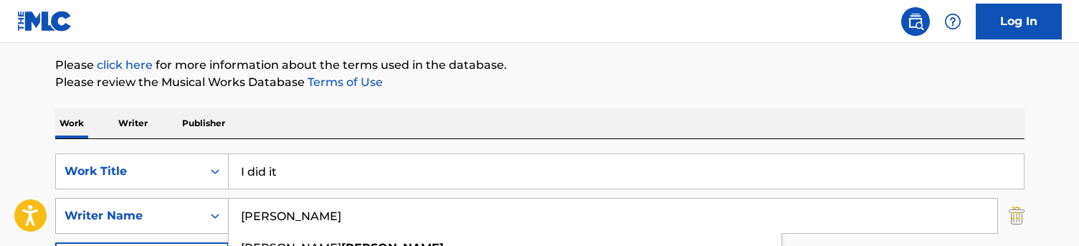
drag, startPoint x: 304, startPoint y: 219, endPoint x: 199, endPoint y: 219, distance: 104.7
click at [199, 219] on div "SearchWithCriteriac5776ef1-72f8-4561-b7b6-689aa58f3535 Writer Name [PERSON_NAME…" at bounding box center [540, 216] width 970 height 36
type input "[PERSON_NAME]"
drag, startPoint x: 308, startPoint y: 6, endPoint x: 405, endPoint y: 149, distance: 172.9
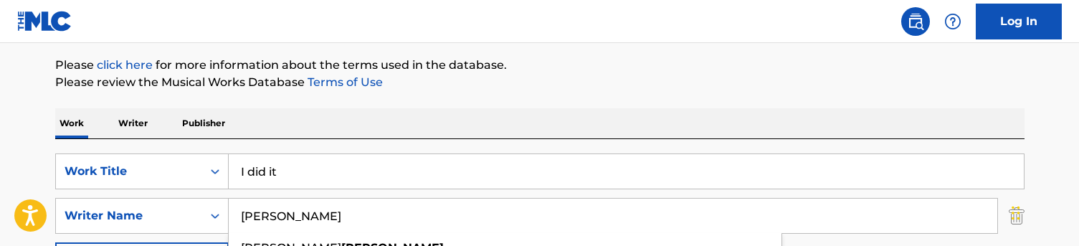
click at [405, 149] on div "SearchWithCriteriaa48f35e1-4467-44af-bfdb-32ec0e9f1e2d Work Title I did it Sear…" at bounding box center [540, 237] width 970 height 197
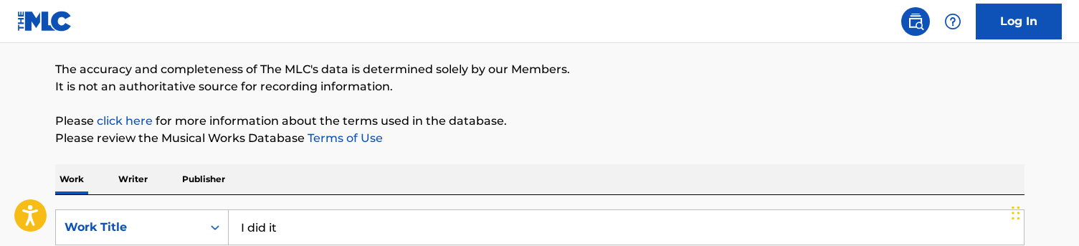
scroll to position [111, 0]
click at [318, 213] on input "I did it" at bounding box center [626, 226] width 795 height 34
paste input "Clones (Flattery)"
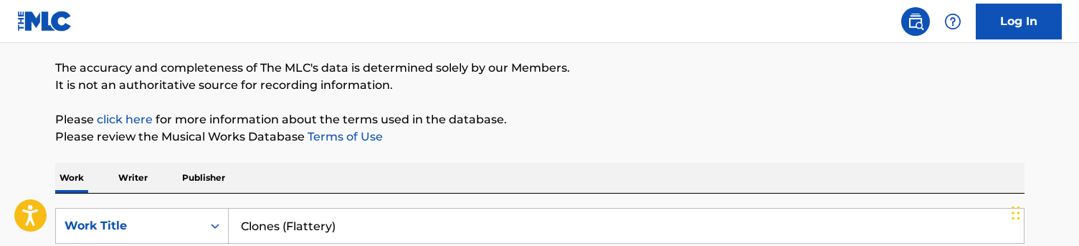
scroll to position [275, 0]
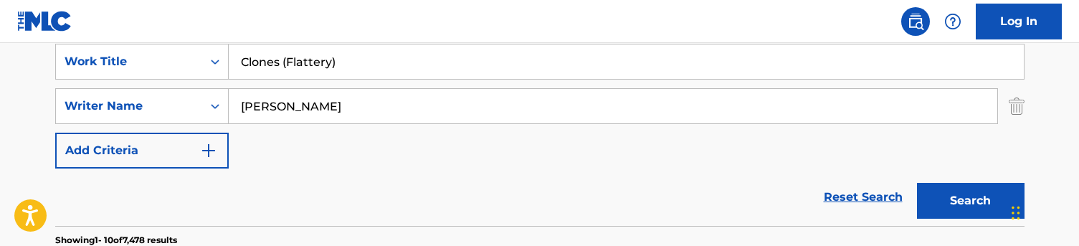
type input "Clones (Flattery)"
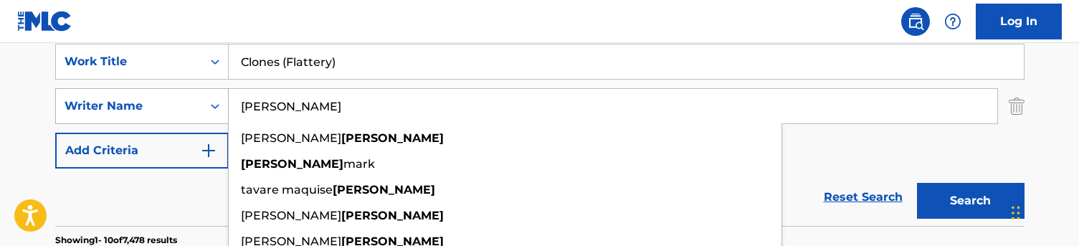
drag, startPoint x: 314, startPoint y: 115, endPoint x: 219, endPoint y: 113, distance: 95.4
click at [219, 113] on div "SearchWithCriteriac5776ef1-72f8-4561-b7b6-689aa58f3535 Writer Name [PERSON_NAME…" at bounding box center [540, 106] width 970 height 36
drag, startPoint x: 219, startPoint y: 113, endPoint x: 288, endPoint y: 111, distance: 69.6
click at [288, 111] on input "[PERSON_NAME]" at bounding box center [613, 106] width 769 height 34
drag, startPoint x: 282, startPoint y: 110, endPoint x: 210, endPoint y: 109, distance: 71.7
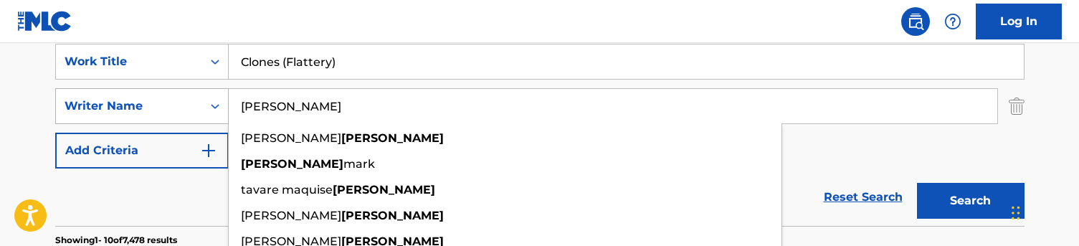
click at [210, 109] on div "SearchWithCriteriac5776ef1-72f8-4561-b7b6-689aa58f3535 Writer Name [PERSON_NAME…" at bounding box center [540, 106] width 970 height 36
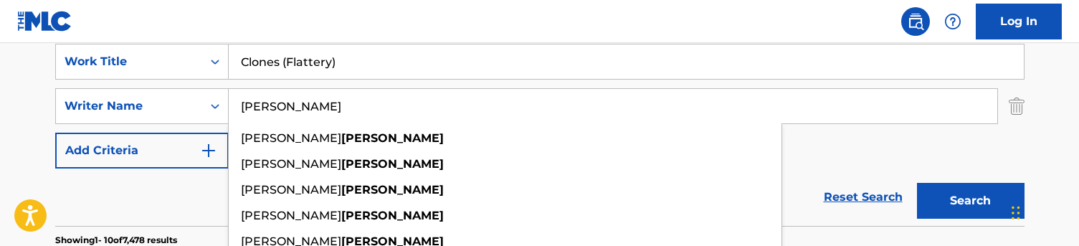
type input "[PERSON_NAME]"
click at [179, 186] on div "Reset Search Search" at bounding box center [540, 197] width 970 height 57
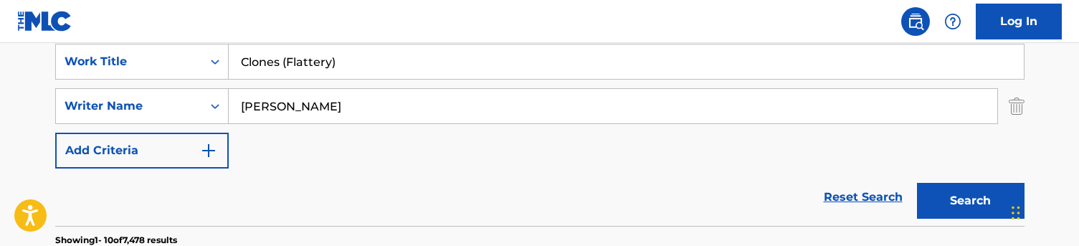
scroll to position [333, 0]
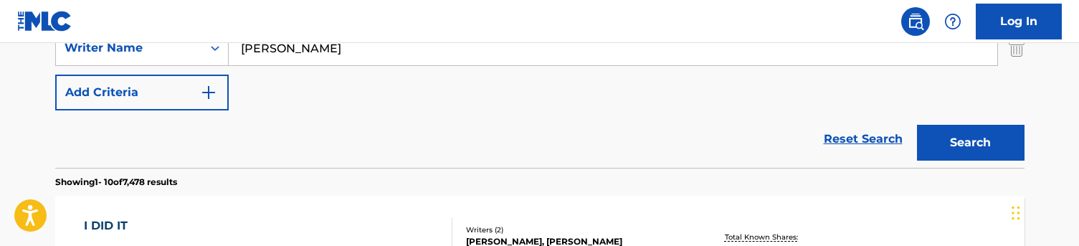
click at [929, 133] on button "Search" at bounding box center [971, 143] width 108 height 36
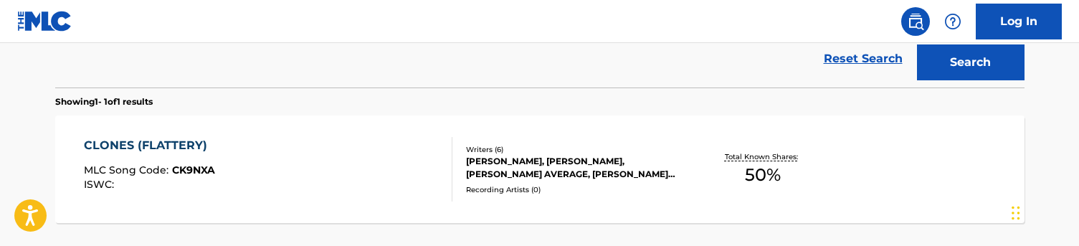
scroll to position [415, 0]
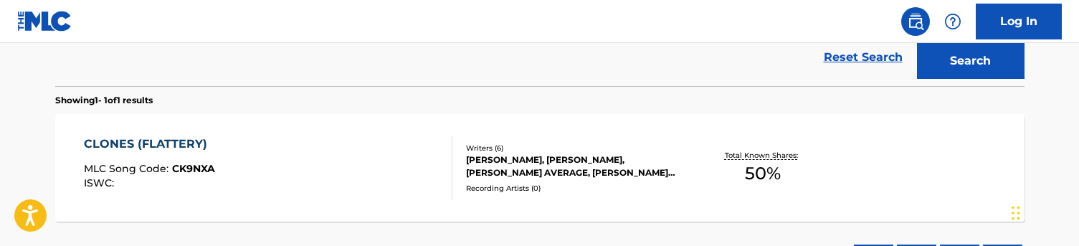
click at [366, 171] on div "CLONES (FLATTERY) MLC Song Code : CK9NXA ISWC :" at bounding box center [268, 168] width 369 height 65
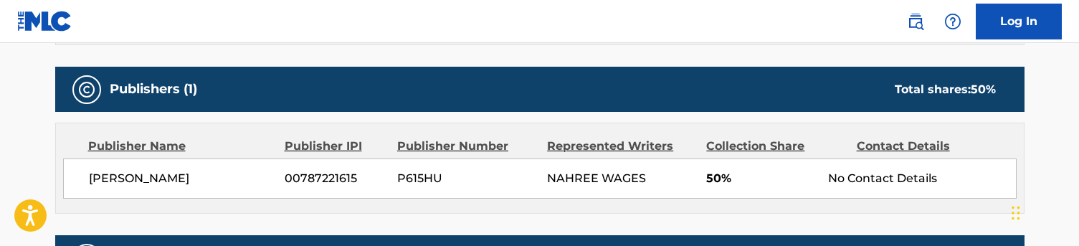
scroll to position [815, 0]
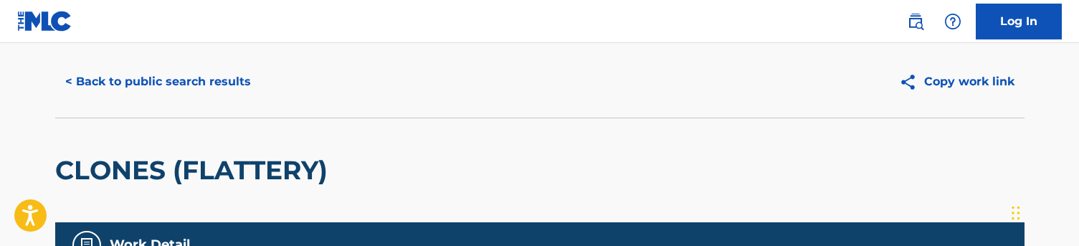
click at [171, 93] on button "< Back to public search results" at bounding box center [158, 82] width 206 height 36
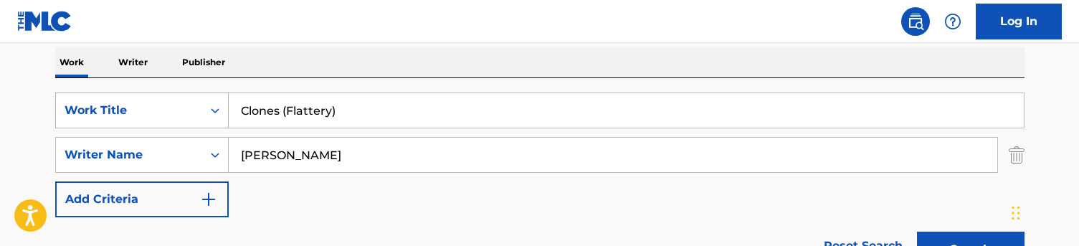
scroll to position [202, 0]
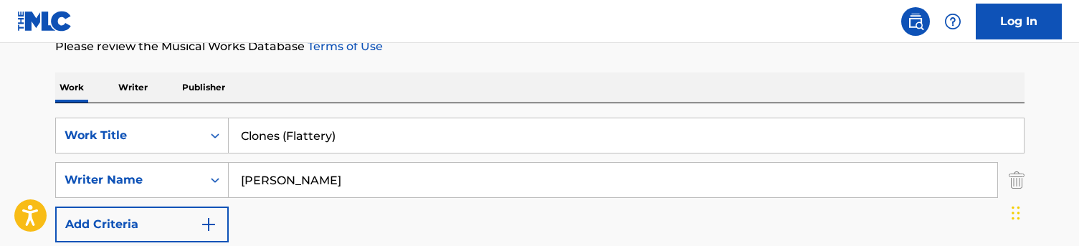
click at [288, 126] on input "Clones (Flattery)" at bounding box center [626, 135] width 795 height 34
paste input "Numb the pain (Remix) (Unreleased"
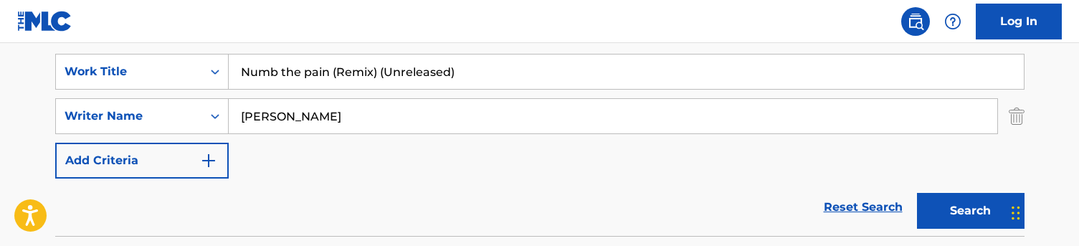
scroll to position [306, 0]
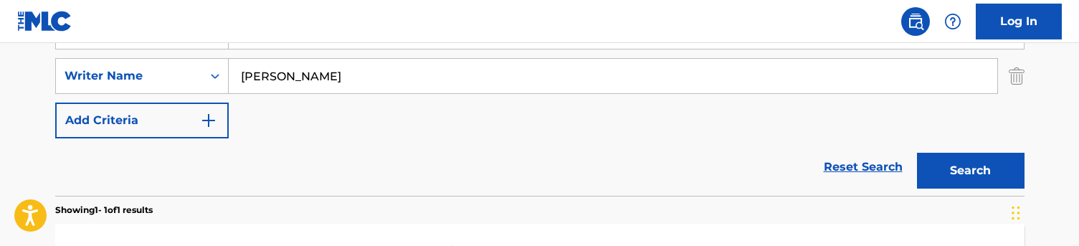
click at [982, 177] on button "Search" at bounding box center [971, 171] width 108 height 36
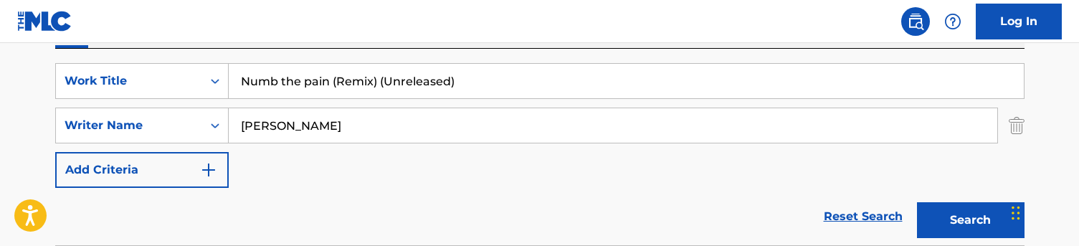
scroll to position [257, 0]
drag, startPoint x: 479, startPoint y: 81, endPoint x: 386, endPoint y: 79, distance: 93.3
click at [386, 79] on input "Numb the pain (Remix) (Unreleased)" at bounding box center [626, 80] width 795 height 34
click at [970, 219] on button "Search" at bounding box center [971, 220] width 108 height 36
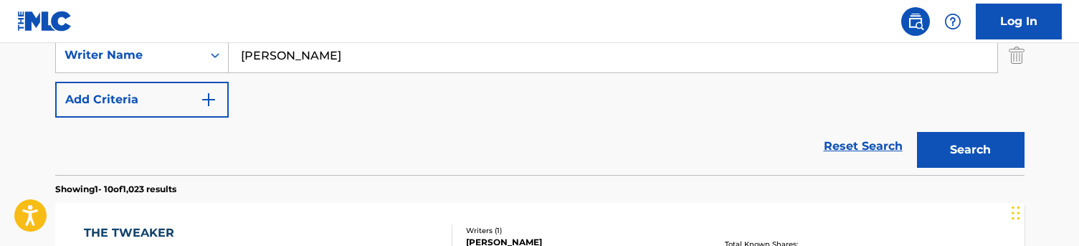
scroll to position [264, 0]
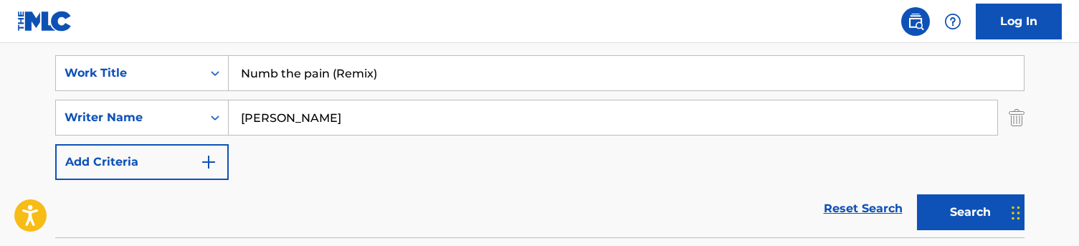
click at [273, 70] on input "Numb the pain (Remix)" at bounding box center [626, 73] width 795 height 34
paste input "[GEOGRAPHIC_DATA]"
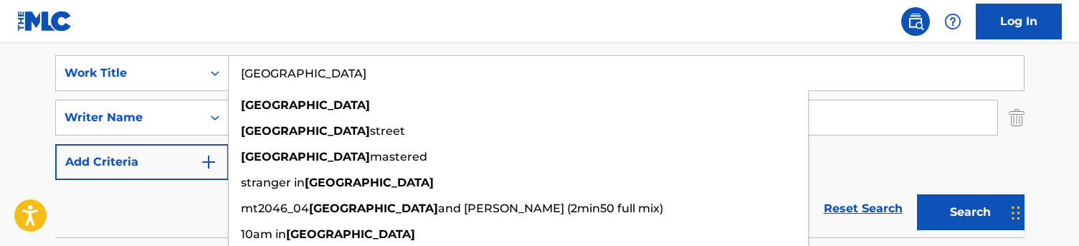
type input "[GEOGRAPHIC_DATA]"
click at [181, 214] on div "Reset Search Search" at bounding box center [540, 208] width 970 height 57
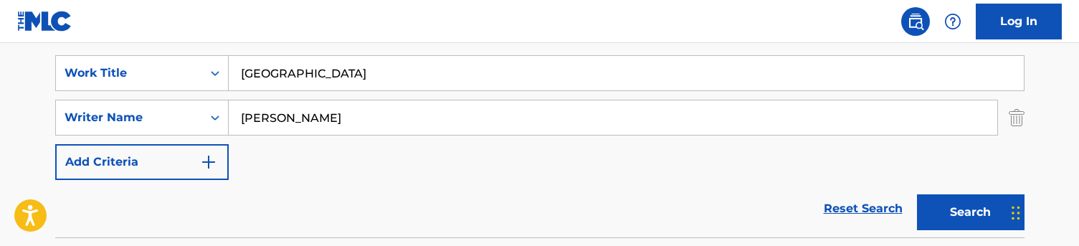
click at [947, 214] on button "Search" at bounding box center [971, 212] width 108 height 36
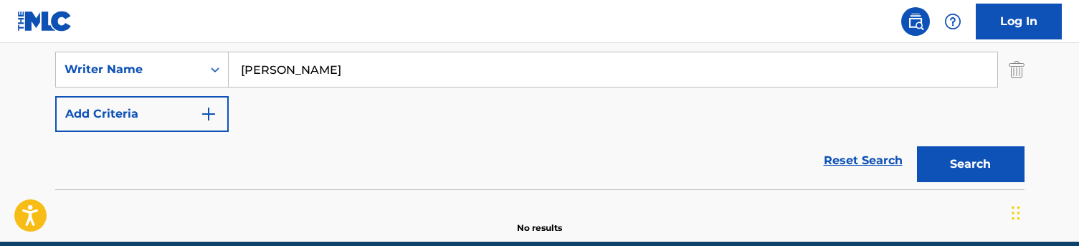
scroll to position [300, 0]
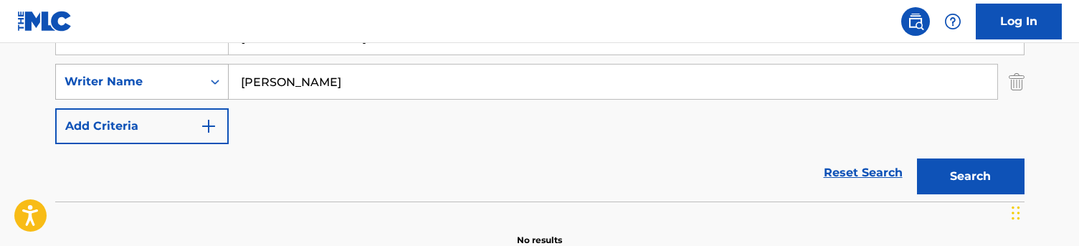
drag, startPoint x: 260, startPoint y: 85, endPoint x: 189, endPoint y: 82, distance: 71.0
click at [189, 82] on div "SearchWithCriteriac5776ef1-72f8-4561-b7b6-689aa58f3535 Writer Name [PERSON_NAME]" at bounding box center [540, 82] width 970 height 36
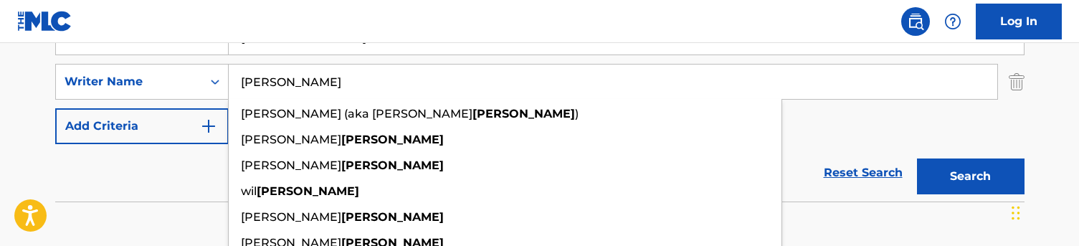
type input "[PERSON_NAME]"
click at [168, 179] on div "Reset Search Search" at bounding box center [540, 172] width 970 height 57
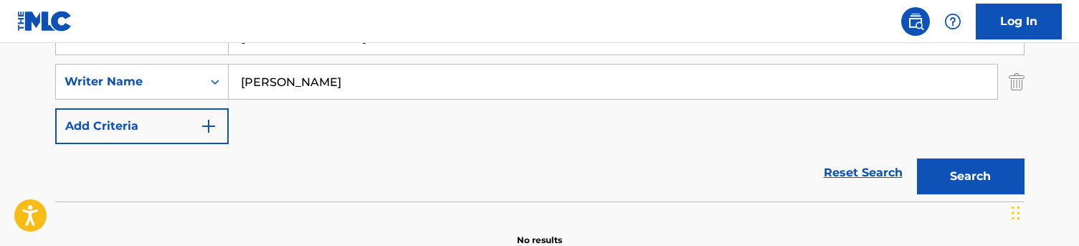
click at [973, 181] on button "Search" at bounding box center [971, 177] width 108 height 36
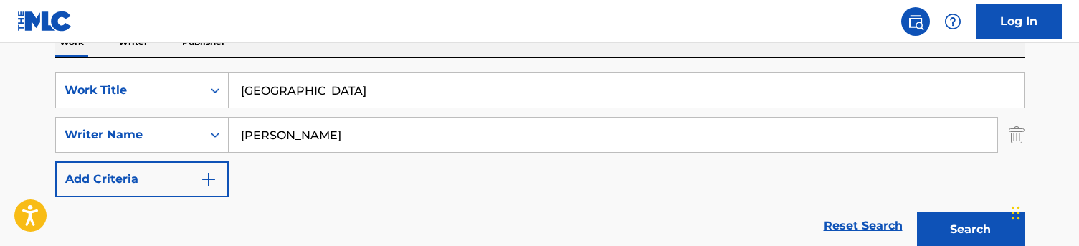
scroll to position [248, 0]
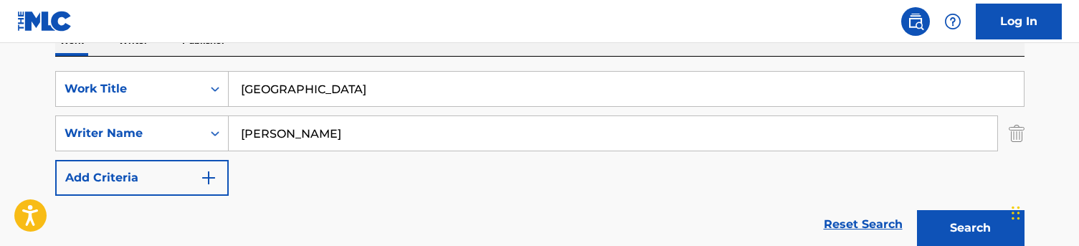
click at [295, 98] on input "[GEOGRAPHIC_DATA]" at bounding box center [626, 89] width 795 height 34
paste input "Unconditional"
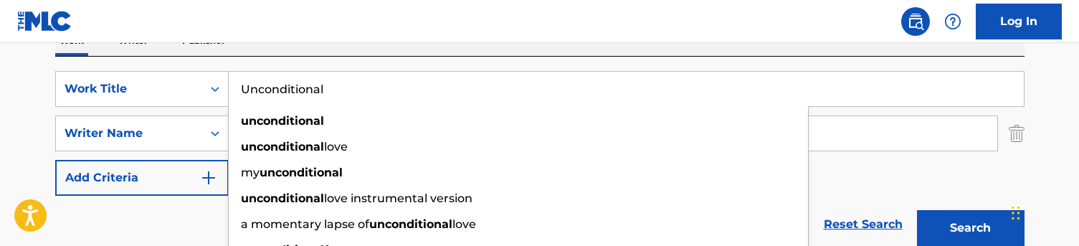
scroll to position [322, 0]
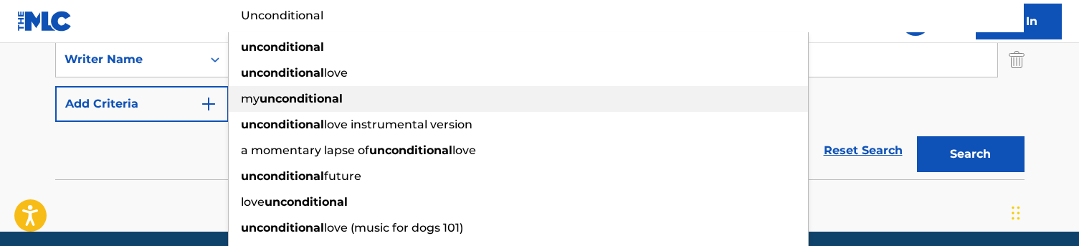
type input "Unconditional"
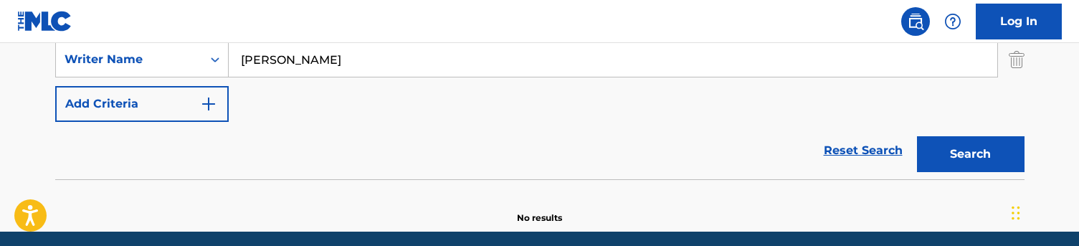
click at [143, 171] on div "Reset Search Search" at bounding box center [540, 150] width 970 height 57
drag, startPoint x: 288, startPoint y: 58, endPoint x: 200, endPoint y: 57, distance: 88.2
click at [200, 57] on div "SearchWithCriteriac5776ef1-72f8-4561-b7b6-689aa58f3535 Writer Name [PERSON_NAME]" at bounding box center [540, 60] width 970 height 36
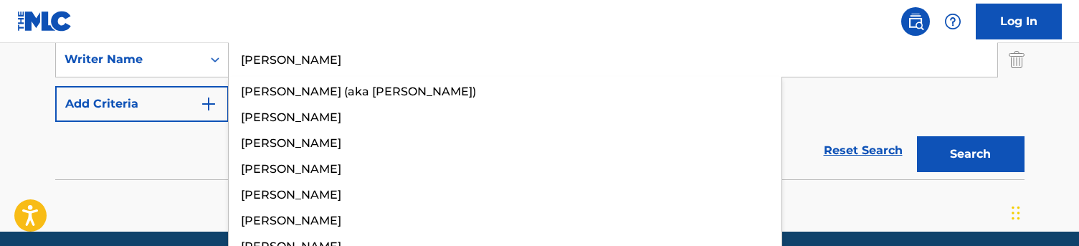
click at [161, 147] on div "Reset Search Search" at bounding box center [540, 150] width 970 height 57
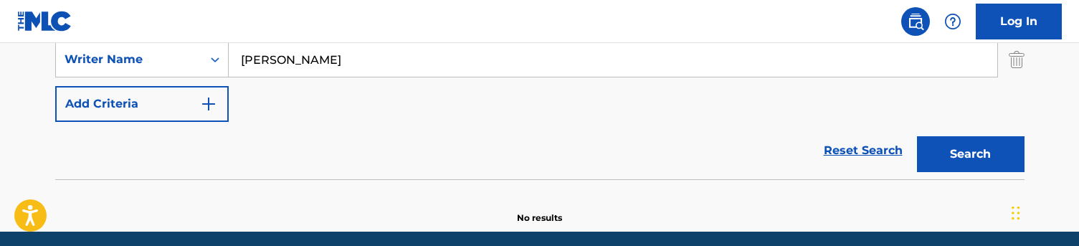
click at [955, 148] on button "Search" at bounding box center [971, 154] width 108 height 36
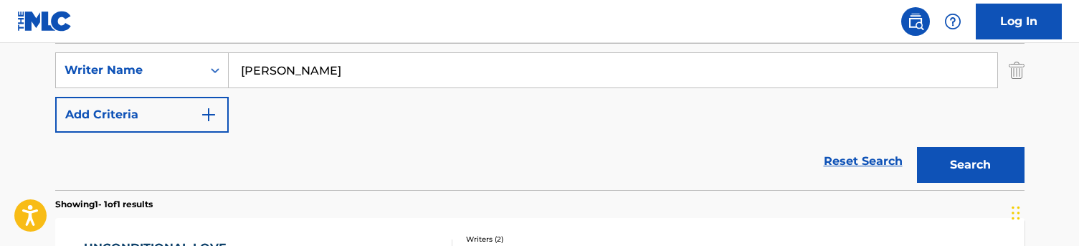
scroll to position [307, 0]
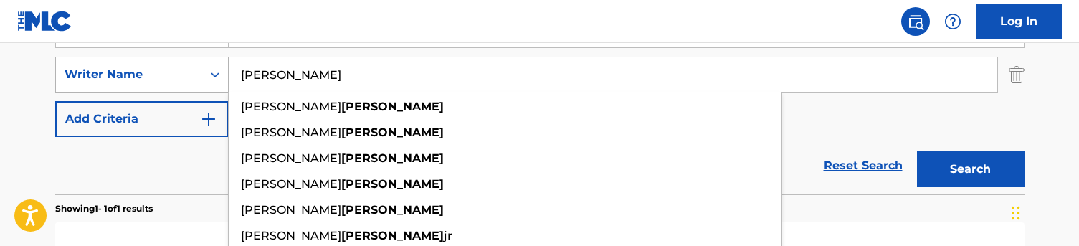
drag, startPoint x: 300, startPoint y: 77, endPoint x: 217, endPoint y: 77, distance: 82.5
click at [217, 77] on div "SearchWithCriteriac5776ef1-72f8-4561-b7b6-689aa58f3535 Writer Name [PERSON_NAME…" at bounding box center [540, 75] width 970 height 36
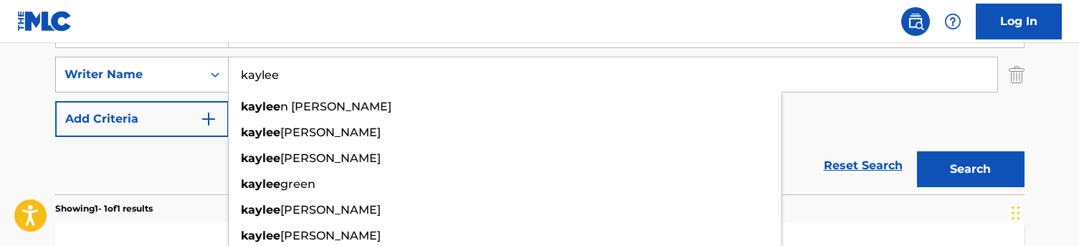
type input "Kaylee"
drag, startPoint x: 217, startPoint y: 77, endPoint x: 202, endPoint y: 191, distance: 115.1
click at [202, 191] on div "Reset Search Search" at bounding box center [540, 165] width 970 height 57
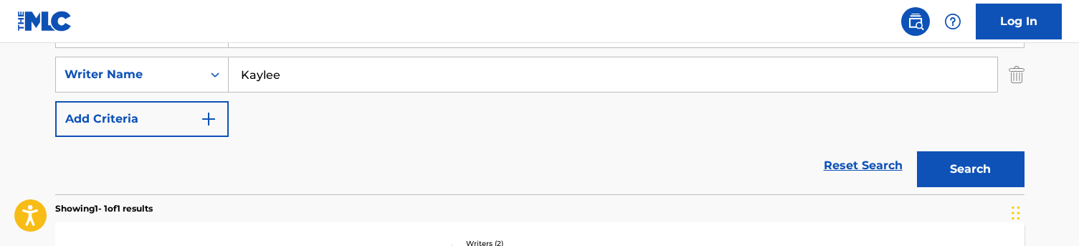
click at [1003, 176] on button "Search" at bounding box center [971, 169] width 108 height 36
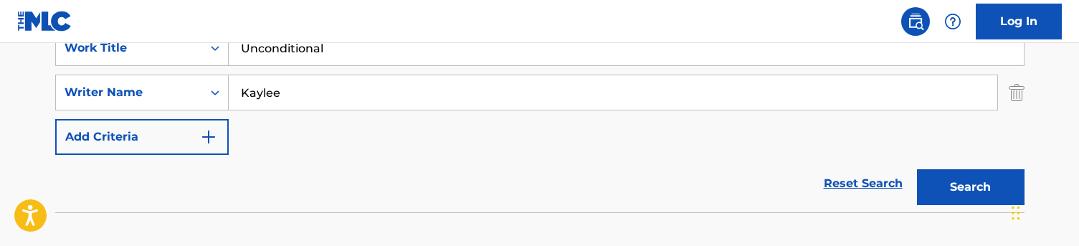
scroll to position [272, 0]
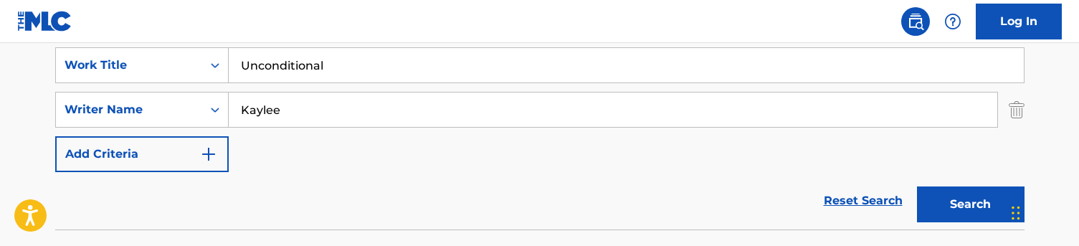
click at [332, 65] on input "Unconditional" at bounding box center [626, 65] width 795 height 34
paste input "Whole neighborhood"
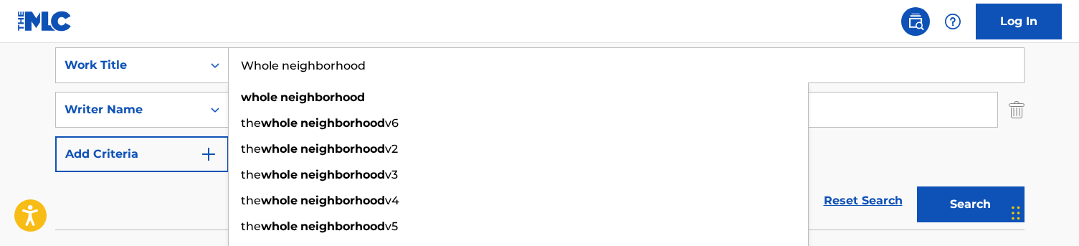
type input "Whole neighborhood"
click at [175, 205] on div "Reset Search Search" at bounding box center [540, 200] width 970 height 57
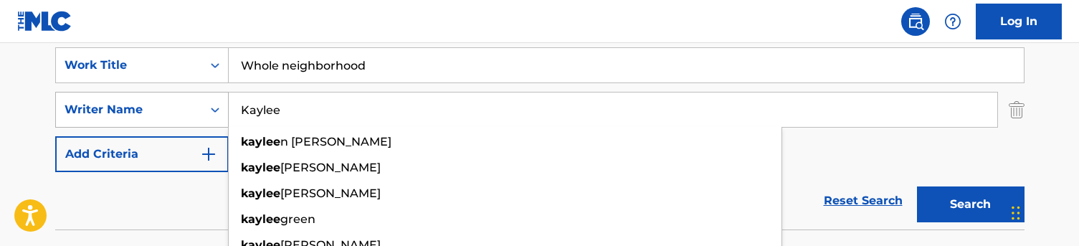
drag, startPoint x: 297, startPoint y: 113, endPoint x: 192, endPoint y: 110, distance: 104.7
click at [192, 110] on div "SearchWithCriteriac5776ef1-72f8-4561-b7b6-689aa58f3535 Writer Name Kaylee [PERS…" at bounding box center [540, 110] width 970 height 36
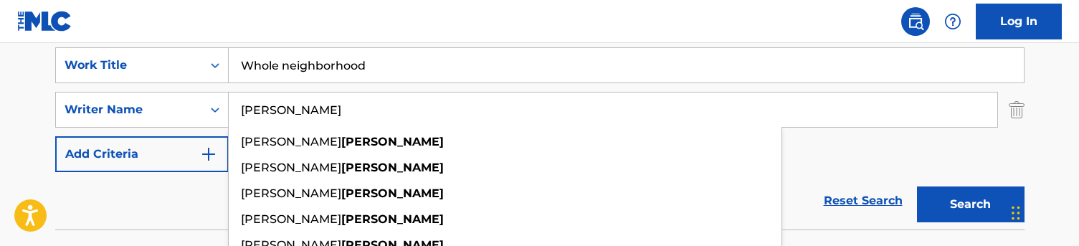
type input "[PERSON_NAME]"
click at [184, 175] on div "Reset Search Search" at bounding box center [540, 200] width 970 height 57
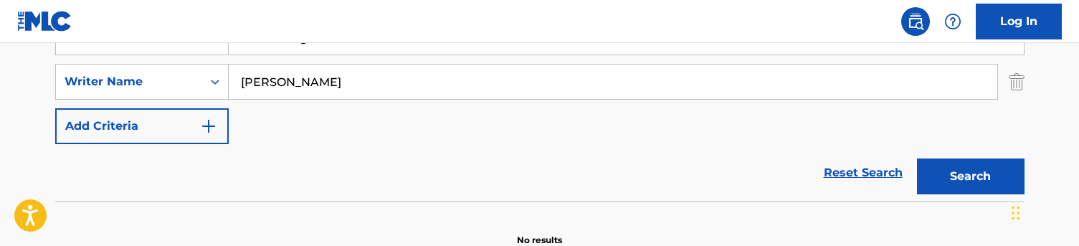
scroll to position [313, 0]
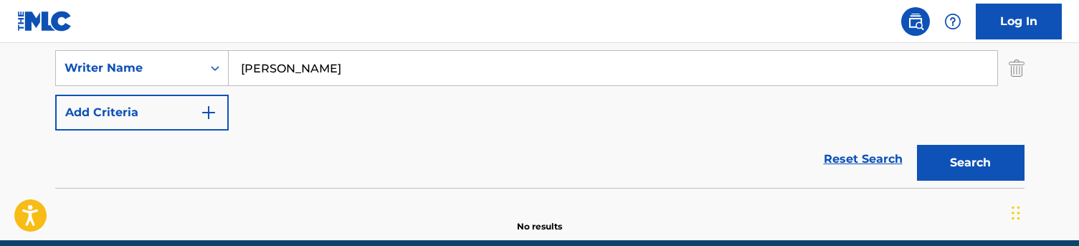
click at [915, 160] on div "Search" at bounding box center [967, 159] width 115 height 57
click at [918, 160] on button "Search" at bounding box center [971, 163] width 108 height 36
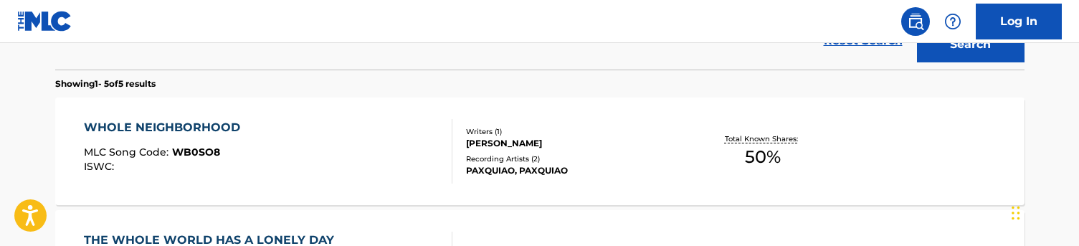
scroll to position [433, 0]
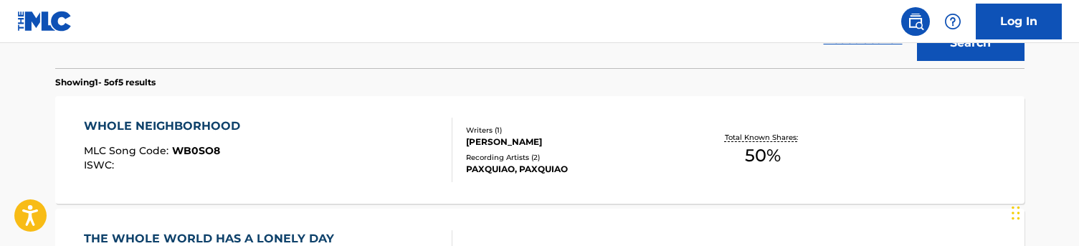
click at [365, 147] on div "WHOLE NEIGHBORHOOD MLC Song Code : WB0SO8 ISWC :" at bounding box center [268, 150] width 369 height 65
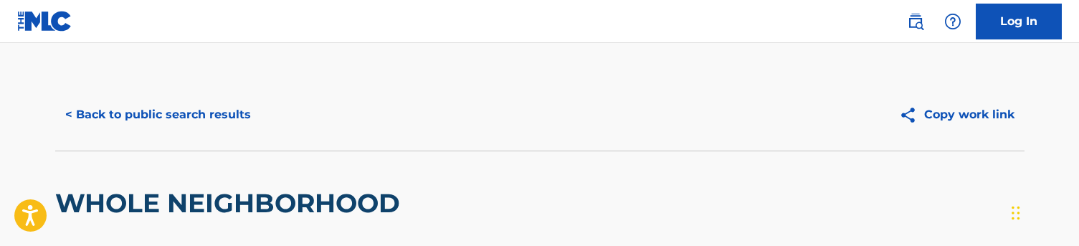
click at [184, 109] on button "< Back to public search results" at bounding box center [158, 115] width 206 height 36
click at [183, 116] on button "< Back to public search results" at bounding box center [158, 115] width 206 height 36
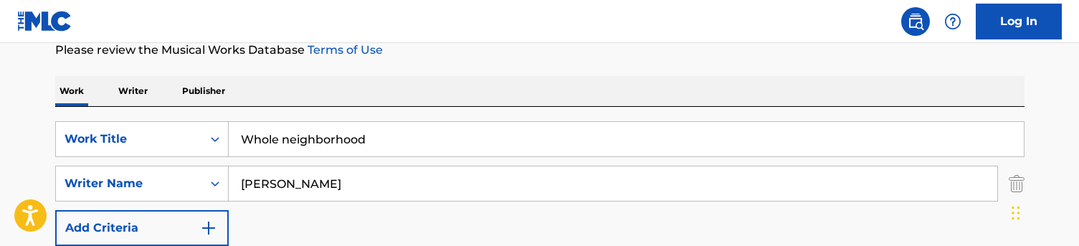
scroll to position [162, 0]
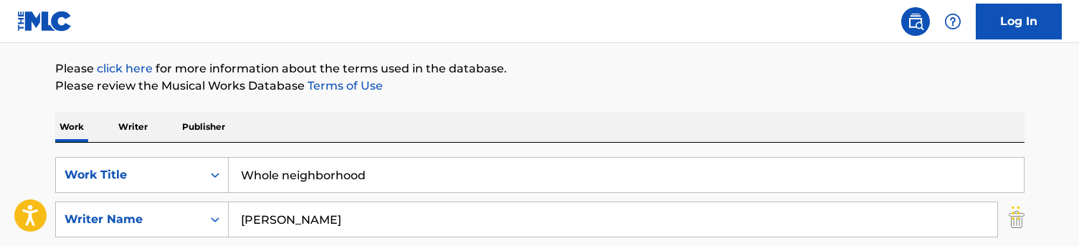
click at [349, 173] on input "Whole neighborhood" at bounding box center [626, 175] width 795 height 34
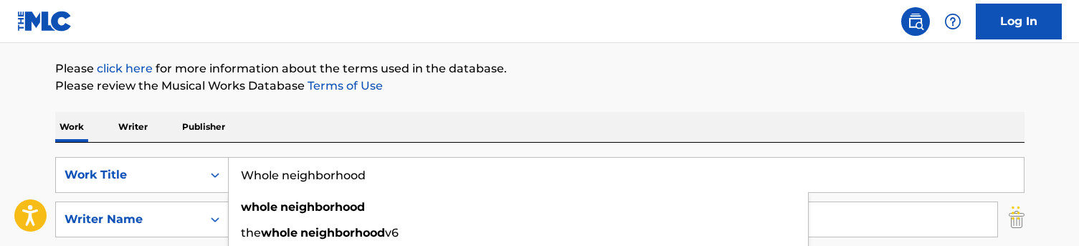
paste input "Rolling loud 2019"
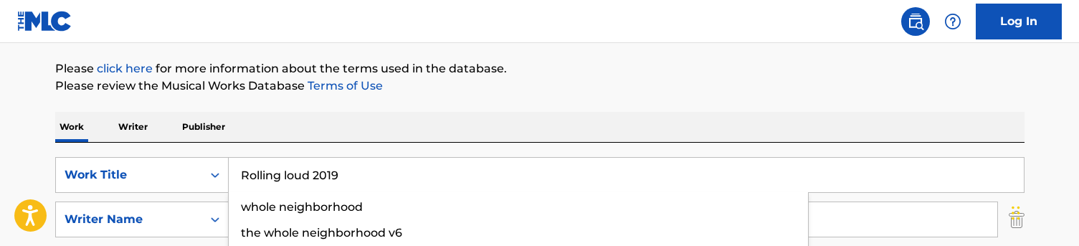
type input "Rolling loud 2019"
click at [379, 130] on div "Work Writer Publisher" at bounding box center [540, 127] width 970 height 30
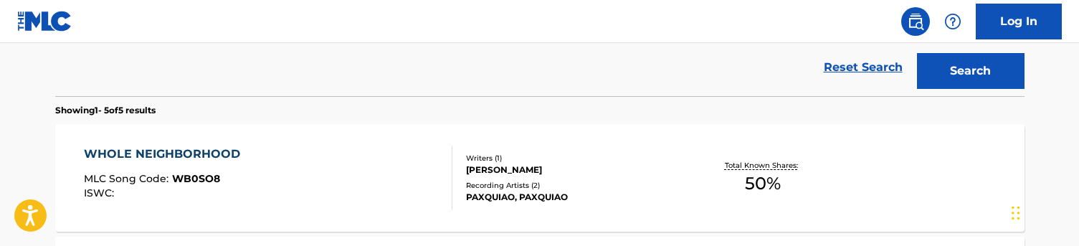
scroll to position [361, 0]
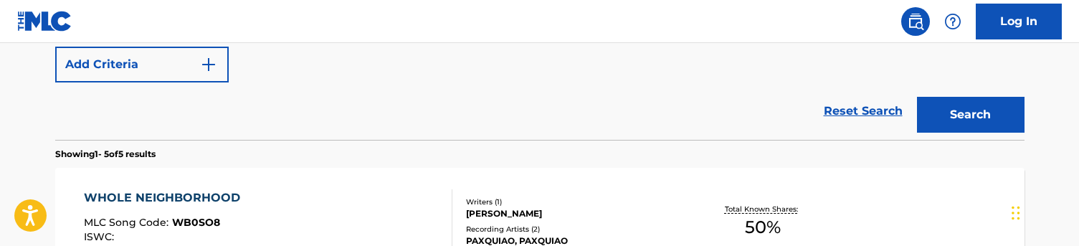
click at [942, 106] on button "Search" at bounding box center [971, 115] width 108 height 36
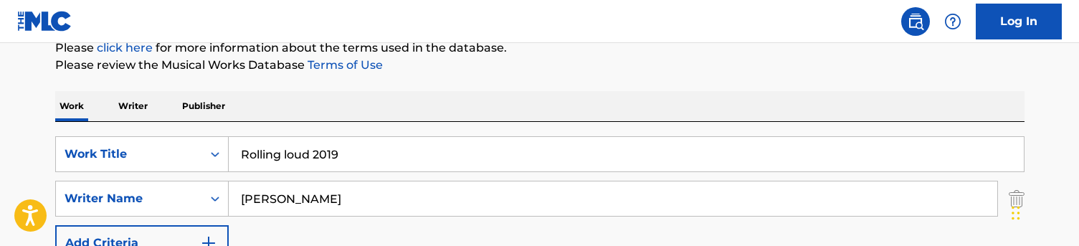
scroll to position [171, 0]
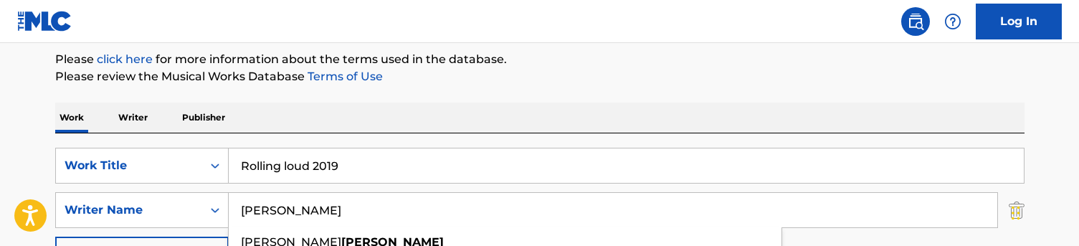
drag, startPoint x: 299, startPoint y: 203, endPoint x: 374, endPoint y: 204, distance: 74.6
click at [374, 204] on input "[PERSON_NAME]" at bounding box center [613, 210] width 769 height 34
type input "[PERSON_NAME]"
click at [484, 75] on p "Please review the Musical Works Database Terms of Use" at bounding box center [540, 76] width 970 height 17
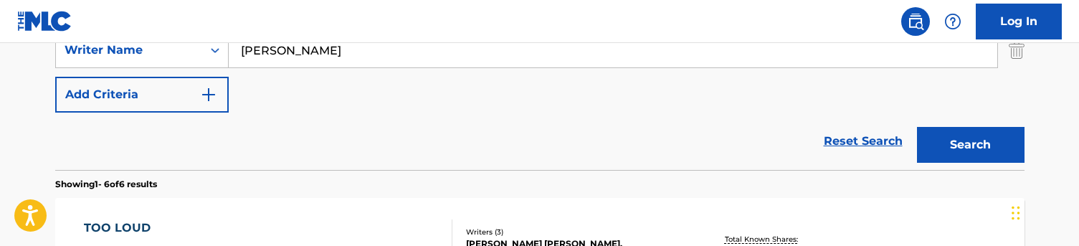
scroll to position [366, 0]
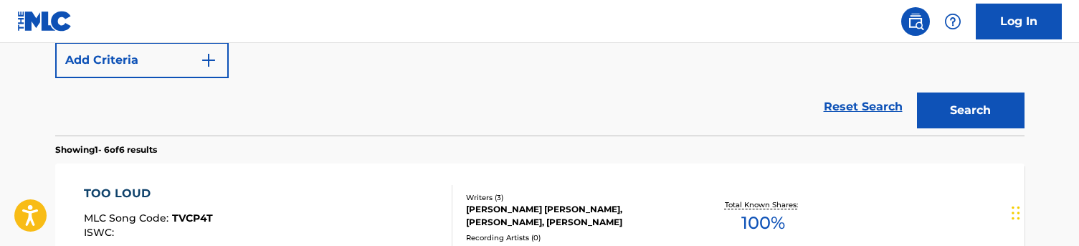
click at [978, 128] on button "Search" at bounding box center [971, 111] width 108 height 36
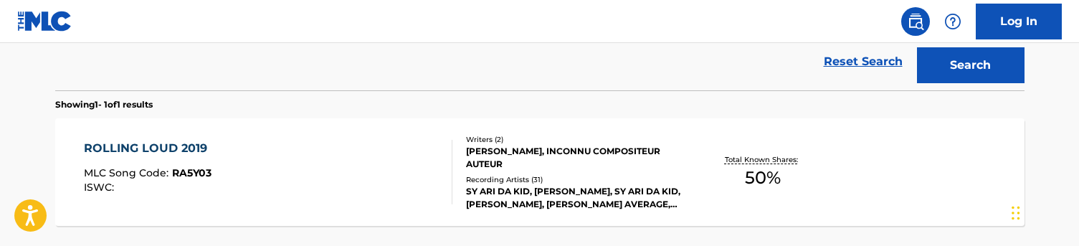
scroll to position [414, 0]
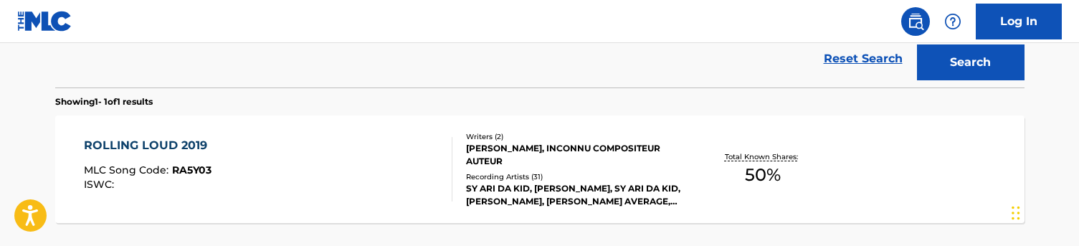
click at [389, 165] on div "ROLLING LOUD 2019 MLC Song Code : RA5Y03 ISWC :" at bounding box center [268, 169] width 369 height 65
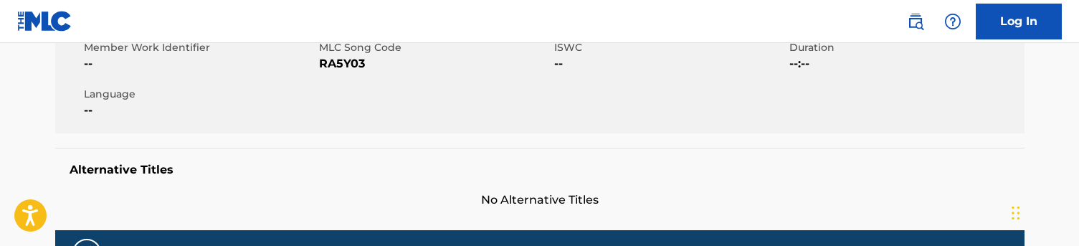
scroll to position [15, 0]
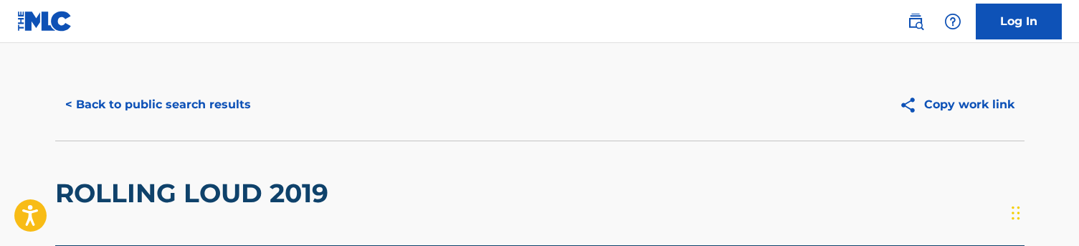
click at [209, 98] on button "< Back to public search results" at bounding box center [158, 105] width 206 height 36
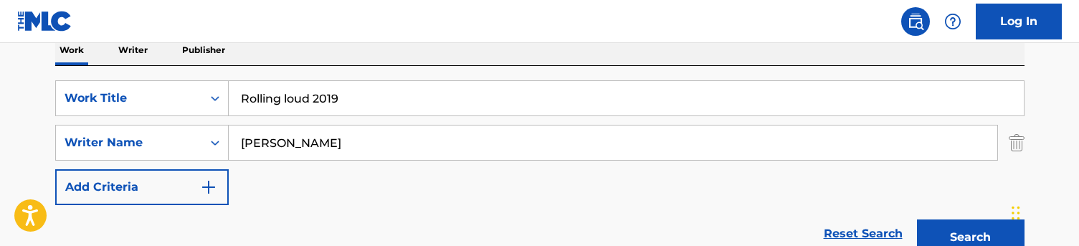
scroll to position [242, 0]
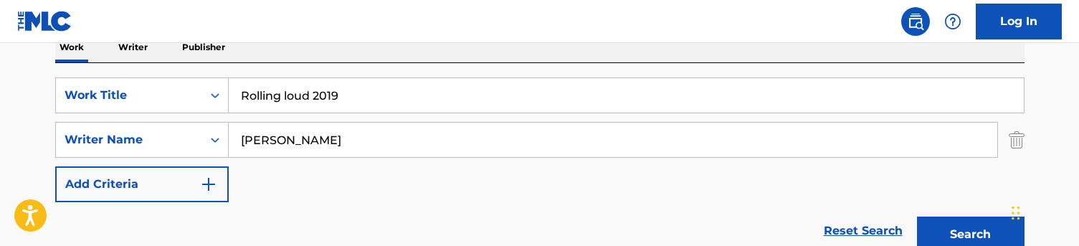
click at [305, 93] on input "Rolling loud 2019" at bounding box center [626, 95] width 795 height 34
paste input "No stress"
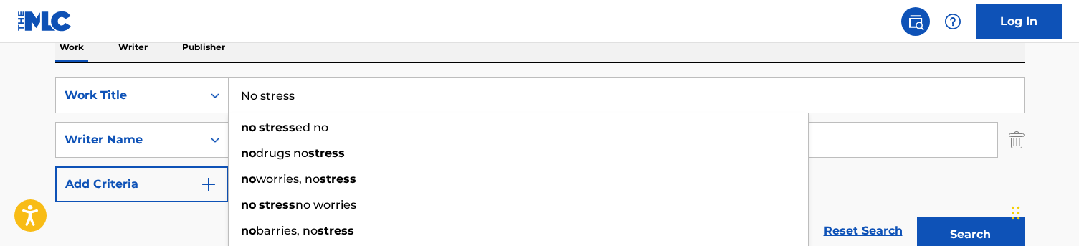
type input "No stress"
click at [280, 47] on div "Work Writer Publisher" at bounding box center [540, 47] width 970 height 30
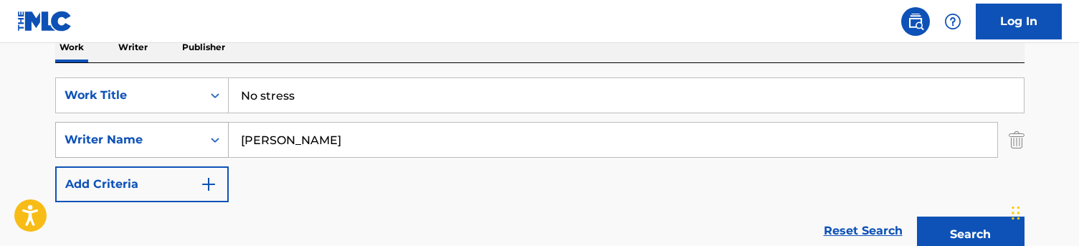
drag, startPoint x: 323, startPoint y: 141, endPoint x: 149, endPoint y: 141, distance: 173.6
click at [149, 141] on div "SearchWithCriteriac5776ef1-72f8-4561-b7b6-689aa58f3535 Writer Name [PERSON_NAME]" at bounding box center [540, 140] width 970 height 36
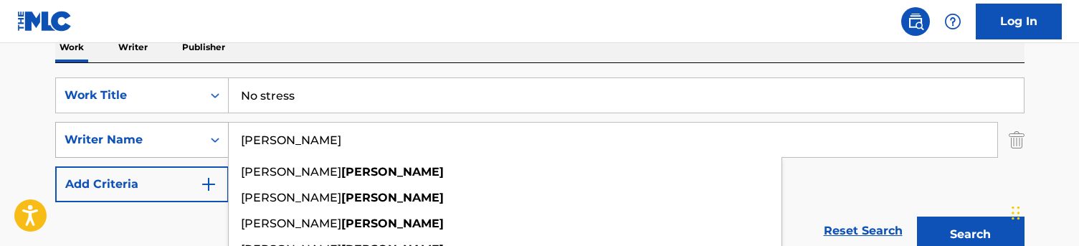
type input "[PERSON_NAME]"
drag, startPoint x: 155, startPoint y: 141, endPoint x: 161, endPoint y: 210, distance: 69.8
click at [161, 210] on div "Reset Search Search" at bounding box center [540, 230] width 970 height 57
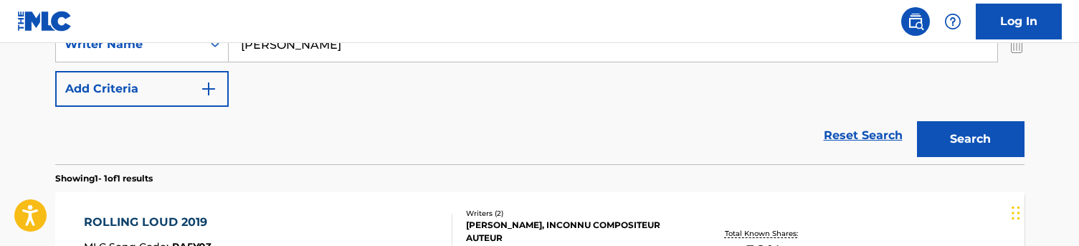
scroll to position [365, 0]
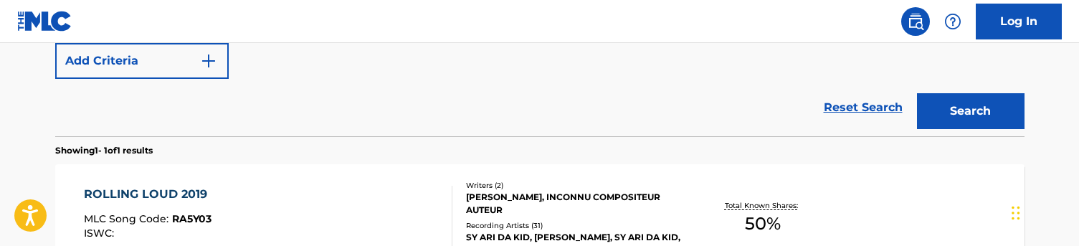
click at [939, 109] on button "Search" at bounding box center [971, 111] width 108 height 36
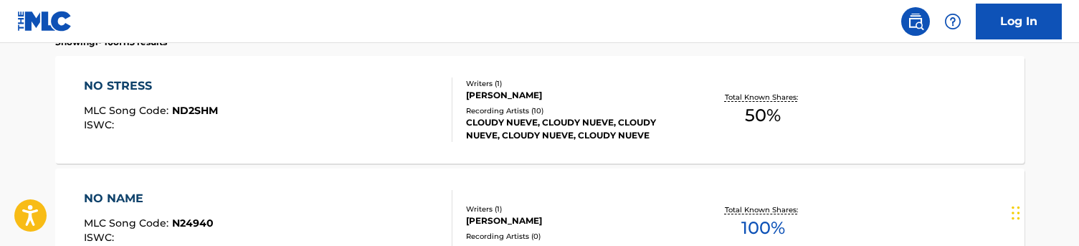
scroll to position [476, 0]
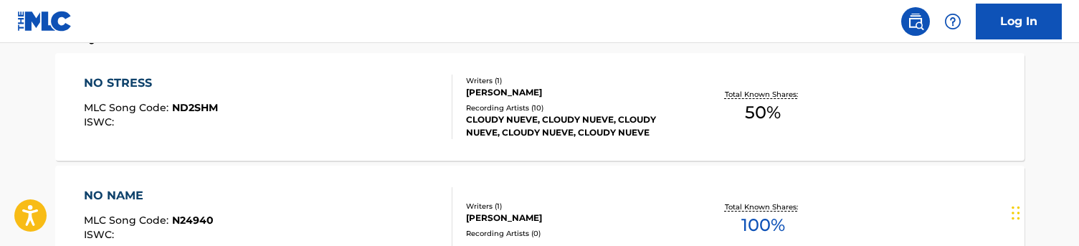
click at [377, 110] on div "NO STRESS MLC Song Code : ND2SHM ISWC :" at bounding box center [268, 107] width 369 height 65
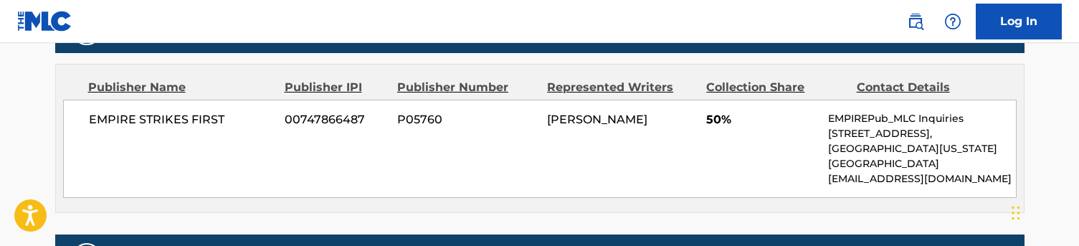
scroll to position [668, 0]
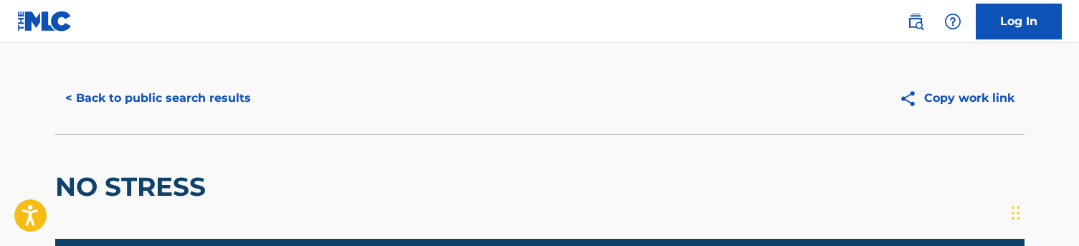
click at [153, 103] on button "< Back to public search results" at bounding box center [158, 98] width 206 height 36
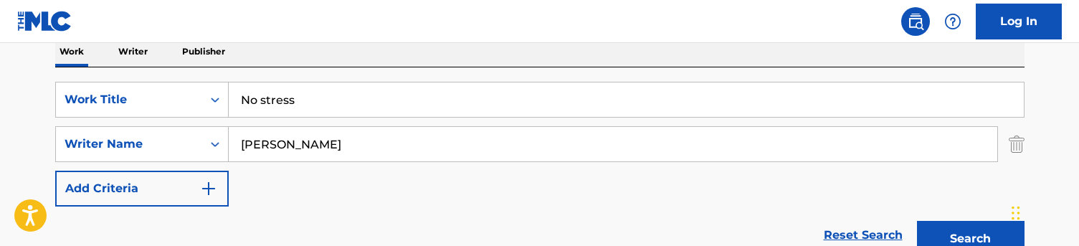
scroll to position [239, 0]
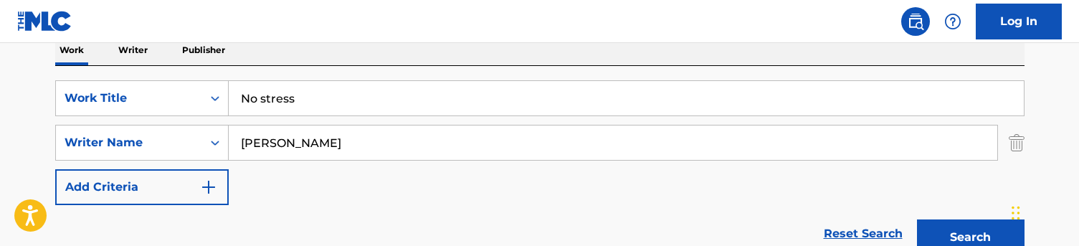
click at [284, 108] on input "No stress" at bounding box center [626, 98] width 795 height 34
paste input "[PERSON_NAME]"
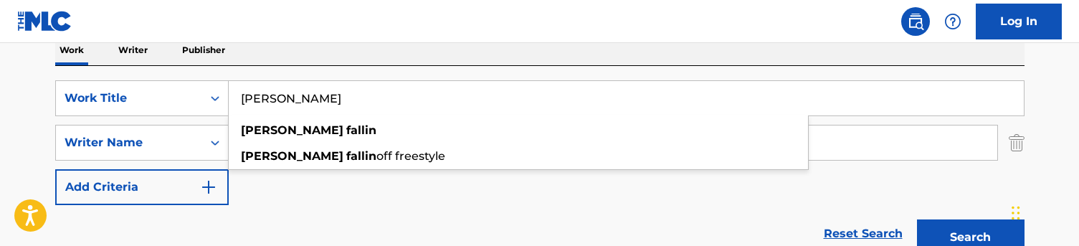
type input "[PERSON_NAME]"
click at [338, 55] on div "Work Writer Publisher" at bounding box center [540, 50] width 970 height 30
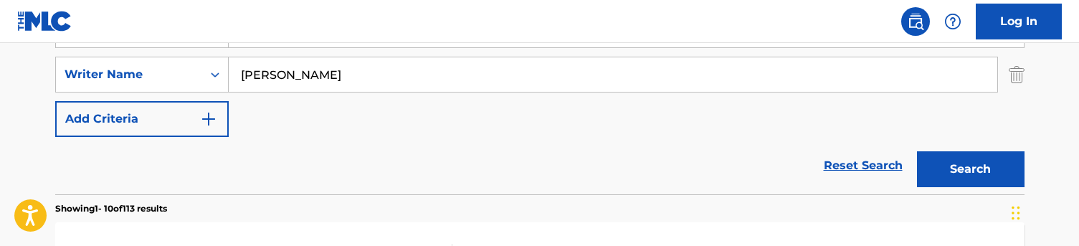
scroll to position [326, 0]
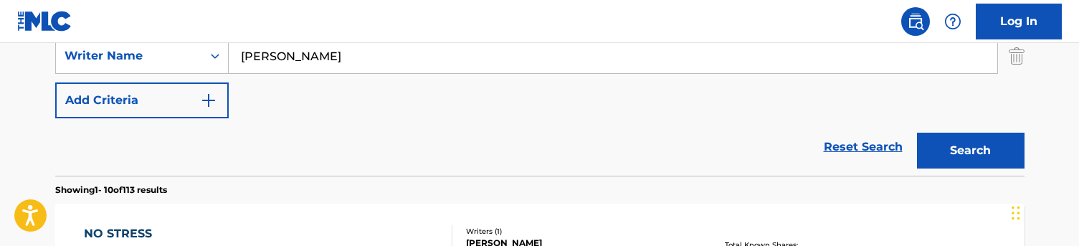
click at [945, 148] on button "Search" at bounding box center [971, 151] width 108 height 36
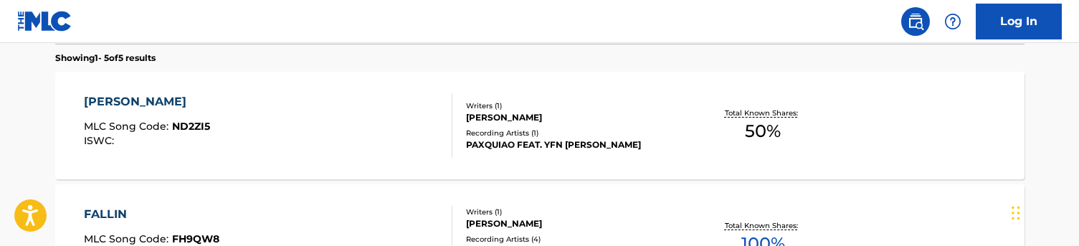
scroll to position [481, 0]
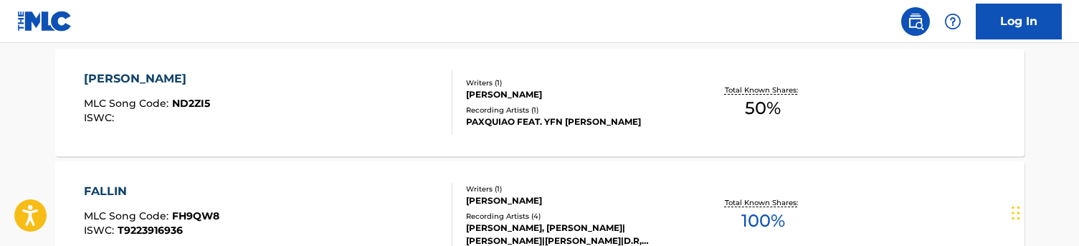
click at [351, 118] on div "[PERSON_NAME] MLC Song Code : ND2ZI5 ISWC :" at bounding box center [268, 102] width 369 height 65
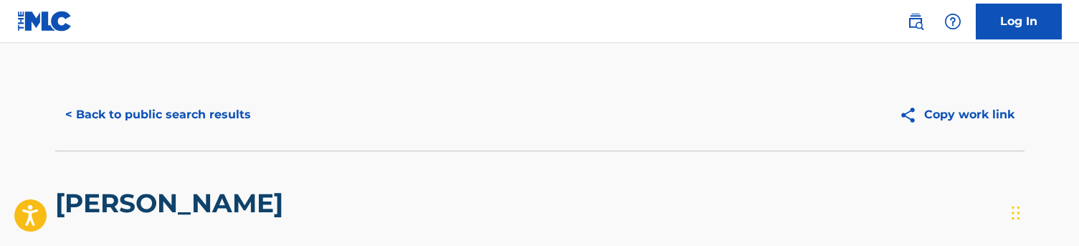
click at [138, 111] on button "< Back to public search results" at bounding box center [158, 115] width 206 height 36
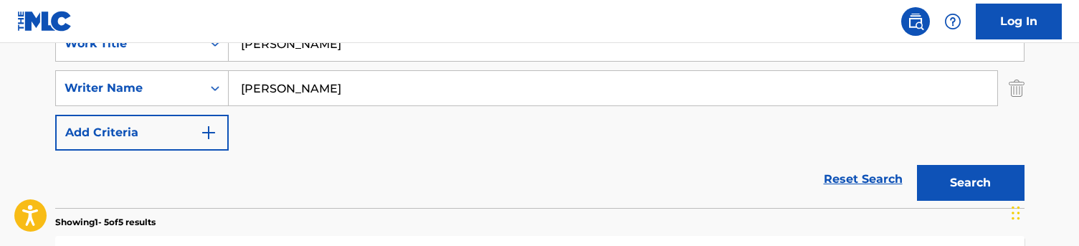
scroll to position [209, 0]
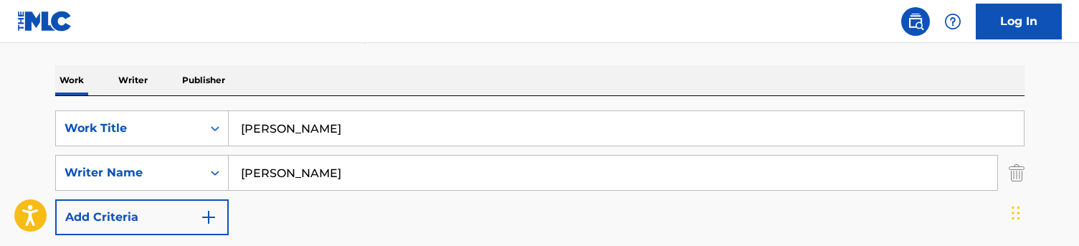
click at [295, 120] on input "[PERSON_NAME]" at bounding box center [626, 128] width 795 height 34
paste input "Come home"
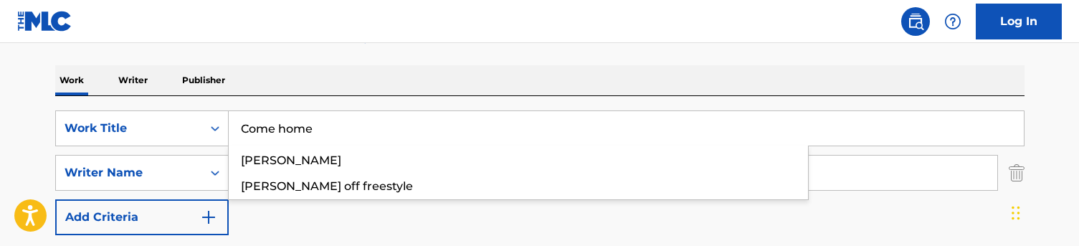
type input "Come home"
click at [315, 81] on div "Work Writer Publisher" at bounding box center [540, 80] width 970 height 30
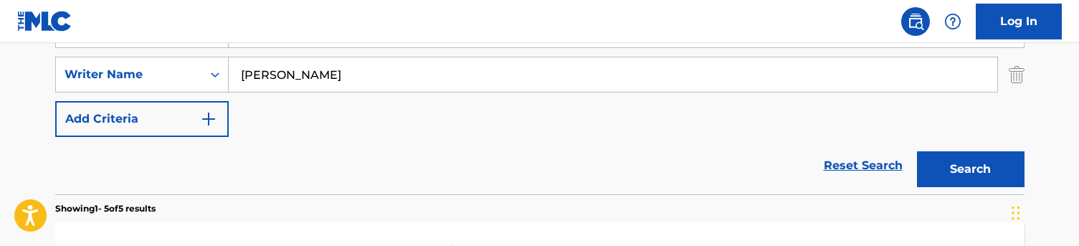
scroll to position [316, 0]
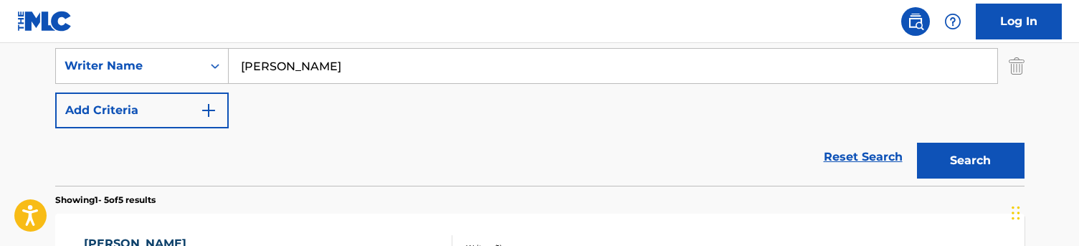
click at [953, 147] on button "Search" at bounding box center [971, 161] width 108 height 36
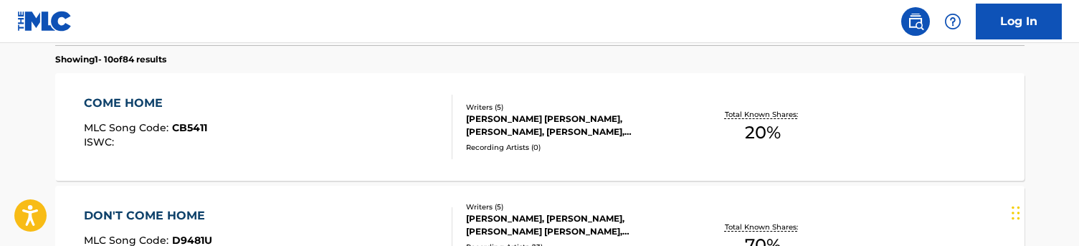
scroll to position [437, 0]
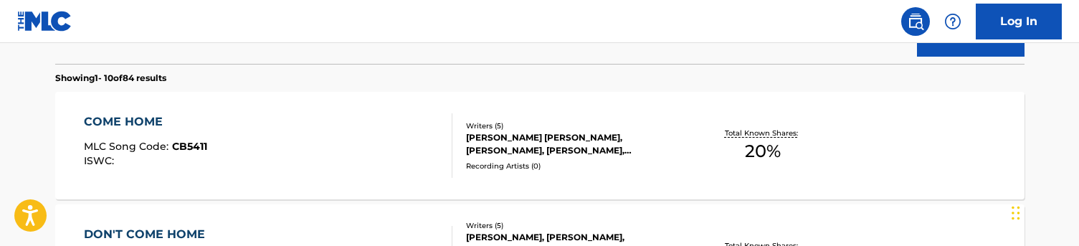
click at [338, 147] on div "COME HOME MLC Song Code : CB5411 ISWC :" at bounding box center [268, 145] width 369 height 65
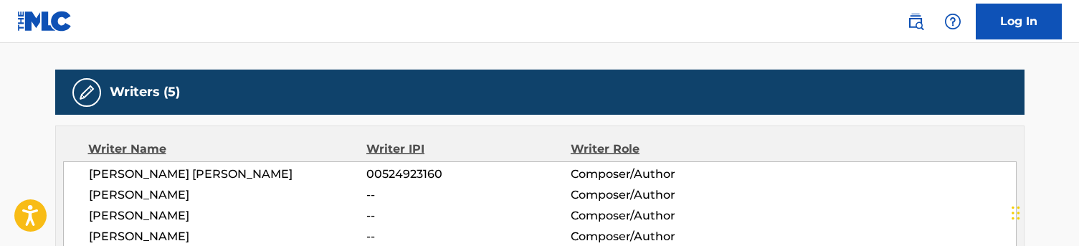
scroll to position [498, 0]
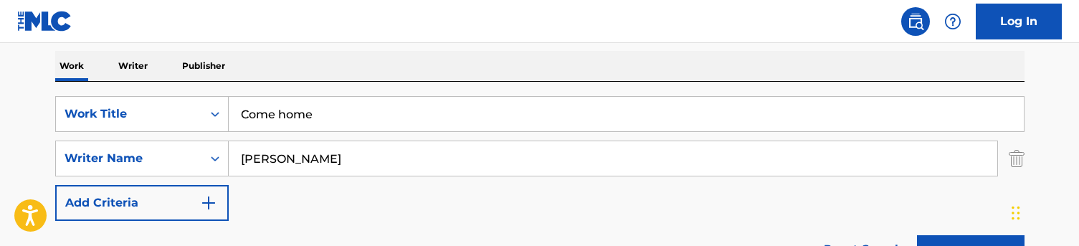
scroll to position [214, 0]
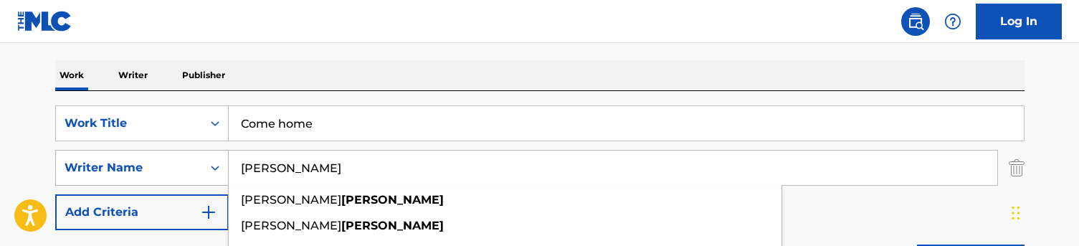
drag, startPoint x: 292, startPoint y: 169, endPoint x: 177, endPoint y: 164, distance: 114.9
click at [177, 164] on div "SearchWithCriteriac5776ef1-72f8-4561-b7b6-689aa58f3535 Writer Name [PERSON_NAME…" at bounding box center [540, 168] width 970 height 36
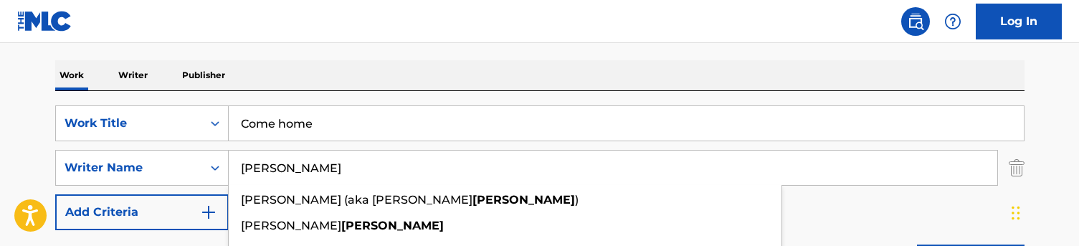
type input "[PERSON_NAME]"
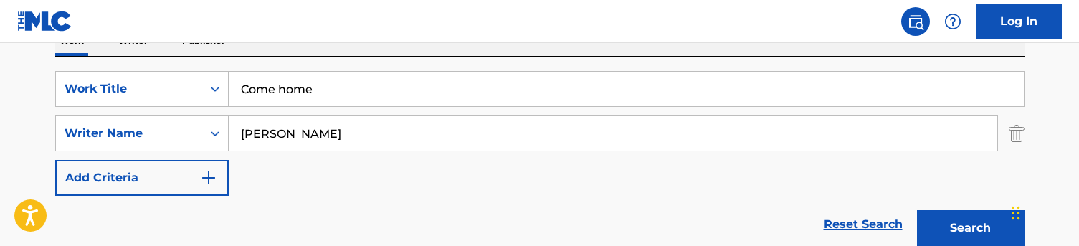
scroll to position [269, 0]
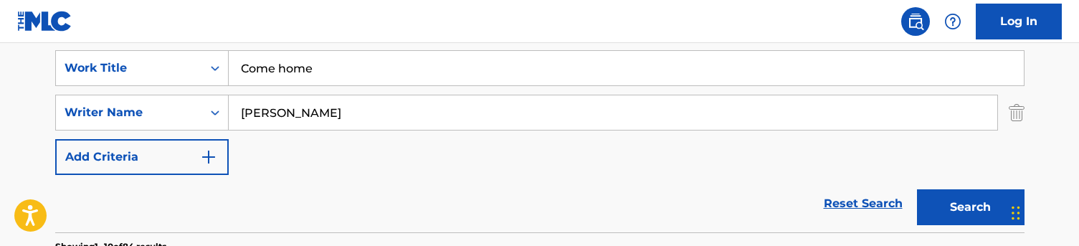
click at [968, 206] on button "Search" at bounding box center [971, 207] width 108 height 36
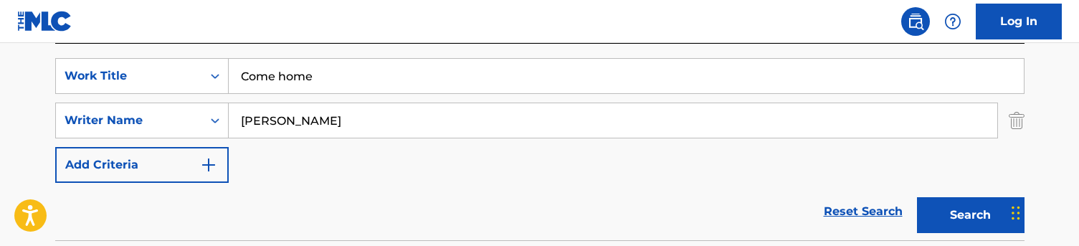
scroll to position [248, 0]
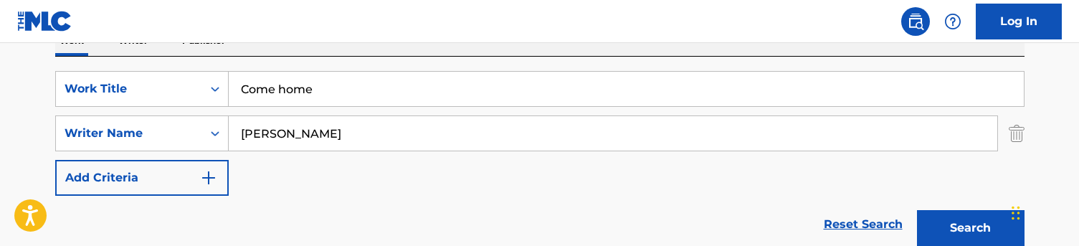
click at [288, 79] on input "Come home" at bounding box center [626, 89] width 795 height 34
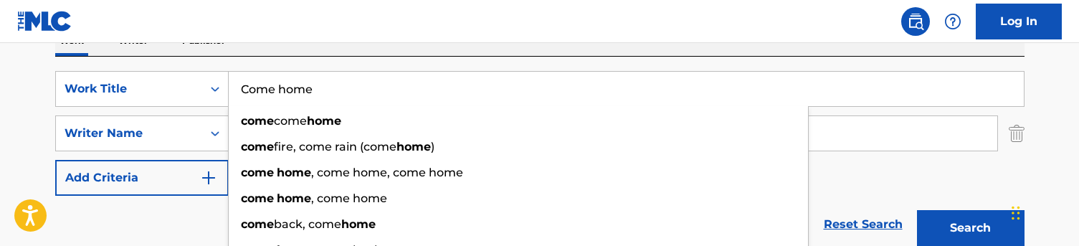
click at [288, 79] on input "Come home" at bounding box center [626, 89] width 795 height 34
paste input "Watch me fall"
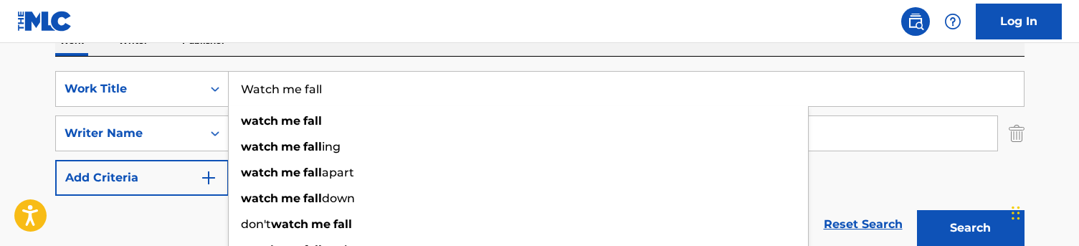
type input "Watch me fall"
click at [307, 49] on div "Work Writer Publisher" at bounding box center [540, 41] width 970 height 30
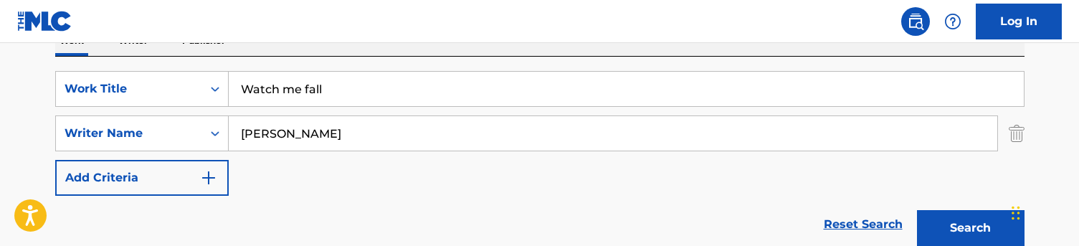
click at [967, 222] on button "Search" at bounding box center [971, 228] width 108 height 36
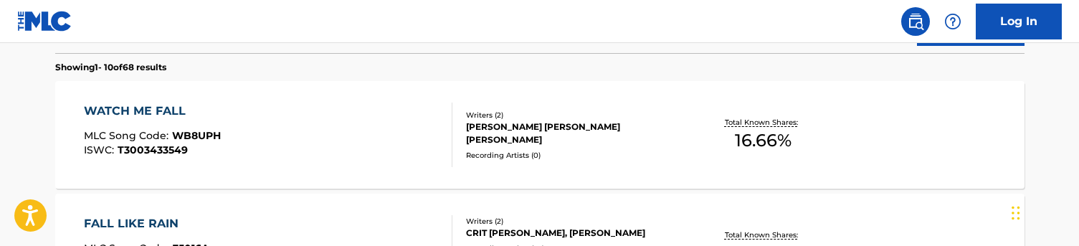
scroll to position [437, 0]
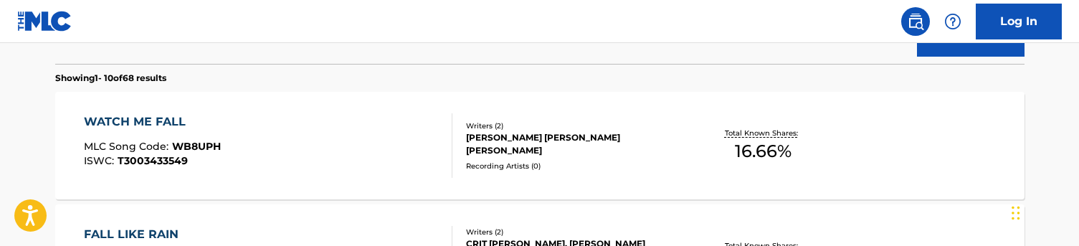
click at [344, 150] on div "WATCH ME FALL MLC Song Code : WB8UPH ISWC : T3003433549" at bounding box center [268, 145] width 369 height 65
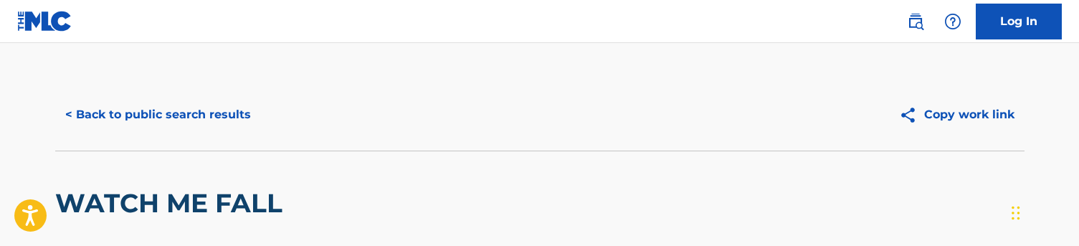
click at [140, 113] on button "< Back to public search results" at bounding box center [158, 115] width 206 height 36
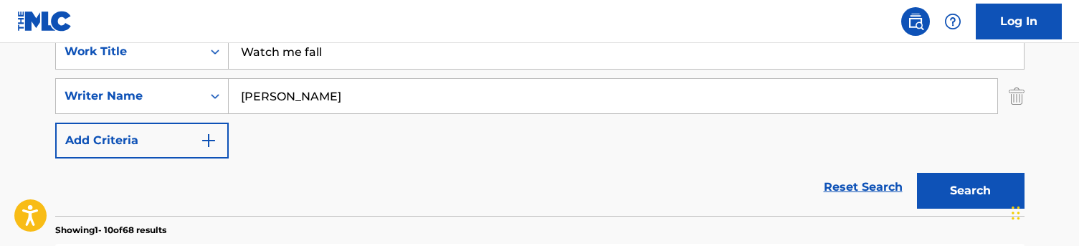
scroll to position [245, 0]
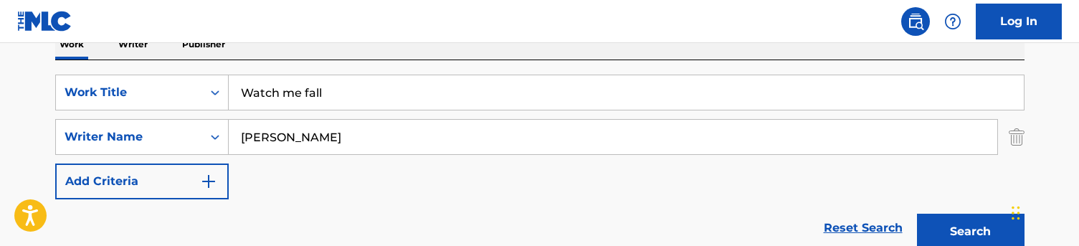
click at [371, 83] on input "Watch me fall" at bounding box center [626, 92] width 795 height 34
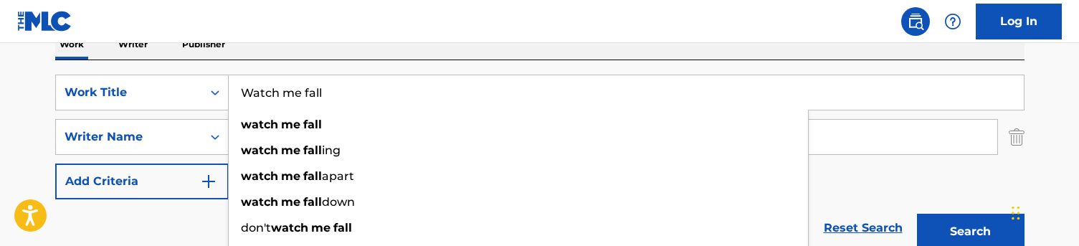
click at [371, 83] on input "Watch me fall" at bounding box center [626, 92] width 795 height 34
paste input "I love sociopaths"
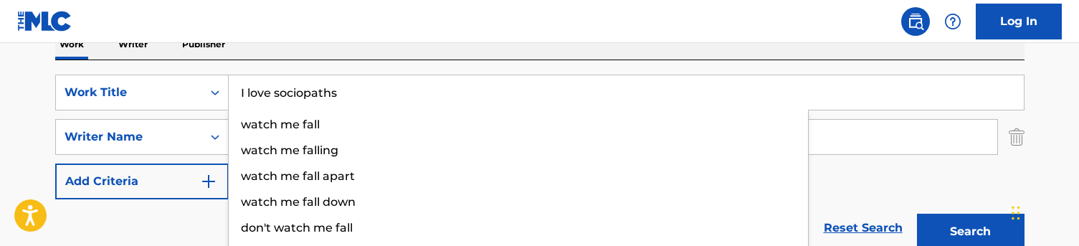
type input "I love sociopaths"
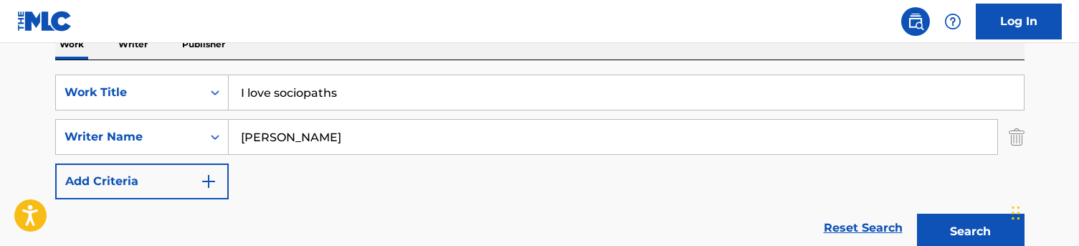
click at [371, 50] on div "Work Writer Publisher" at bounding box center [540, 44] width 970 height 30
click at [965, 224] on button "Search" at bounding box center [971, 232] width 108 height 36
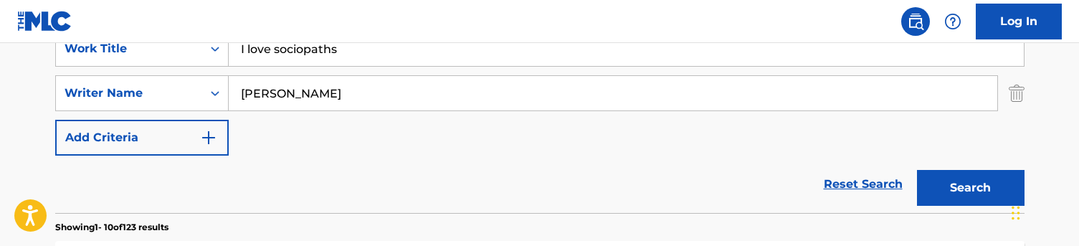
scroll to position [240, 0]
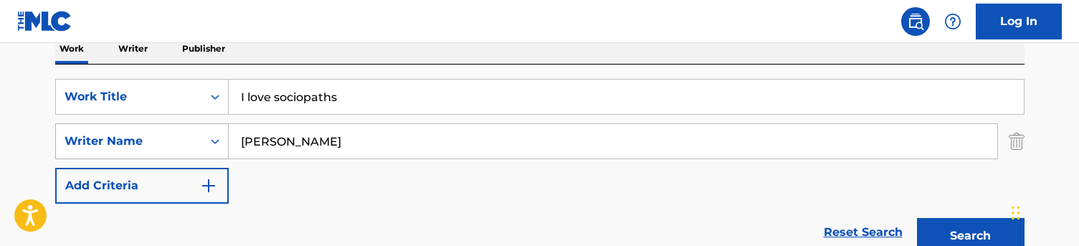
drag, startPoint x: 288, startPoint y: 149, endPoint x: 147, endPoint y: 149, distance: 140.6
click at [147, 149] on div "SearchWithCriteriac5776ef1-72f8-4561-b7b6-689aa58f3535 Writer Name [PERSON_NAME]" at bounding box center [540, 141] width 970 height 36
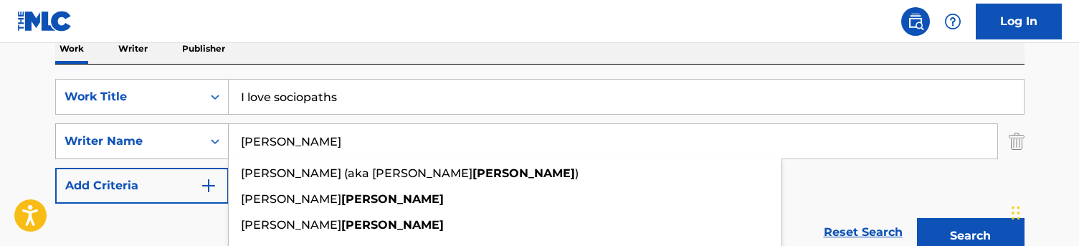
drag, startPoint x: 297, startPoint y: 141, endPoint x: 211, endPoint y: 141, distance: 86.1
click at [211, 141] on div "SearchWithCriteriac5776ef1-72f8-4561-b7b6-689aa58f3535 Writer Name [PERSON_NAME…" at bounding box center [540, 141] width 970 height 36
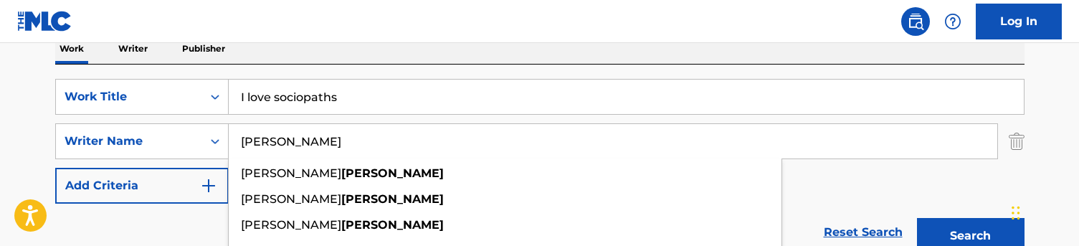
type input "[PERSON_NAME]"
click at [190, 214] on div "Reset Search Search" at bounding box center [540, 232] width 970 height 57
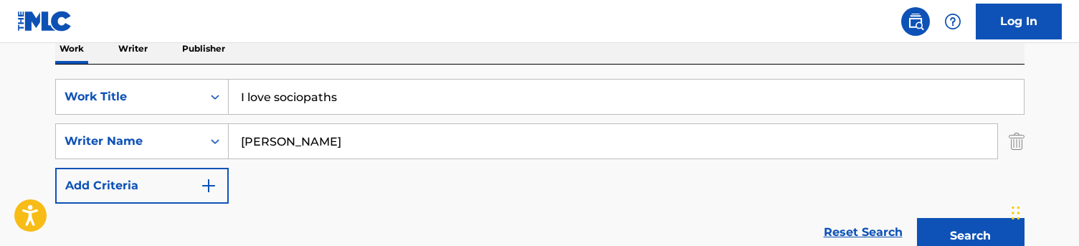
click at [974, 232] on button "Search" at bounding box center [971, 236] width 108 height 36
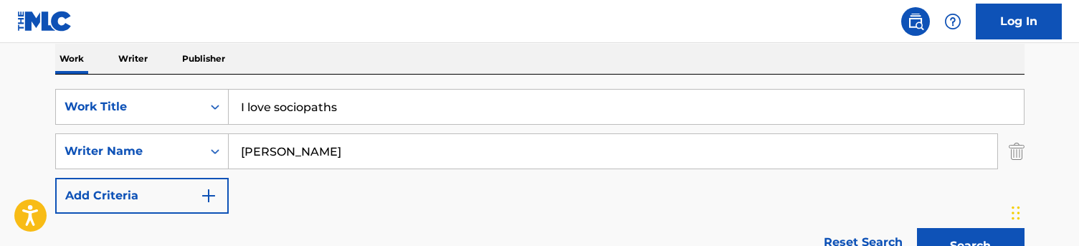
scroll to position [149, 0]
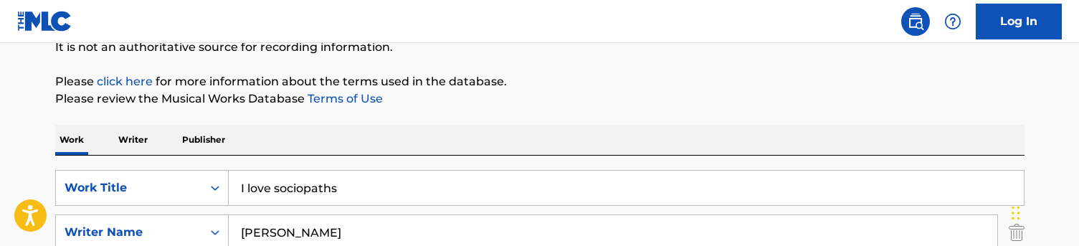
click at [287, 190] on input "I love sociopaths" at bounding box center [626, 188] width 795 height 34
paste input "Californication"
type input "Californication"
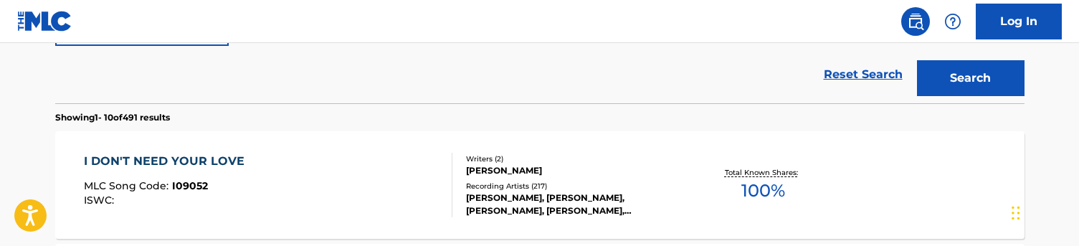
click at [993, 79] on button "Search" at bounding box center [971, 78] width 108 height 36
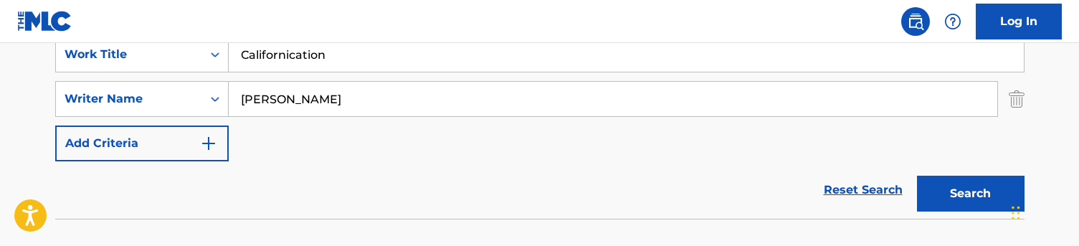
scroll to position [257, 0]
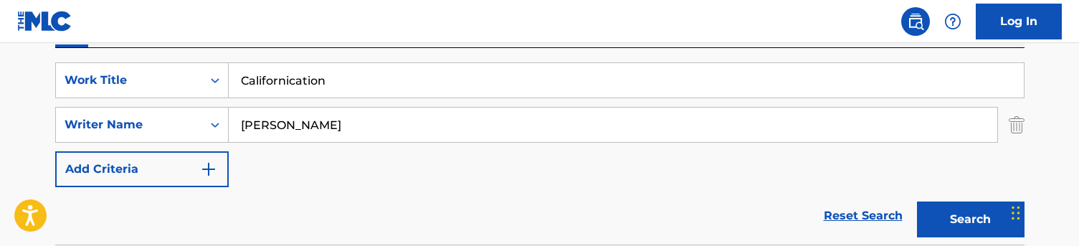
drag, startPoint x: 298, startPoint y: 128, endPoint x: 174, endPoint y: 104, distance: 127.0
click at [174, 104] on div "SearchWithCriteriaa48f35e1-4467-44af-bfdb-32ec0e9f1e2d Work Title Californicati…" at bounding box center [540, 124] width 970 height 125
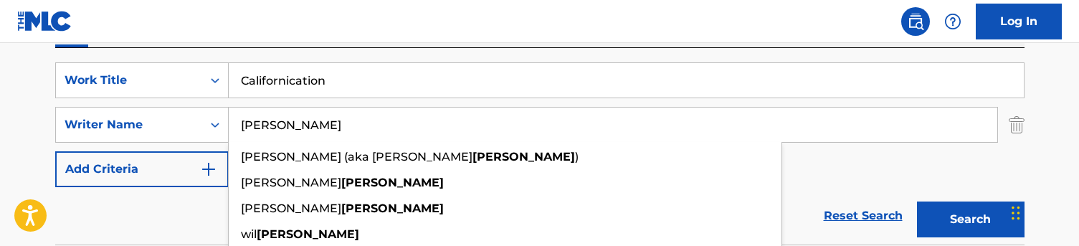
type input "[PERSON_NAME]"
click at [191, 197] on div "Reset Search Search" at bounding box center [540, 215] width 970 height 57
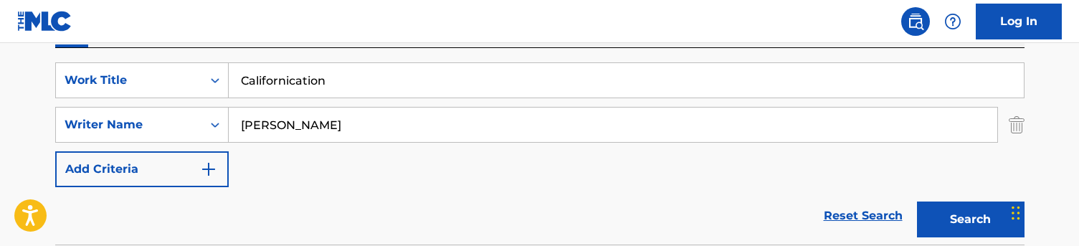
scroll to position [263, 0]
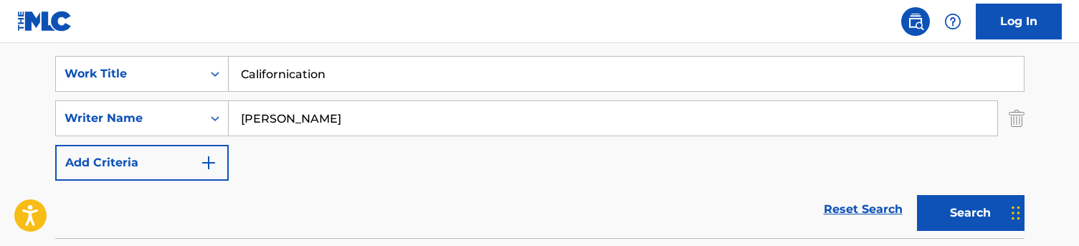
click at [935, 203] on button "Search" at bounding box center [971, 213] width 108 height 36
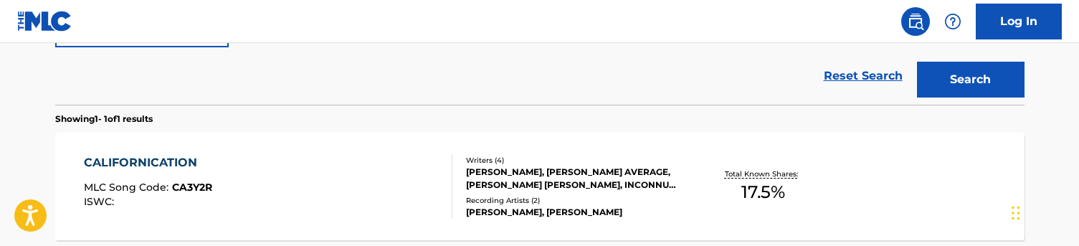
scroll to position [399, 0]
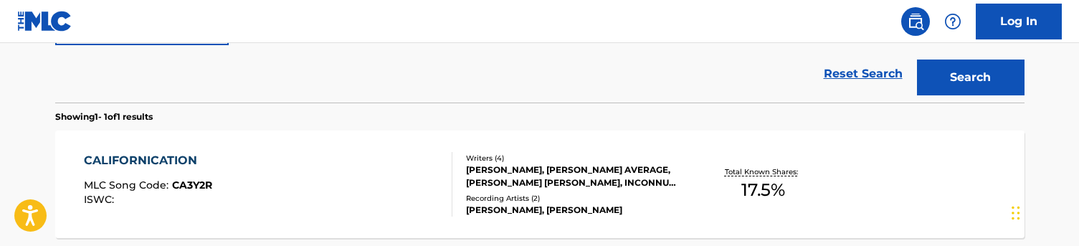
click at [371, 200] on div "CALIFORNICATION MLC Song Code : CA3Y2R ISWC :" at bounding box center [268, 184] width 369 height 65
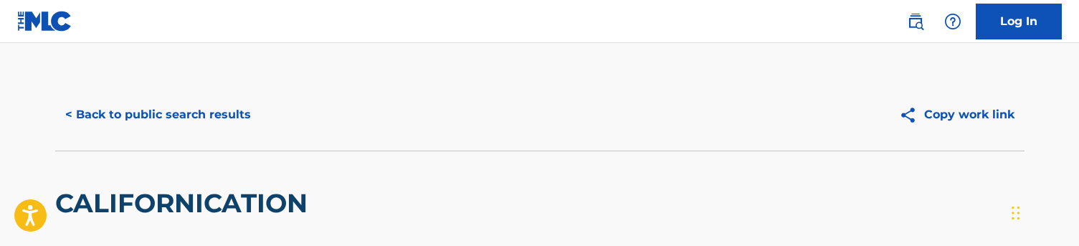
click at [195, 110] on button "< Back to public search results" at bounding box center [158, 115] width 206 height 36
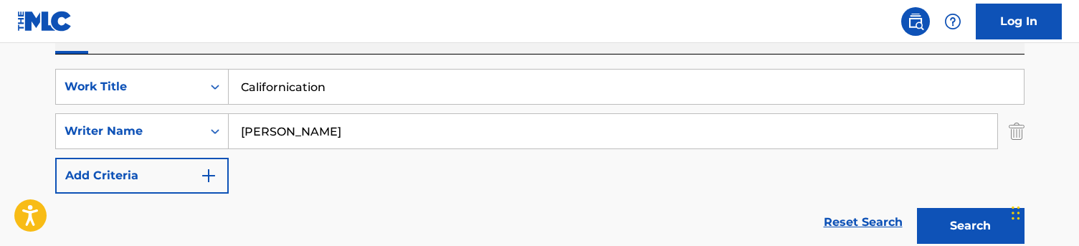
scroll to position [228, 0]
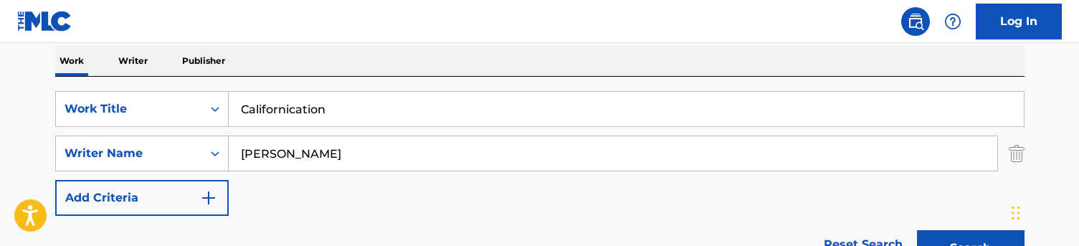
click at [321, 123] on input "Californication" at bounding box center [626, 109] width 795 height 34
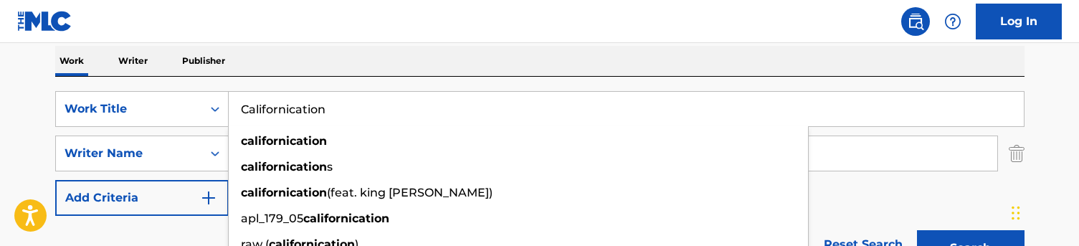
click at [321, 123] on input "Californication" at bounding box center [626, 109] width 795 height 34
paste input "3 Strikes"
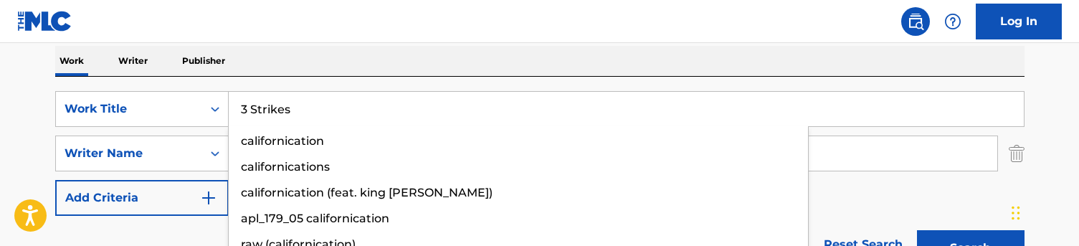
type input "3 Strikes"
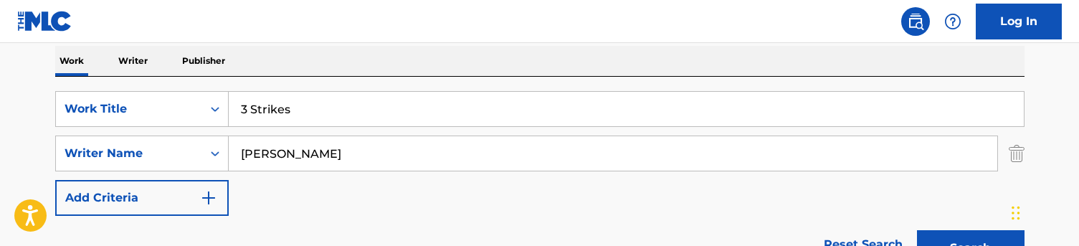
click at [349, 50] on div "Work Writer Publisher" at bounding box center [540, 61] width 970 height 30
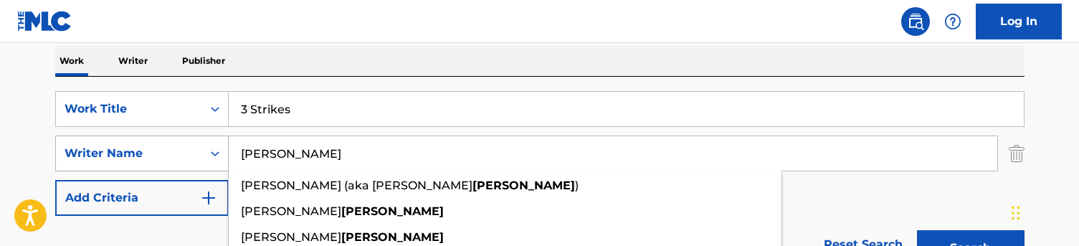
drag, startPoint x: 288, startPoint y: 151, endPoint x: 225, endPoint y: 151, distance: 63.1
click at [225, 151] on div "SearchWithCriteriac5776ef1-72f8-4561-b7b6-689aa58f3535 Writer Name [PERSON_NAME…" at bounding box center [540, 154] width 970 height 36
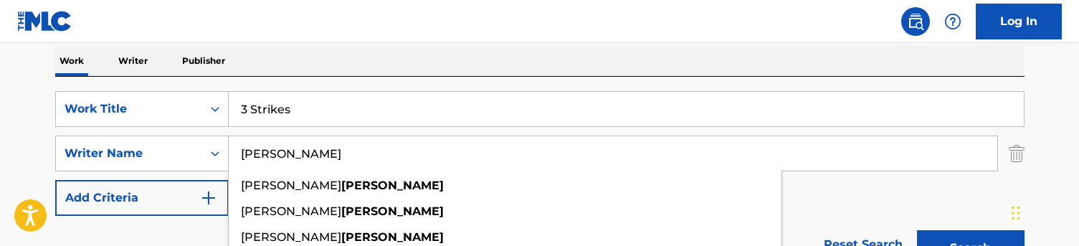
click at [370, 81] on div "SearchWithCriteriaa48f35e1-4467-44af-bfdb-32ec0e9f1e2d Work Title 3 Strikes Sea…" at bounding box center [540, 175] width 970 height 197
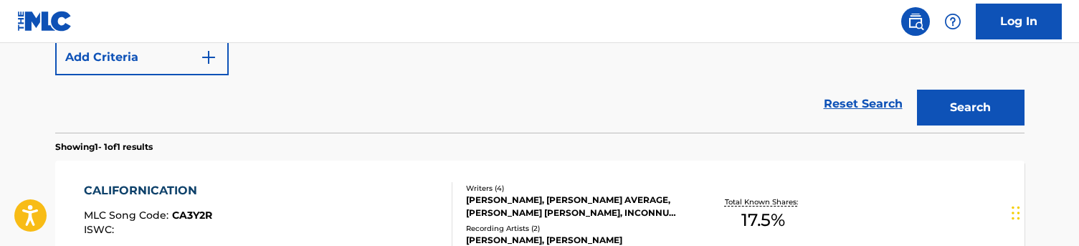
scroll to position [374, 0]
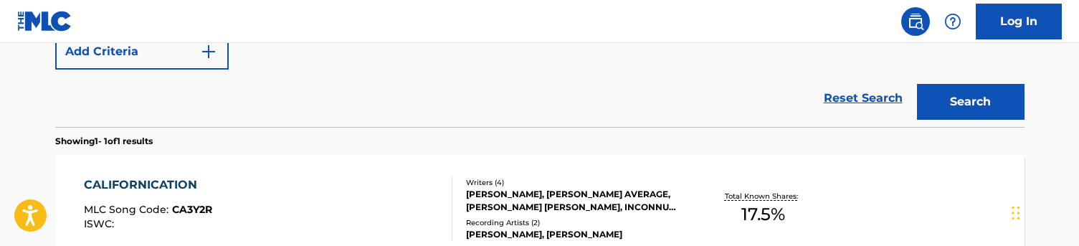
click at [975, 108] on button "Search" at bounding box center [971, 102] width 108 height 36
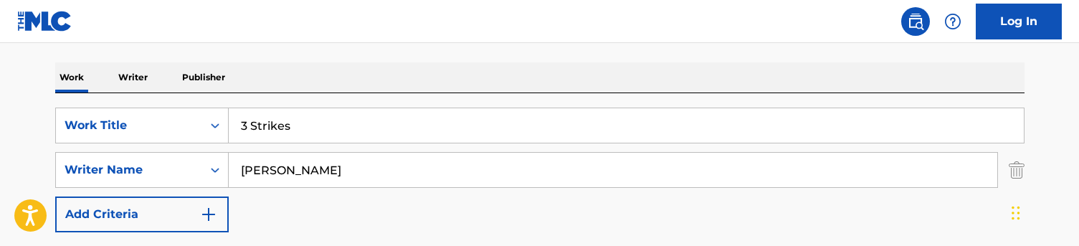
scroll to position [211, 0]
drag, startPoint x: 290, startPoint y: 175, endPoint x: 197, endPoint y: 155, distance: 95.4
click at [197, 155] on div "SearchWithCriteriac5776ef1-72f8-4561-b7b6-689aa58f3535 Writer Name [PERSON_NAME]" at bounding box center [540, 171] width 970 height 36
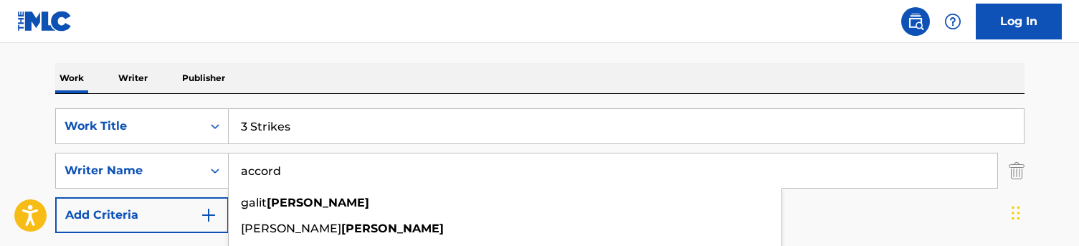
drag, startPoint x: 255, startPoint y: 153, endPoint x: 439, endPoint y: 60, distance: 206.2
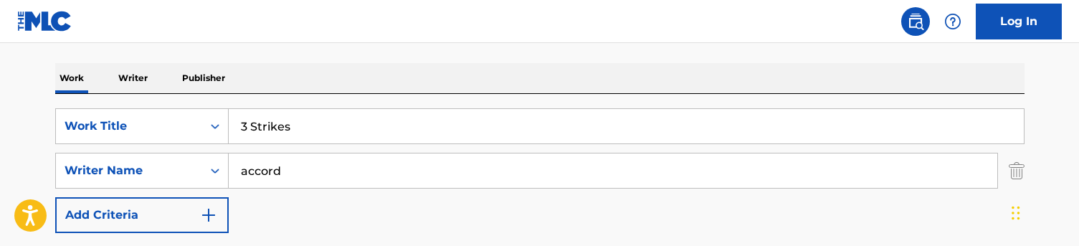
click at [248, 170] on input "accord" at bounding box center [613, 170] width 769 height 34
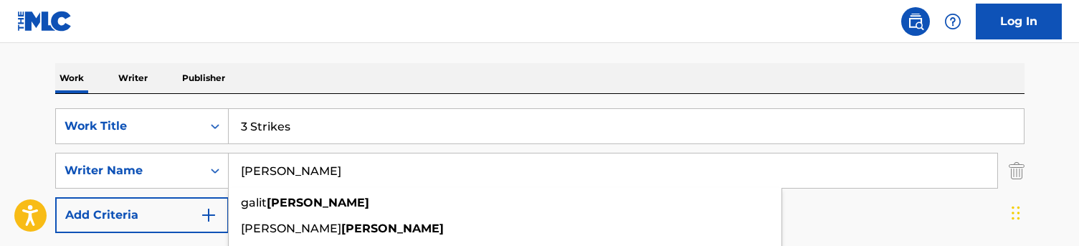
click at [372, 37] on nav "Log In" at bounding box center [539, 21] width 1079 height 43
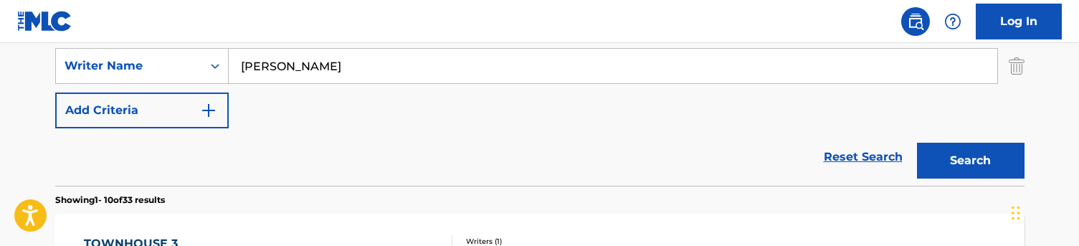
scroll to position [323, 0]
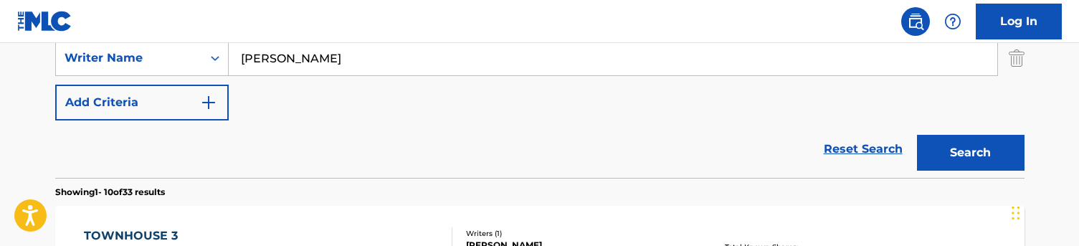
click at [997, 164] on button "Search" at bounding box center [971, 153] width 108 height 36
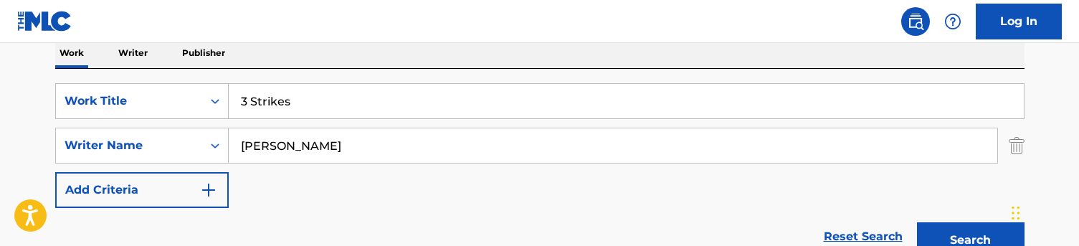
scroll to position [235, 0]
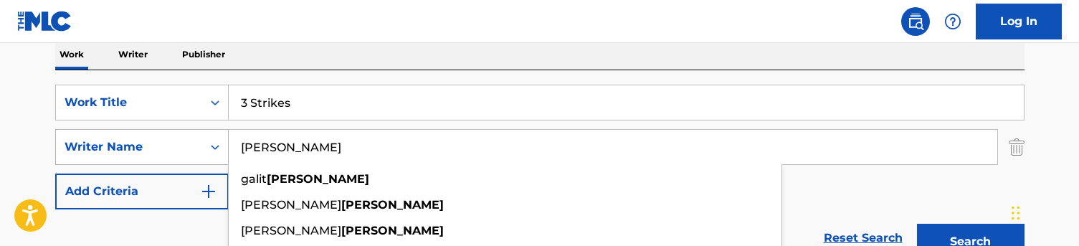
drag, startPoint x: 328, startPoint y: 146, endPoint x: 181, endPoint y: 143, distance: 147.8
click at [181, 143] on div "SearchWithCriteriac5776ef1-72f8-4561-b7b6-689aa58f3535 Writer Name [PERSON_NAME…" at bounding box center [540, 147] width 970 height 36
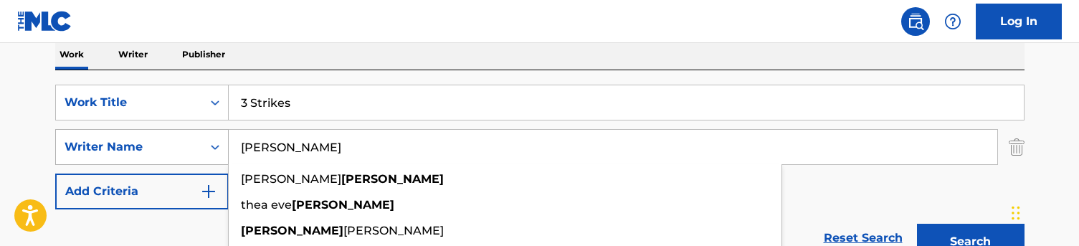
type input "[PERSON_NAME]"
drag, startPoint x: 227, startPoint y: 133, endPoint x: 408, endPoint y: 37, distance: 205.3
click at [408, 37] on nav "Log In" at bounding box center [539, 21] width 1079 height 43
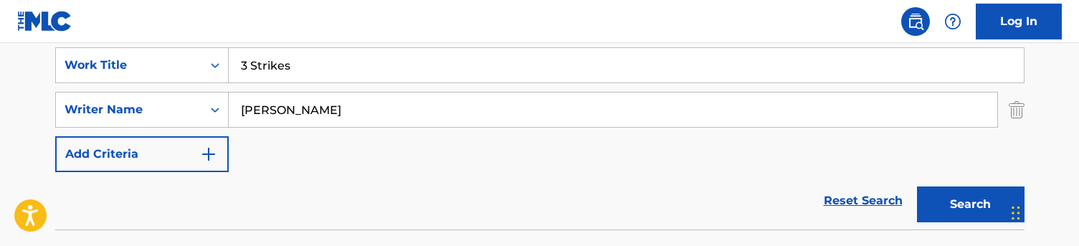
scroll to position [276, 0]
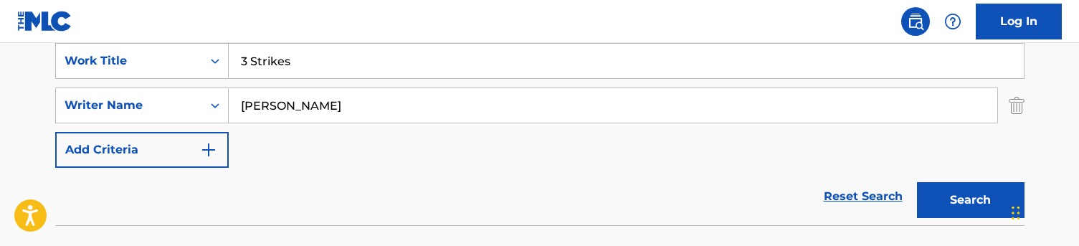
click at [957, 204] on button "Search" at bounding box center [971, 200] width 108 height 36
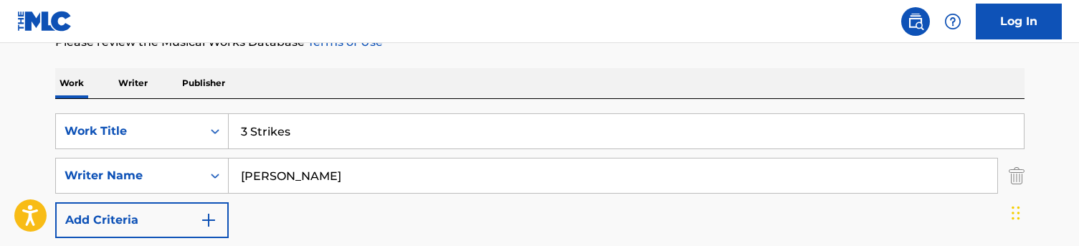
scroll to position [230, 0]
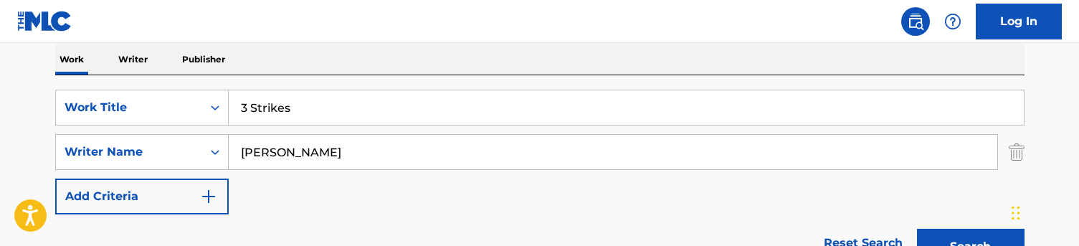
click at [279, 90] on div "3 Strikes" at bounding box center [627, 108] width 796 height 36
click at [279, 94] on input "3 Strikes" at bounding box center [626, 107] width 795 height 34
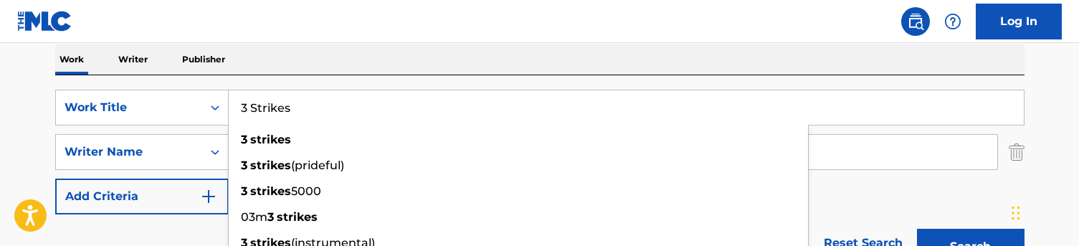
click at [279, 94] on input "3 Strikes" at bounding box center [626, 107] width 795 height 34
paste input "Best for last"
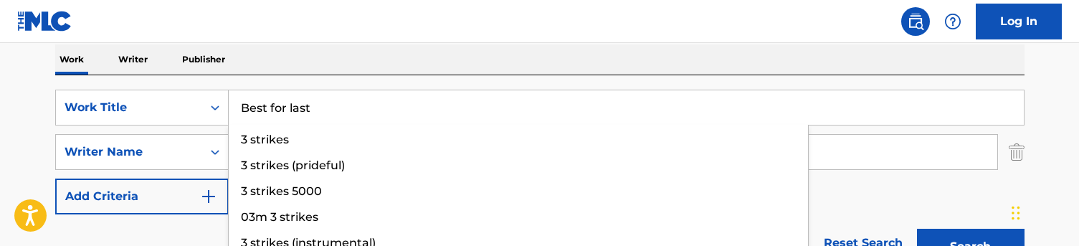
type input "Best for last"
click at [295, 65] on div "Work Writer Publisher" at bounding box center [540, 59] width 970 height 30
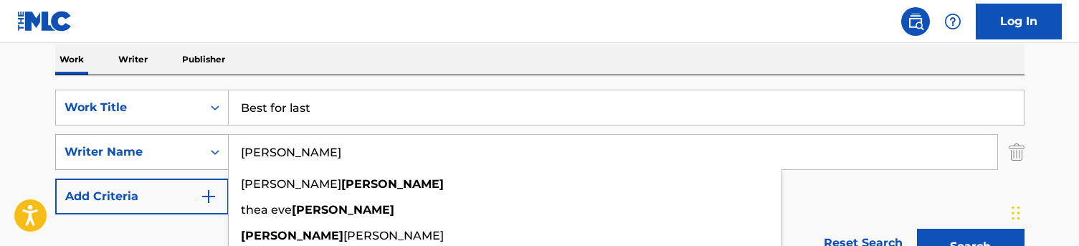
drag, startPoint x: 313, startPoint y: 154, endPoint x: 210, endPoint y: 154, distance: 103.3
click at [210, 154] on div "SearchWithCriteriac5776ef1-72f8-4561-b7b6-689aa58f3535 Writer Name [PERSON_NAME…" at bounding box center [540, 152] width 970 height 36
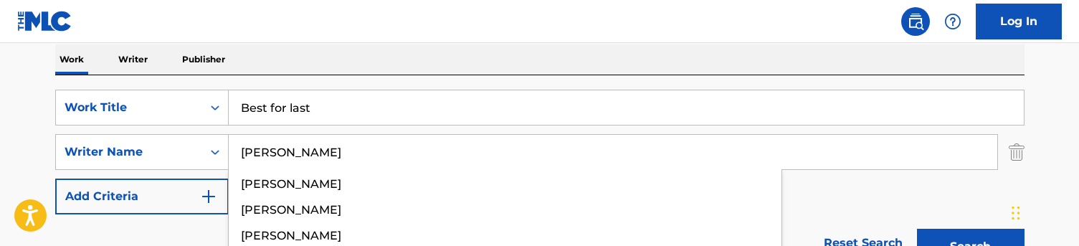
type input "[PERSON_NAME]"
drag, startPoint x: 288, startPoint y: 114, endPoint x: 367, endPoint y: 31, distance: 114.7
click at [367, 31] on nav "Log In" at bounding box center [539, 21] width 1079 height 43
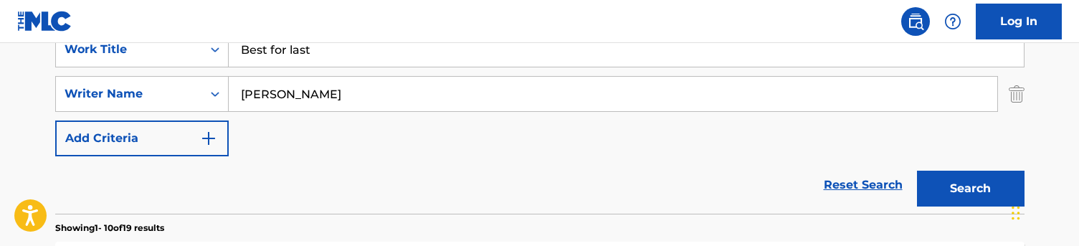
scroll to position [298, 0]
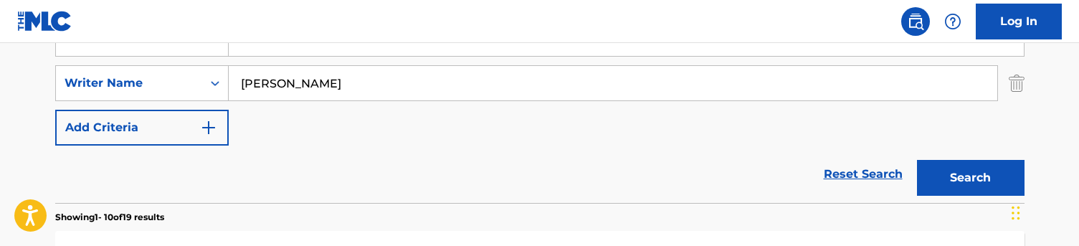
click at [975, 166] on button "Search" at bounding box center [971, 178] width 108 height 36
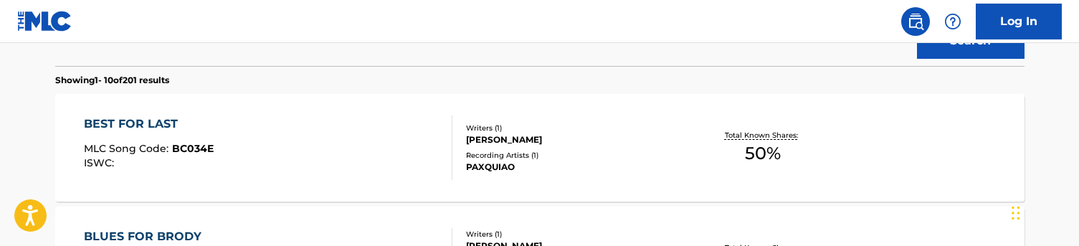
scroll to position [414, 0]
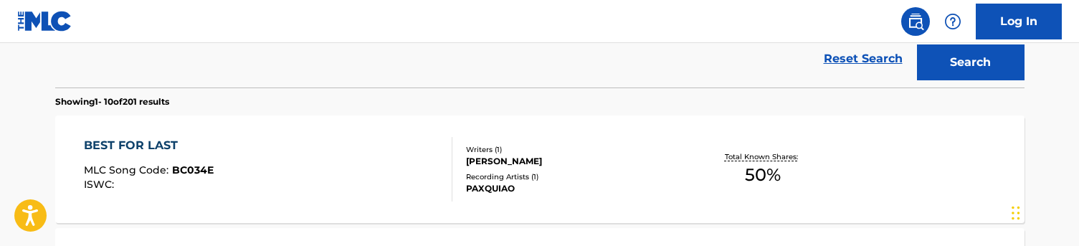
click at [385, 174] on div "BEST FOR LAST MLC Song Code : BC034E ISWC :" at bounding box center [268, 169] width 369 height 65
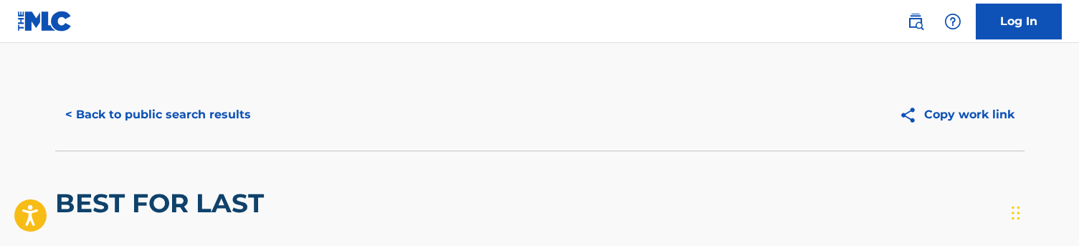
click at [159, 125] on button "< Back to public search results" at bounding box center [158, 115] width 206 height 36
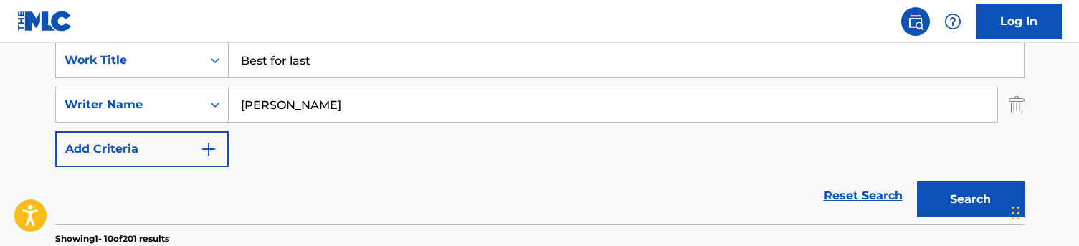
scroll to position [275, 0]
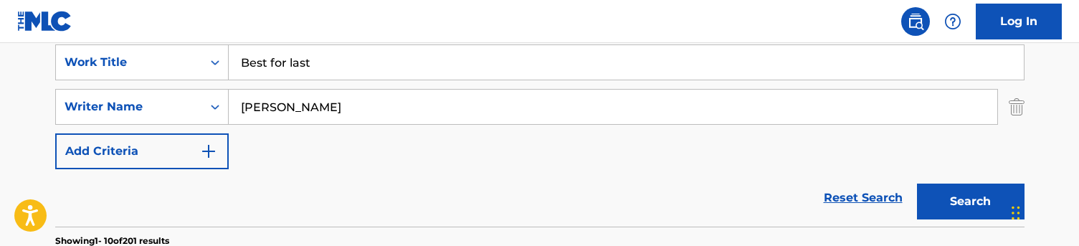
click at [310, 68] on input "Best for last" at bounding box center [626, 62] width 795 height 34
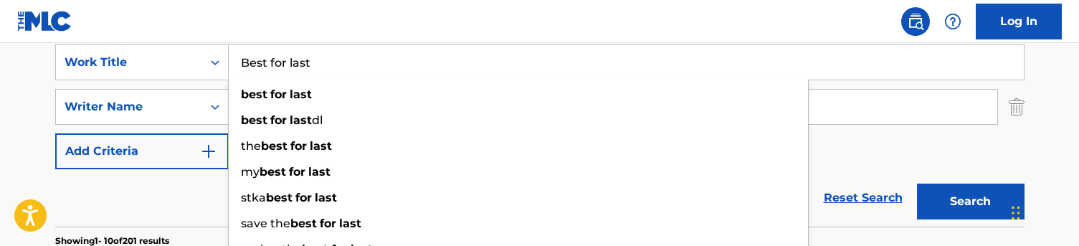
paste input "Courduroy"
click at [310, 68] on input "Best for Courduroy" at bounding box center [626, 62] width 795 height 34
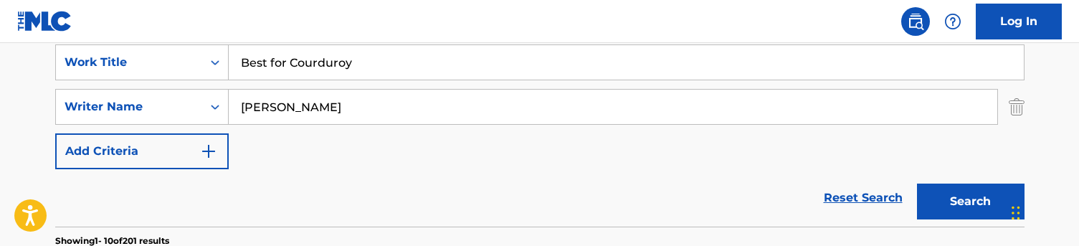
click at [310, 68] on input "Best for Courduroy" at bounding box center [626, 62] width 795 height 34
paste input "Search Form"
type input "Courduroy"
click at [329, 22] on nav "Log In" at bounding box center [539, 21] width 1079 height 43
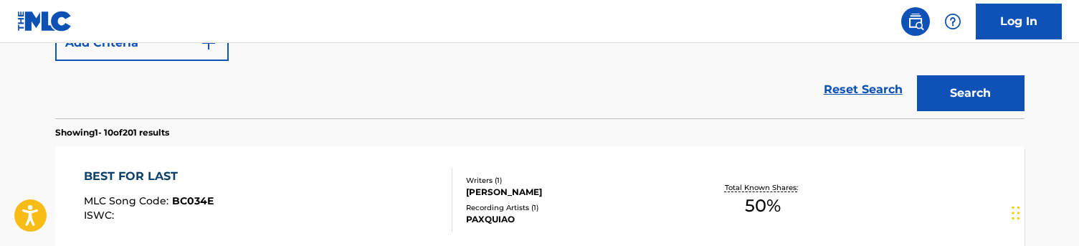
click at [993, 95] on button "Search" at bounding box center [971, 93] width 108 height 36
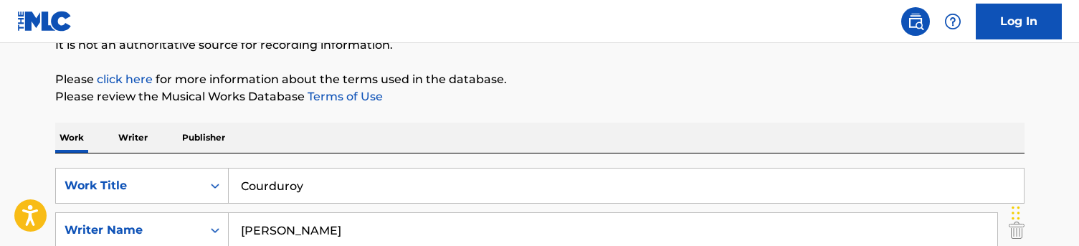
scroll to position [265, 0]
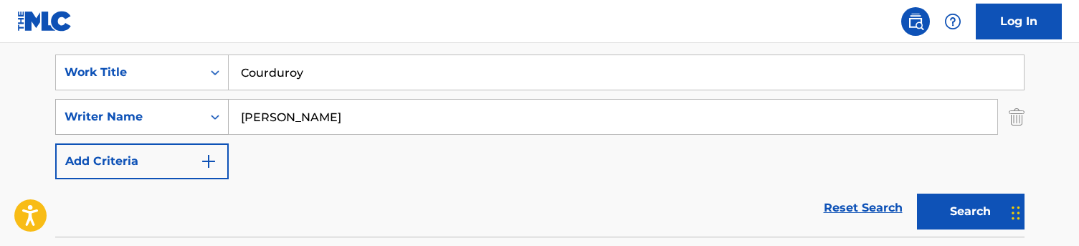
drag, startPoint x: 293, startPoint y: 111, endPoint x: 218, endPoint y: 111, distance: 75.3
click at [218, 111] on div "SearchWithCriteriac5776ef1-72f8-4561-b7b6-689aa58f3535 Writer Name [PERSON_NAME]" at bounding box center [540, 117] width 970 height 36
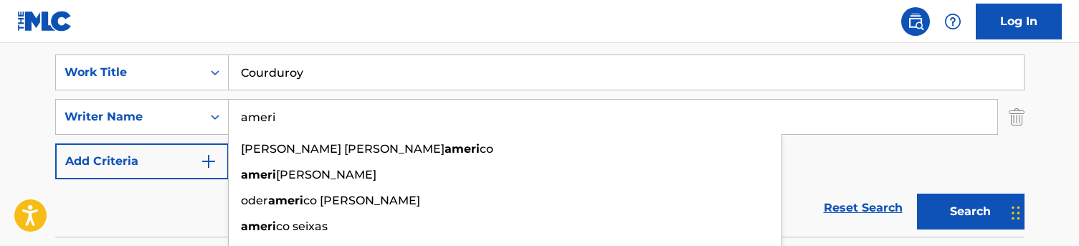
type input "ameri"
click at [182, 207] on div "Reset Search Search" at bounding box center [540, 207] width 970 height 57
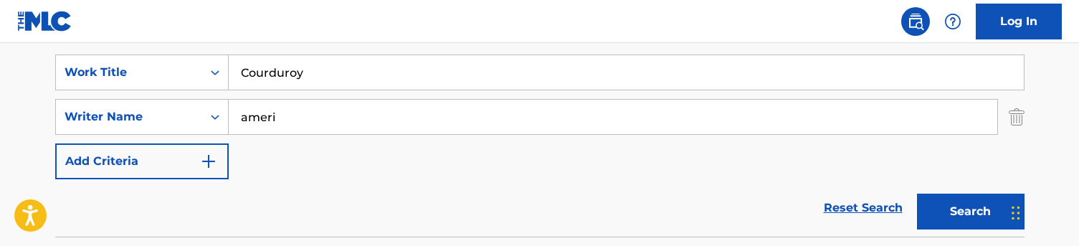
click at [945, 209] on button "Search" at bounding box center [971, 212] width 108 height 36
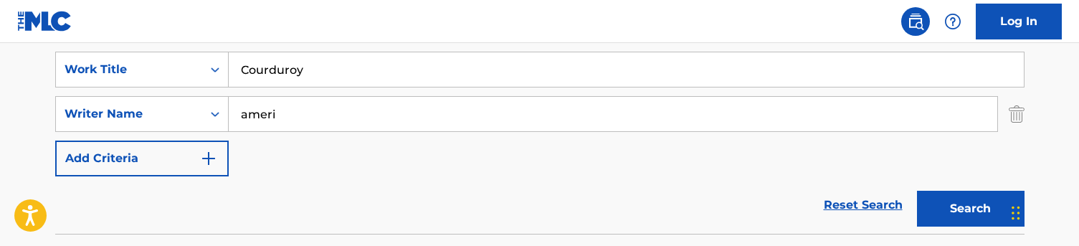
scroll to position [240, 0]
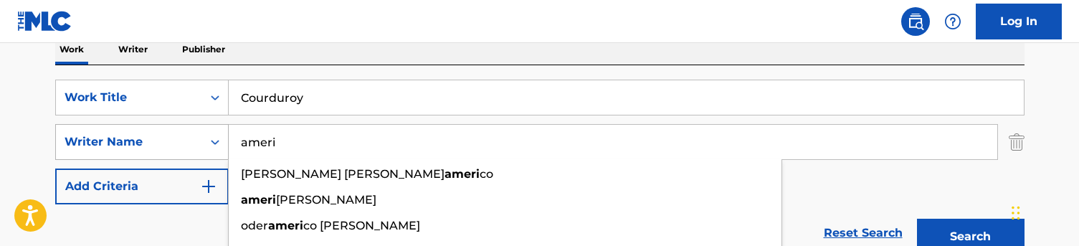
drag, startPoint x: 315, startPoint y: 153, endPoint x: 215, endPoint y: 141, distance: 100.4
click at [215, 141] on div "SearchWithCriteriac5776ef1-72f8-4561-b7b6-689aa58f3535 Writer Name [PERSON_NAME…" at bounding box center [540, 142] width 970 height 36
click at [386, 55] on div "Work Writer Publisher" at bounding box center [540, 49] width 970 height 30
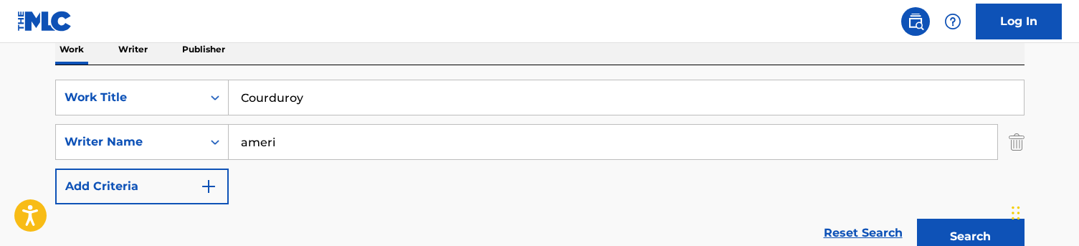
click at [331, 99] on input "Courduroy" at bounding box center [626, 97] width 795 height 34
click at [331, 100] on input "Courduroy" at bounding box center [626, 97] width 795 height 34
paste input "Where does the time go"
type input "Where does the time go"
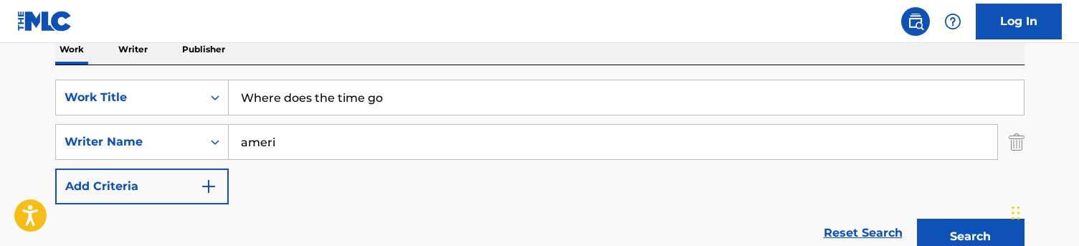
click at [340, 35] on nav "Log In" at bounding box center [539, 21] width 1079 height 43
click at [298, 128] on input "ameri" at bounding box center [613, 142] width 769 height 34
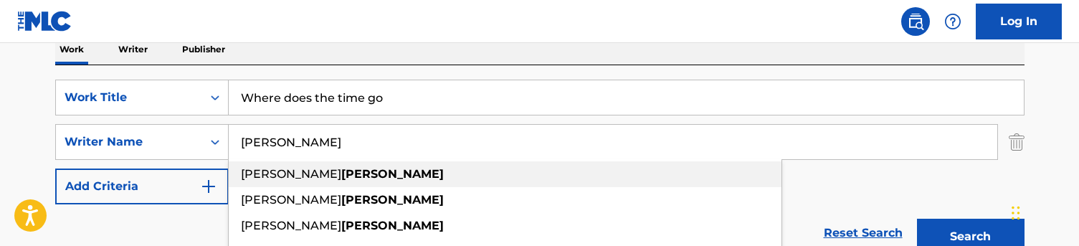
drag, startPoint x: 256, startPoint y: 166, endPoint x: 188, endPoint y: 219, distance: 86.4
click at [188, 219] on div "Reset Search Search" at bounding box center [540, 232] width 970 height 57
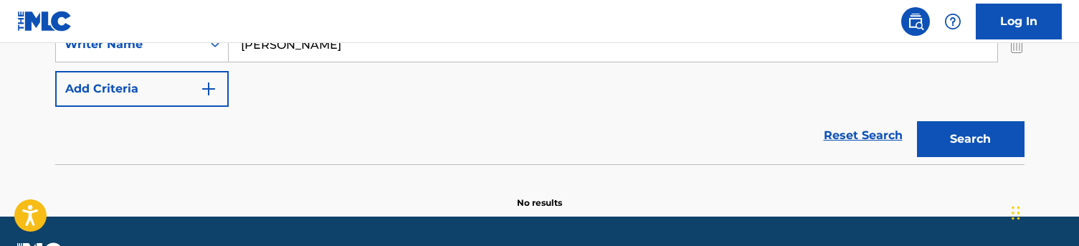
scroll to position [351, 0]
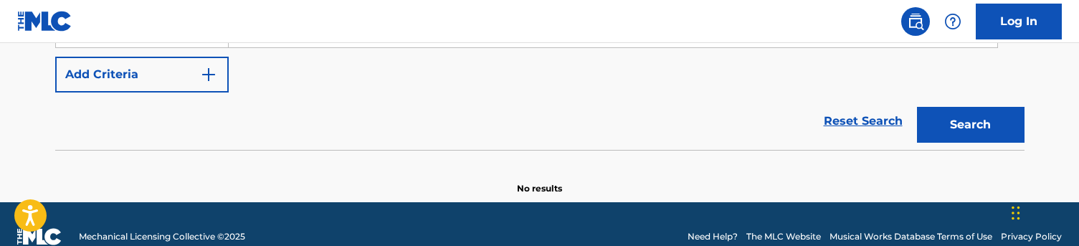
click at [949, 132] on button "Search" at bounding box center [971, 125] width 108 height 36
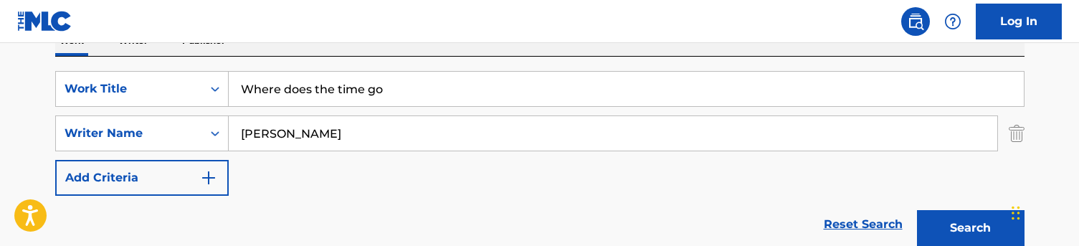
scroll to position [247, 0]
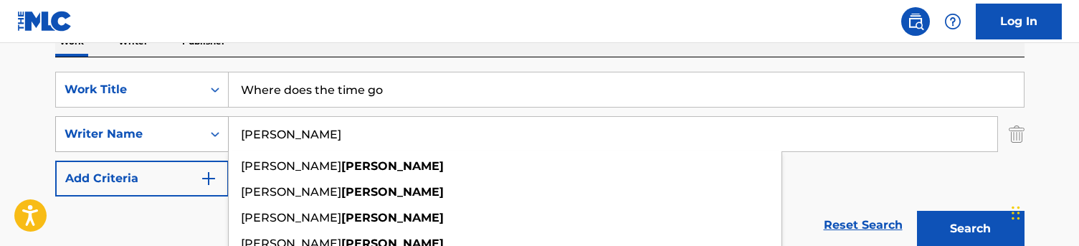
drag, startPoint x: 290, startPoint y: 139, endPoint x: 223, endPoint y: 139, distance: 66.7
click at [223, 139] on div "SearchWithCriteriac5776ef1-72f8-4561-b7b6-689aa58f3535 Writer Name [PERSON_NAME…" at bounding box center [540, 134] width 970 height 36
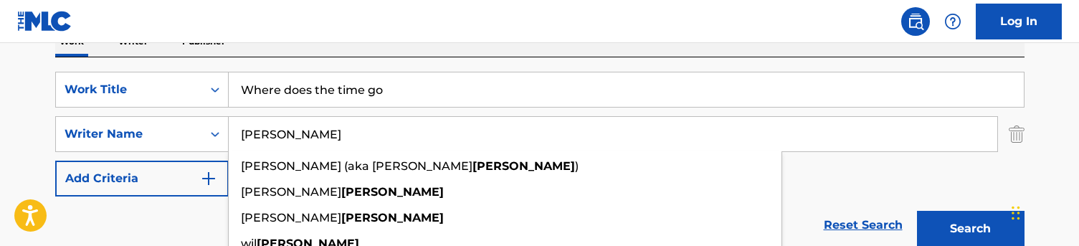
type input "[PERSON_NAME]"
click at [209, 214] on div "Reset Search Search" at bounding box center [540, 225] width 970 height 57
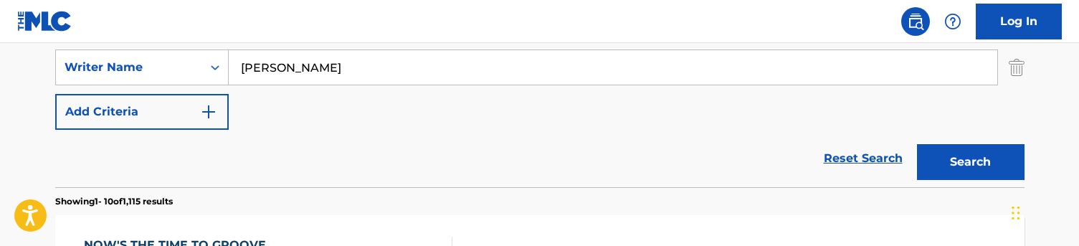
scroll to position [325, 0]
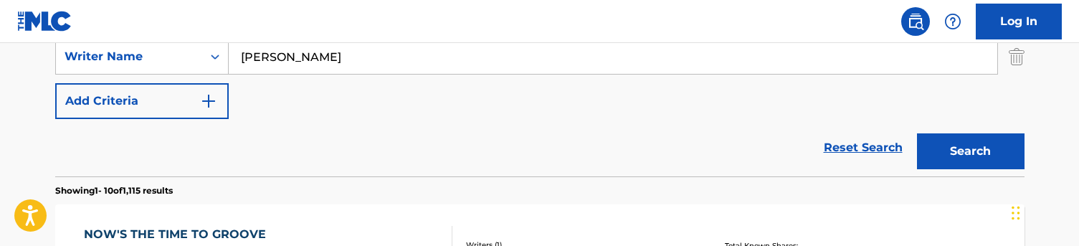
click at [946, 158] on button "Search" at bounding box center [971, 151] width 108 height 36
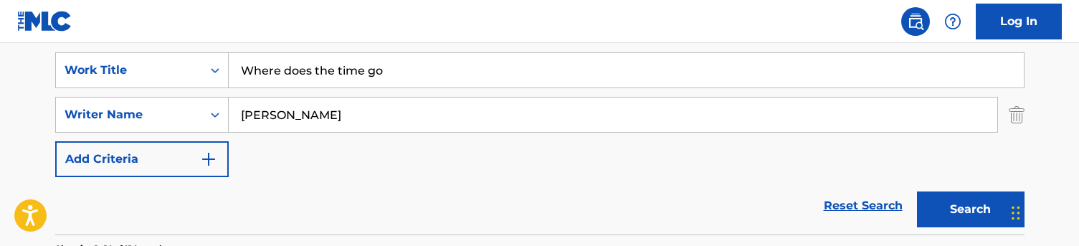
scroll to position [250, 0]
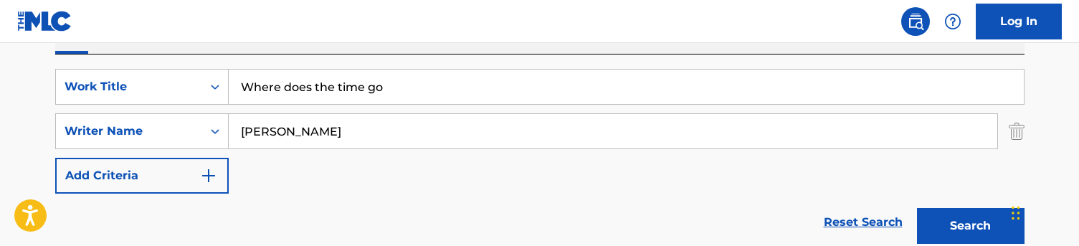
click at [314, 79] on input "Where does the time go" at bounding box center [626, 87] width 795 height 34
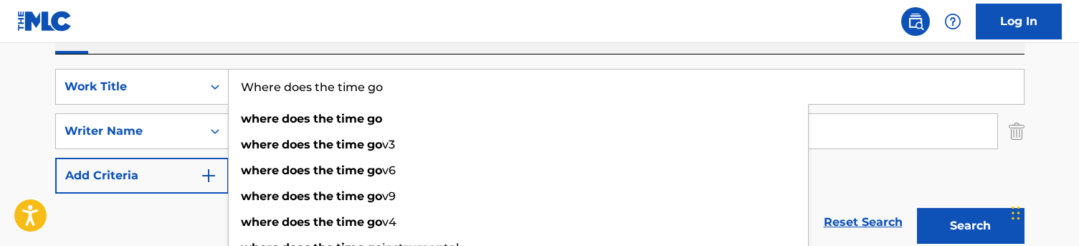
click at [314, 79] on input "Where does the time go" at bounding box center [626, 87] width 795 height 34
paste input "Afterlife"
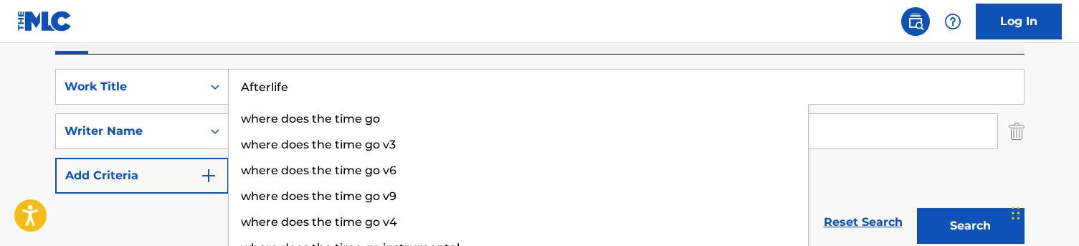
type input "Afterlife"
click at [313, 57] on div "SearchWithCriteriaa48f35e1-4467-44af-bfdb-32ec0e9f1e2d Work Title Afterlife whe…" at bounding box center [540, 153] width 970 height 197
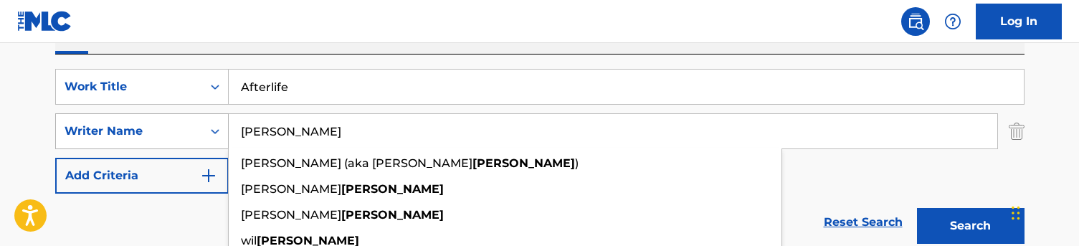
drag, startPoint x: 292, startPoint y: 138, endPoint x: 199, endPoint y: 138, distance: 93.2
click at [199, 138] on div "SearchWithCriteriac5776ef1-72f8-4561-b7b6-689aa58f3535 Writer Name [PERSON_NAME…" at bounding box center [540, 131] width 970 height 36
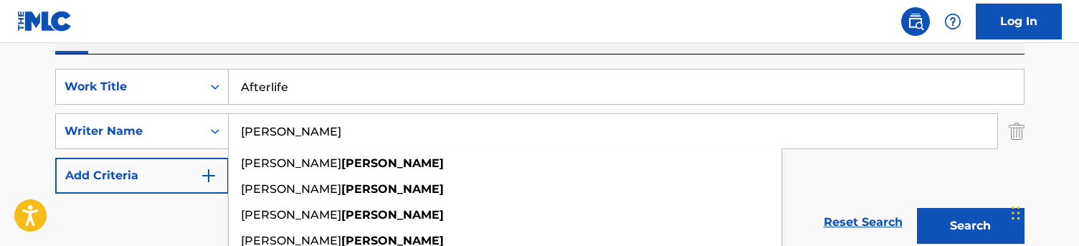
type input "[PERSON_NAME]"
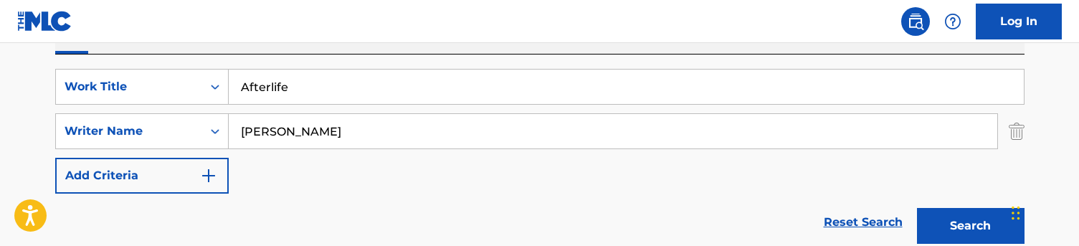
click at [149, 211] on div "Reset Search Search" at bounding box center [540, 222] width 970 height 57
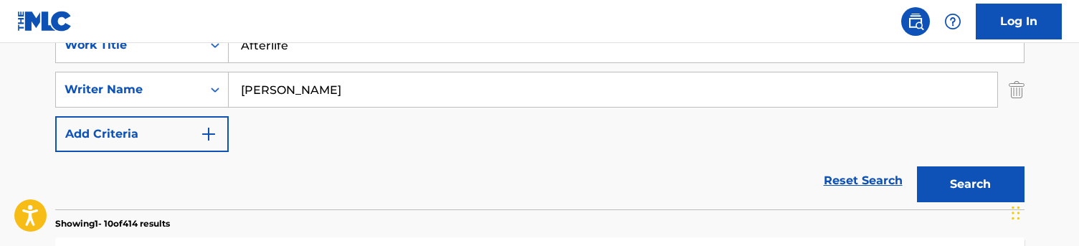
scroll to position [339, 0]
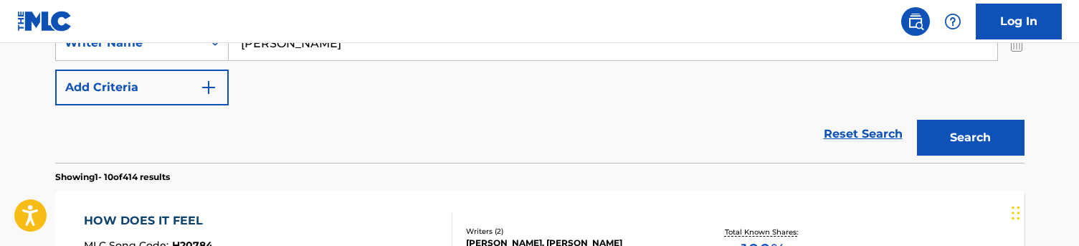
click at [928, 153] on button "Search" at bounding box center [971, 138] width 108 height 36
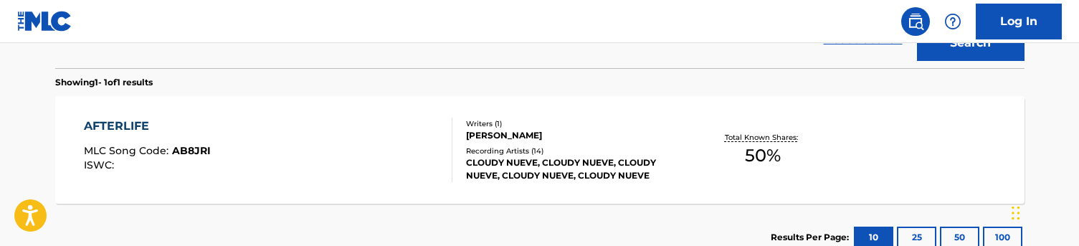
scroll to position [435, 0]
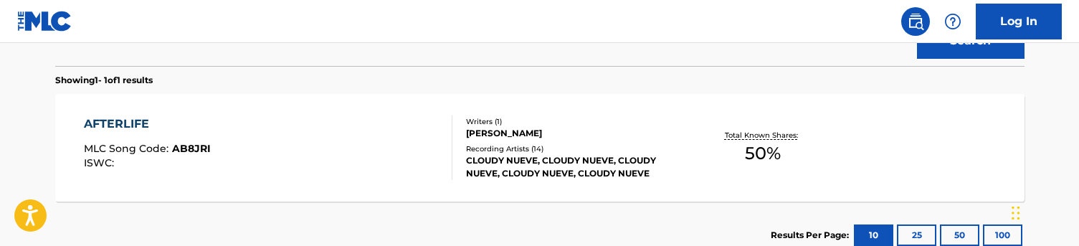
click at [391, 161] on div "AFTERLIFE MLC Song Code : AB8JRI ISWC :" at bounding box center [268, 147] width 369 height 65
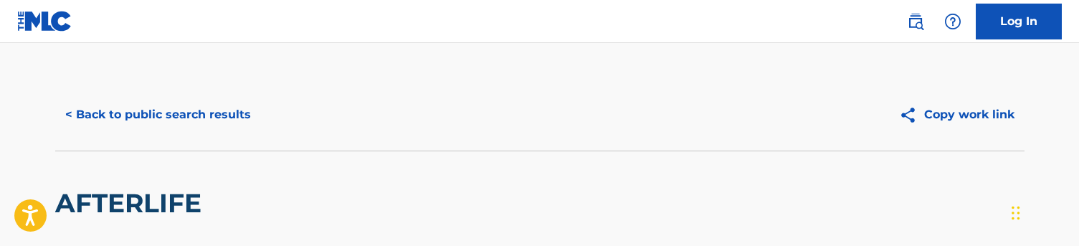
scroll to position [-1, 0]
click at [153, 133] on div "< Back to public search results Copy work link" at bounding box center [540, 115] width 970 height 72
click at [259, 108] on div "< Back to public search results" at bounding box center [297, 115] width 485 height 36
click at [234, 108] on button "< Back to public search results" at bounding box center [158, 115] width 206 height 36
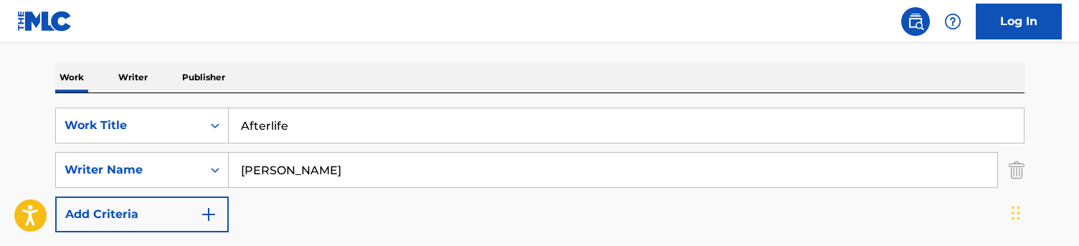
scroll to position [211, 0]
click at [360, 115] on input "Afterlife" at bounding box center [626, 126] width 795 height 34
click at [360, 117] on input "Afterlife" at bounding box center [626, 126] width 795 height 34
paste input "Im yo mami (Unreleased)"
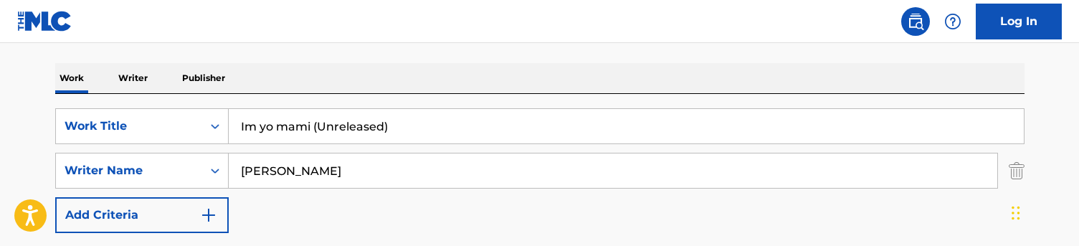
drag, startPoint x: 344, startPoint y: 125, endPoint x: 306, endPoint y: 125, distance: 37.3
click at [306, 125] on input "Im yo mami (Unreleased)" at bounding box center [626, 126] width 795 height 34
type input "Im yo mami"
click at [354, 63] on div "Work Writer Publisher" at bounding box center [540, 78] width 970 height 30
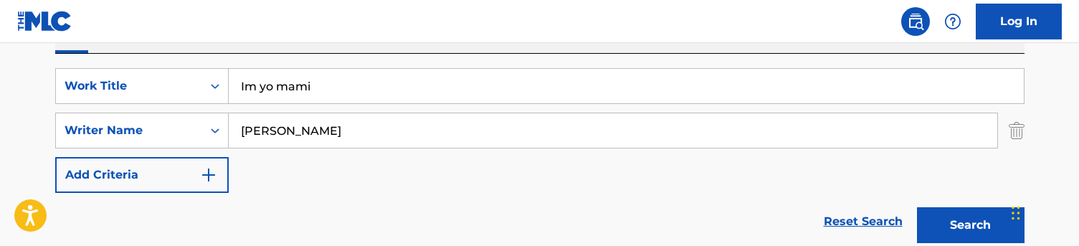
scroll to position [253, 0]
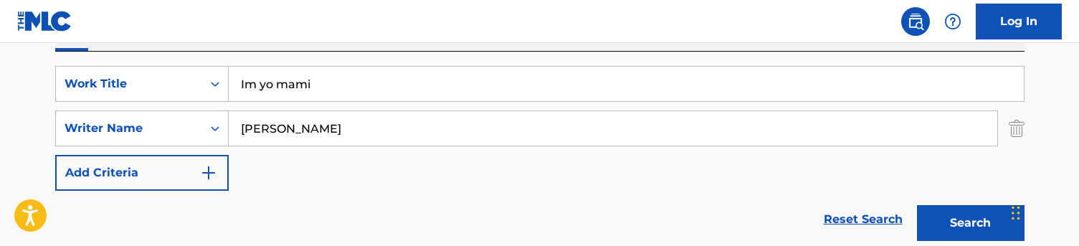
click at [957, 220] on button "Search" at bounding box center [971, 223] width 108 height 36
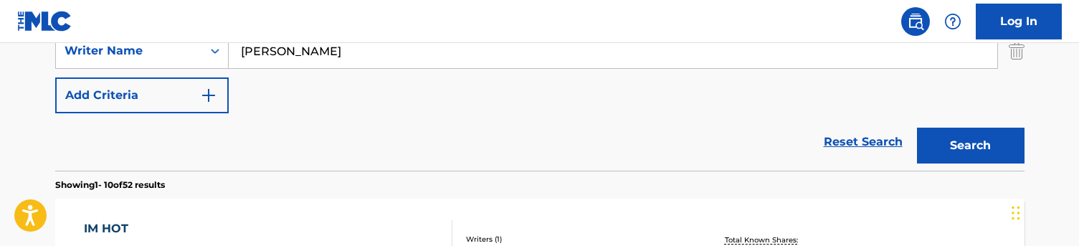
scroll to position [203, 0]
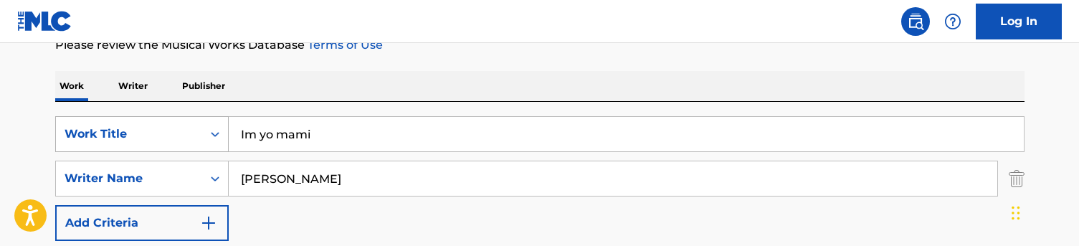
drag, startPoint x: 294, startPoint y: 186, endPoint x: 177, endPoint y: 151, distance: 122.1
click at [177, 151] on div "SearchWithCriteriaa48f35e1-4467-44af-bfdb-32ec0e9f1e2d Work Title Im yo mami Se…" at bounding box center [540, 178] width 970 height 125
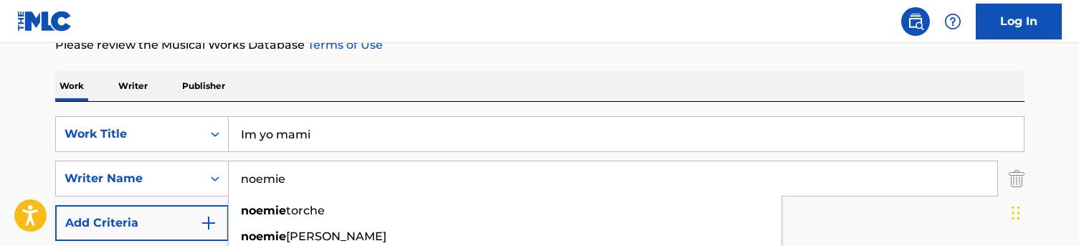
type input "noemie"
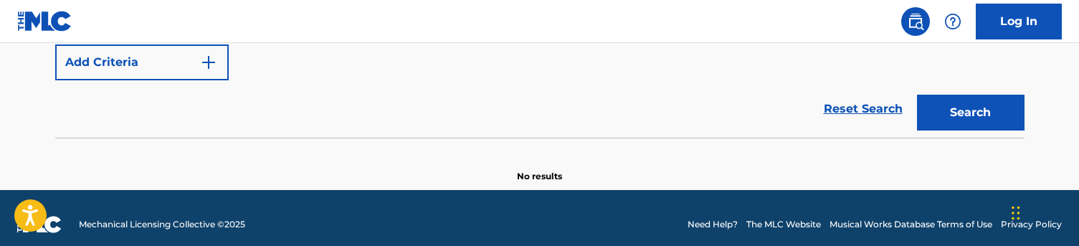
scroll to position [363, 0]
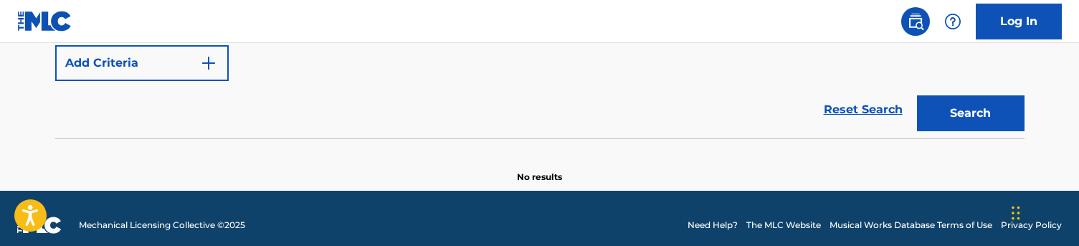
click at [937, 103] on button "Search" at bounding box center [971, 113] width 108 height 36
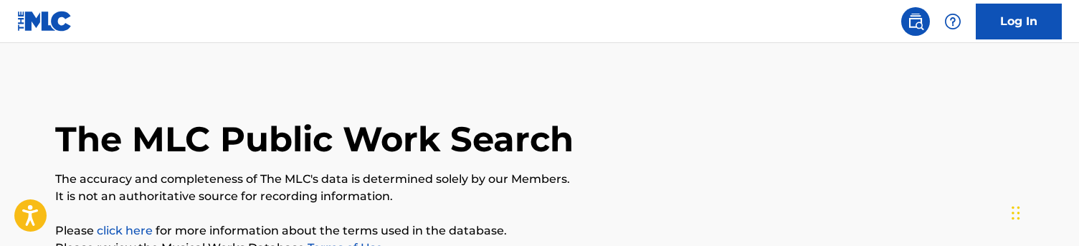
scroll to position [164, 0]
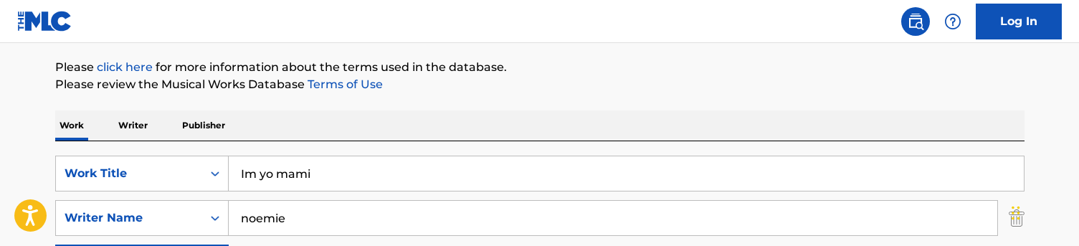
click at [295, 175] on input "Im yo mami" at bounding box center [626, 173] width 795 height 34
paste input "Can’t stand your friends"
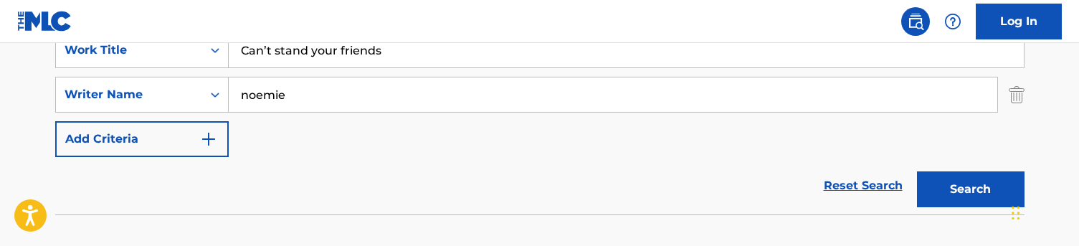
scroll to position [290, 0]
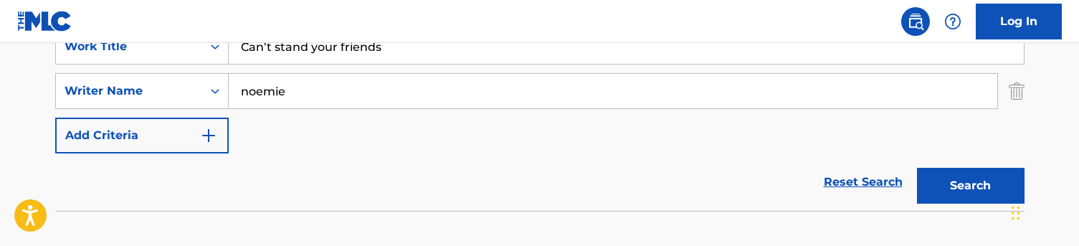
type input "Can’t stand your friends"
drag, startPoint x: 303, startPoint y: 92, endPoint x: 207, endPoint y: 92, distance: 96.1
click at [207, 92] on div "SearchWithCriteriac5776ef1-72f8-4561-b7b6-689aa58f3535 Writer Name [PERSON_NAME]" at bounding box center [540, 91] width 970 height 36
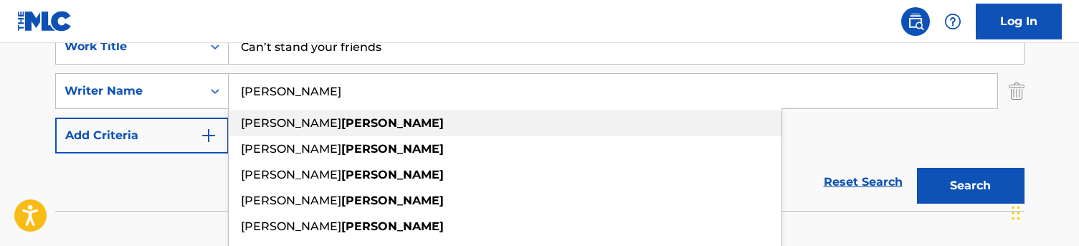
type input "[PERSON_NAME]"
drag, startPoint x: 249, startPoint y: 118, endPoint x: 161, endPoint y: 204, distance: 123.7
click at [161, 204] on div "Reset Search Search" at bounding box center [540, 181] width 970 height 57
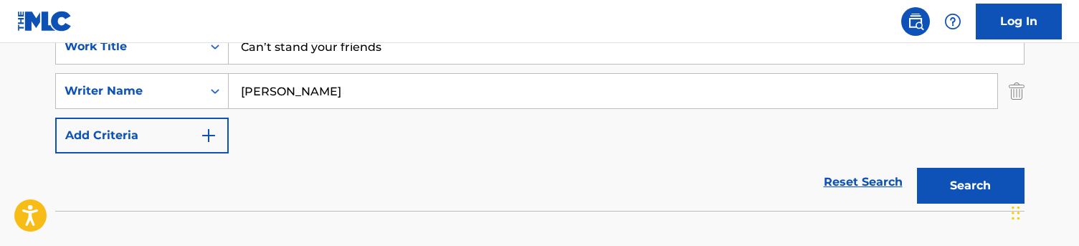
click at [937, 186] on button "Search" at bounding box center [971, 186] width 108 height 36
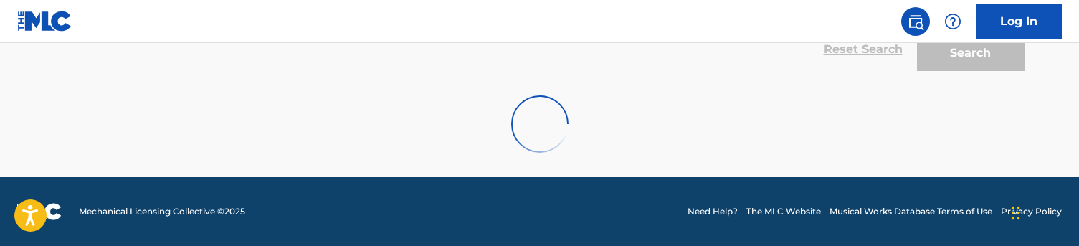
scroll to position [423, 0]
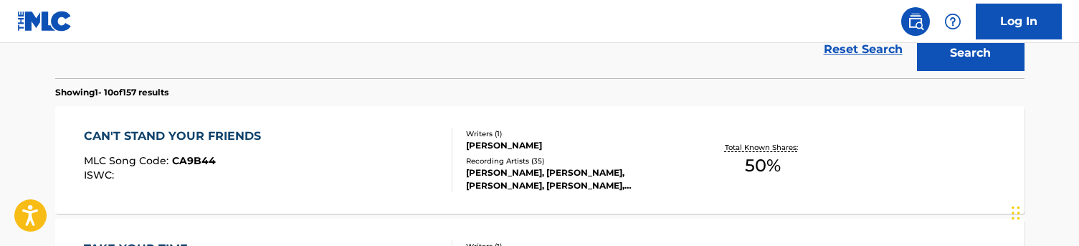
click at [344, 147] on div "CAN'T STAND YOUR FRIENDS MLC Song Code : CA9B44 ISWC :" at bounding box center [268, 160] width 369 height 65
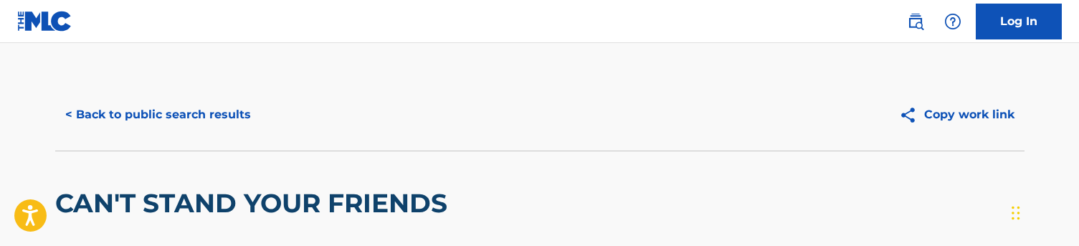
click at [171, 120] on button "< Back to public search results" at bounding box center [158, 115] width 206 height 36
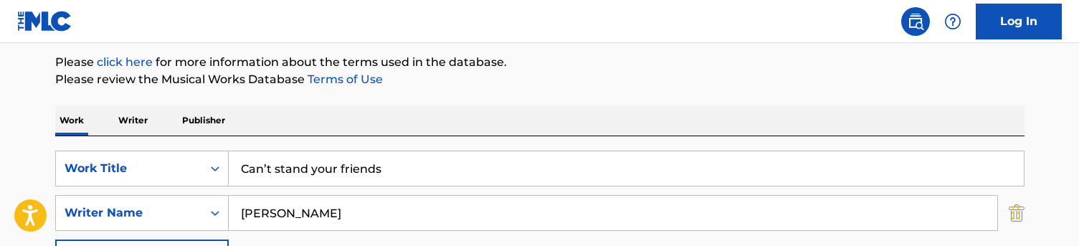
scroll to position [191, 0]
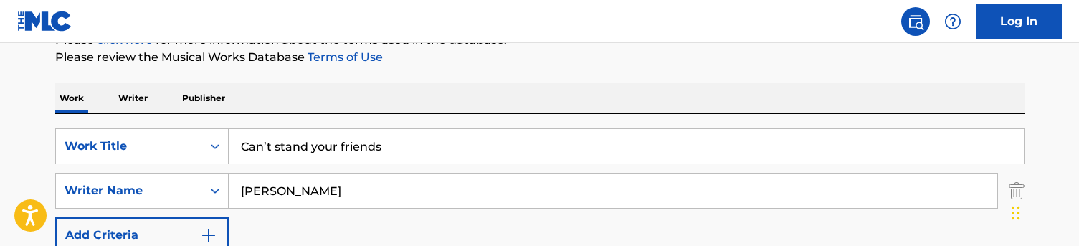
click at [293, 135] on input "Can’t stand your friends" at bounding box center [626, 146] width 795 height 34
paste input "onfetti"
type input "Confetti"
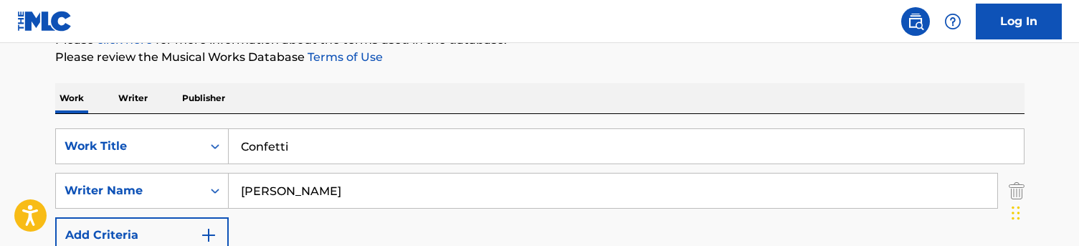
click at [316, 98] on div "Work Writer Publisher" at bounding box center [540, 98] width 970 height 30
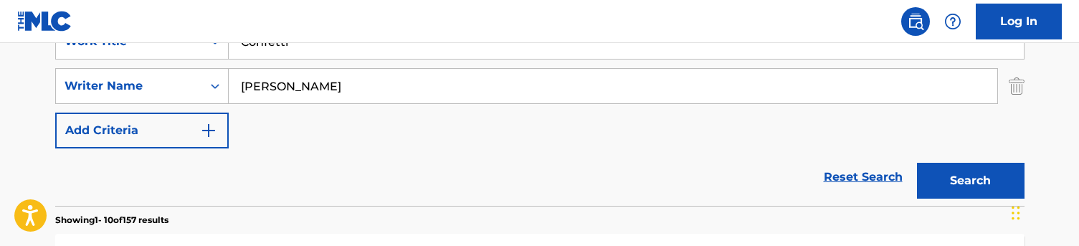
scroll to position [324, 0]
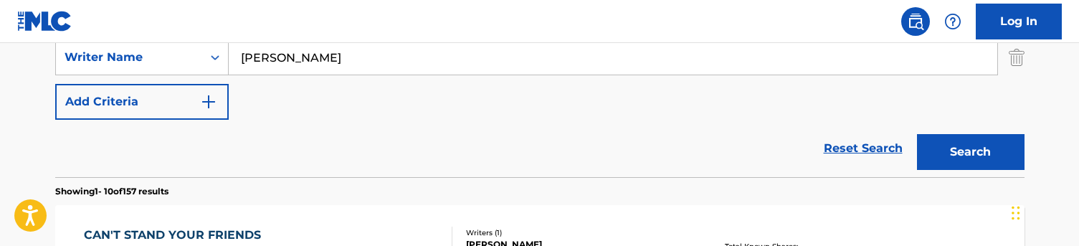
click at [947, 156] on button "Search" at bounding box center [971, 152] width 108 height 36
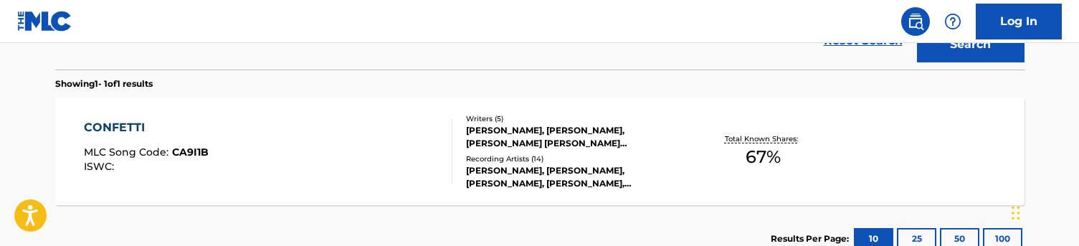
scroll to position [437, 0]
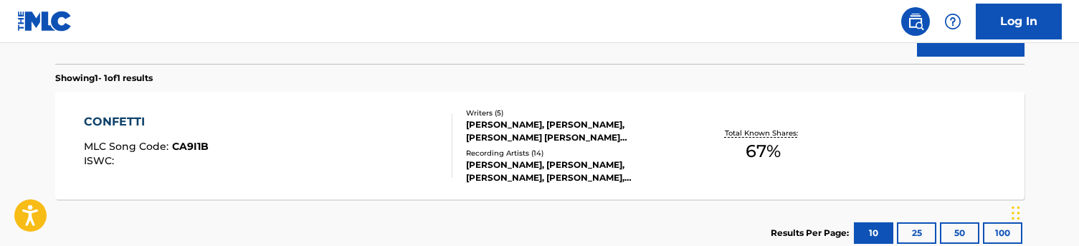
click at [367, 123] on div "CONFETTI MLC Song Code : CA9I1B ISWC :" at bounding box center [268, 145] width 369 height 65
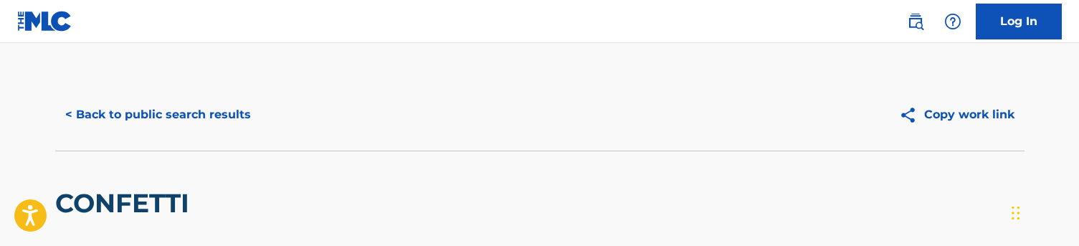
click at [135, 110] on button "< Back to public search results" at bounding box center [158, 115] width 206 height 36
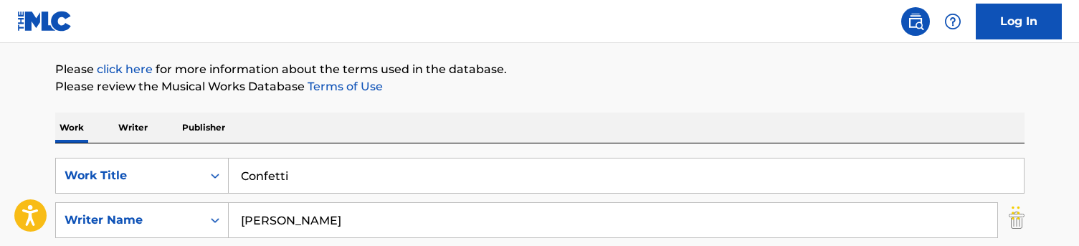
scroll to position [187, 0]
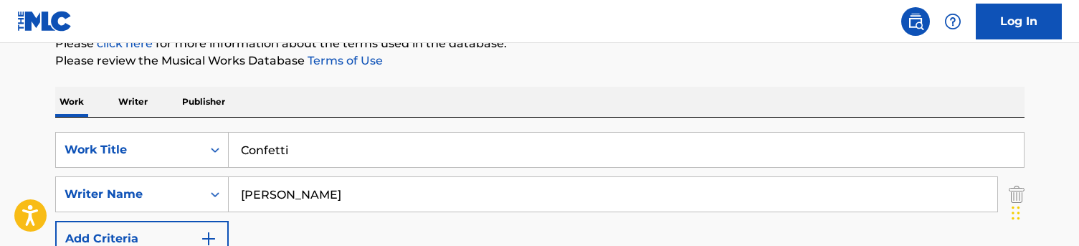
click at [306, 136] on input "Confetti" at bounding box center [626, 150] width 795 height 34
click at [306, 138] on input "Confetti" at bounding box center [626, 150] width 795 height 34
paste input "From the heart"
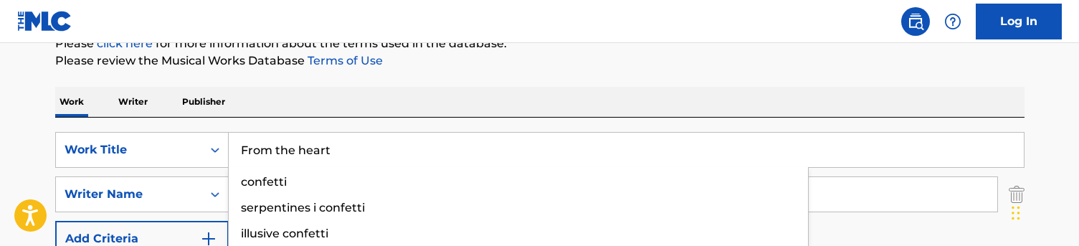
type input "From the heart"
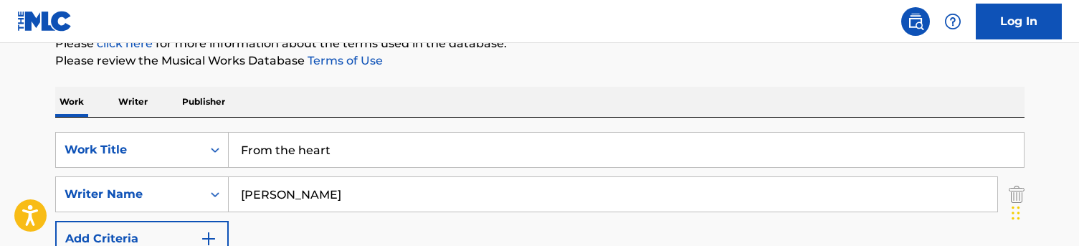
click at [316, 118] on div "SearchWithCriteriaa48f35e1-4467-44af-bfdb-32ec0e9f1e2d Work Title From the hear…" at bounding box center [540, 216] width 970 height 197
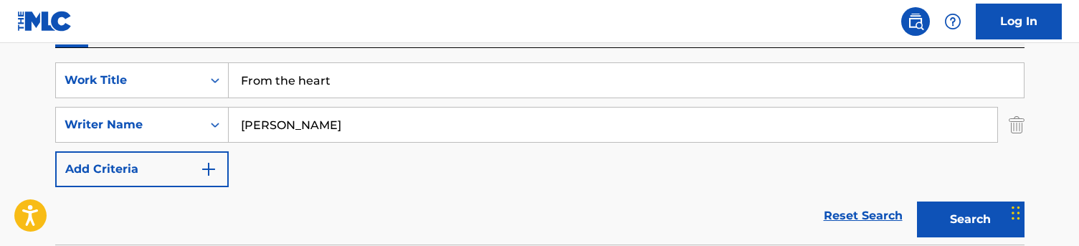
scroll to position [277, 0]
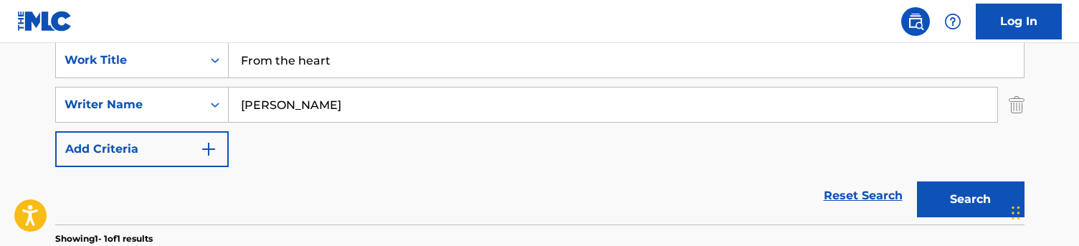
click at [937, 190] on button "Search" at bounding box center [971, 199] width 108 height 36
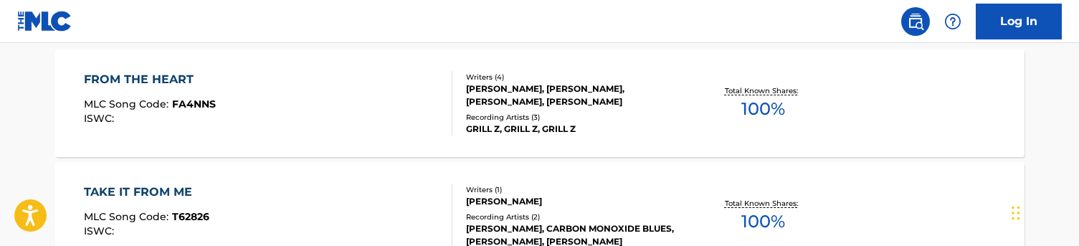
scroll to position [481, 0]
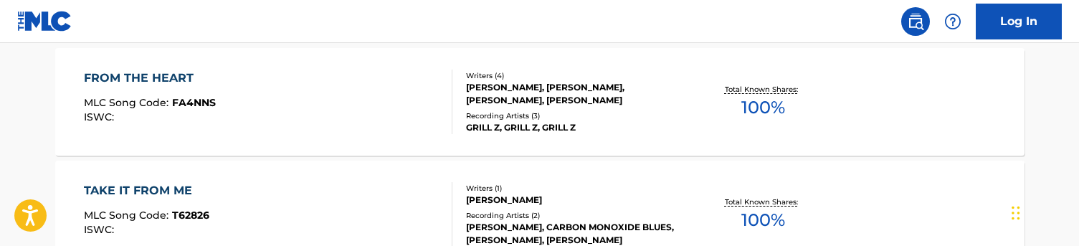
click at [355, 94] on div "FROM THE HEART MLC Song Code : FA4NNS ISWC :" at bounding box center [268, 102] width 369 height 65
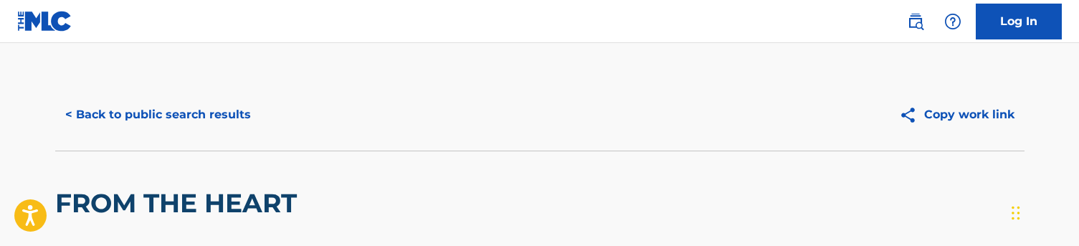
click at [132, 119] on button "< Back to public search results" at bounding box center [158, 115] width 206 height 36
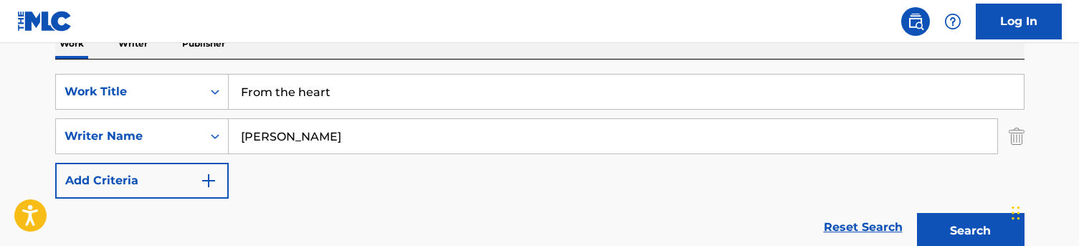
scroll to position [217, 0]
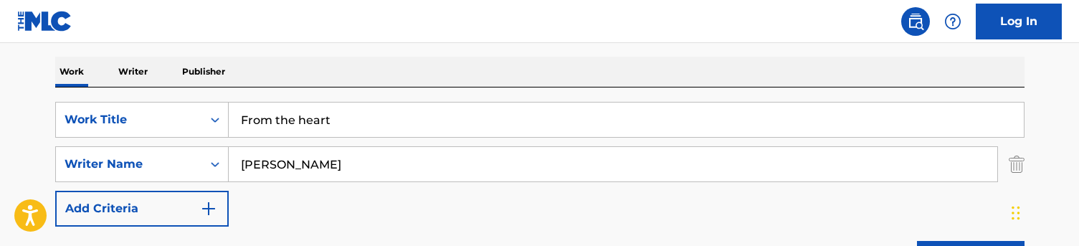
click at [359, 115] on input "From the heart" at bounding box center [626, 120] width 795 height 34
paste input "My mind (Unreleased)"
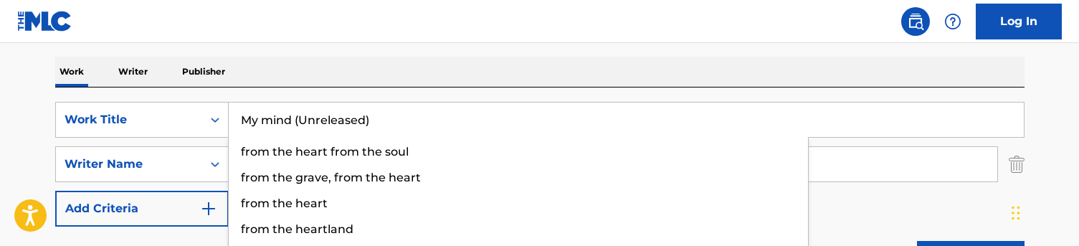
click at [364, 70] on div "Work Writer Publisher" at bounding box center [540, 72] width 970 height 30
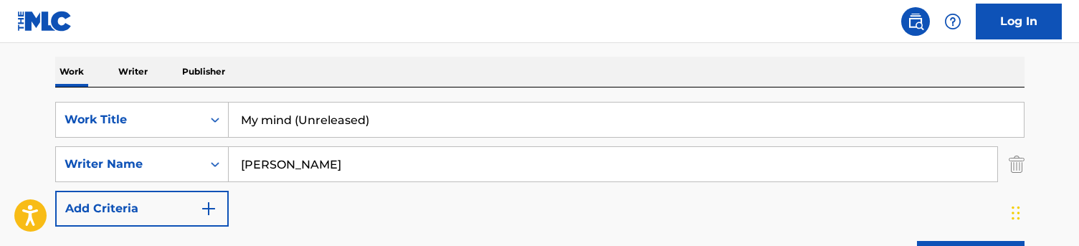
drag, startPoint x: 387, startPoint y: 118, endPoint x: 308, endPoint y: 118, distance: 78.9
click at [308, 118] on input "My mind (Unreleased)" at bounding box center [626, 120] width 795 height 34
type input "My mind"
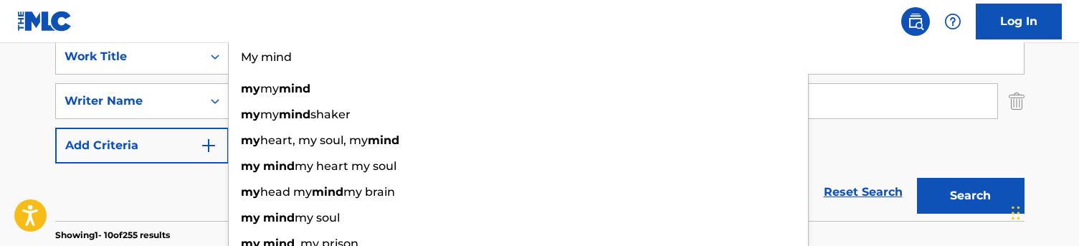
click at [168, 181] on div "Reset Search Search" at bounding box center [540, 192] width 970 height 57
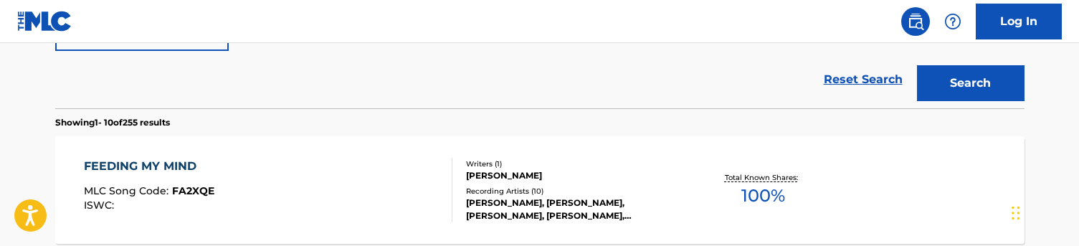
scroll to position [412, 0]
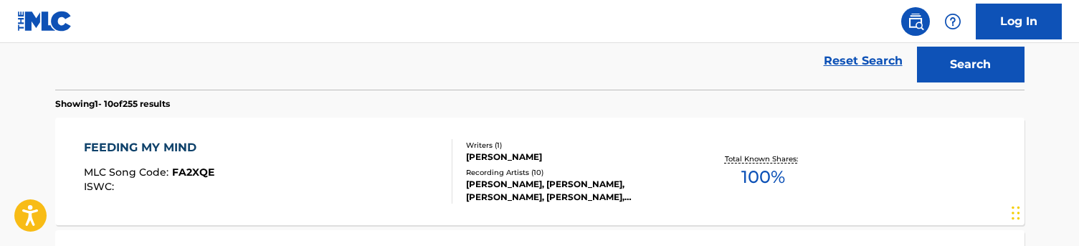
click at [983, 58] on button "Search" at bounding box center [971, 65] width 108 height 36
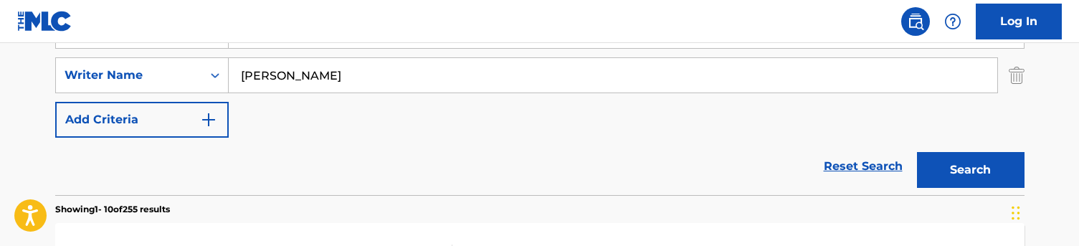
scroll to position [307, 0]
drag, startPoint x: 290, startPoint y: 80, endPoint x: 155, endPoint y: 65, distance: 136.4
click at [155, 65] on div "SearchWithCriteriac5776ef1-72f8-4561-b7b6-689aa58f3535 Writer Name [PERSON_NAME]" at bounding box center [540, 75] width 970 height 36
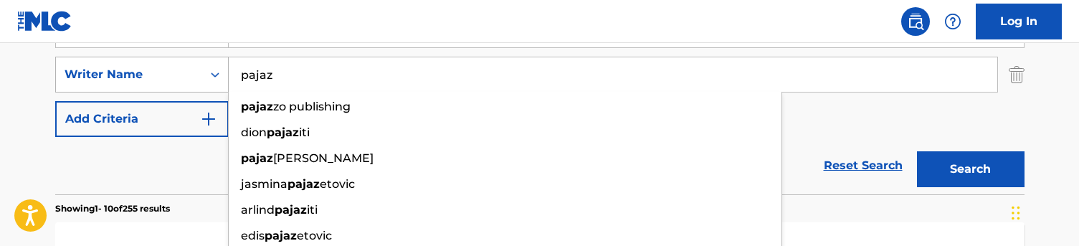
click at [970, 169] on button "Search" at bounding box center [971, 169] width 108 height 36
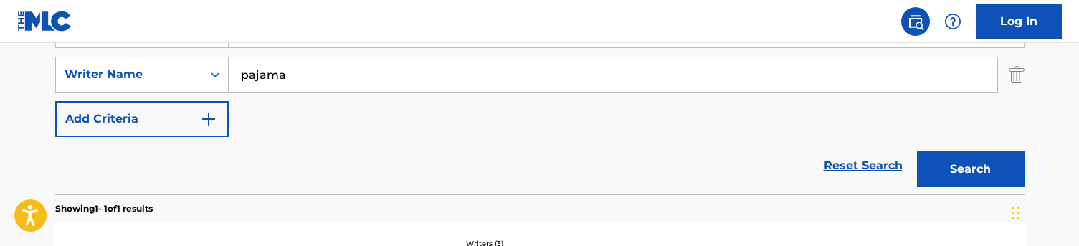
type input "[PERSON_NAME]"
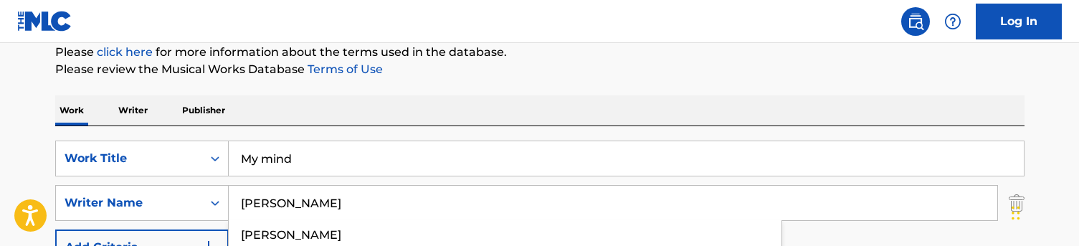
scroll to position [142, 0]
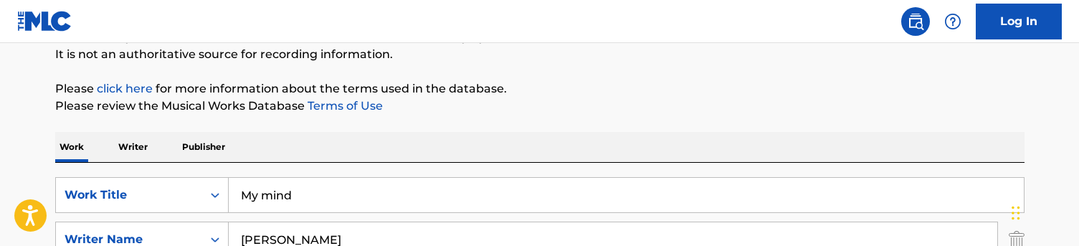
click at [275, 190] on input "My mind" at bounding box center [626, 195] width 795 height 34
type input "v"
paste input "DND (Unreleased)"
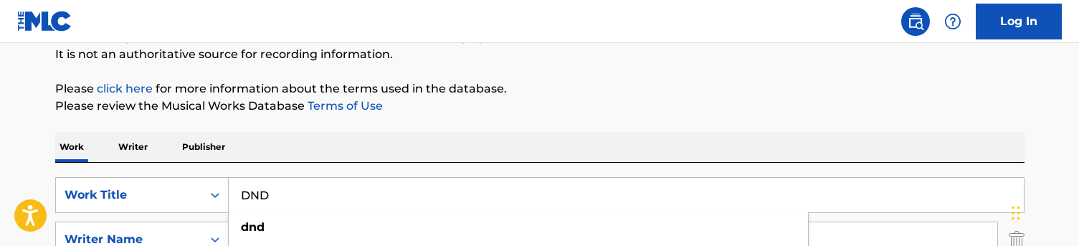
type input "DND"
click at [433, 120] on div "The MLC Public Work Search The accuracy and completeness of The MLC's data is d…" at bounding box center [540, 249] width 1004 height 625
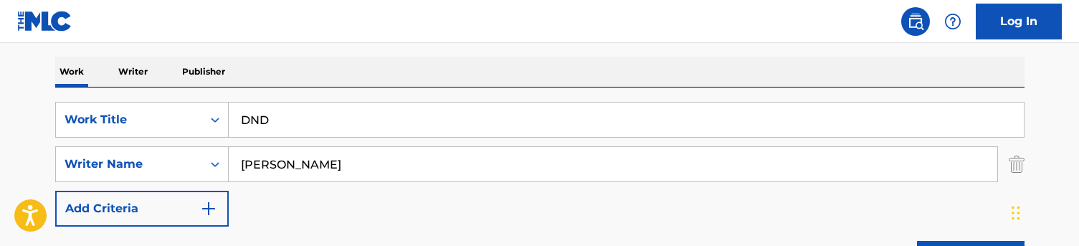
scroll to position [223, 0]
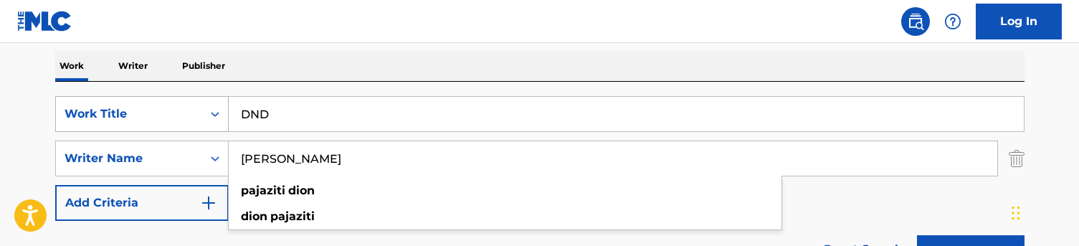
drag, startPoint x: 332, startPoint y: 171, endPoint x: 200, endPoint y: 130, distance: 138.4
click at [200, 130] on div "SearchWithCriteriaa48f35e1-4467-44af-bfdb-32ec0e9f1e2d Work Title DND SearchWit…" at bounding box center [540, 158] width 970 height 125
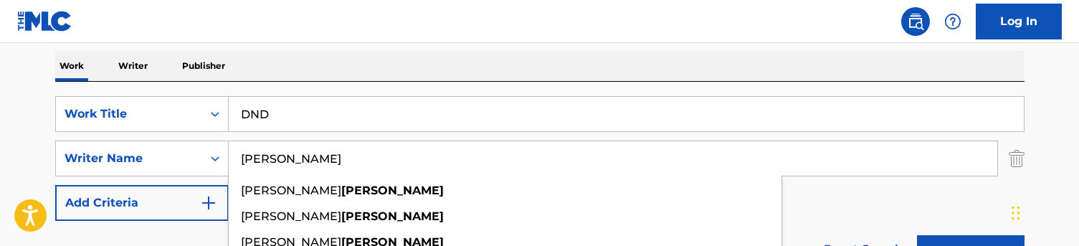
click at [364, 67] on div "Work Writer Publisher" at bounding box center [540, 66] width 970 height 30
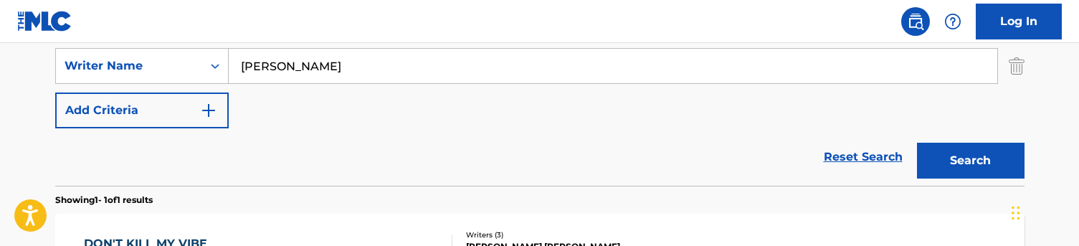
scroll to position [371, 0]
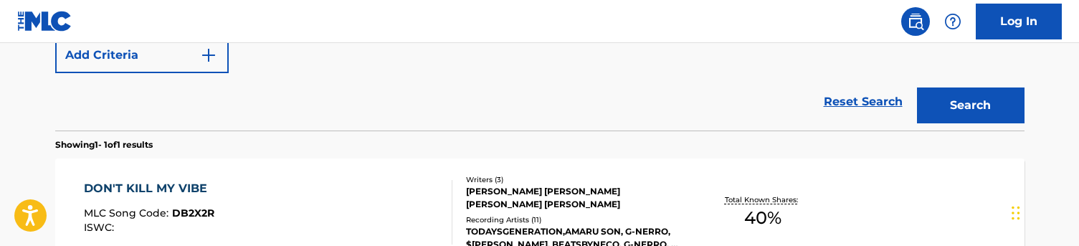
click at [959, 114] on button "Search" at bounding box center [971, 105] width 108 height 36
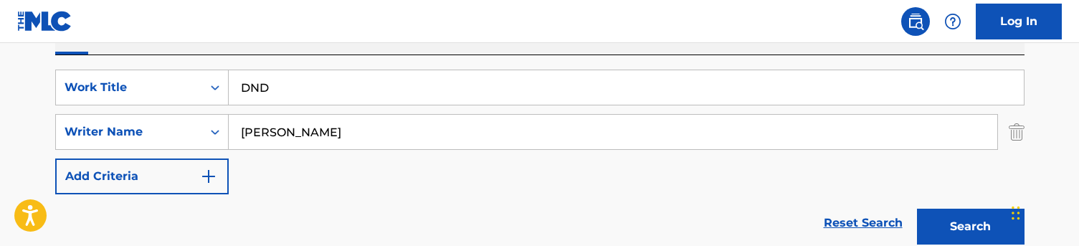
scroll to position [217, 0]
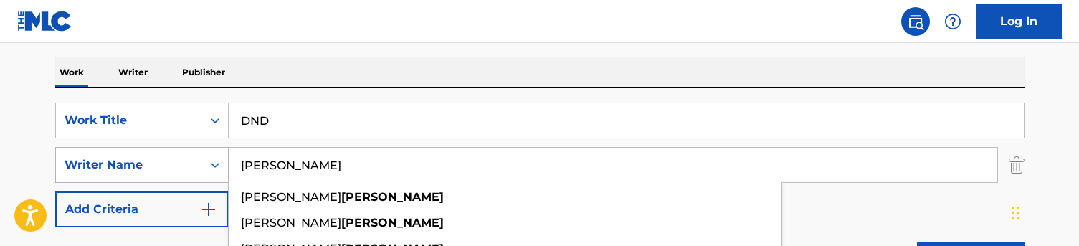
drag, startPoint x: 286, startPoint y: 162, endPoint x: 189, endPoint y: 161, distance: 97.5
click at [189, 161] on div "SearchWithCriteriac5776ef1-72f8-4561-b7b6-689aa58f3535 Writer Name [PERSON_NAME…" at bounding box center [540, 165] width 970 height 36
type input "[PERSON_NAME]"
drag, startPoint x: 189, startPoint y: 161, endPoint x: 341, endPoint y: 65, distance: 180.5
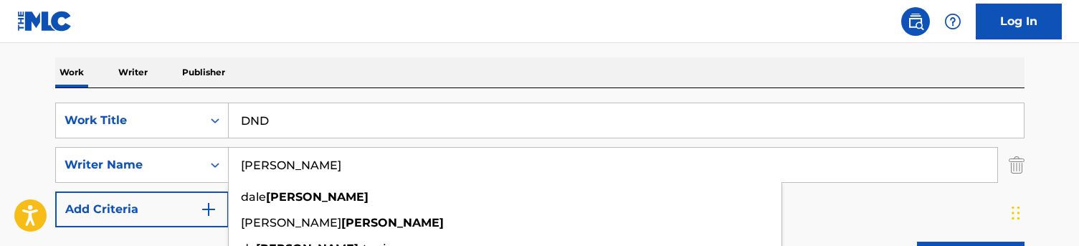
click at [341, 65] on div "Work Writer Publisher" at bounding box center [540, 72] width 970 height 30
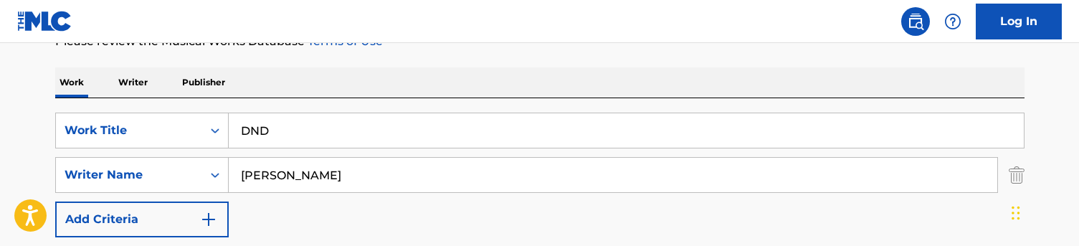
scroll to position [163, 0]
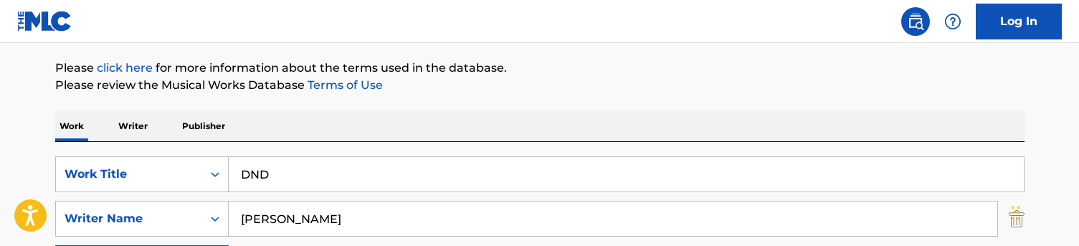
click at [321, 164] on input "DND" at bounding box center [626, 174] width 795 height 34
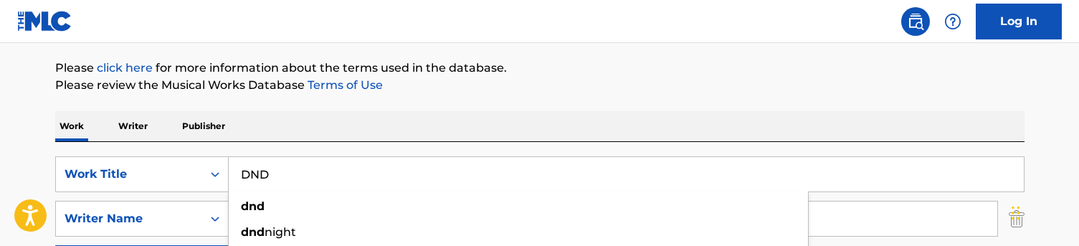
click at [321, 164] on input "DND" at bounding box center [626, 174] width 795 height 34
paste input "Faced out (Unreleased)"
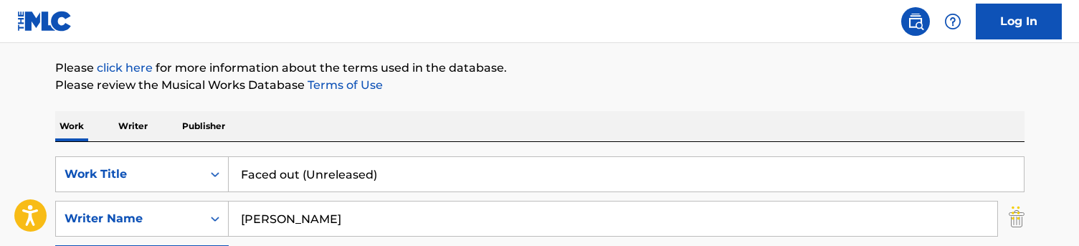
click at [358, 90] on link "Terms of Use" at bounding box center [344, 85] width 78 height 14
drag, startPoint x: 423, startPoint y: 174, endPoint x: 316, endPoint y: 174, distance: 106.9
click at [316, 174] on input "Faced out (Unreleased)" at bounding box center [626, 174] width 795 height 34
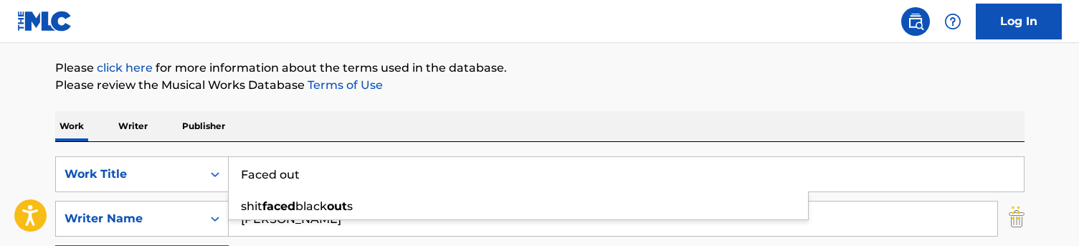
type input "Faced out"
click at [334, 91] on link "Terms of Use" at bounding box center [344, 85] width 78 height 14
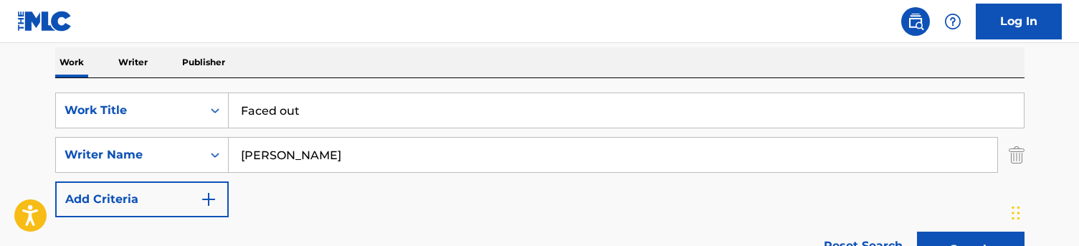
scroll to position [228, 0]
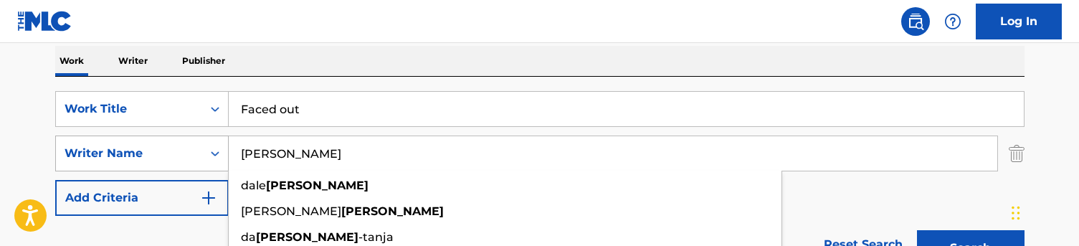
drag, startPoint x: 311, startPoint y: 154, endPoint x: 161, endPoint y: 141, distance: 150.5
click at [161, 141] on div "SearchWithCriteriac5776ef1-72f8-4561-b7b6-689aa58f3535 Writer Name [PERSON_NAME…" at bounding box center [540, 154] width 970 height 36
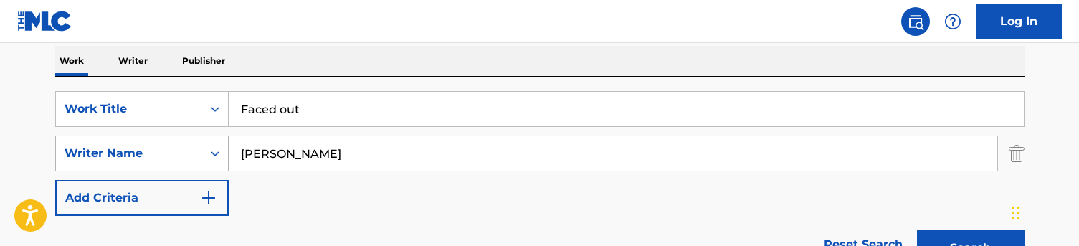
click at [970, 245] on button "Search" at bounding box center [971, 248] width 108 height 36
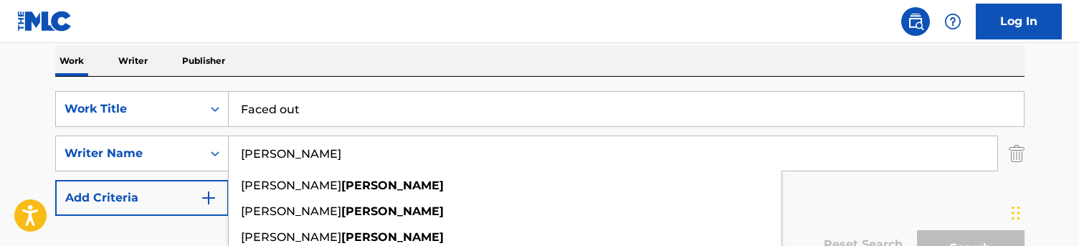
click at [417, 65] on div "Work Writer Publisher" at bounding box center [540, 61] width 970 height 30
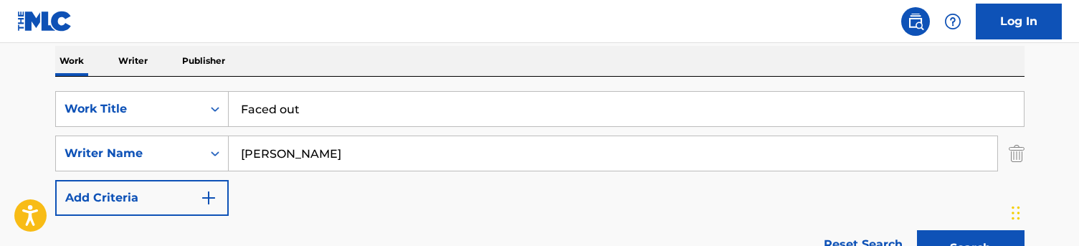
scroll to position [349, 0]
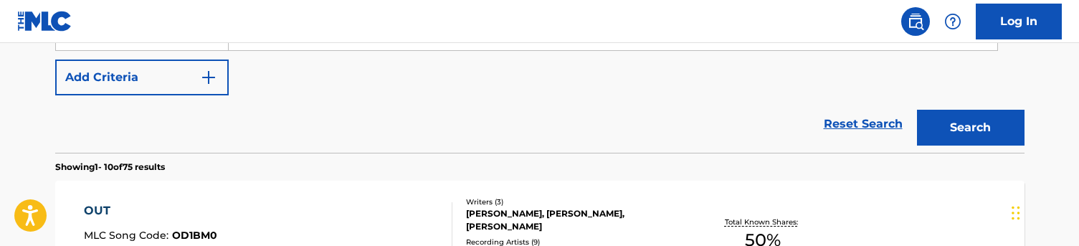
click at [994, 131] on button "Search" at bounding box center [971, 128] width 108 height 36
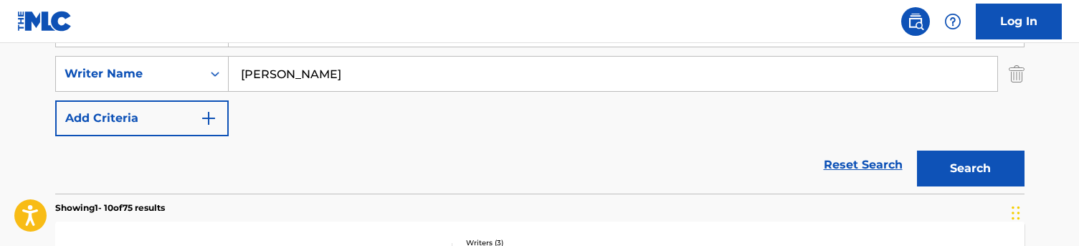
scroll to position [302, 0]
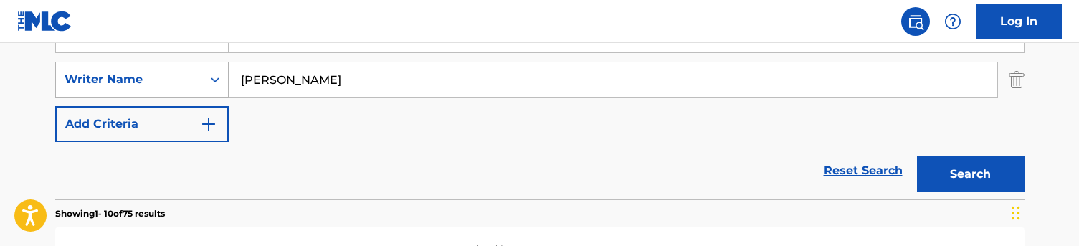
drag, startPoint x: 302, startPoint y: 75, endPoint x: 217, endPoint y: 75, distance: 85.3
click at [217, 75] on div "SearchWithCriteriac5776ef1-72f8-4561-b7b6-689aa58f3535 Writer Name [PERSON_NAME]" at bounding box center [540, 80] width 970 height 36
type input "postkaid"
click at [970, 174] on button "Search" at bounding box center [971, 174] width 108 height 36
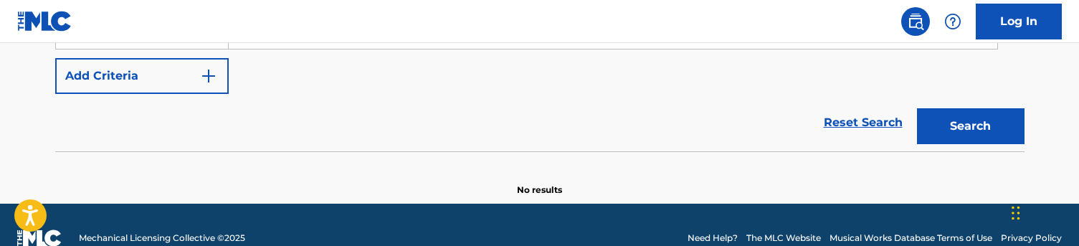
scroll to position [294, 0]
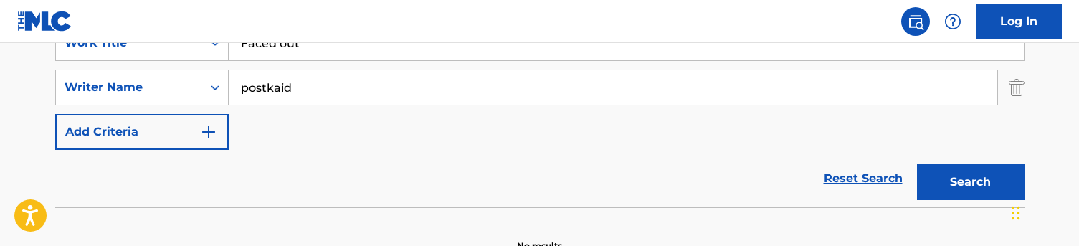
click at [293, 58] on input "Faced out" at bounding box center [626, 43] width 795 height 34
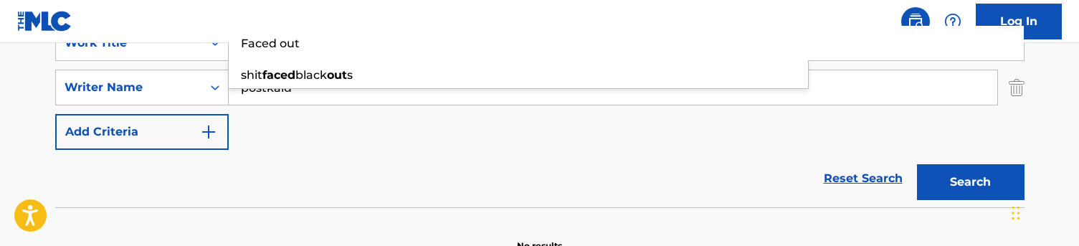
click at [293, 58] on input "Faced out" at bounding box center [626, 43] width 795 height 34
paste input "MYSTIC distraught (Unreleased)"
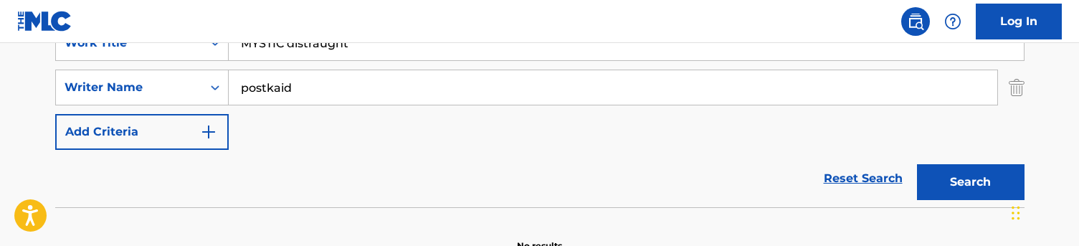
type input "MYSTIC distraught"
drag, startPoint x: 339, startPoint y: 93, endPoint x: 231, endPoint y: 87, distance: 107.7
click at [231, 87] on input "postkaid" at bounding box center [613, 87] width 769 height 34
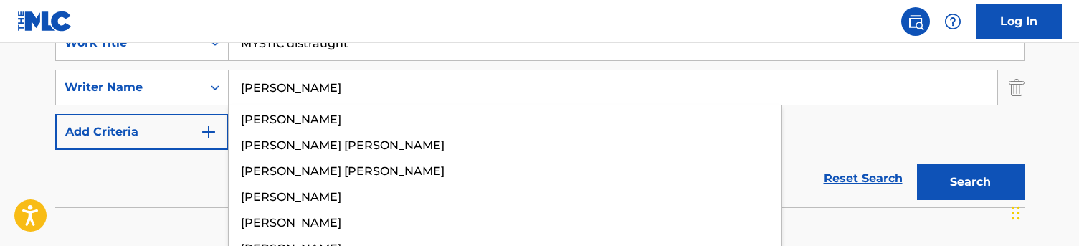
type input "[PERSON_NAME]"
click at [970, 182] on button "Search" at bounding box center [971, 182] width 108 height 36
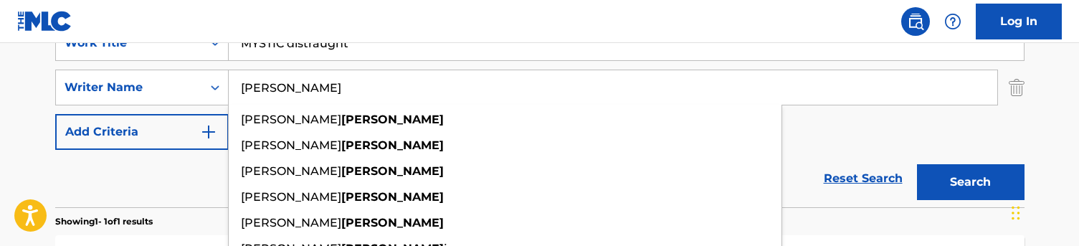
click at [186, 189] on div "Reset Search Search" at bounding box center [540, 178] width 970 height 57
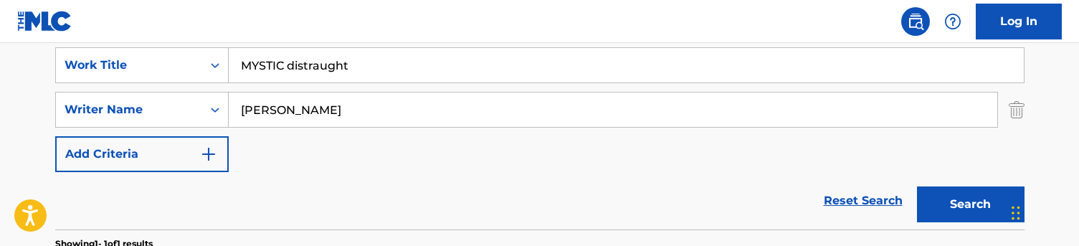
scroll to position [271, 0]
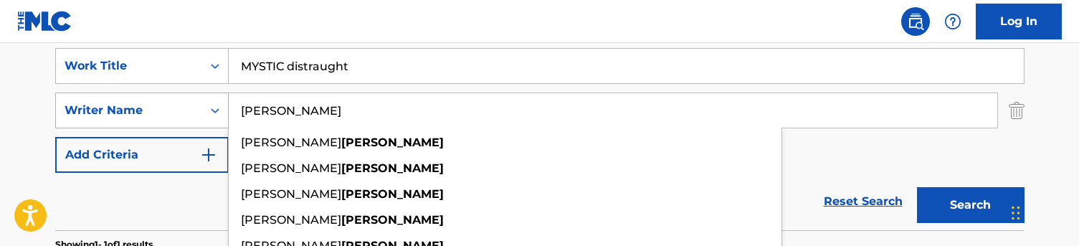
drag, startPoint x: 293, startPoint y: 118, endPoint x: 207, endPoint y: 108, distance: 85.9
click at [207, 108] on div "SearchWithCriteriac5776ef1-72f8-4561-b7b6-689aa58f3535 Writer Name [PERSON_NAME…" at bounding box center [540, 111] width 970 height 36
click at [970, 205] on button "Search" at bounding box center [971, 205] width 108 height 36
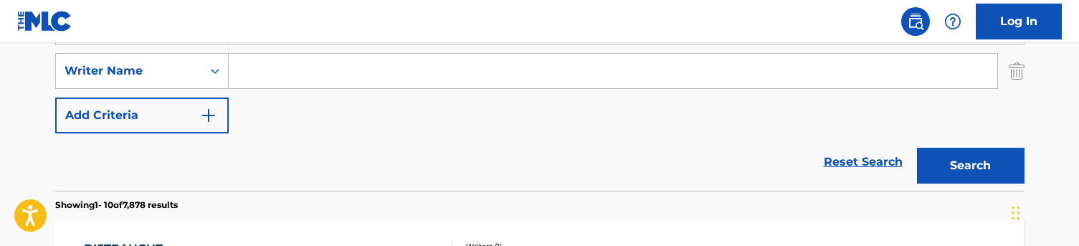
scroll to position [273, 0]
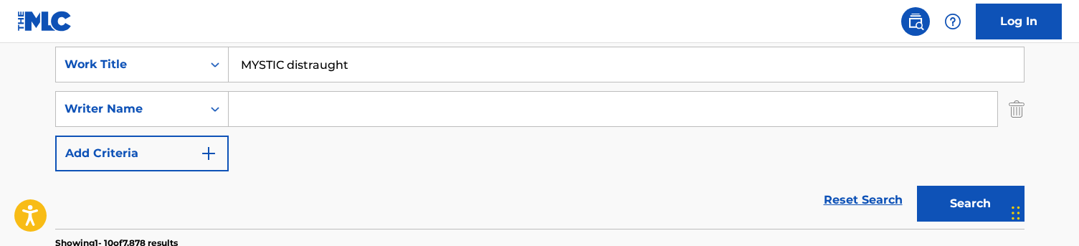
click at [369, 47] on div "MYSTIC distraught" at bounding box center [627, 65] width 796 height 36
click at [359, 55] on input "MYSTIC distraught" at bounding box center [626, 64] width 795 height 34
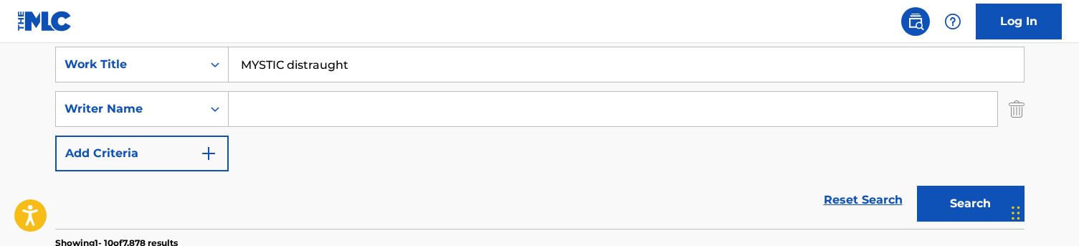
paste input "Keep coming back"
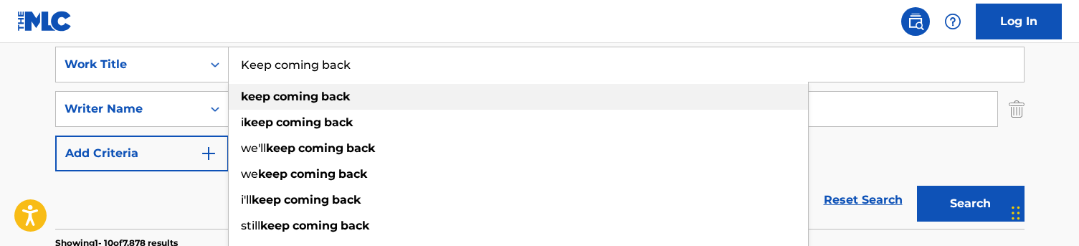
click at [279, 128] on strong "coming" at bounding box center [298, 122] width 45 height 14
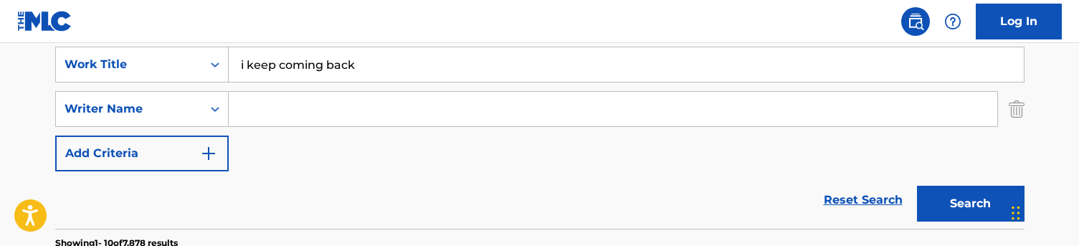
click at [298, 65] on input "i keep coming back" at bounding box center [626, 64] width 795 height 34
paste input "K"
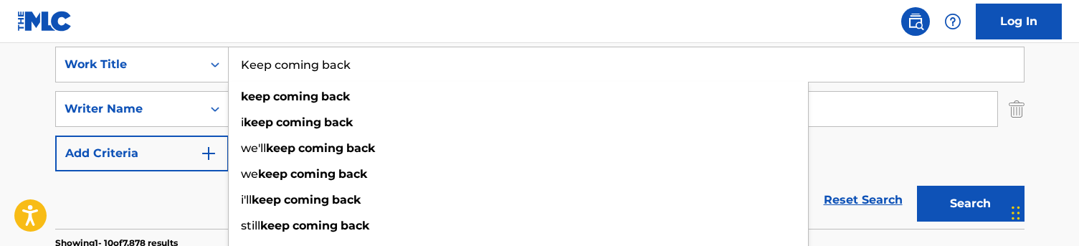
type input "Keep coming back"
click at [298, 35] on nav "Log In" at bounding box center [539, 21] width 1079 height 43
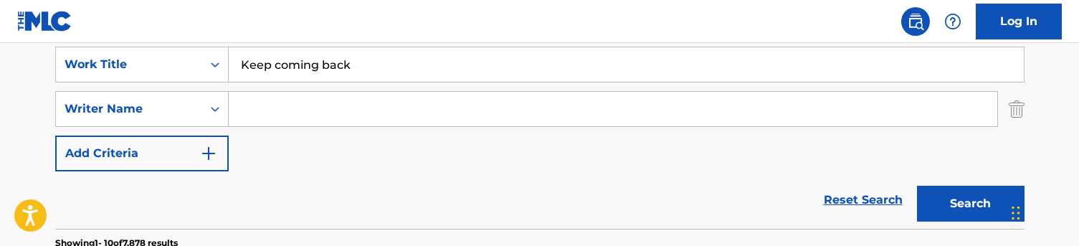
click at [268, 110] on input "Search Form" at bounding box center [613, 109] width 769 height 34
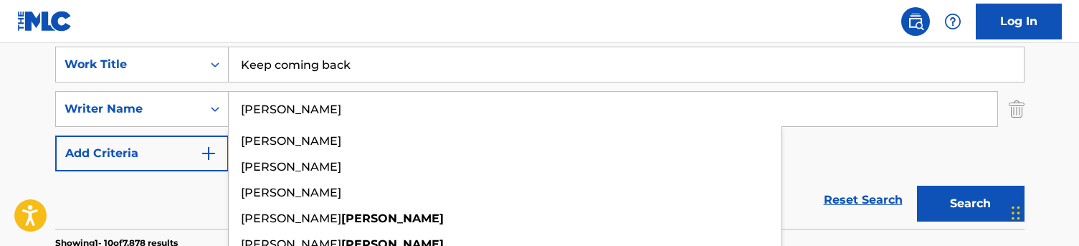
type input "[PERSON_NAME]"
click at [970, 204] on button "Search" at bounding box center [971, 204] width 108 height 36
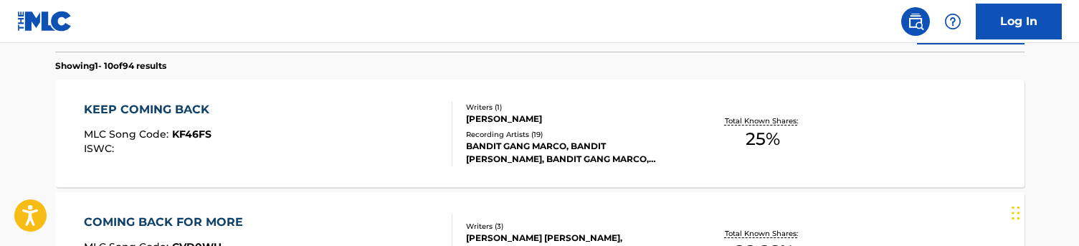
scroll to position [451, 0]
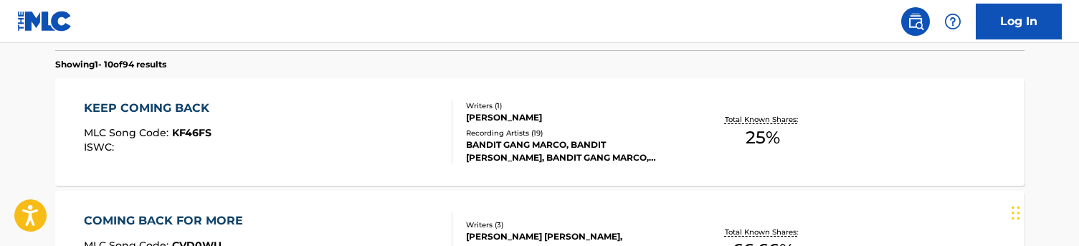
click at [321, 147] on div "KEEP COMING BACK MLC Song Code : KF46FS ISWC :" at bounding box center [268, 132] width 369 height 65
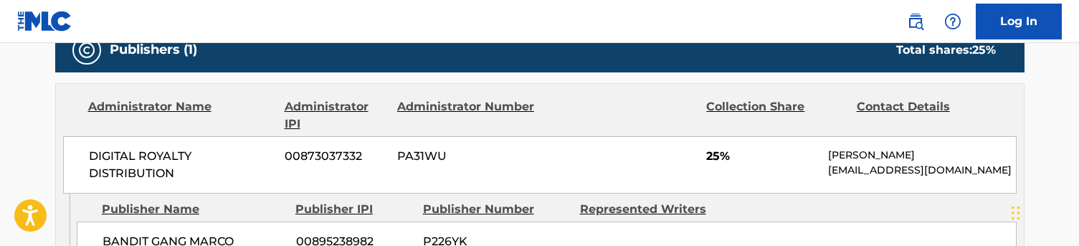
scroll to position [465, 0]
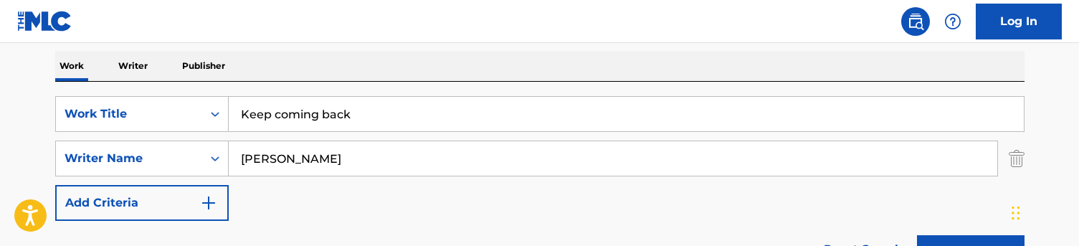
scroll to position [236, 0]
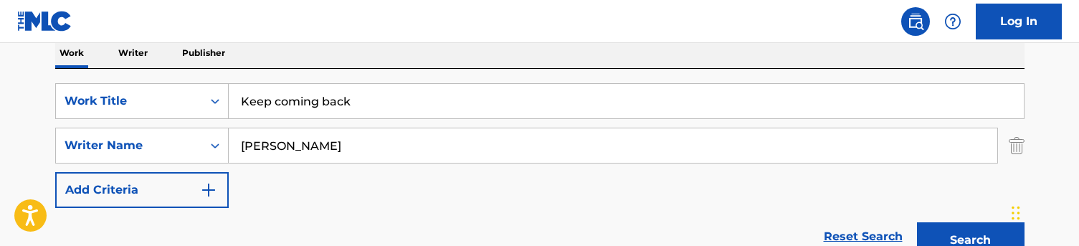
click at [298, 150] on input "[PERSON_NAME]" at bounding box center [613, 145] width 769 height 34
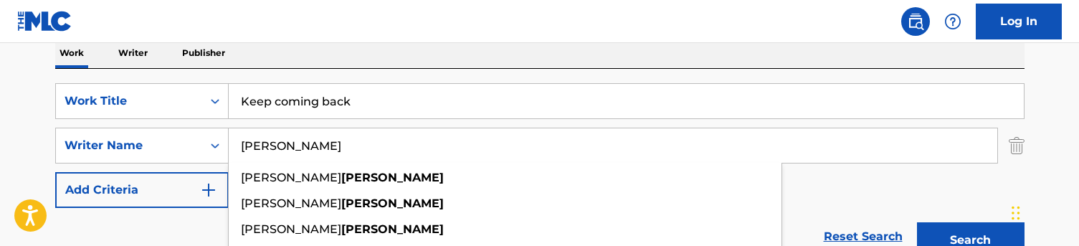
drag, startPoint x: 298, startPoint y: 150, endPoint x: 242, endPoint y: 150, distance: 55.9
click at [242, 150] on input "[PERSON_NAME]" at bounding box center [613, 145] width 769 height 34
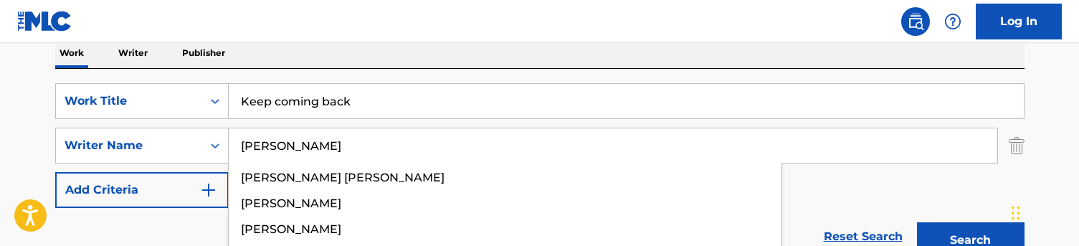
type input "[PERSON_NAME]"
click at [970, 240] on button "Search" at bounding box center [971, 240] width 108 height 36
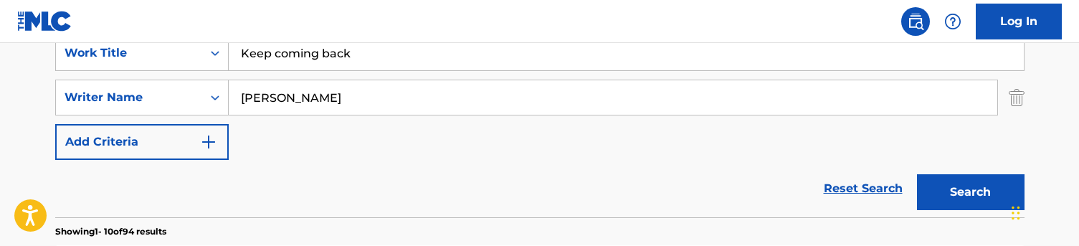
scroll to position [141, 0]
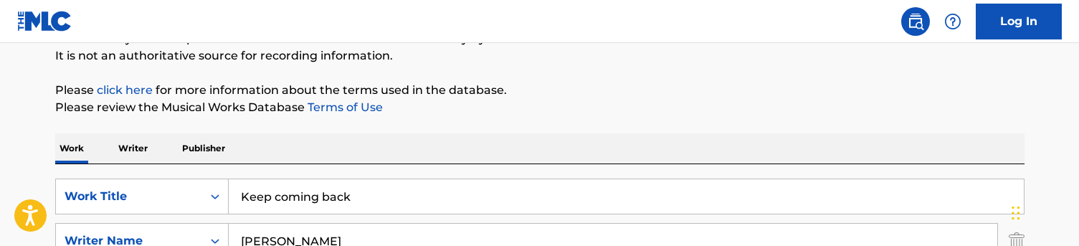
click at [301, 191] on input "Keep coming back" at bounding box center [626, 196] width 795 height 34
type input "Gettin the bag"
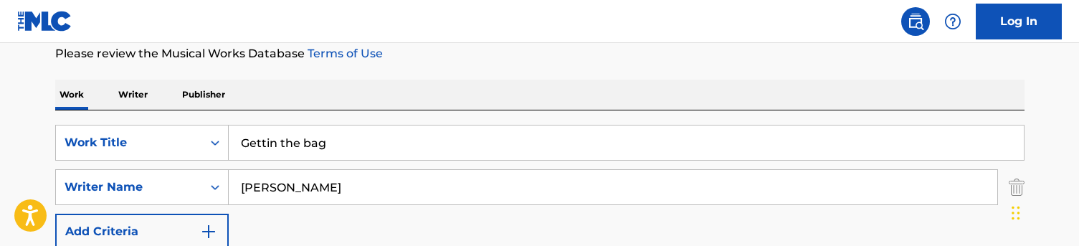
scroll to position [206, 0]
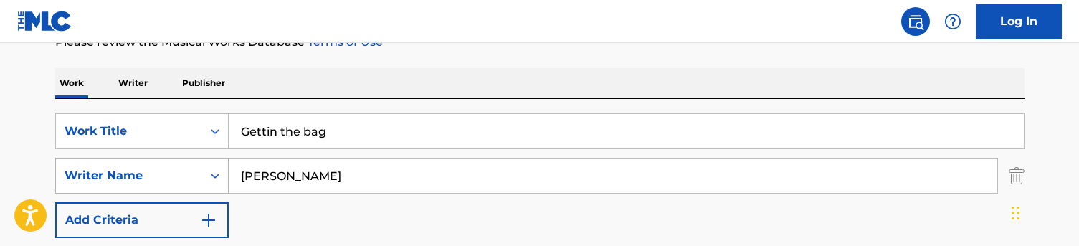
drag, startPoint x: 326, startPoint y: 170, endPoint x: 200, endPoint y: 170, distance: 125.5
click at [200, 170] on div "SearchWithCriteriac5776ef1-72f8-4561-b7b6-689aa58f3535 Writer Name [PERSON_NAME]" at bounding box center [540, 176] width 970 height 36
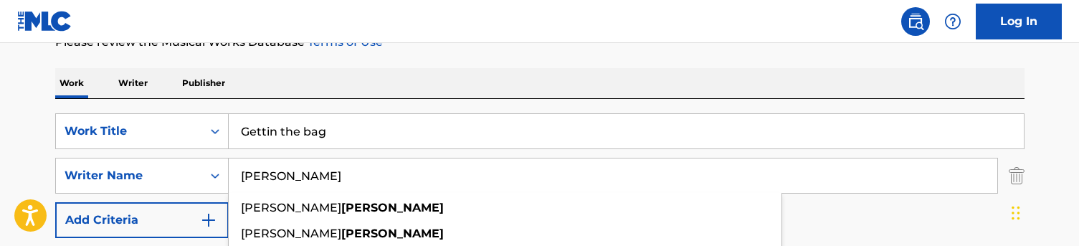
type input "[PERSON_NAME]"
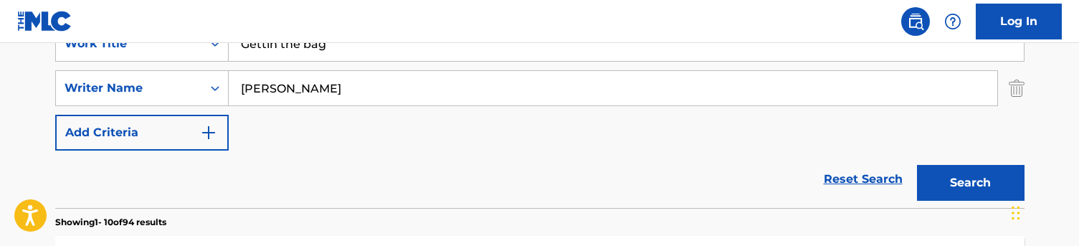
scroll to position [301, 0]
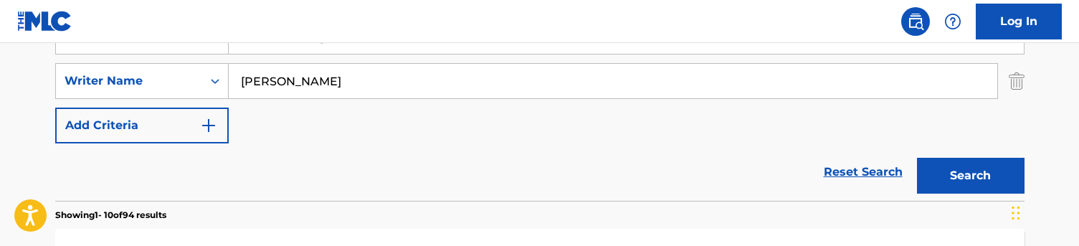
click at [970, 174] on button "Search" at bounding box center [971, 176] width 108 height 36
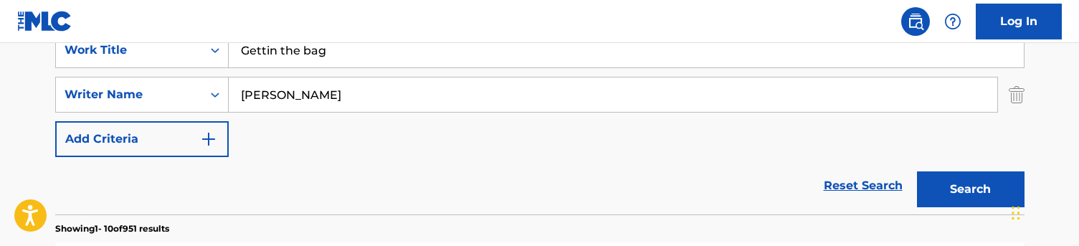
scroll to position [275, 0]
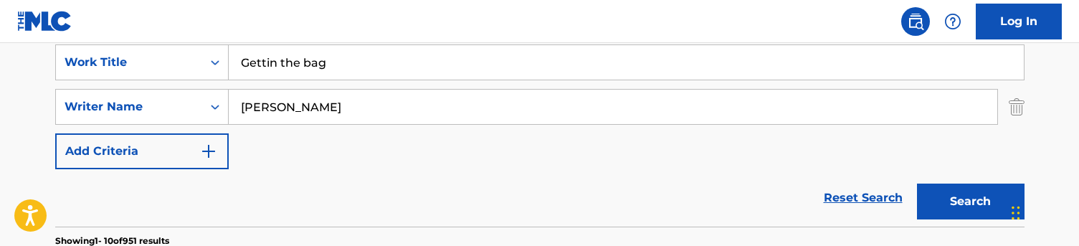
click at [328, 58] on input "Gettin the bag" at bounding box center [626, 62] width 795 height 34
type input "v"
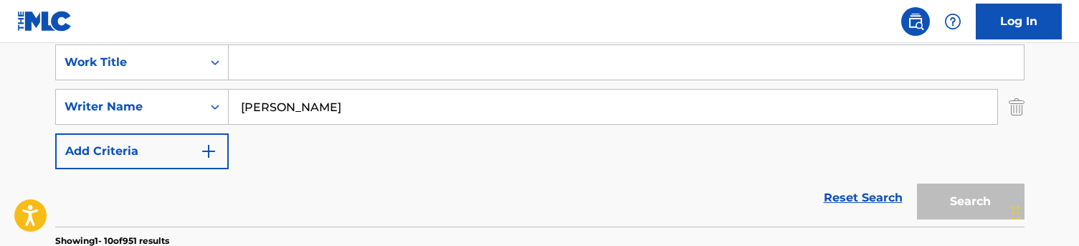
paste input "American horror story"
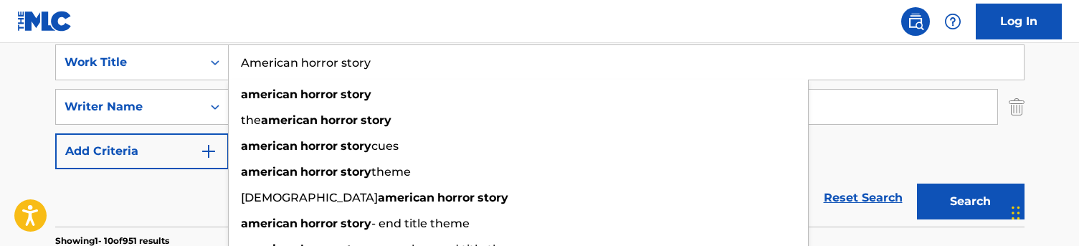
type input "American horror story"
click at [223, 40] on nav "Log In" at bounding box center [539, 21] width 1079 height 43
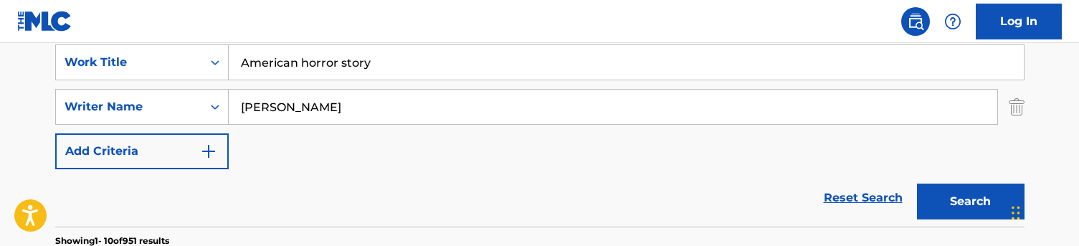
click at [947, 202] on button "Search" at bounding box center [971, 202] width 108 height 36
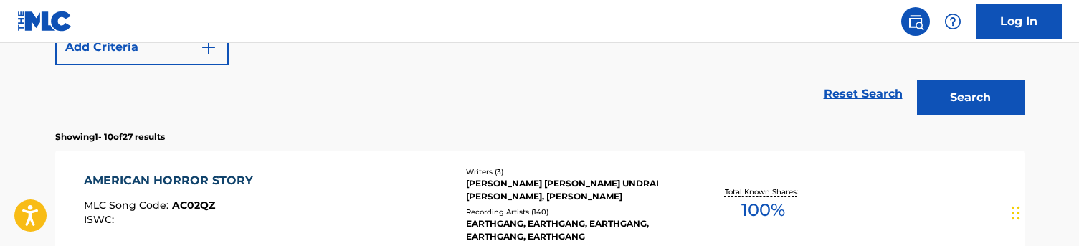
scroll to position [384, 0]
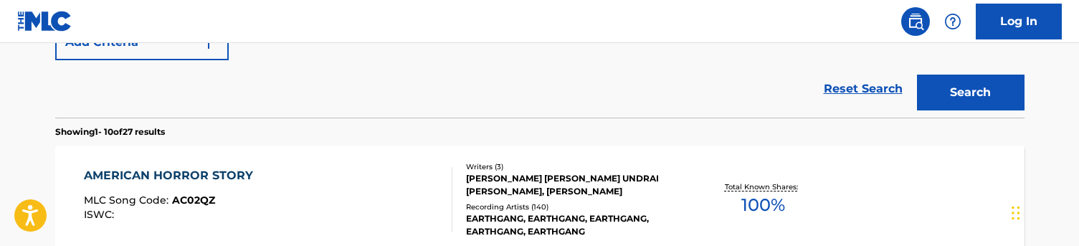
click at [363, 175] on div "AMERICAN HORROR STORY MLC Song Code : AC02QZ ISWC :" at bounding box center [268, 199] width 369 height 65
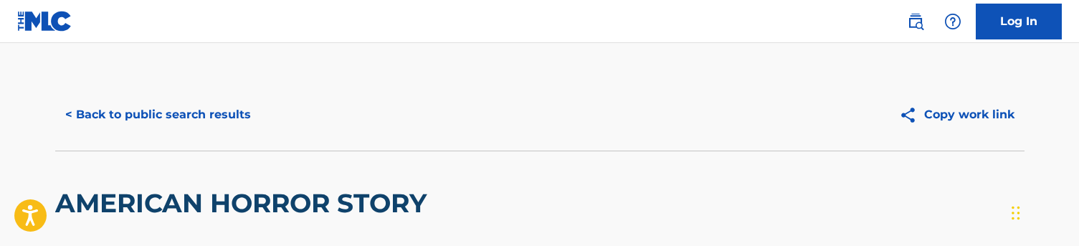
click at [156, 123] on button "< Back to public search results" at bounding box center [158, 115] width 206 height 36
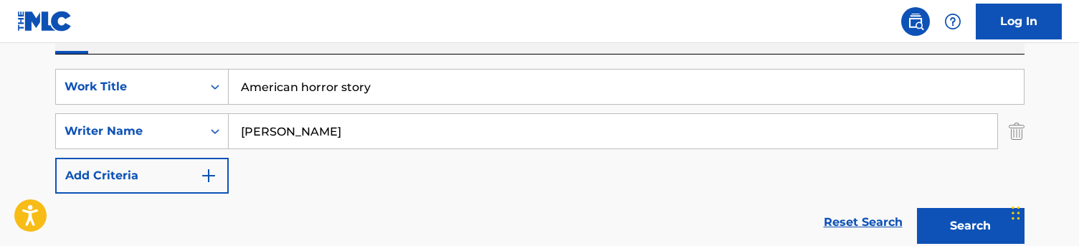
scroll to position [222, 0]
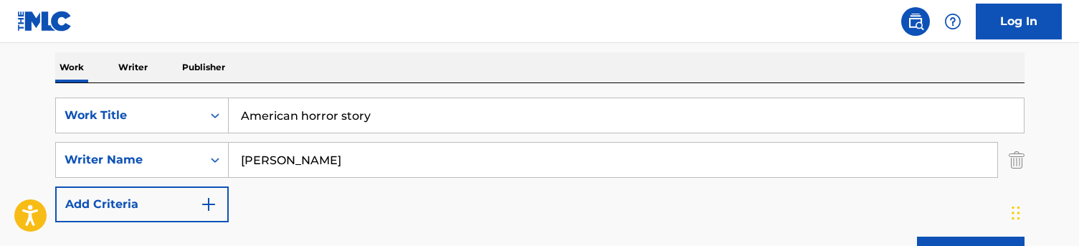
click at [392, 125] on input "American horror story" at bounding box center [626, 115] width 795 height 34
paste input "Thot moves"
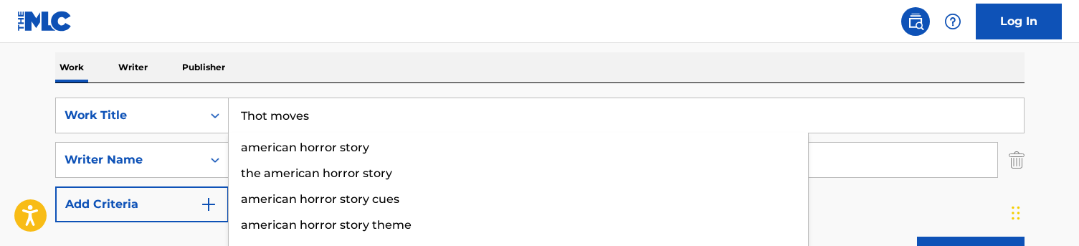
type input "Thot moves"
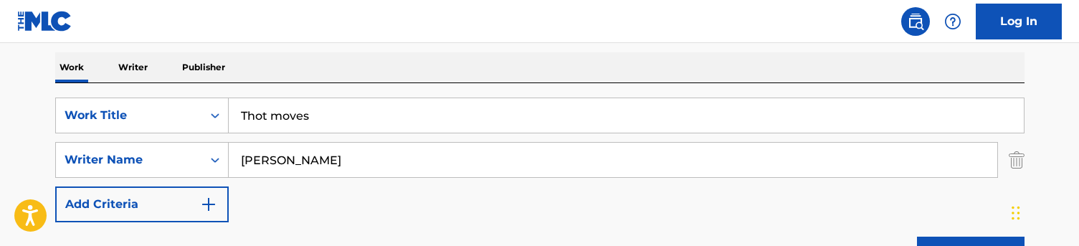
click at [393, 61] on div "Work Writer Publisher" at bounding box center [540, 67] width 970 height 30
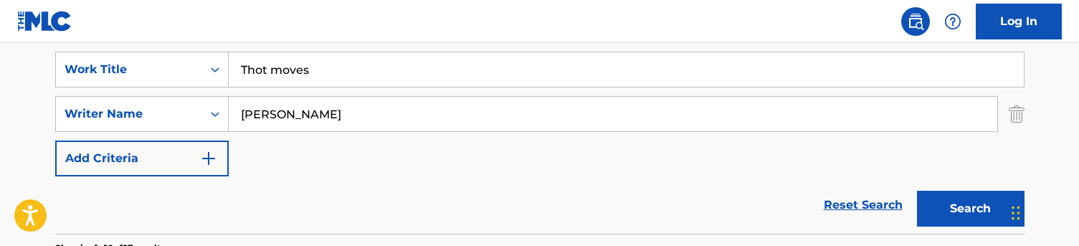
click at [952, 219] on button "Search" at bounding box center [971, 209] width 108 height 36
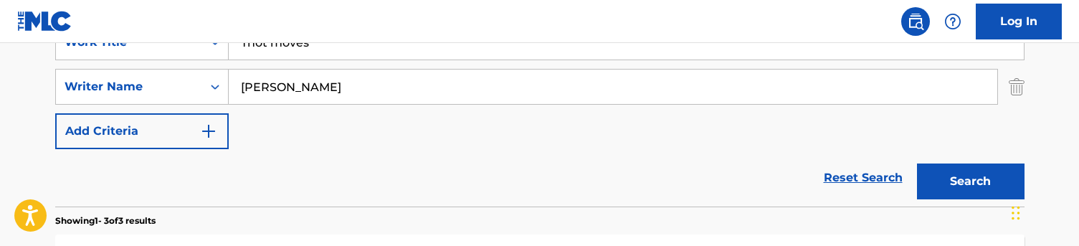
scroll to position [293, 0]
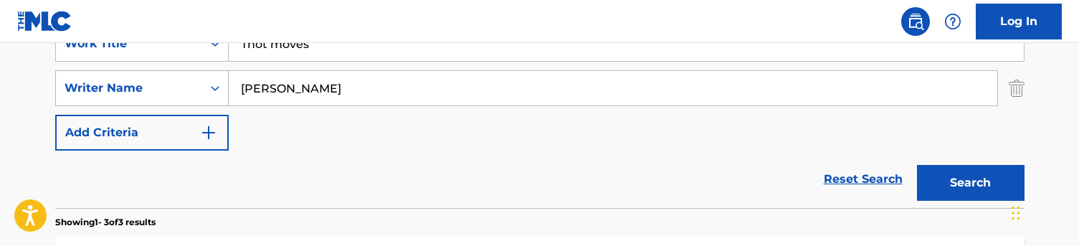
drag, startPoint x: 341, startPoint y: 95, endPoint x: 159, endPoint y: 80, distance: 182.9
click at [159, 80] on div "SearchWithCriteriac5776ef1-72f8-4561-b7b6-689aa58f3535 Writer Name [PERSON_NAME]" at bounding box center [540, 88] width 970 height 36
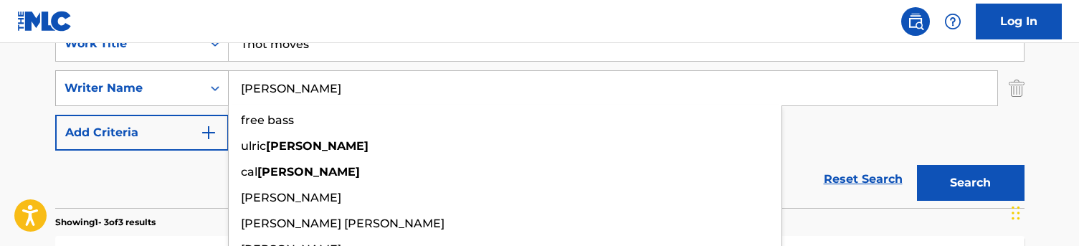
click at [970, 183] on button "Search" at bounding box center [971, 183] width 108 height 36
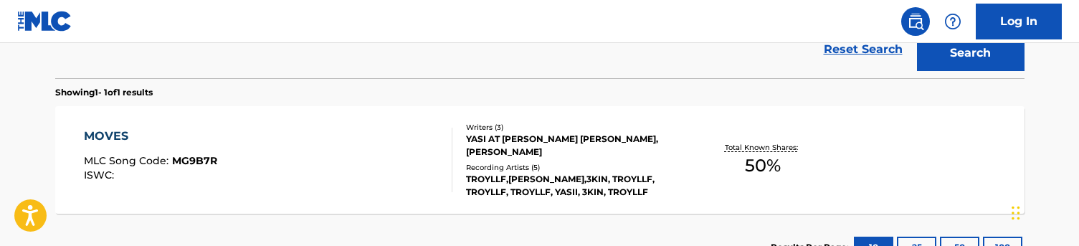
click at [203, 56] on div "Reset Search Search" at bounding box center [540, 49] width 970 height 57
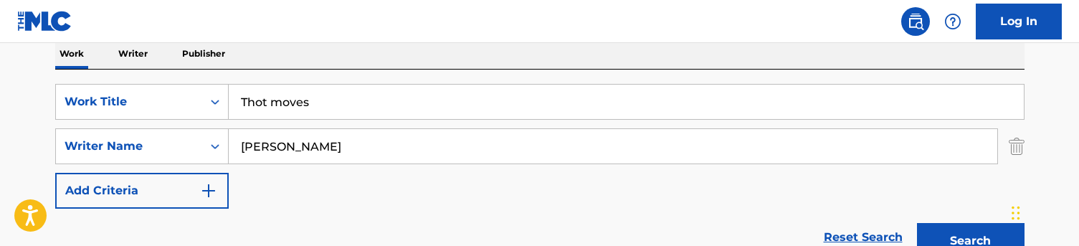
scroll to position [226, 0]
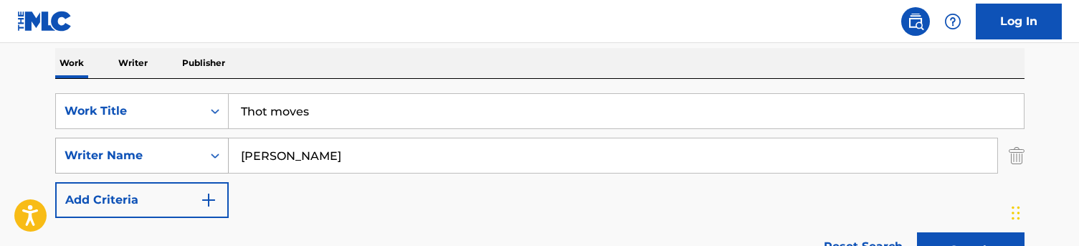
drag, startPoint x: 308, startPoint y: 153, endPoint x: 185, endPoint y: 153, distance: 123.4
click at [185, 153] on div "SearchWithCriteriac5776ef1-72f8-4561-b7b6-689aa58f3535 Writer Name [PERSON_NAME]" at bounding box center [540, 156] width 970 height 36
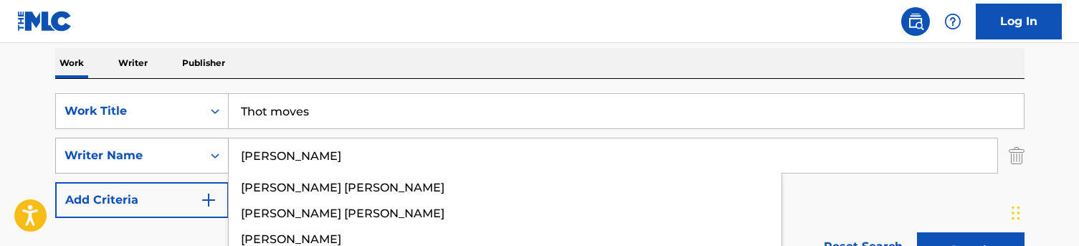
type input "[PERSON_NAME]"
click at [970, 245] on button "Search" at bounding box center [971, 250] width 108 height 36
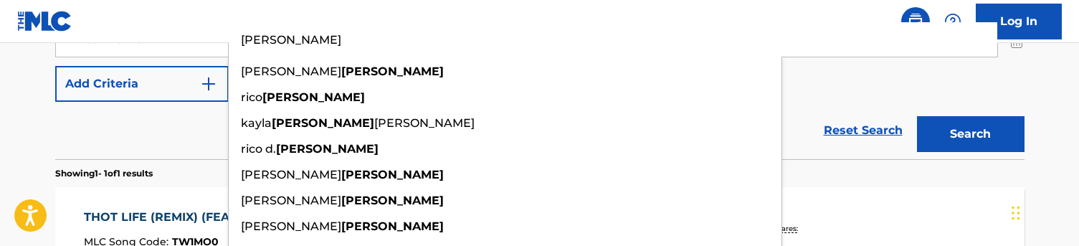
click at [137, 148] on div "Reset Search Search" at bounding box center [540, 130] width 970 height 57
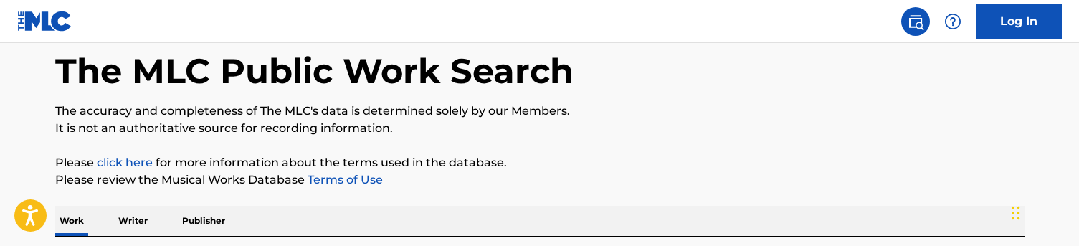
scroll to position [126, 0]
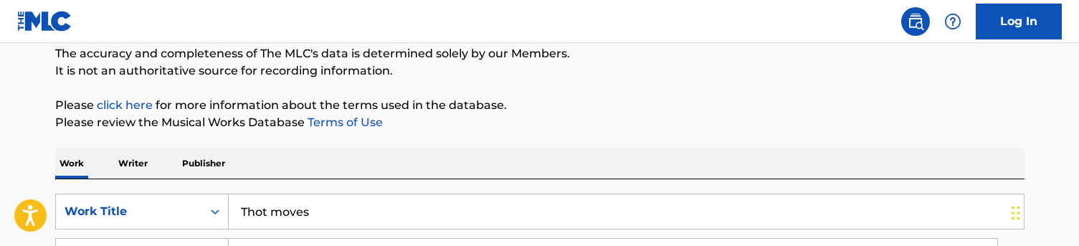
click at [278, 208] on input "Thot moves" at bounding box center [626, 211] width 795 height 34
paste input "MiMiSelf & I (Unreleased)"
type input "MiMiSelf & I"
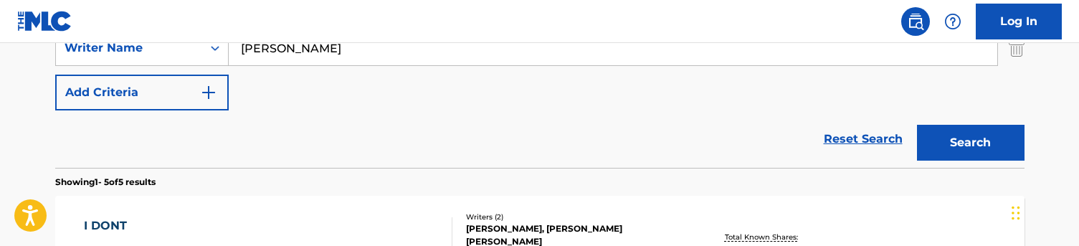
scroll to position [312, 0]
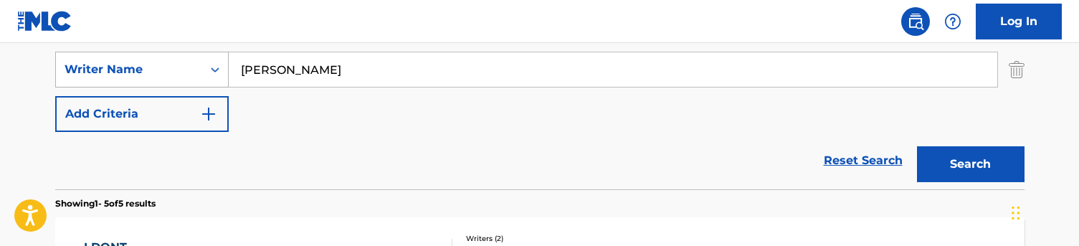
drag, startPoint x: 289, startPoint y: 78, endPoint x: 191, endPoint y: 75, distance: 97.6
click at [191, 75] on div "SearchWithCriteriac5776ef1-72f8-4561-b7b6-689aa58f3535 Writer Name [PERSON_NAME]" at bounding box center [540, 70] width 970 height 36
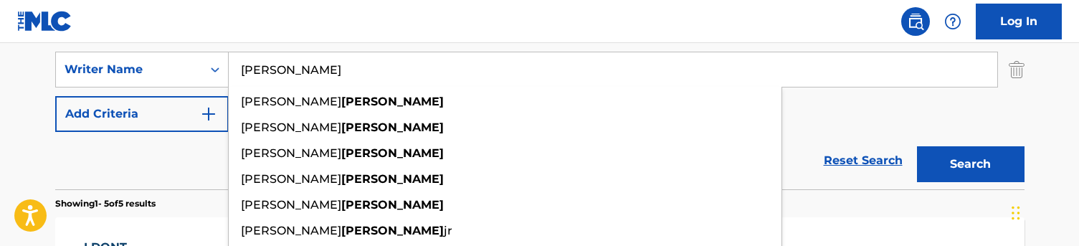
type input "[PERSON_NAME]"
click at [186, 148] on div "Reset Search Search" at bounding box center [540, 160] width 970 height 57
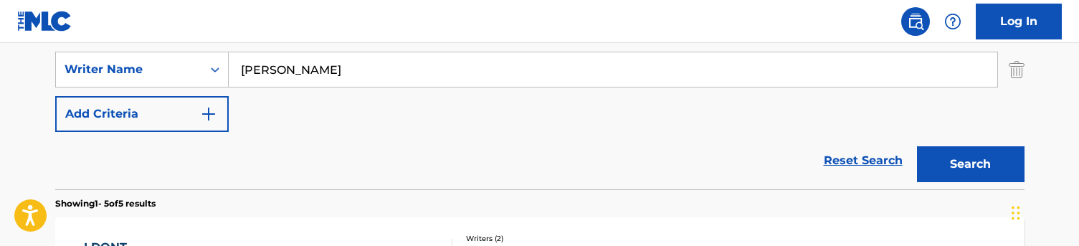
click at [979, 163] on button "Search" at bounding box center [971, 164] width 108 height 36
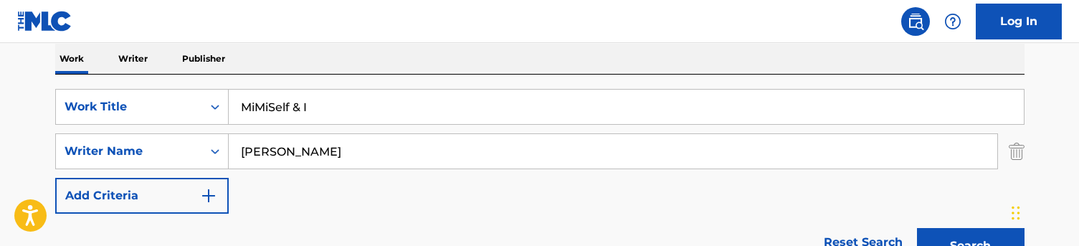
scroll to position [227, 0]
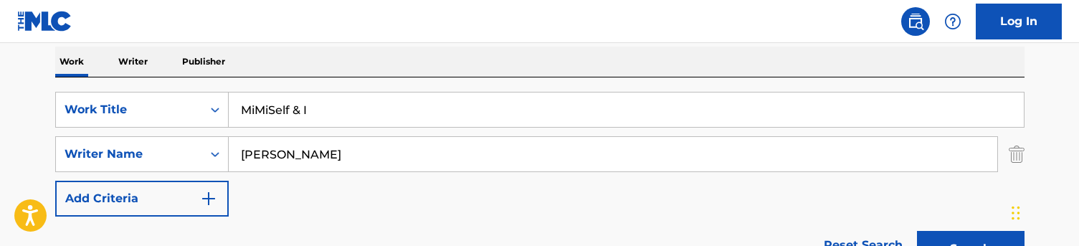
click at [303, 125] on input "MiMiSelf & I" at bounding box center [626, 110] width 795 height 34
paste input "Go & Get"
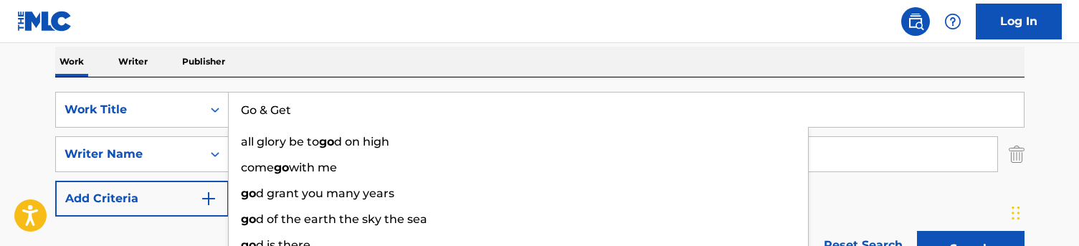
type input "Go & Get"
click at [448, 27] on nav "Log In" at bounding box center [539, 21] width 1079 height 43
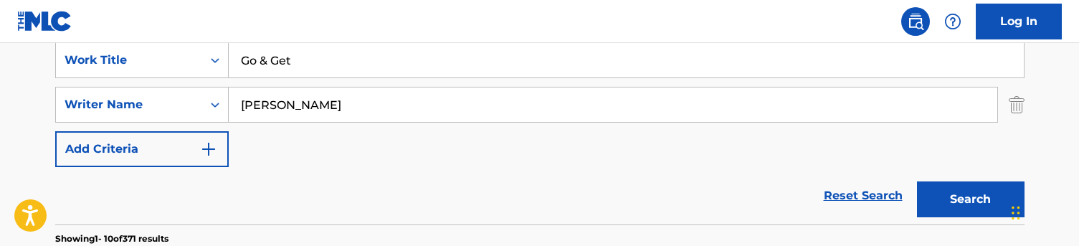
scroll to position [324, 0]
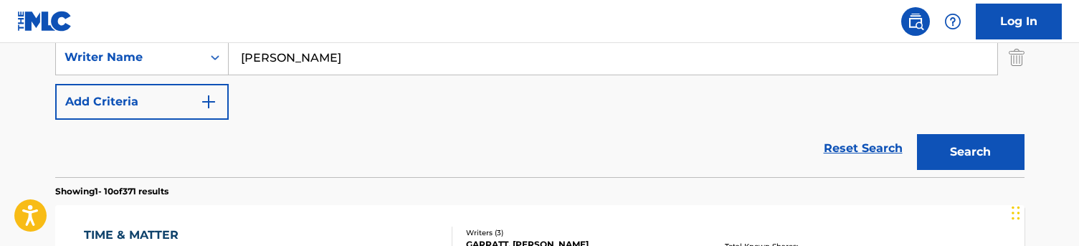
click at [941, 154] on button "Search" at bounding box center [971, 152] width 108 height 36
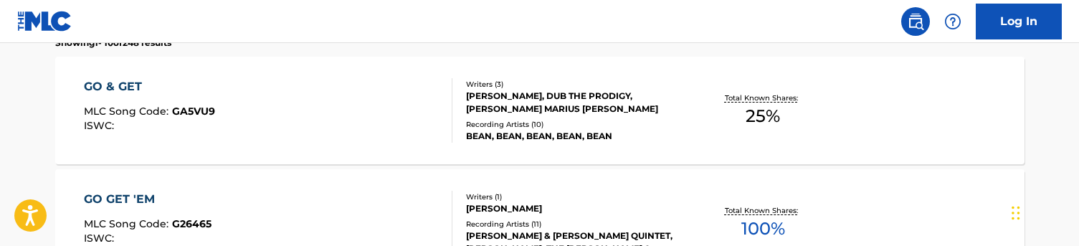
scroll to position [474, 0]
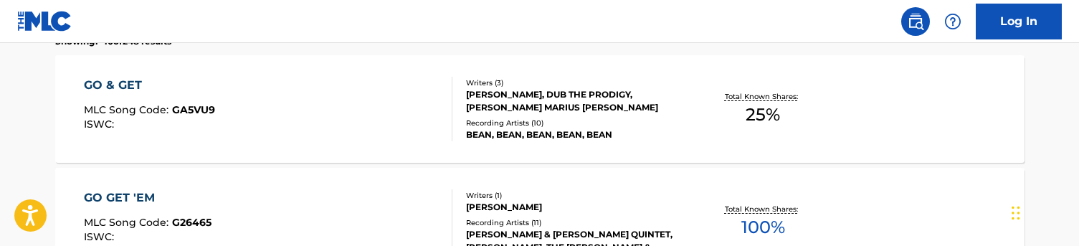
click at [382, 103] on div "GO & GET MLC Song Code : GA5VU9 ISWC :" at bounding box center [268, 109] width 369 height 65
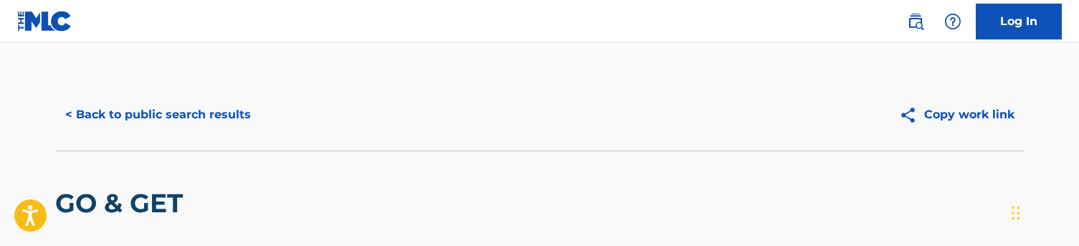
click at [153, 116] on button "< Back to public search results" at bounding box center [158, 115] width 206 height 36
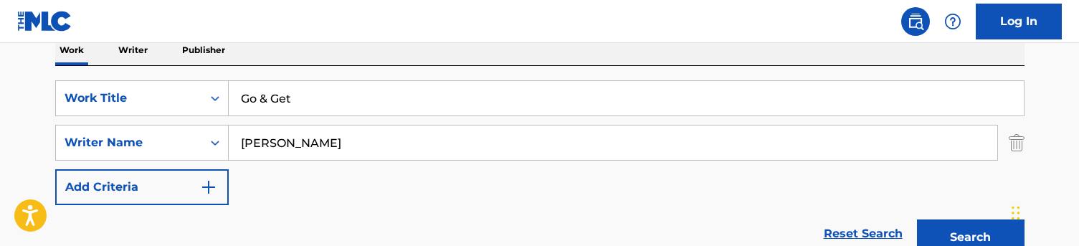
scroll to position [194, 0]
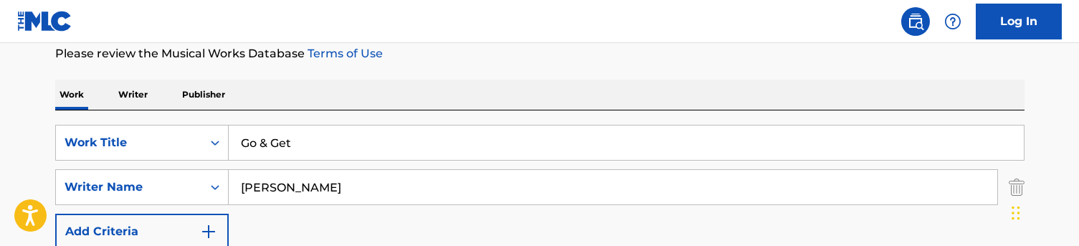
click at [333, 141] on input "Go & Get" at bounding box center [626, 143] width 795 height 34
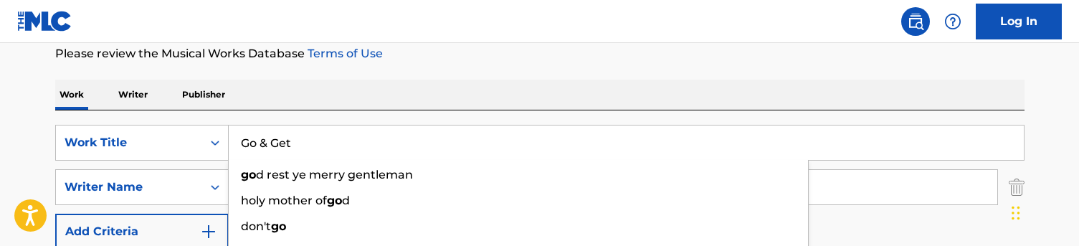
click at [333, 141] on input "Go & Get" at bounding box center [626, 143] width 795 height 34
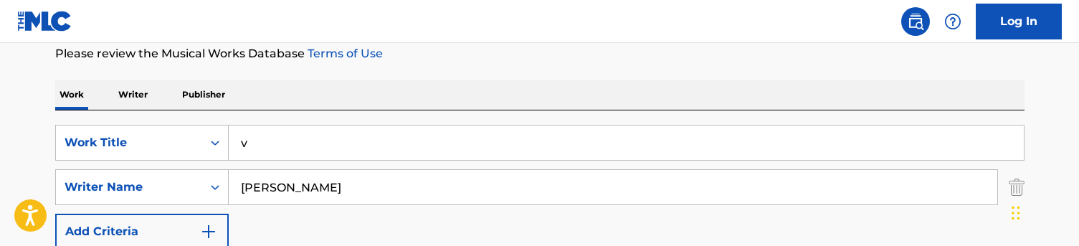
click at [355, 100] on div "Work Writer Publisher" at bounding box center [540, 95] width 970 height 30
drag, startPoint x: 269, startPoint y: 151, endPoint x: 223, endPoint y: 151, distance: 45.9
click at [223, 151] on div "SearchWithCriteriaa48f35e1-4467-44af-bfdb-32ec0e9f1e2d Work Title v" at bounding box center [540, 143] width 970 height 36
paste input "777"
drag, startPoint x: 283, startPoint y: 138, endPoint x: 223, endPoint y: 138, distance: 60.2
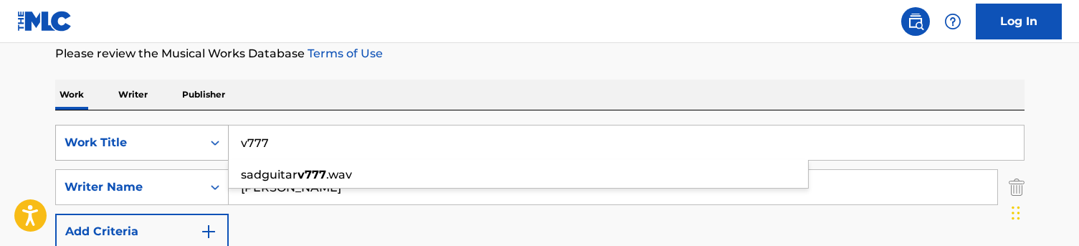
click at [223, 138] on div "SearchWithCriteriaa48f35e1-4467-44af-bfdb-32ec0e9f1e2d Work Title v777 sadguita…" at bounding box center [540, 143] width 970 height 36
paste input "Search Form"
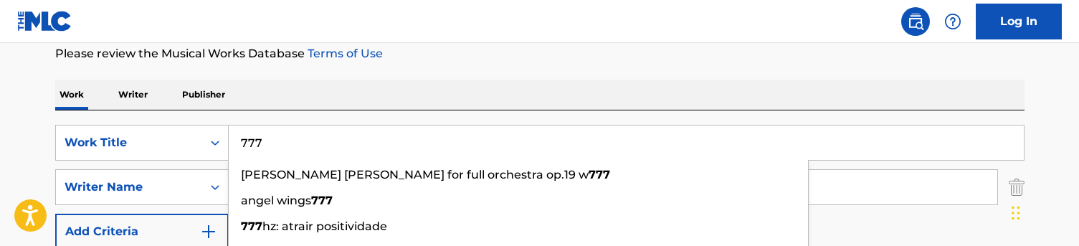
type input "777"
click at [260, 99] on div "Work Writer Publisher" at bounding box center [540, 95] width 970 height 30
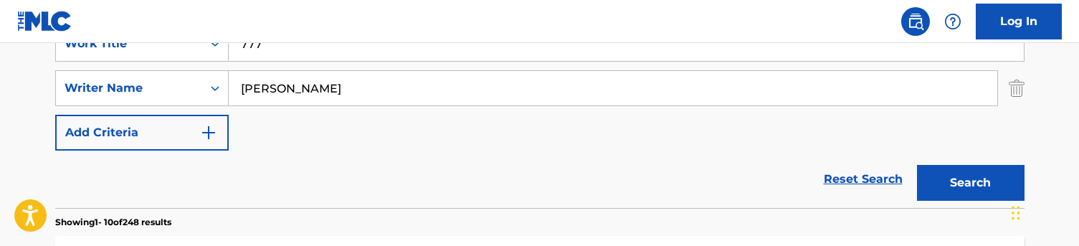
scroll to position [306, 0]
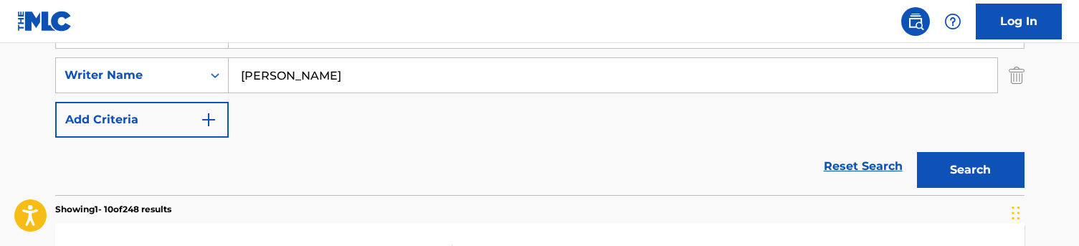
click at [969, 188] on div "Search" at bounding box center [967, 166] width 115 height 57
click at [969, 180] on button "Search" at bounding box center [971, 170] width 108 height 36
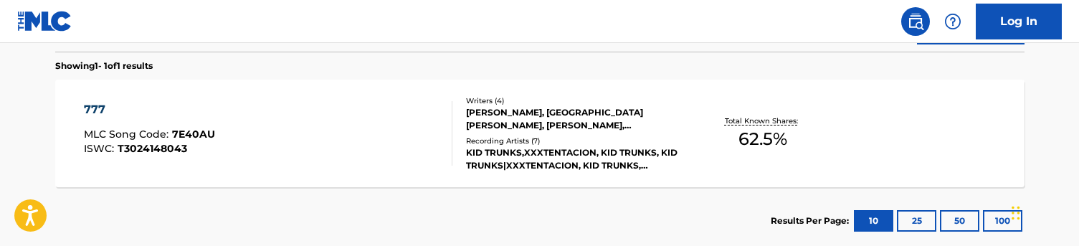
scroll to position [453, 0]
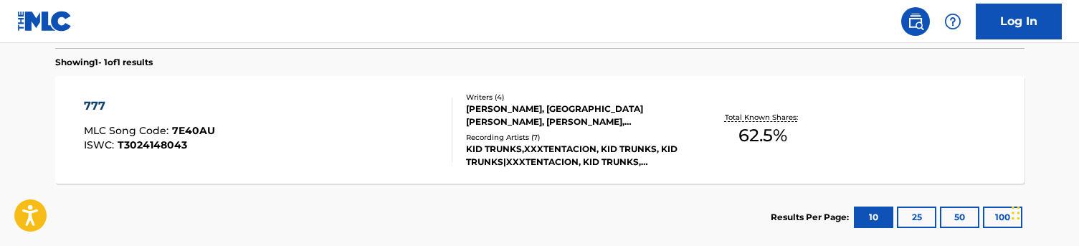
click at [366, 148] on div "777 MLC Song Code : 7E40AU ISWC : T3024148043" at bounding box center [268, 130] width 369 height 65
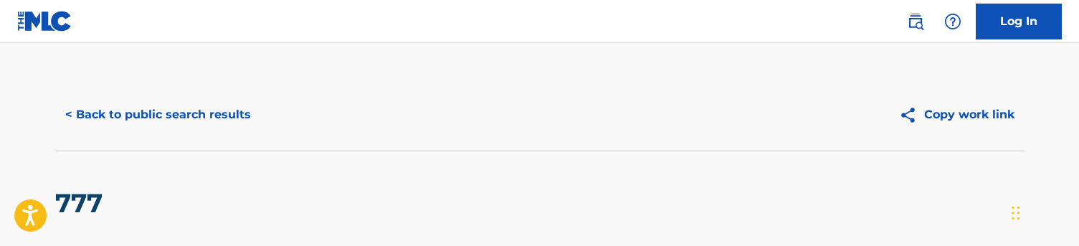
click at [123, 110] on button "< Back to public search results" at bounding box center [158, 115] width 206 height 36
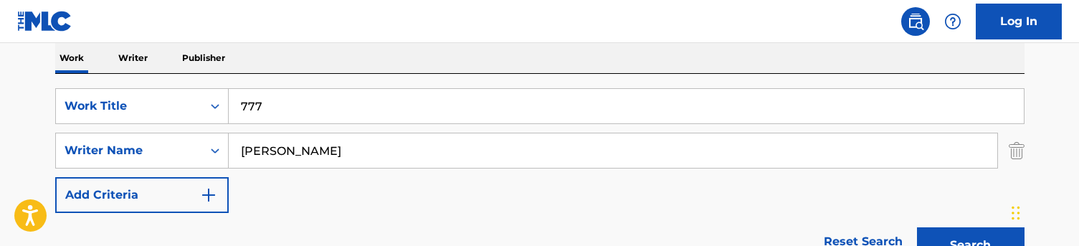
scroll to position [186, 0]
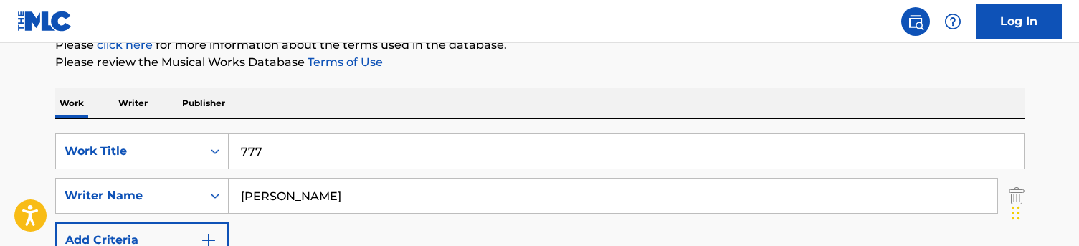
click at [283, 153] on input "777" at bounding box center [626, 151] width 795 height 34
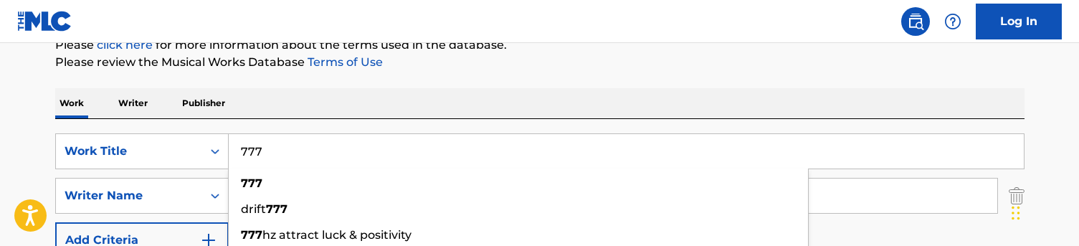
click at [283, 153] on input "777" at bounding box center [626, 151] width 795 height 34
paste input "FWU"
type input "FWU"
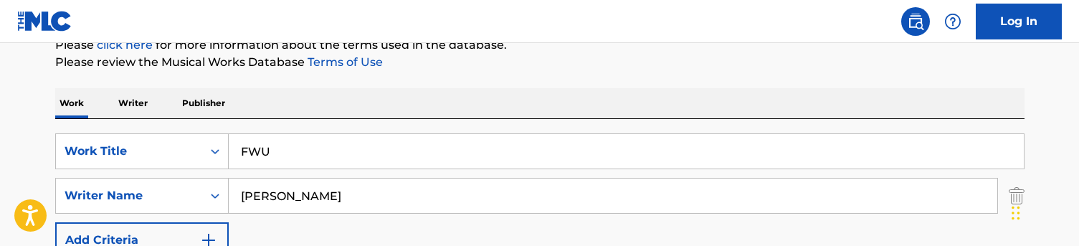
click at [309, 93] on div "Work Writer Publisher" at bounding box center [540, 103] width 970 height 30
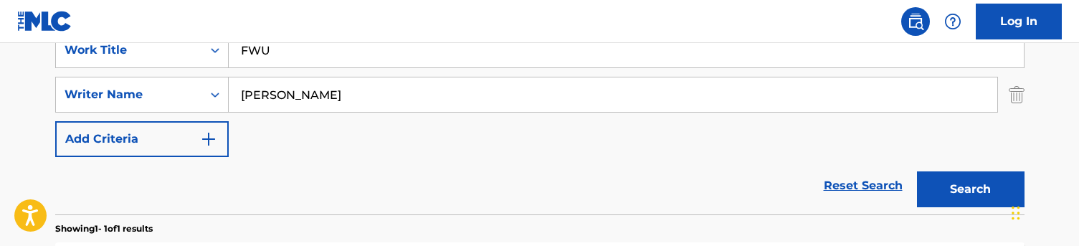
scroll to position [332, 0]
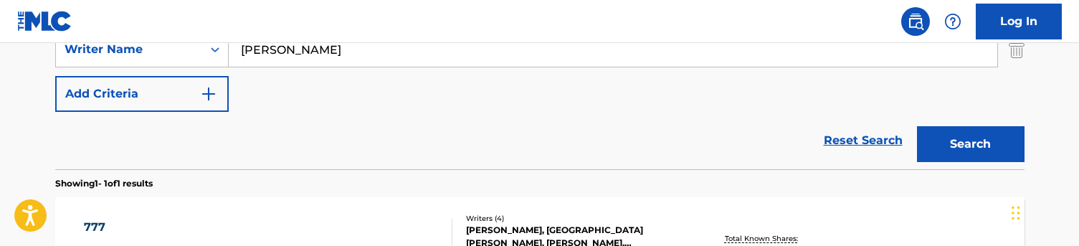
click at [937, 133] on button "Search" at bounding box center [971, 144] width 108 height 36
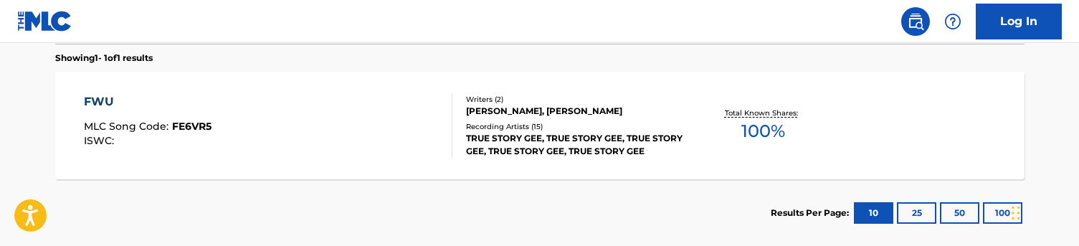
scroll to position [459, 0]
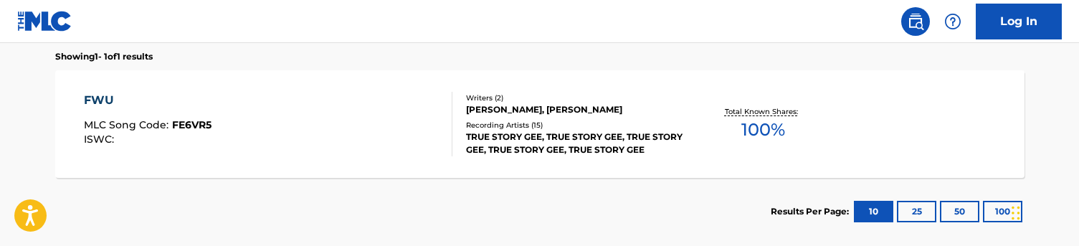
click at [359, 115] on div "FWU MLC Song Code : FE6VR5 ISWC :" at bounding box center [268, 124] width 369 height 65
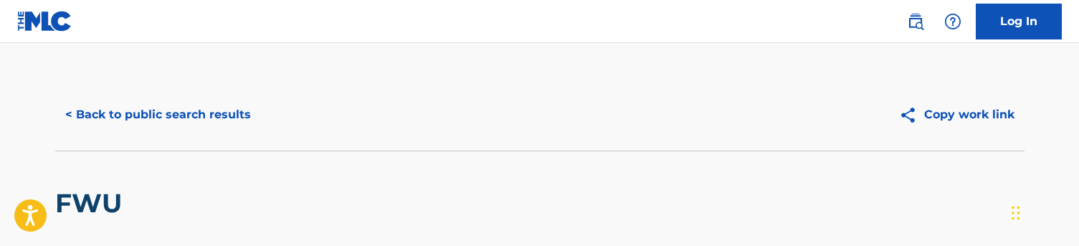
click at [165, 111] on button "< Back to public search results" at bounding box center [158, 115] width 206 height 36
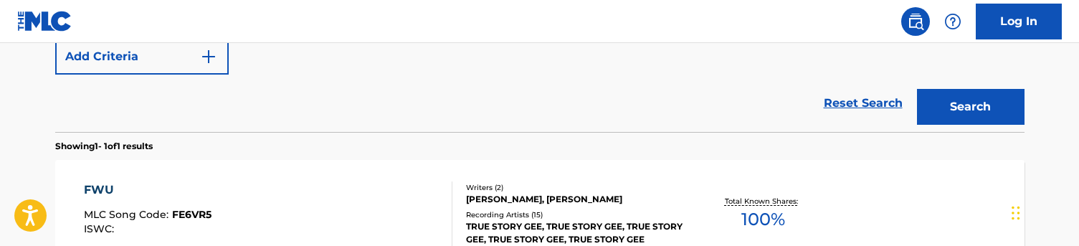
scroll to position [186, 0]
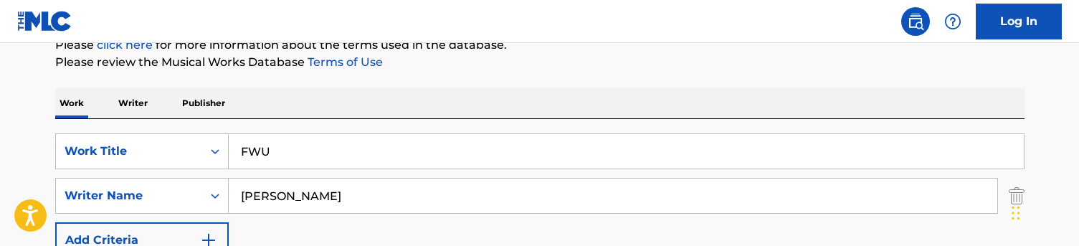
click at [291, 145] on input "FWU" at bounding box center [626, 151] width 795 height 34
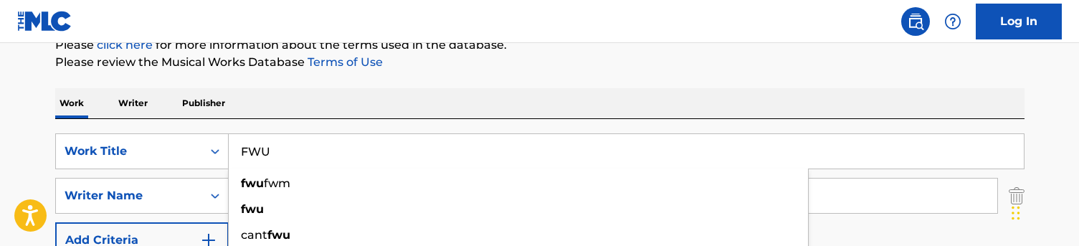
click at [291, 145] on input "FWU" at bounding box center [626, 151] width 795 height 34
paste input "Be Careful"
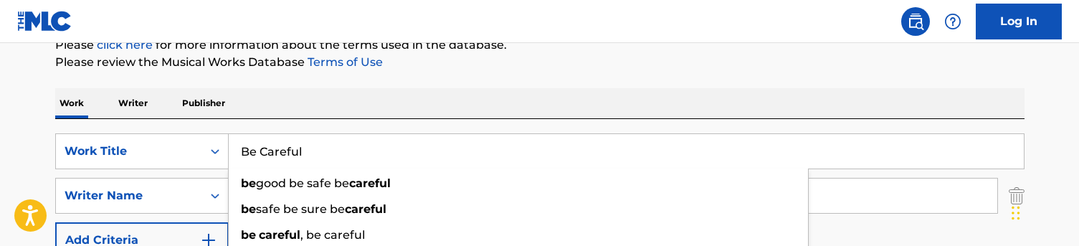
type input "Be Careful"
click at [312, 112] on div "Work Writer Publisher" at bounding box center [540, 103] width 970 height 30
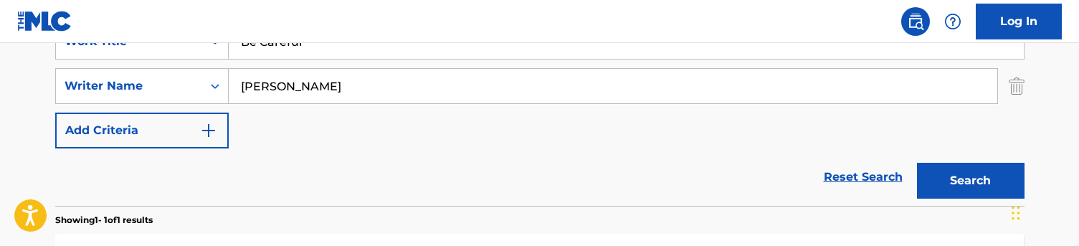
scroll to position [304, 0]
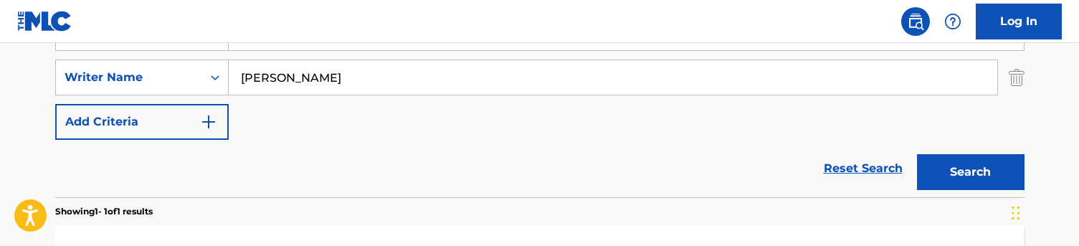
click at [968, 183] on button "Search" at bounding box center [971, 172] width 108 height 36
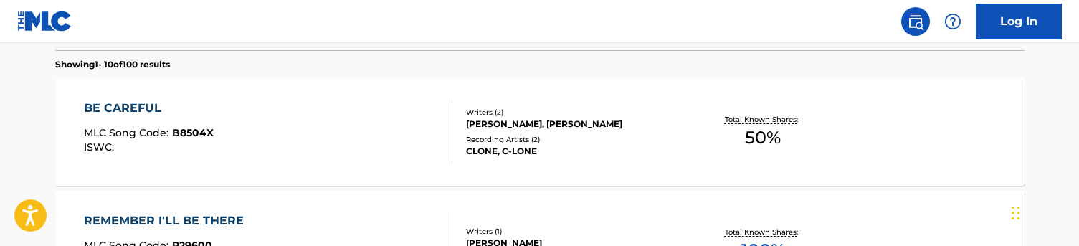
scroll to position [478, 0]
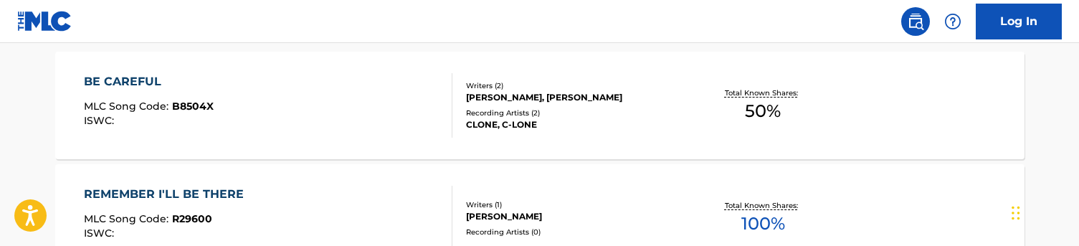
click at [326, 114] on div "BE CAREFUL MLC Song Code : B8504X ISWC :" at bounding box center [268, 105] width 369 height 65
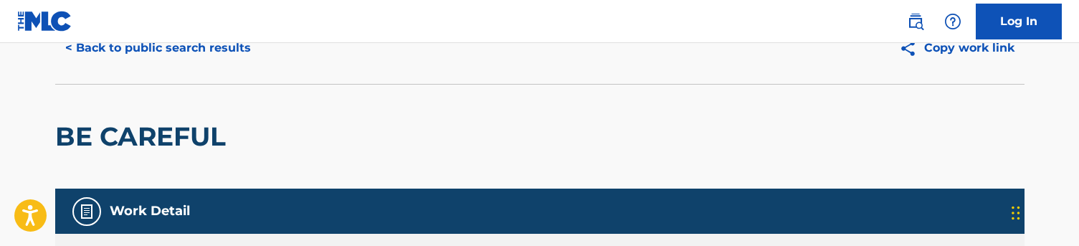
scroll to position [31, 0]
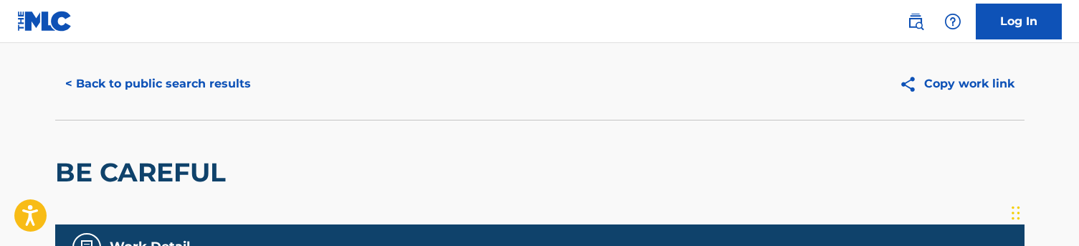
click at [179, 80] on button "< Back to public search results" at bounding box center [158, 84] width 206 height 36
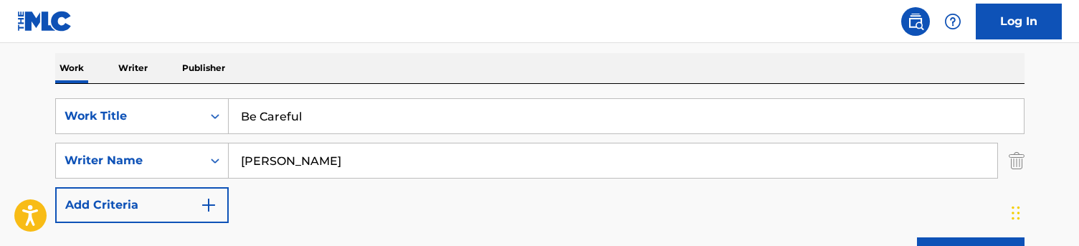
click at [264, 107] on input "Be Careful" at bounding box center [626, 116] width 795 height 34
paste input "Rhymes Equals Actual Life"
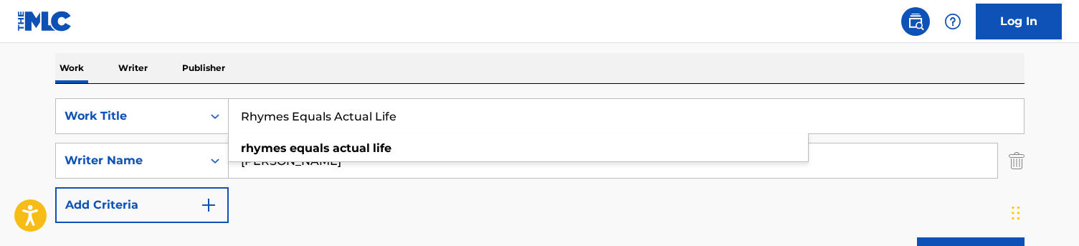
type input "Rhymes Equals Actual Life"
click at [534, 58] on div "Work Writer Publisher" at bounding box center [540, 68] width 970 height 30
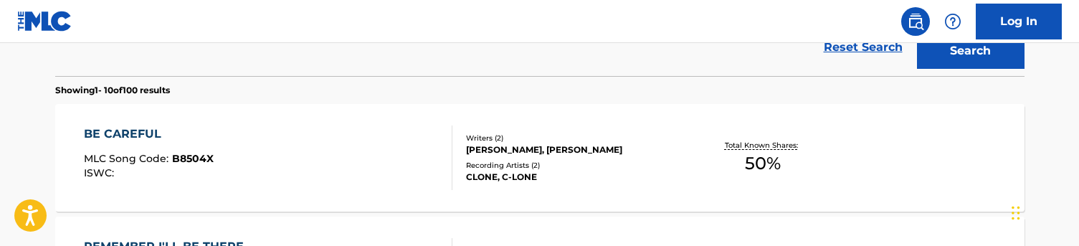
scroll to position [343, 0]
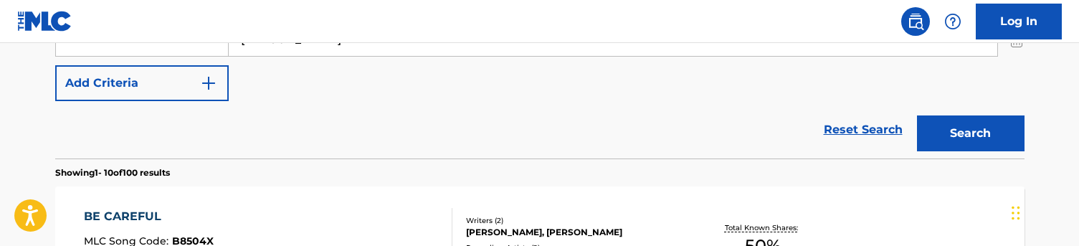
click at [957, 136] on button "Search" at bounding box center [971, 133] width 108 height 36
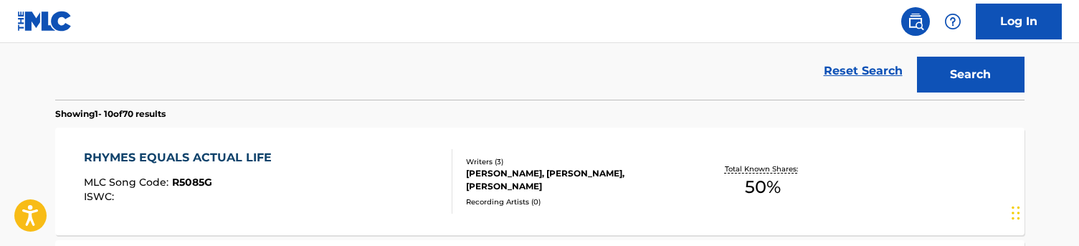
scroll to position [428, 0]
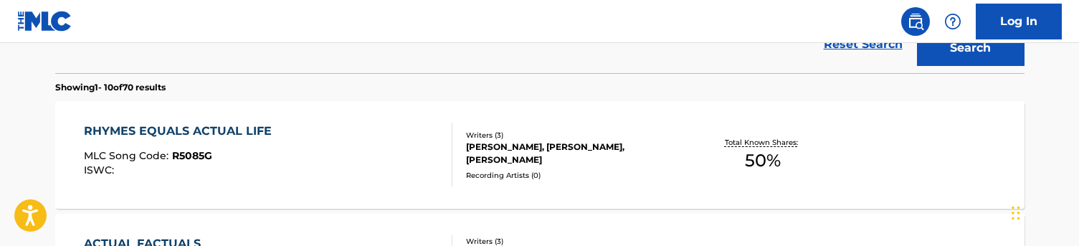
click at [290, 159] on div "RHYMES EQUALS ACTUAL LIFE MLC Song Code : R5085G ISWC :" at bounding box center [268, 155] width 369 height 65
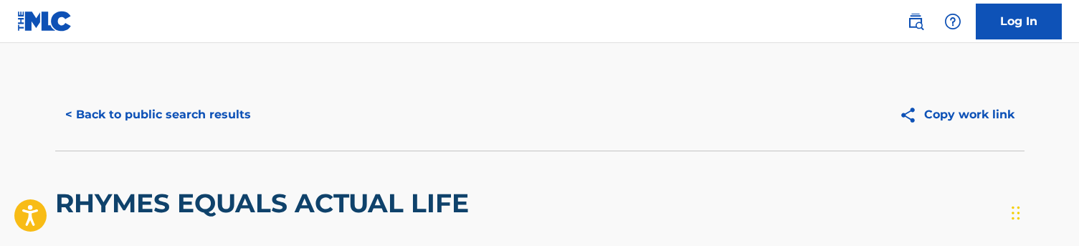
click at [192, 109] on button "< Back to public search results" at bounding box center [158, 115] width 206 height 36
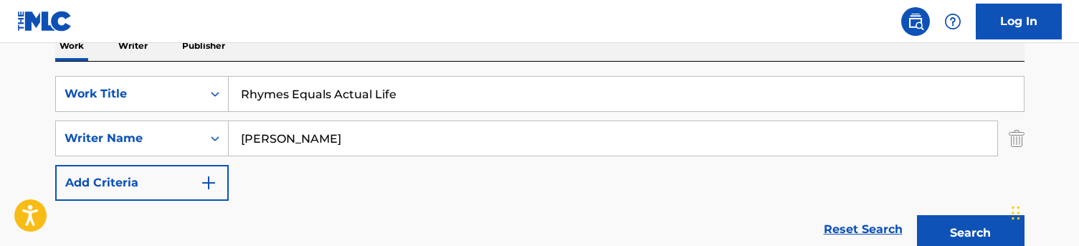
scroll to position [176, 0]
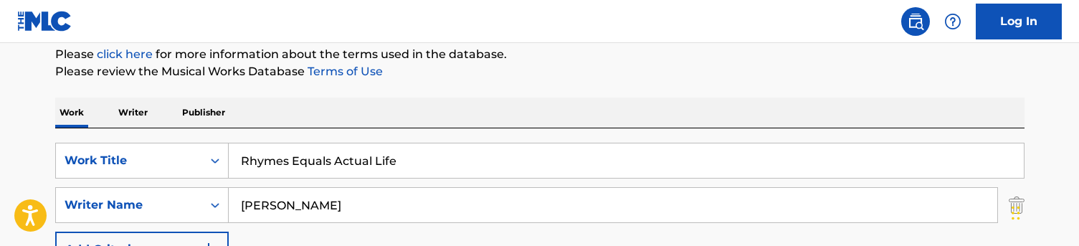
click at [298, 143] on div "SearchWithCriteriaa48f35e1-4467-44af-bfdb-32ec0e9f1e2d Work Title Rhymes Equals…" at bounding box center [540, 226] width 970 height 197
click at [298, 143] on div "Rhymes Equals Actual Life" at bounding box center [627, 161] width 796 height 36
click at [298, 152] on input "Rhymes Equals Actual Life" at bounding box center [626, 160] width 795 height 34
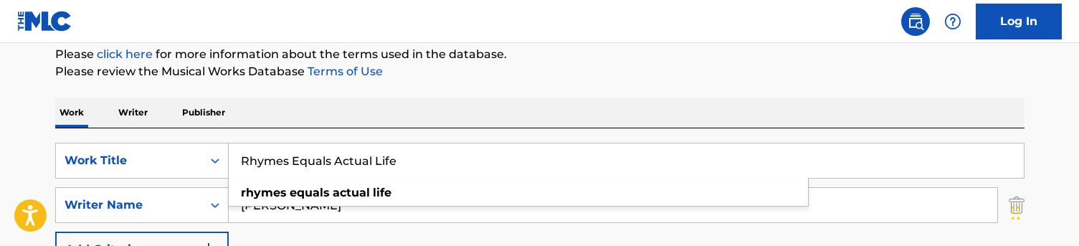
click at [298, 152] on input "Rhymes Equals Actual Life" at bounding box center [626, 160] width 795 height 34
paste input "Friends"
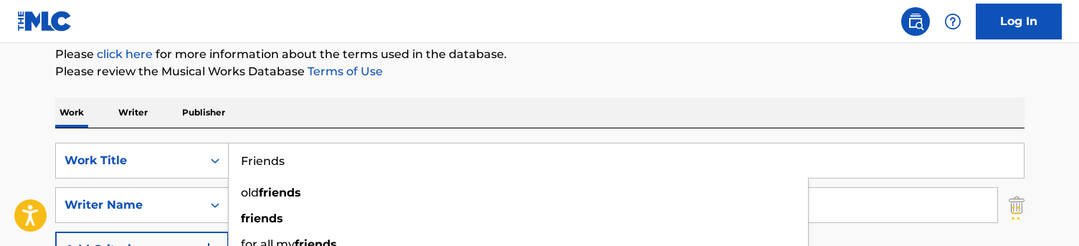
type input "Friends"
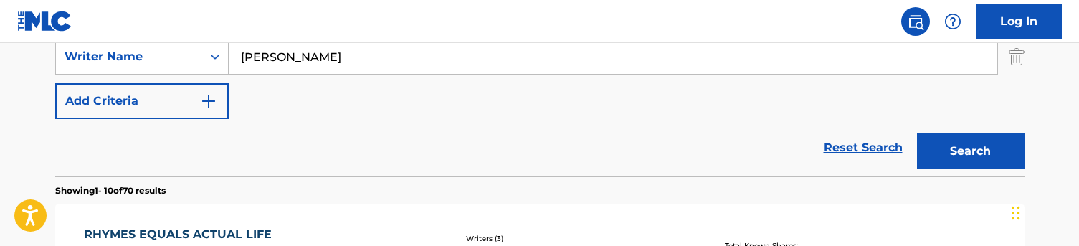
scroll to position [390, 0]
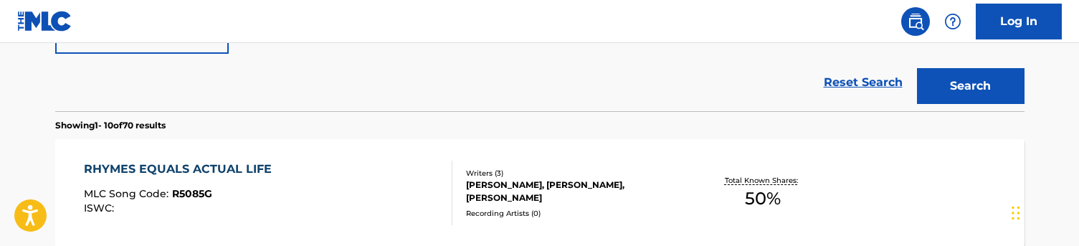
click at [961, 73] on button "Search" at bounding box center [971, 86] width 108 height 36
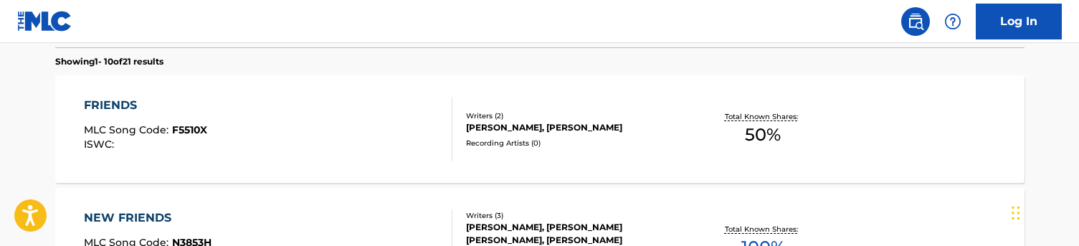
scroll to position [473, 0]
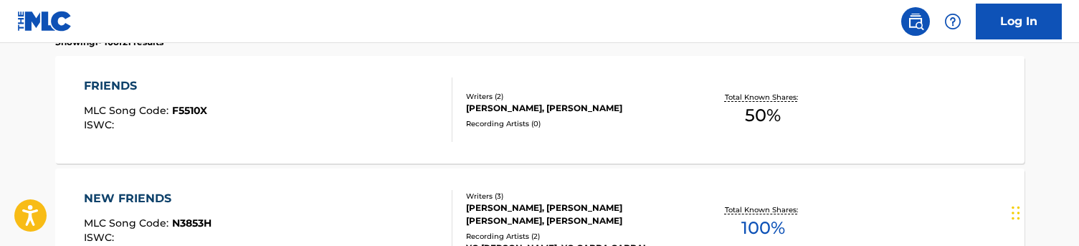
click at [392, 121] on div "FRIENDS MLC Song Code : F5510X ISWC :" at bounding box center [268, 109] width 369 height 65
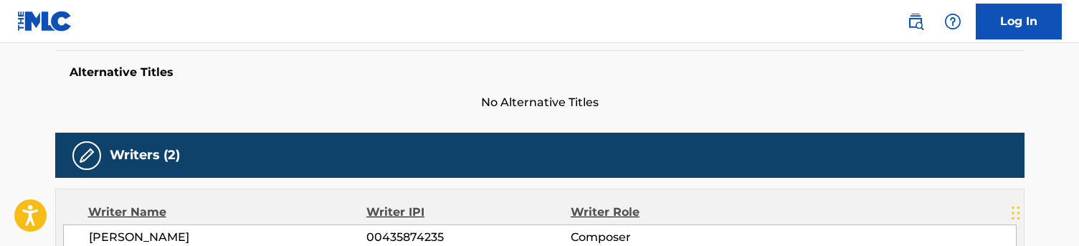
scroll to position [366, 0]
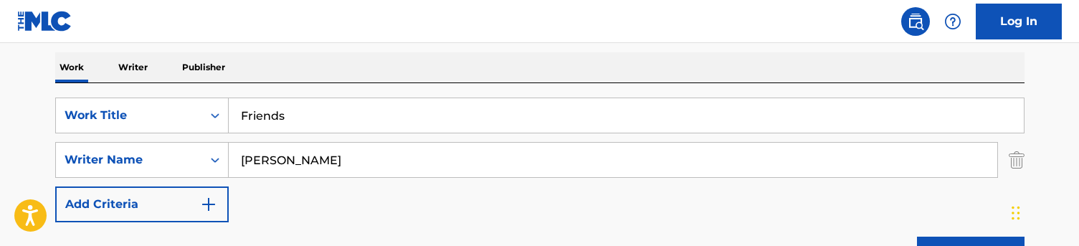
scroll to position [186, 0]
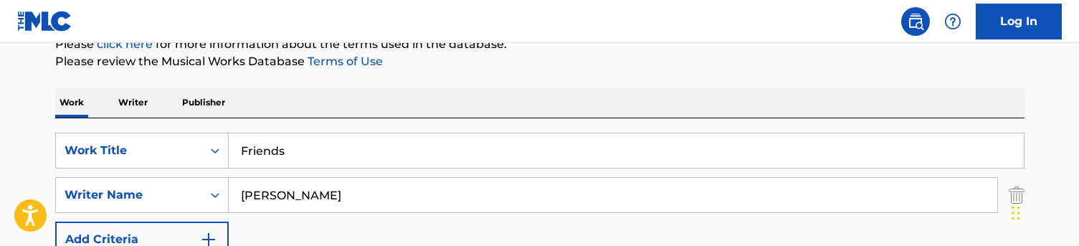
click at [282, 171] on div "SearchWithCriteriaa48f35e1-4467-44af-bfdb-32ec0e9f1e2d Work Title Friends Searc…" at bounding box center [540, 195] width 970 height 125
click at [288, 148] on input "Friends" at bounding box center [626, 150] width 795 height 34
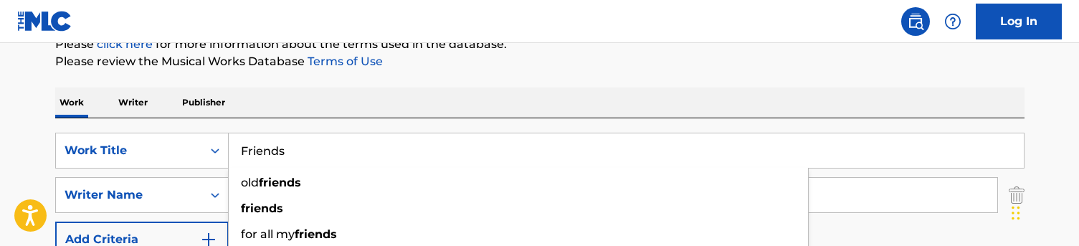
click at [288, 148] on input "Friends" at bounding box center [626, 150] width 795 height 34
paste input "ine Print"
type input "Fine Print"
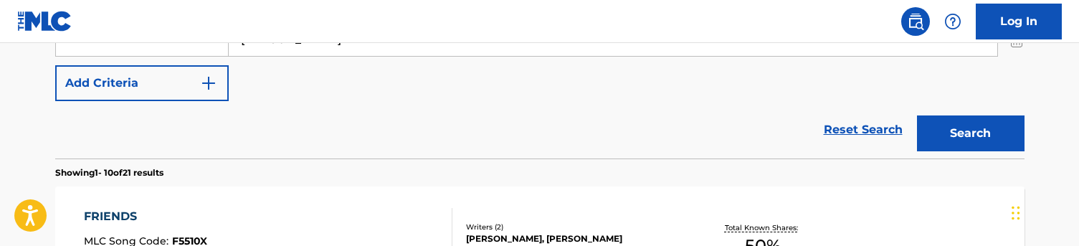
scroll to position [388, 0]
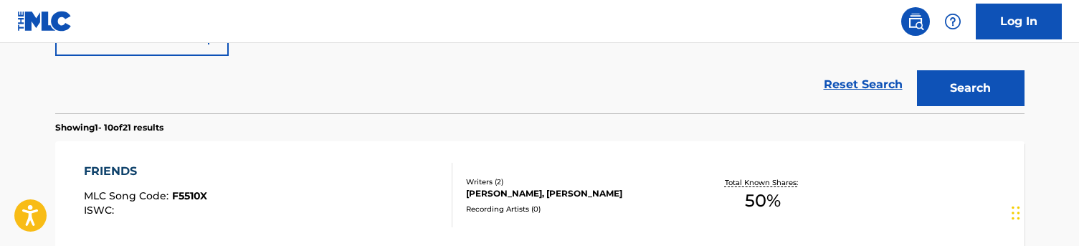
click at [965, 57] on div "Search" at bounding box center [967, 84] width 115 height 57
click at [956, 72] on button "Search" at bounding box center [971, 88] width 108 height 36
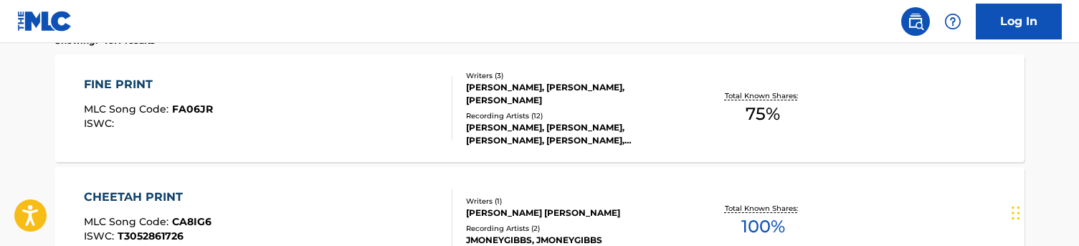
scroll to position [476, 0]
click at [346, 89] on div "FINE PRINT MLC Song Code : FA06JR ISWC :" at bounding box center [268, 107] width 369 height 65
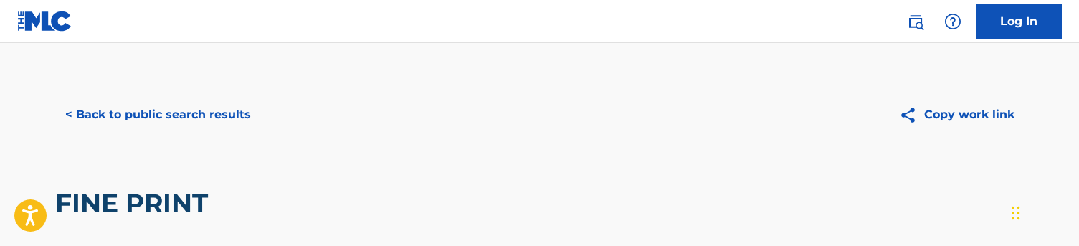
click at [110, 119] on button "< Back to public search results" at bounding box center [158, 115] width 206 height 36
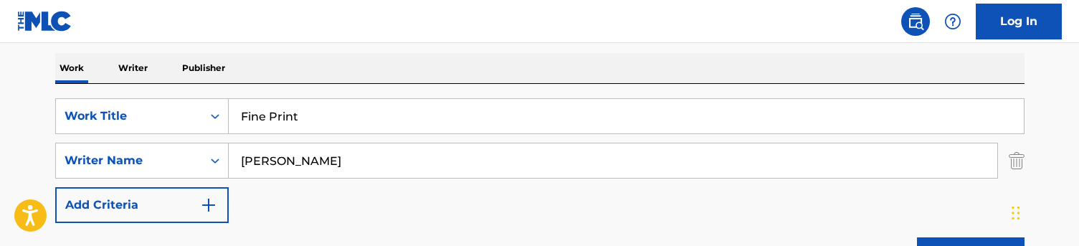
scroll to position [174, 0]
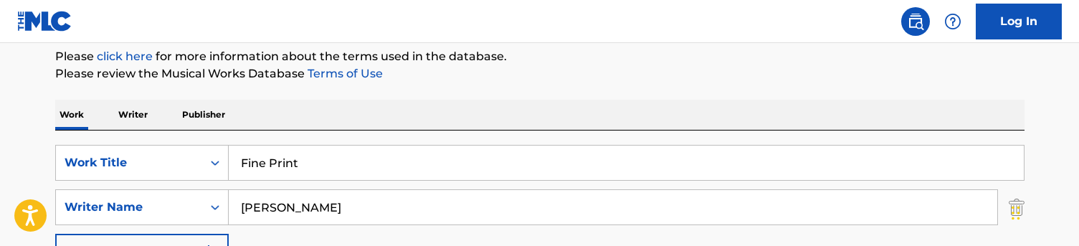
click at [279, 161] on input "Fine Print" at bounding box center [626, 163] width 795 height 34
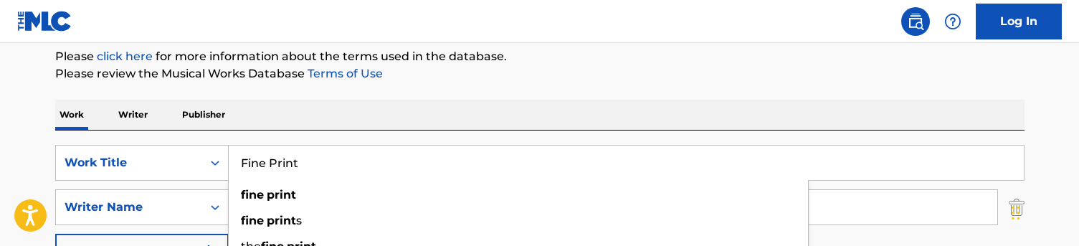
click at [279, 161] on input "Fine Print" at bounding box center [626, 163] width 795 height 34
paste input "Cocoa Puffs"
type input "Cocoa Puffs"
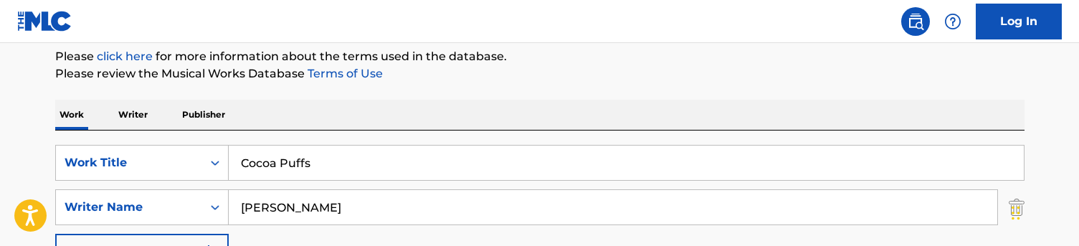
click at [313, 126] on div "Work Writer Publisher" at bounding box center [540, 115] width 970 height 30
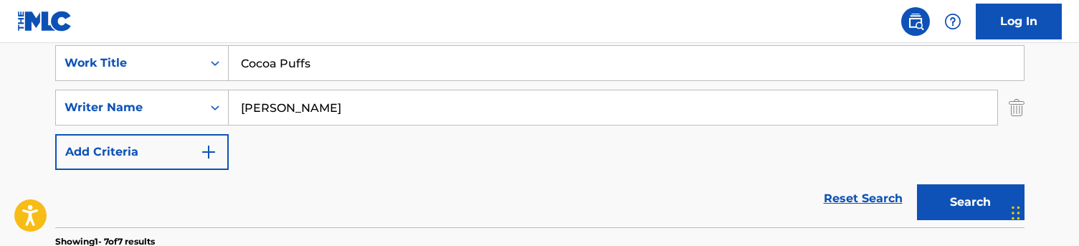
scroll to position [296, 0]
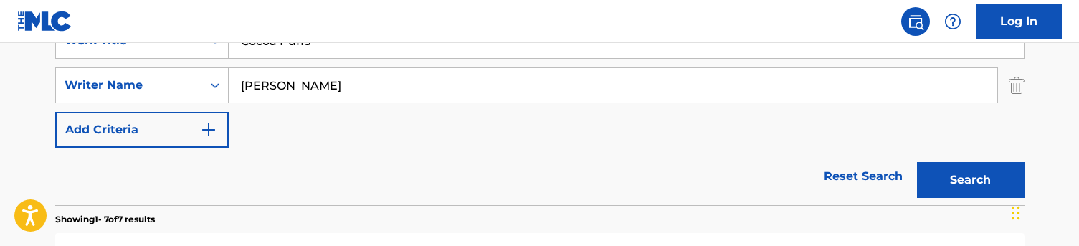
click at [960, 164] on button "Search" at bounding box center [971, 180] width 108 height 36
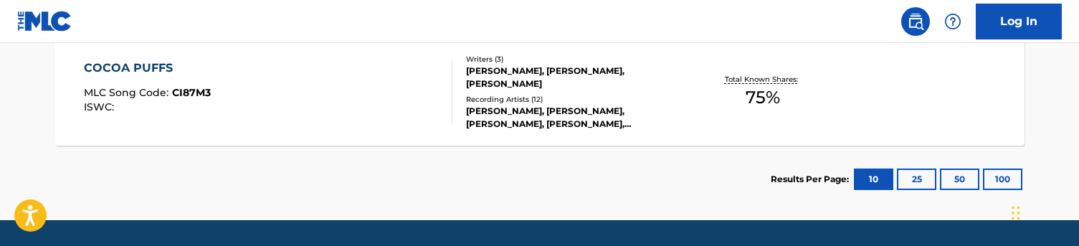
scroll to position [493, 0]
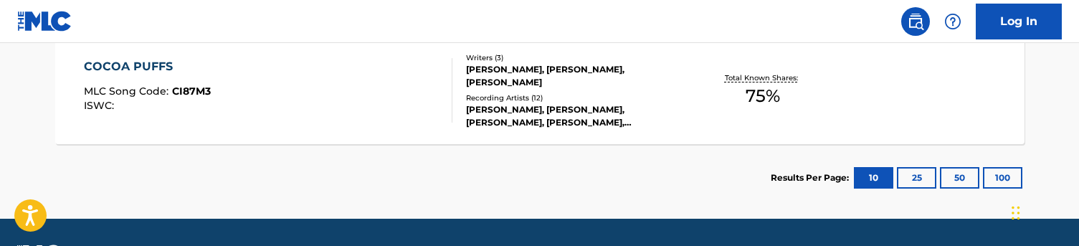
click at [383, 98] on div "COCOA PUFFS MLC Song Code : CI87M3 ISWC :" at bounding box center [268, 90] width 369 height 65
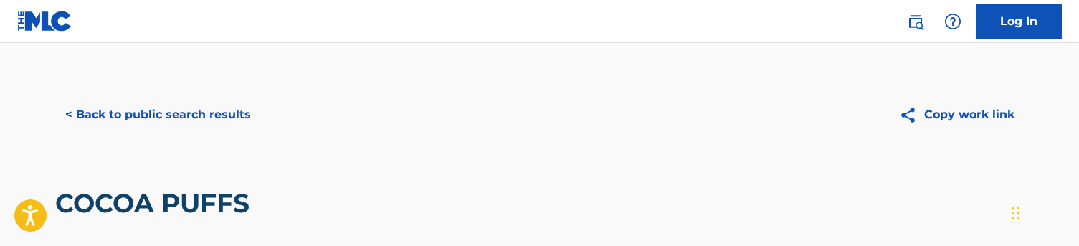
click at [118, 106] on button "< Back to public search results" at bounding box center [158, 115] width 206 height 36
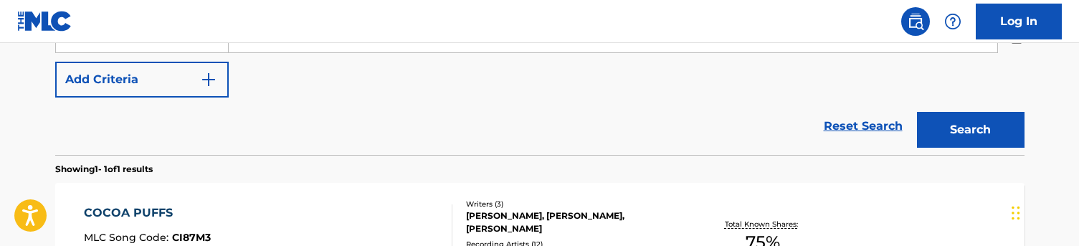
scroll to position [181, 0]
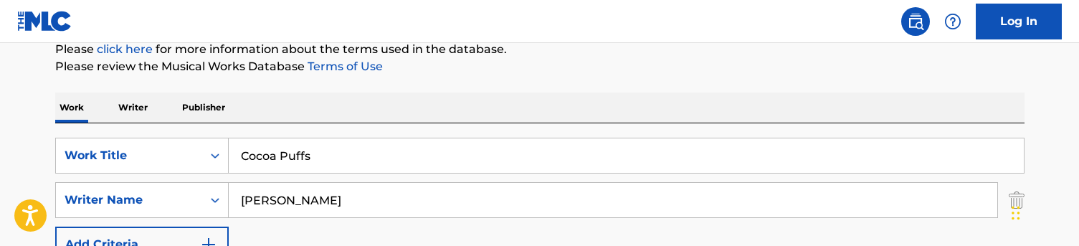
click at [293, 146] on input "Cocoa Puffs" at bounding box center [626, 155] width 795 height 34
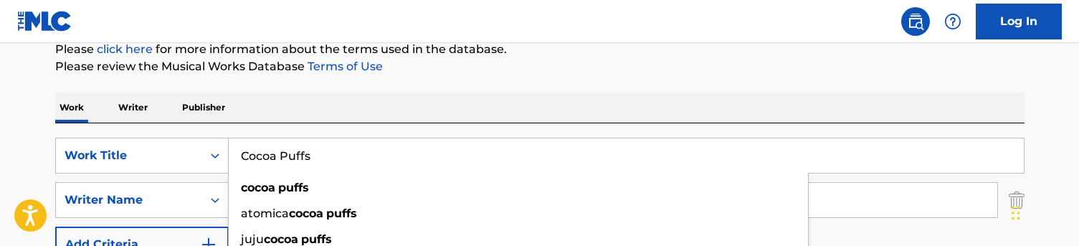
click at [293, 146] on input "Cocoa Puffs" at bounding box center [626, 155] width 795 height 34
paste input "larity"
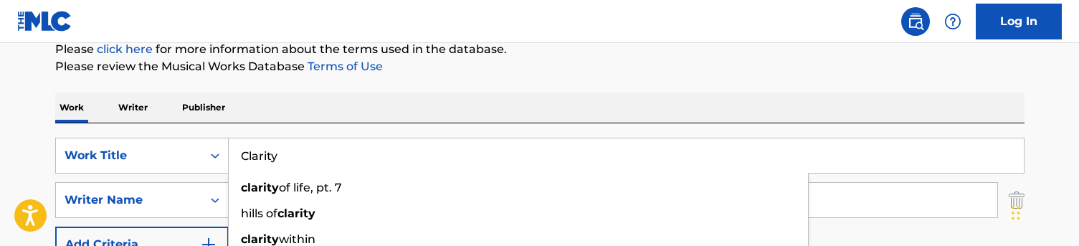
type input "Clarity"
click at [312, 123] on div "Work Writer Publisher" at bounding box center [540, 108] width 970 height 31
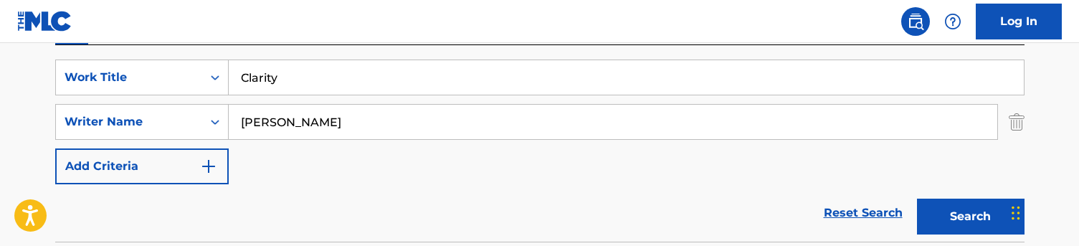
scroll to position [267, 0]
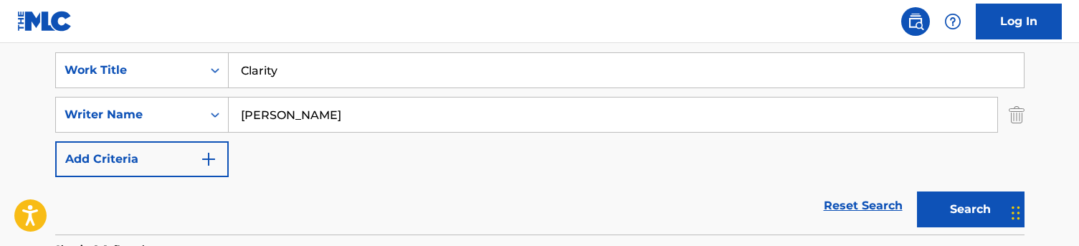
click at [993, 213] on button "Search" at bounding box center [971, 209] width 108 height 36
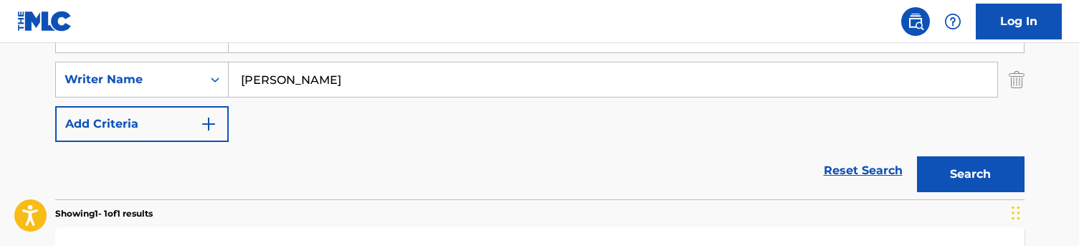
scroll to position [295, 0]
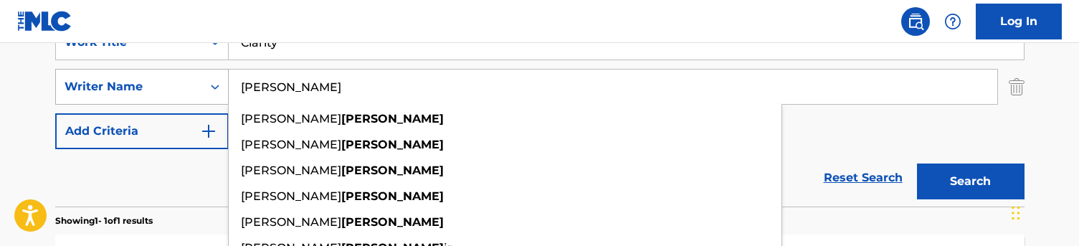
drag, startPoint x: 295, startPoint y: 83, endPoint x: 211, endPoint y: 83, distance: 83.9
click at [211, 83] on div "SearchWithCriteriac5776ef1-72f8-4561-b7b6-689aa58f3535 Writer Name [PERSON_NAME…" at bounding box center [540, 87] width 970 height 36
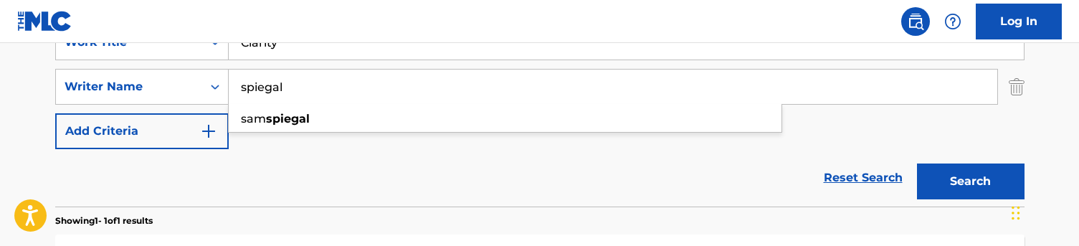
click at [970, 181] on button "Search" at bounding box center [971, 182] width 108 height 36
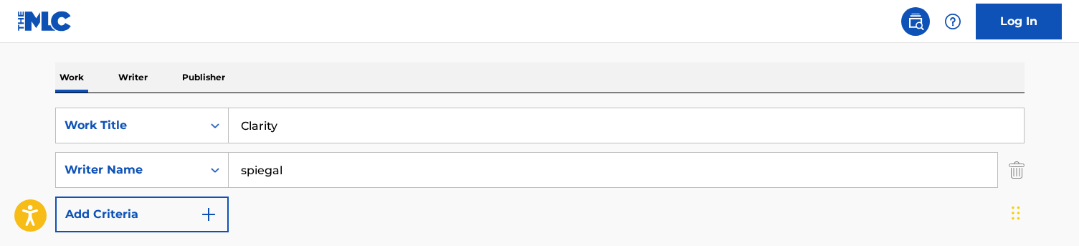
scroll to position [207, 0]
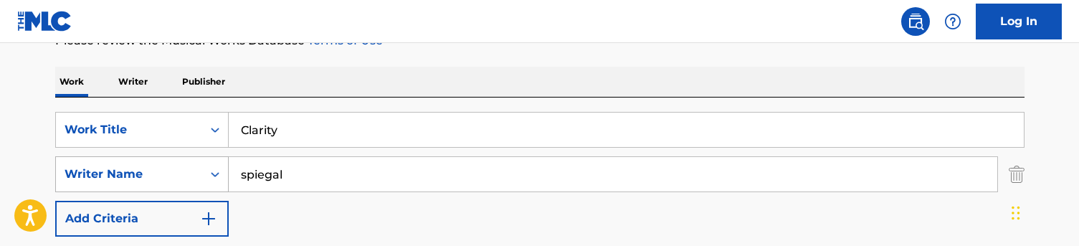
drag, startPoint x: 295, startPoint y: 174, endPoint x: 203, endPoint y: 172, distance: 91.8
click at [203, 172] on div "SearchWithCriteriac5776ef1-72f8-4561-b7b6-689aa58f3535 Writer Name spiegal" at bounding box center [540, 174] width 970 height 36
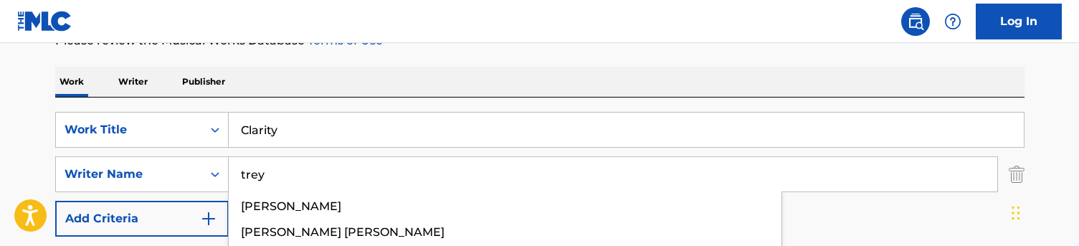
type input "trey"
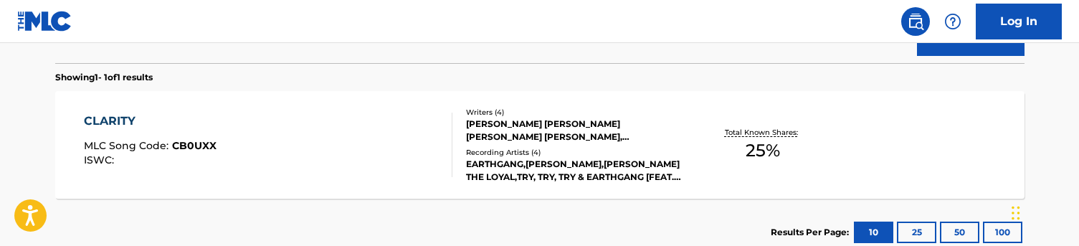
scroll to position [448, 0]
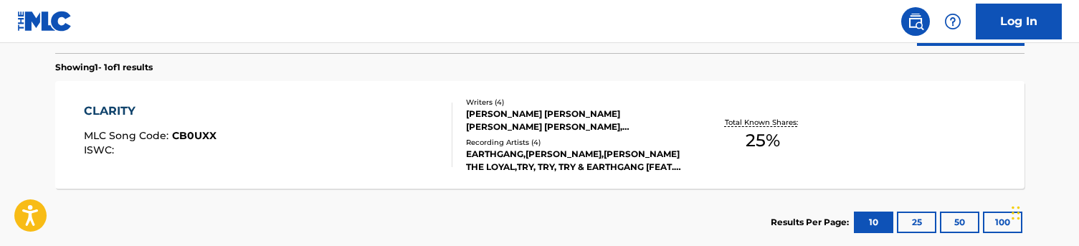
click at [339, 151] on div "CLARITY MLC Song Code : CB0UXX ISWC :" at bounding box center [268, 135] width 369 height 65
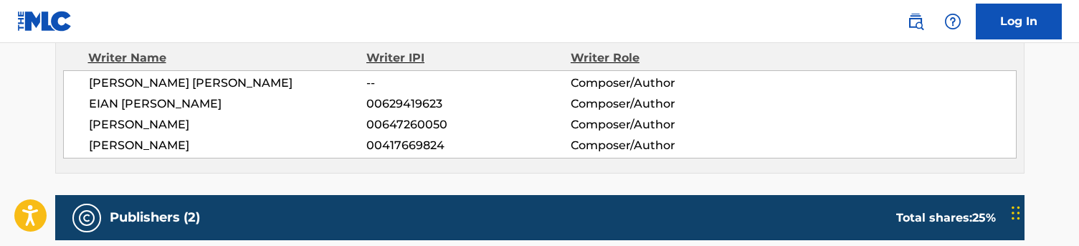
scroll to position [529, 0]
